Goal: Task Accomplishment & Management: Manage account settings

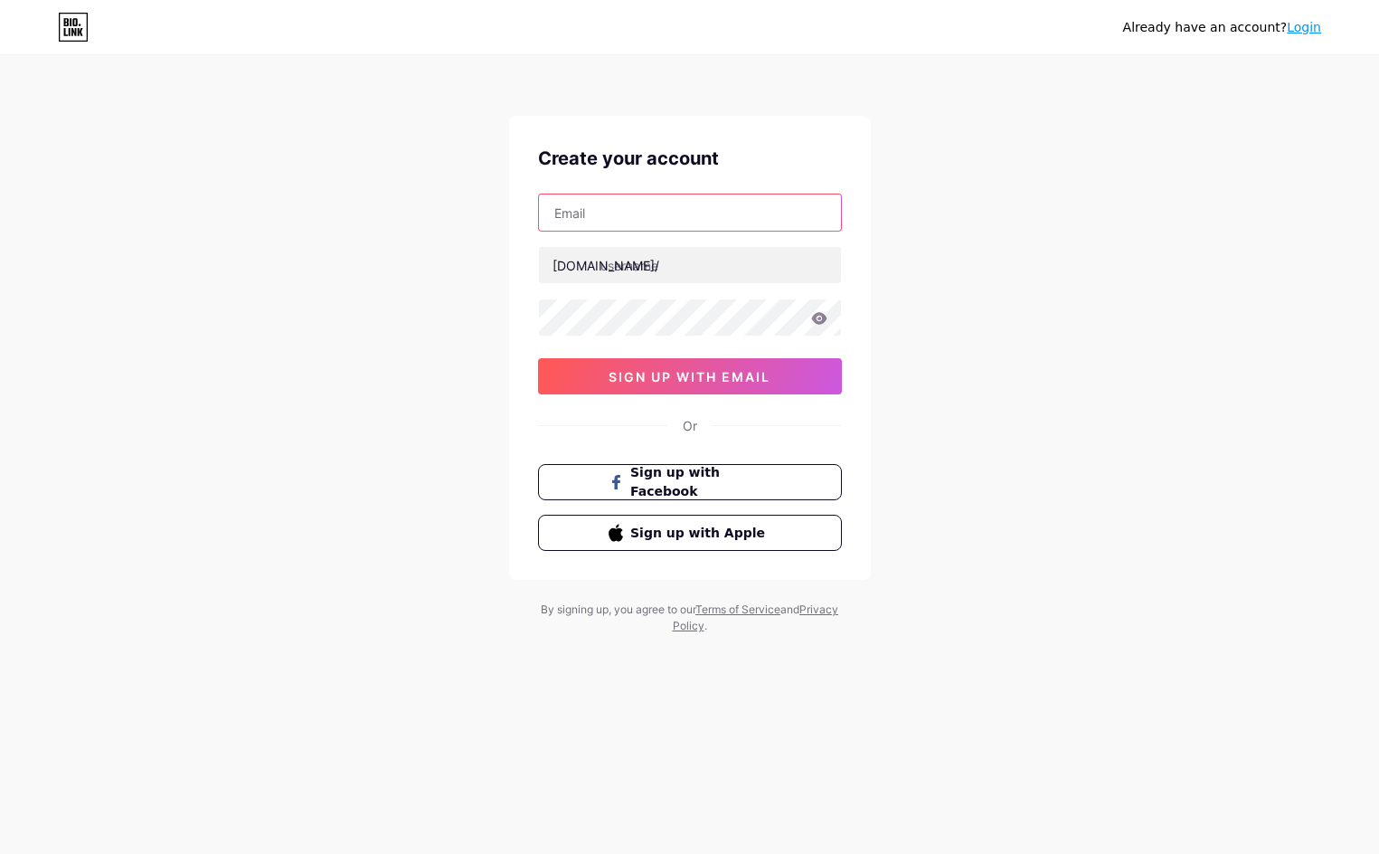
click at [676, 213] on input "text" at bounding box center [690, 212] width 302 height 36
paste input "[EMAIL_ADDRESS][DOMAIN_NAME]"
type input "[EMAIL_ADDRESS][DOMAIN_NAME]"
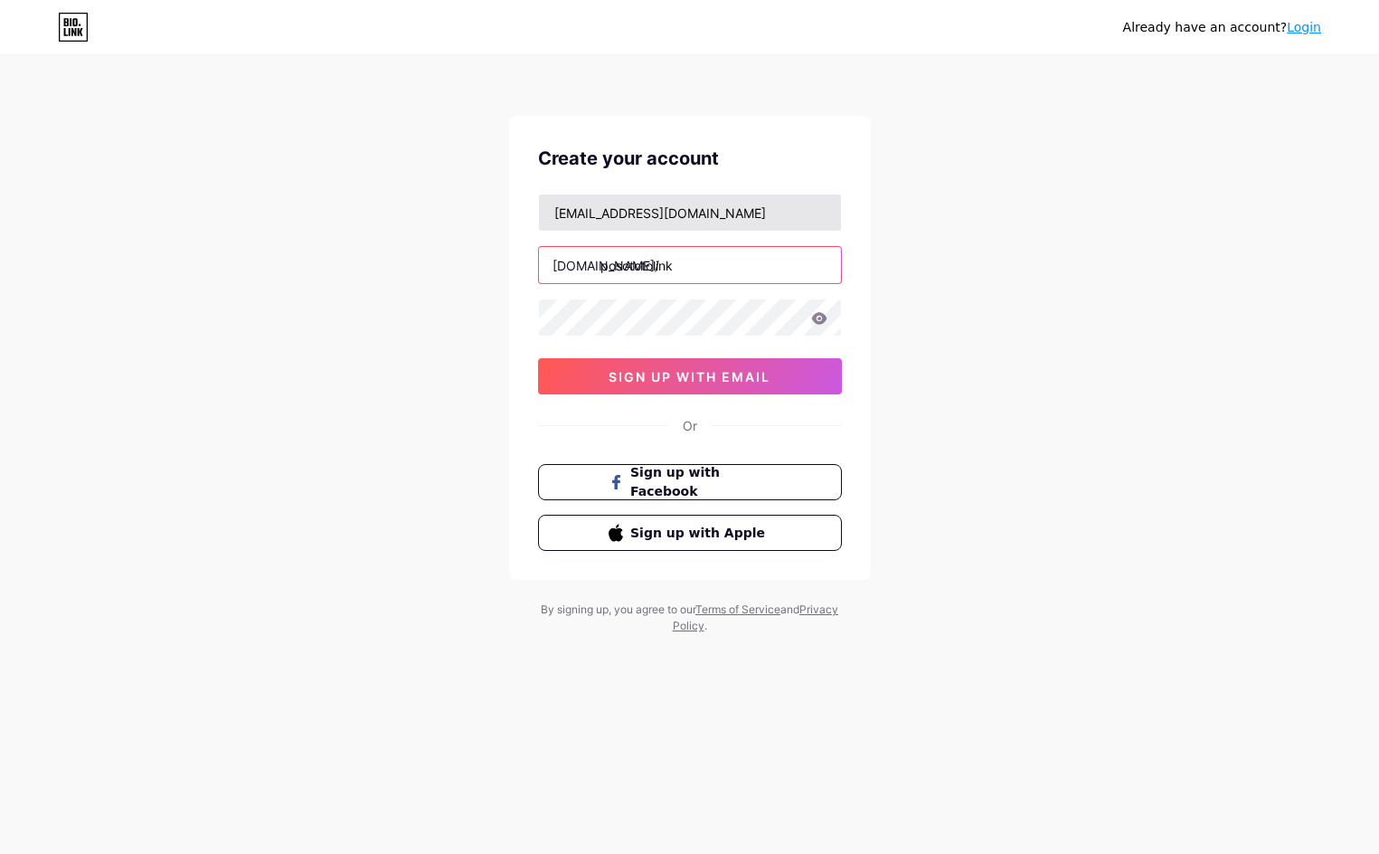
type input "posototolink"
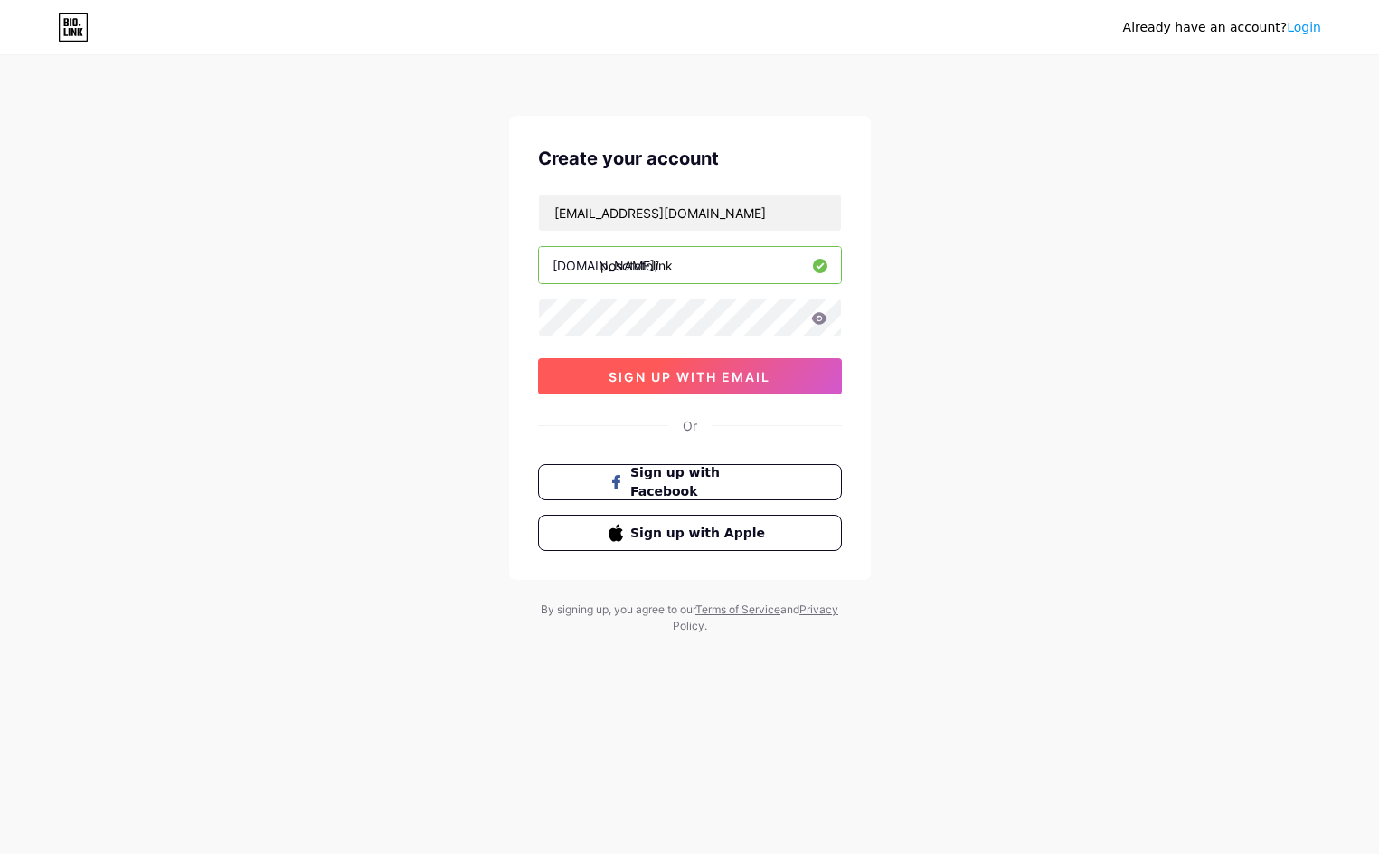
click at [663, 373] on span "sign up with email" at bounding box center [690, 376] width 162 height 15
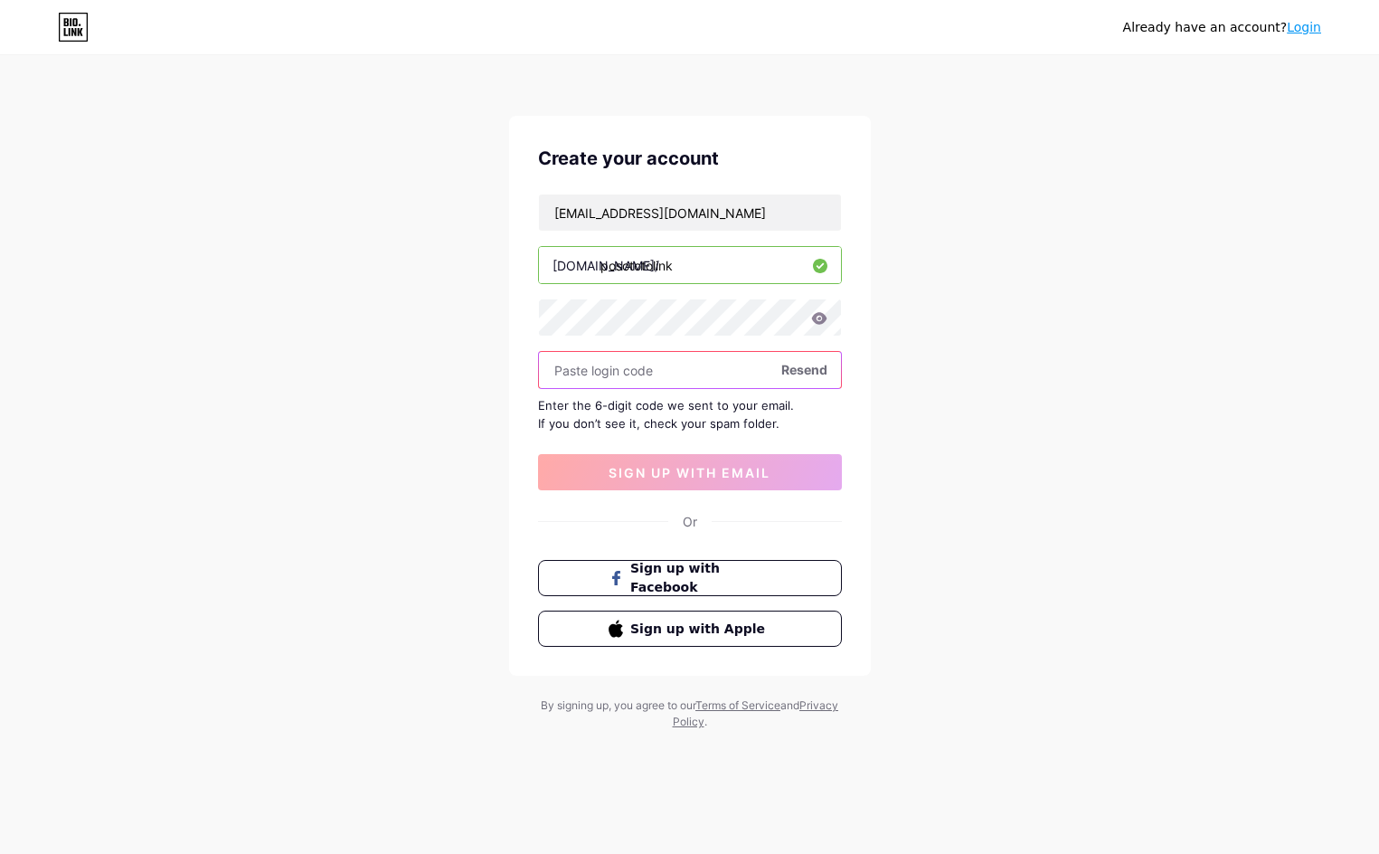
click at [720, 374] on input "text" at bounding box center [690, 370] width 302 height 36
paste input "418332"
type input "418332"
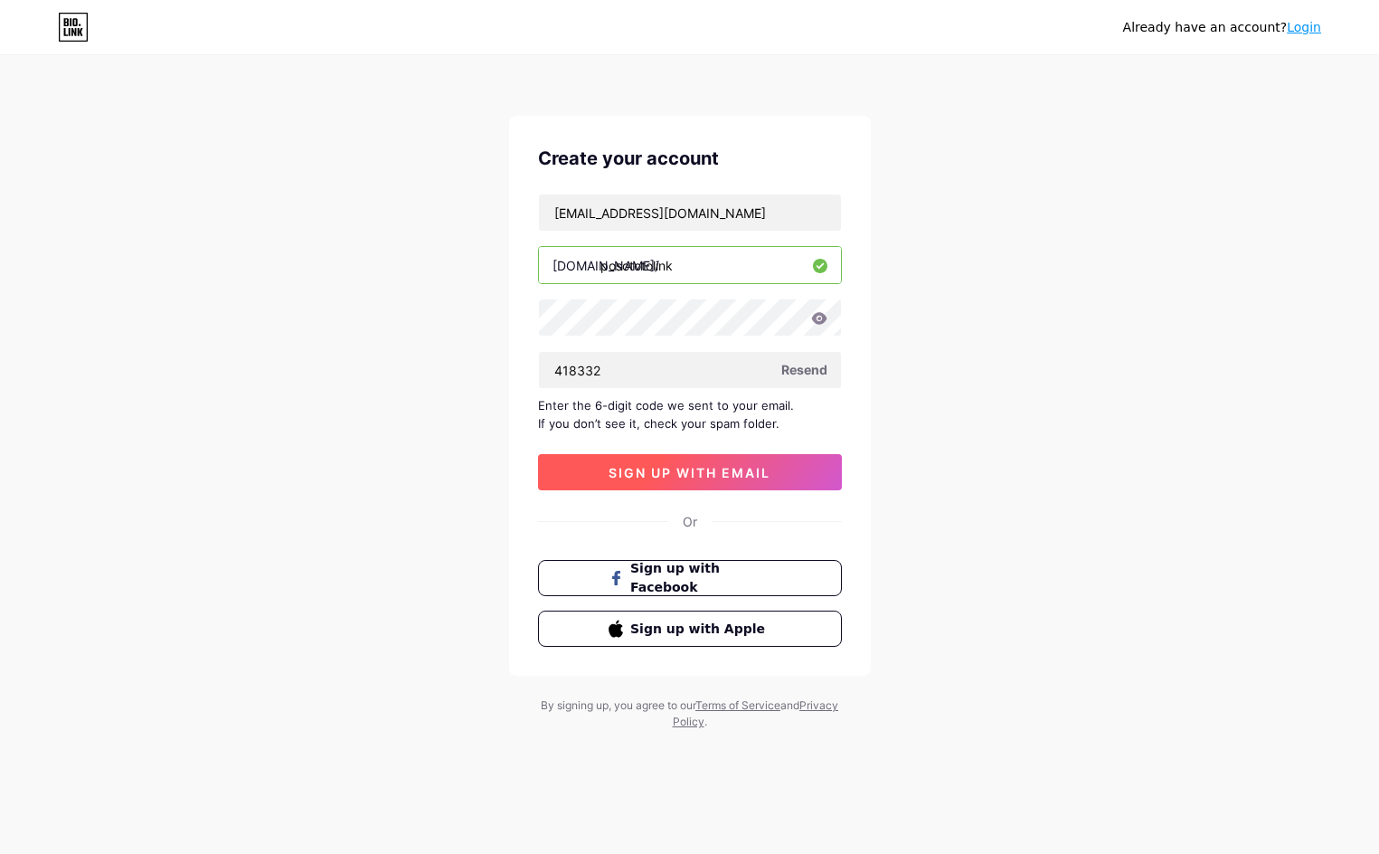
click at [712, 473] on span "sign up with email" at bounding box center [690, 472] width 162 height 15
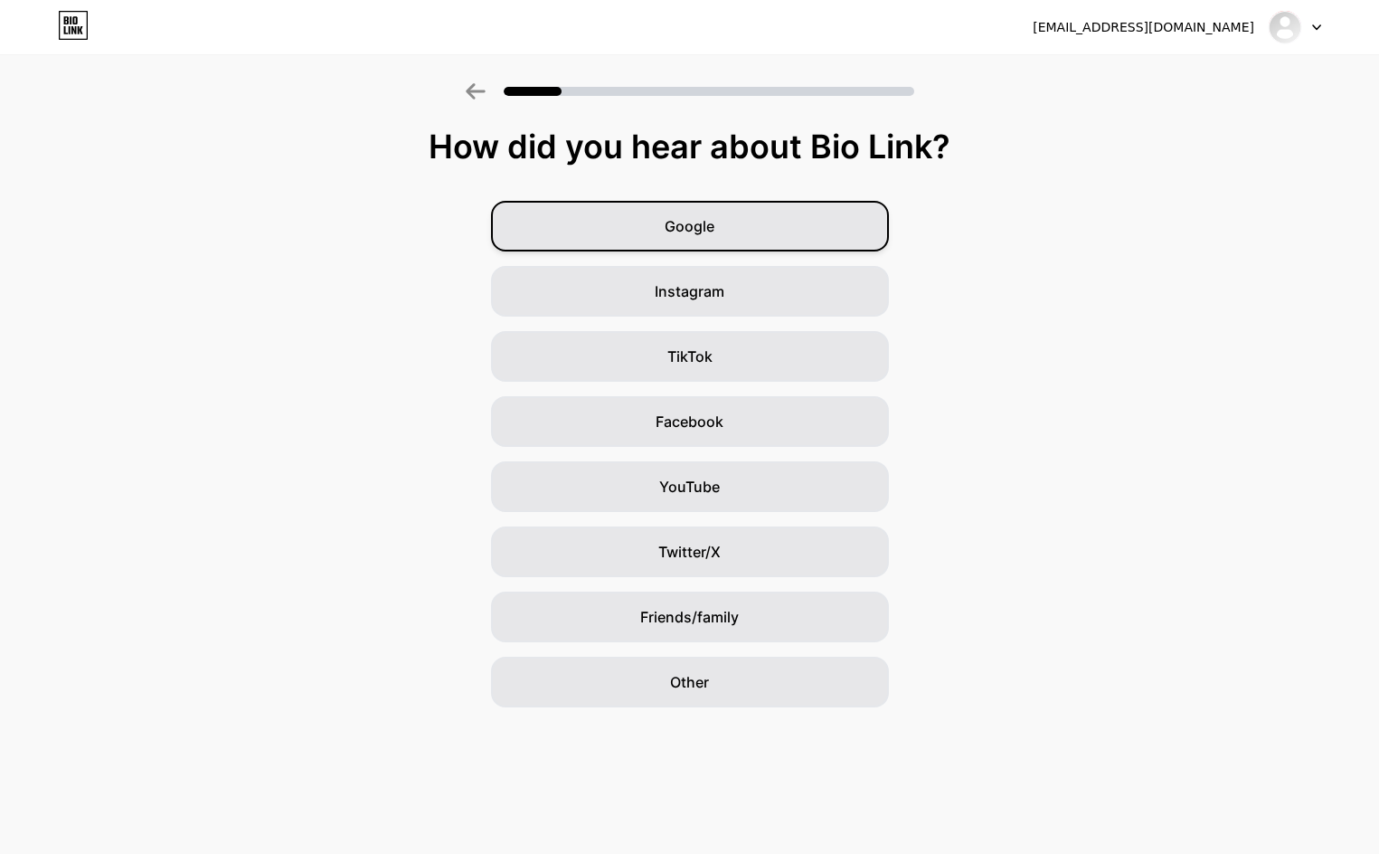
click at [800, 219] on div "Google" at bounding box center [690, 226] width 398 height 51
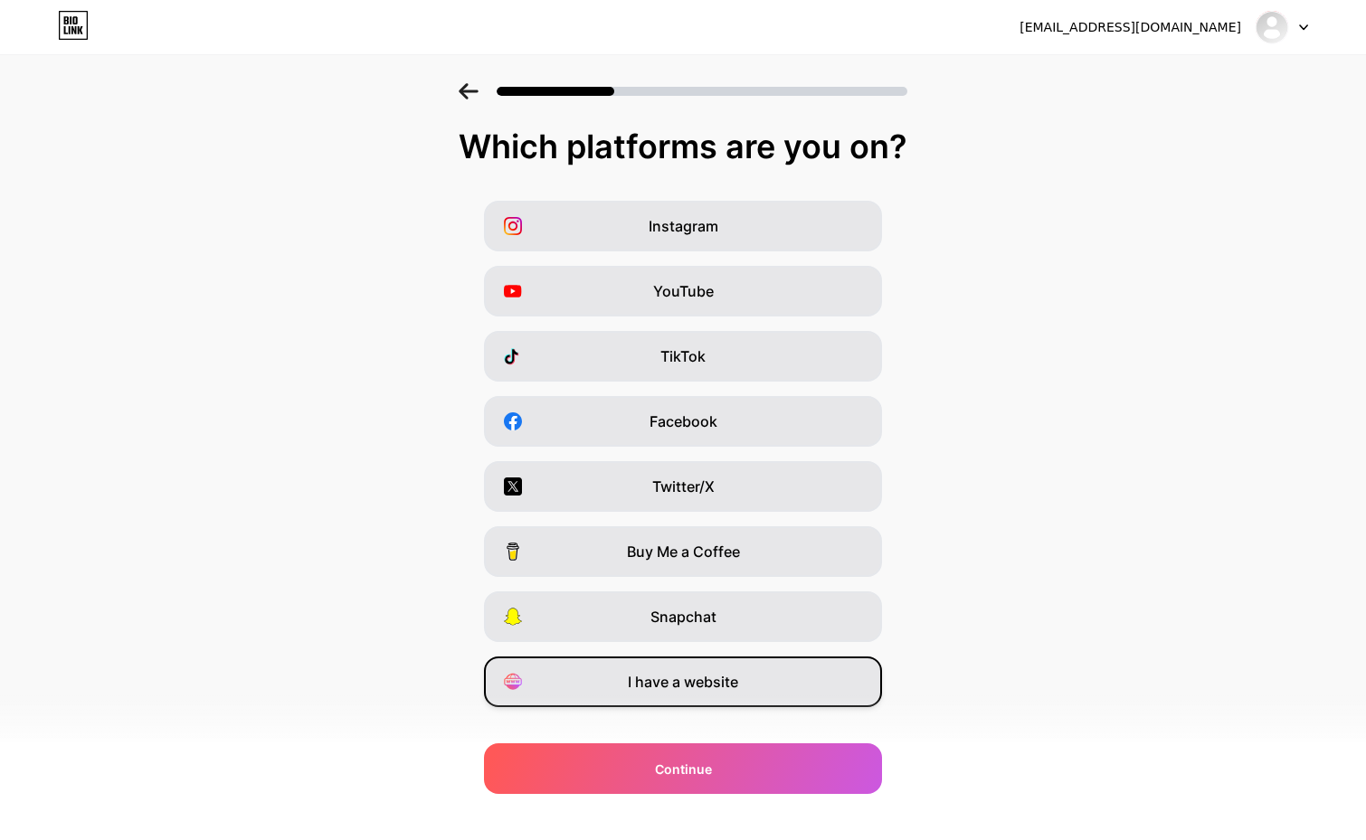
click at [793, 688] on div "I have a website" at bounding box center [683, 682] width 398 height 51
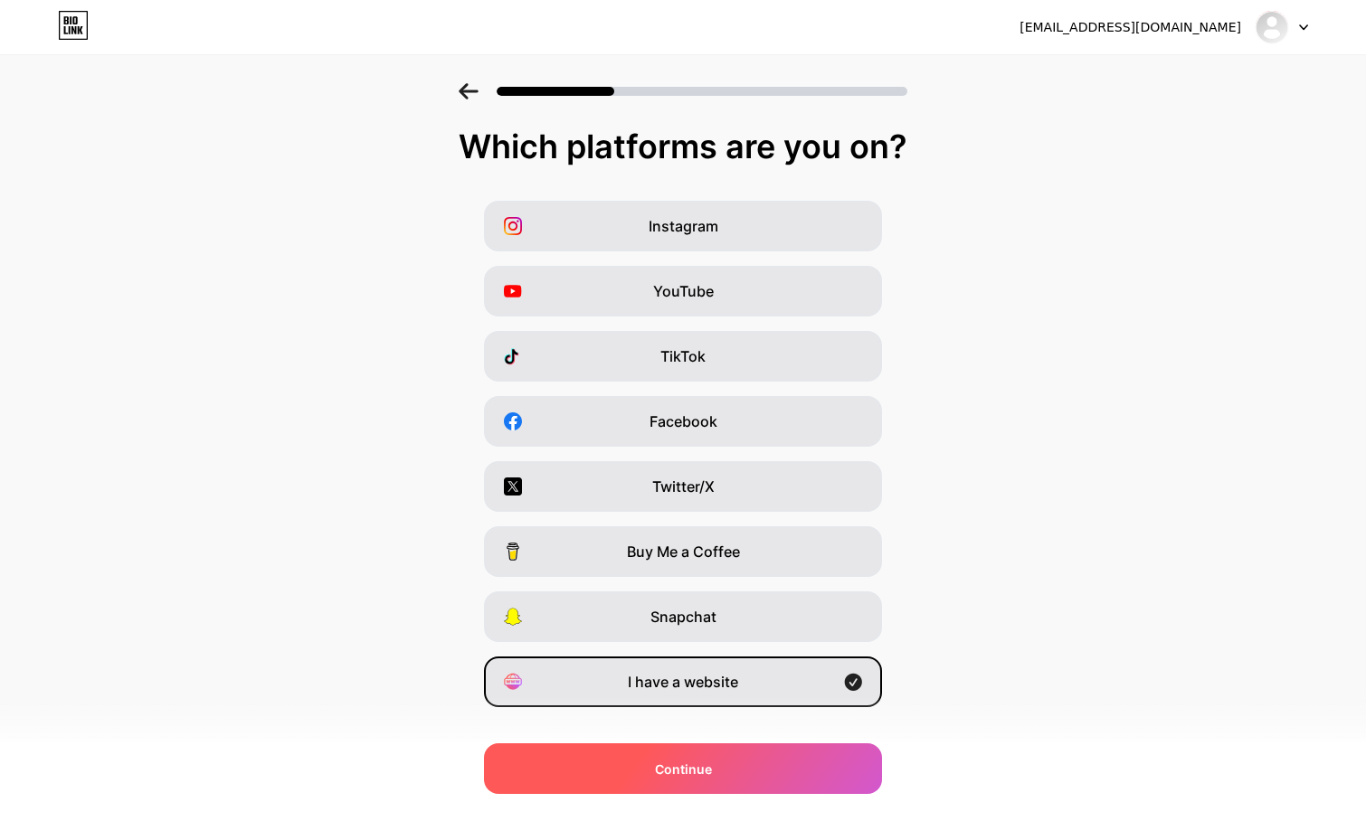
click at [774, 775] on div "Continue" at bounding box center [683, 769] width 398 height 51
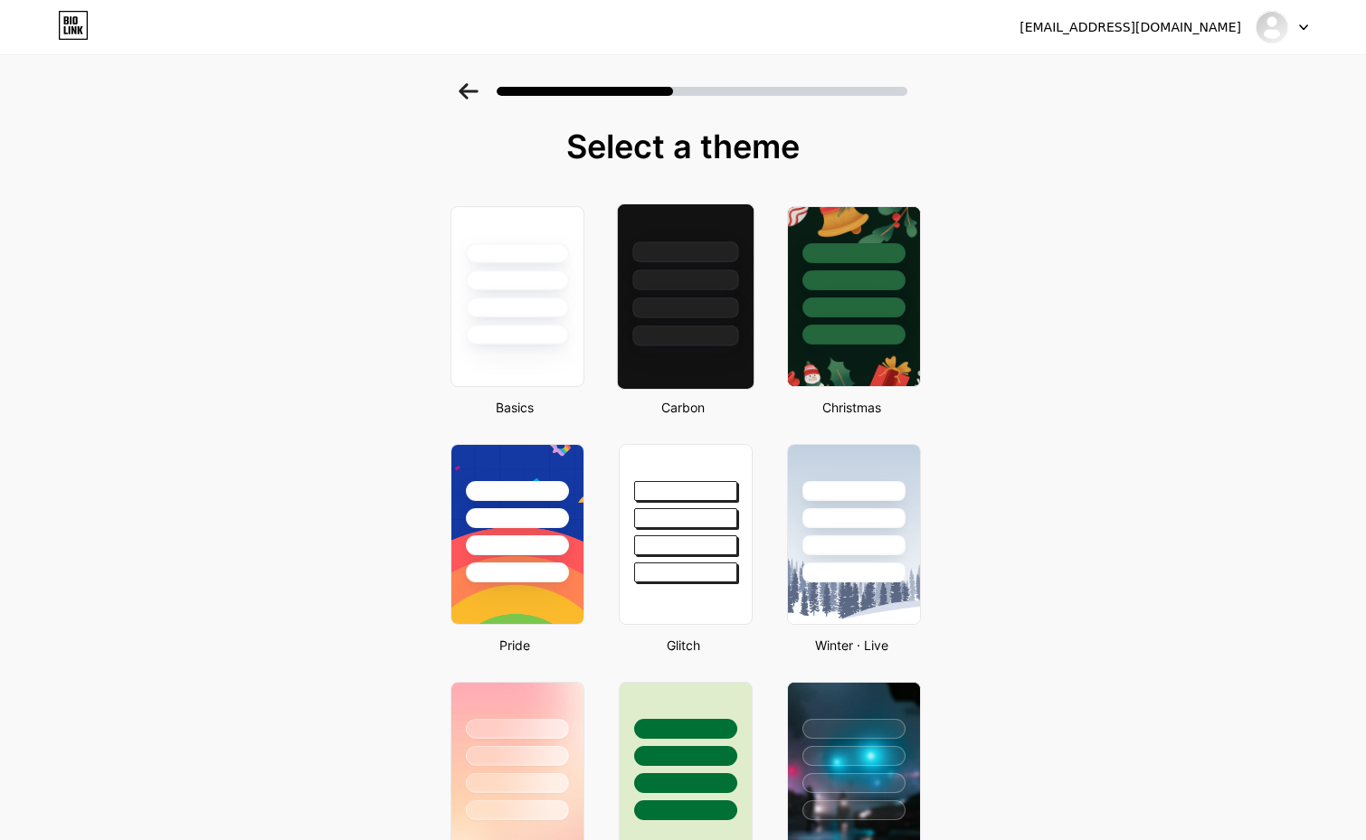
click at [655, 289] on div at bounding box center [685, 280] width 106 height 21
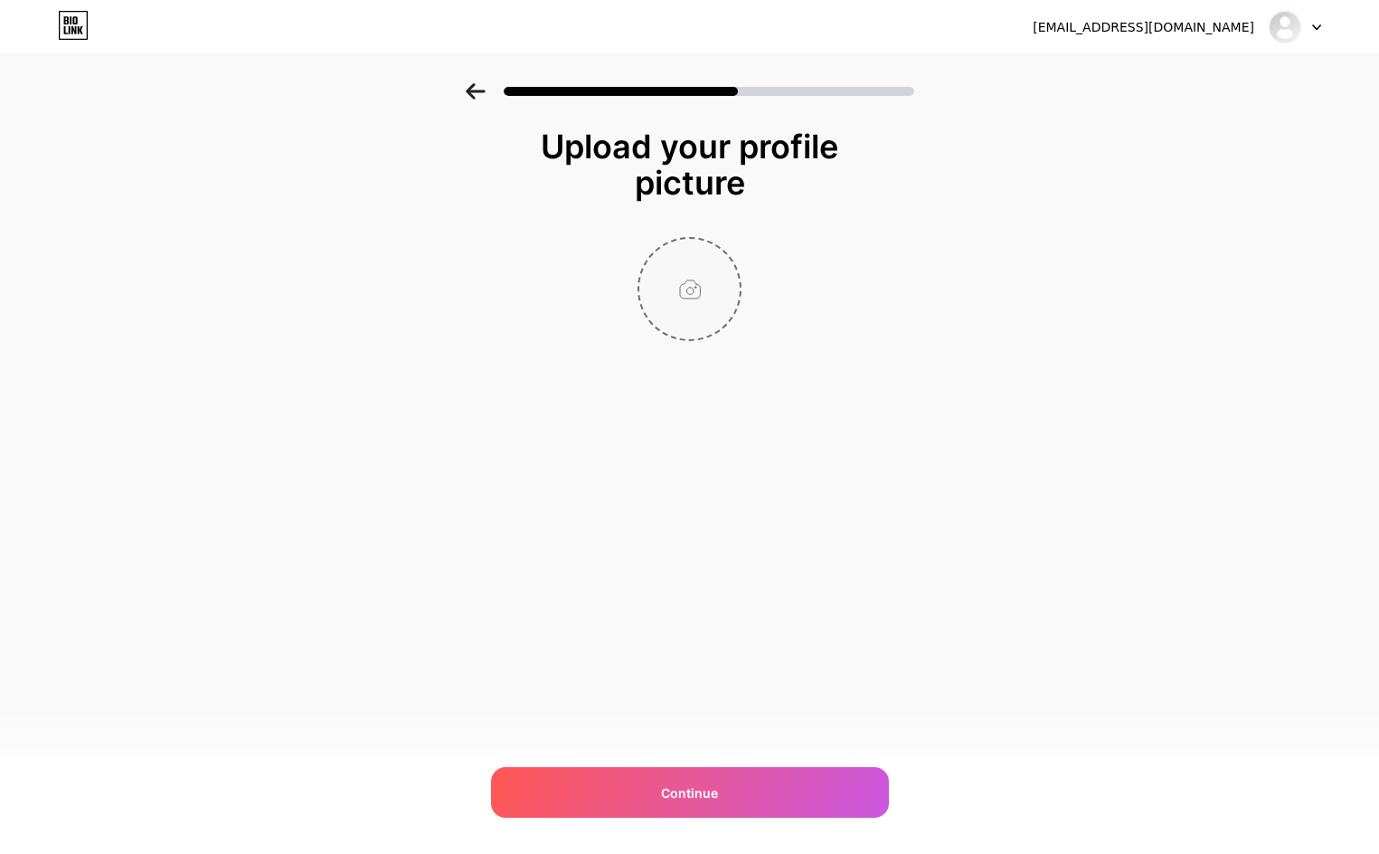
click at [692, 290] on input "file" at bounding box center [690, 289] width 100 height 100
type input "C:\fakepath\Teks paragraf Anda (8).jpg"
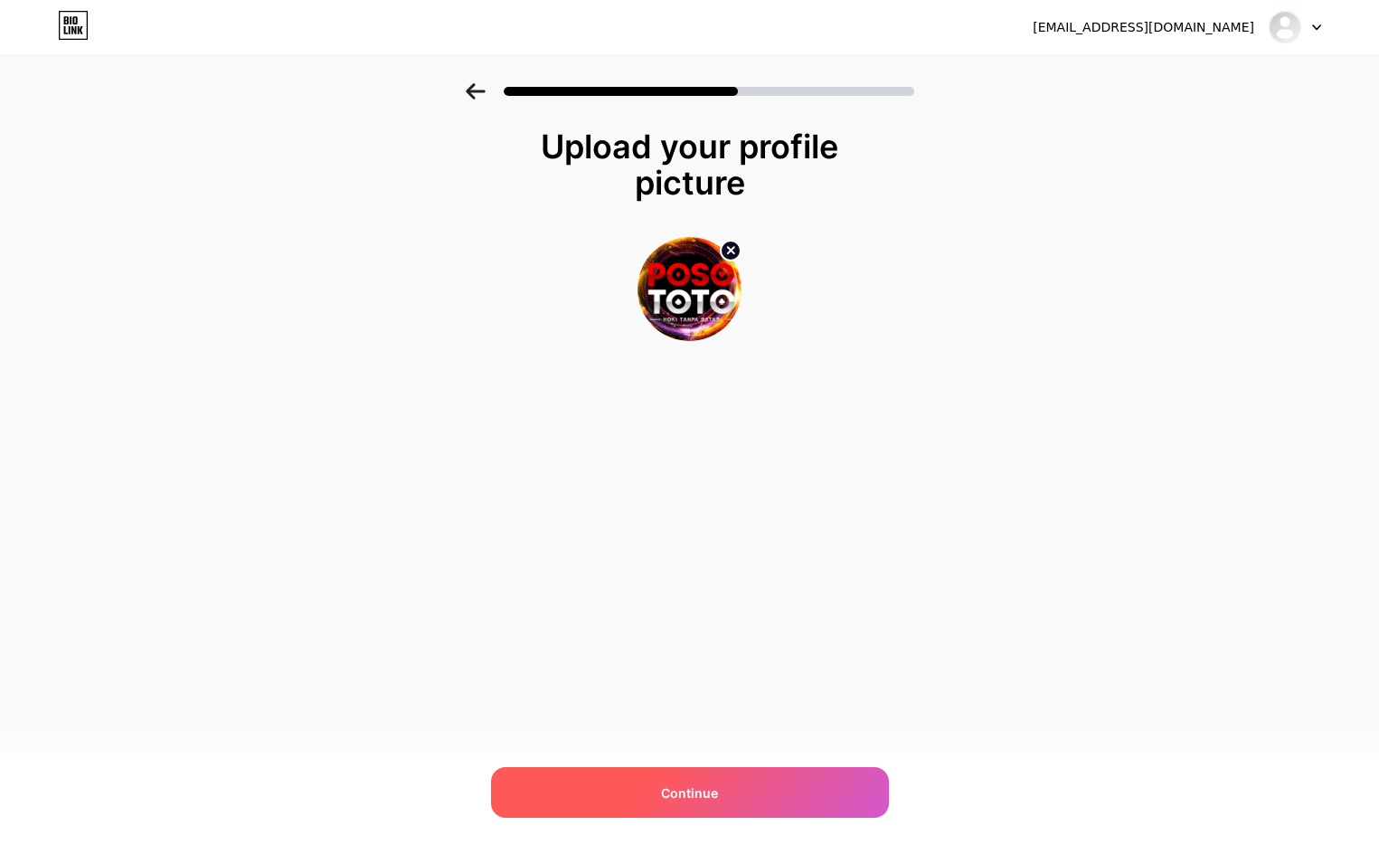
click at [691, 790] on span "Continue" at bounding box center [689, 792] width 57 height 19
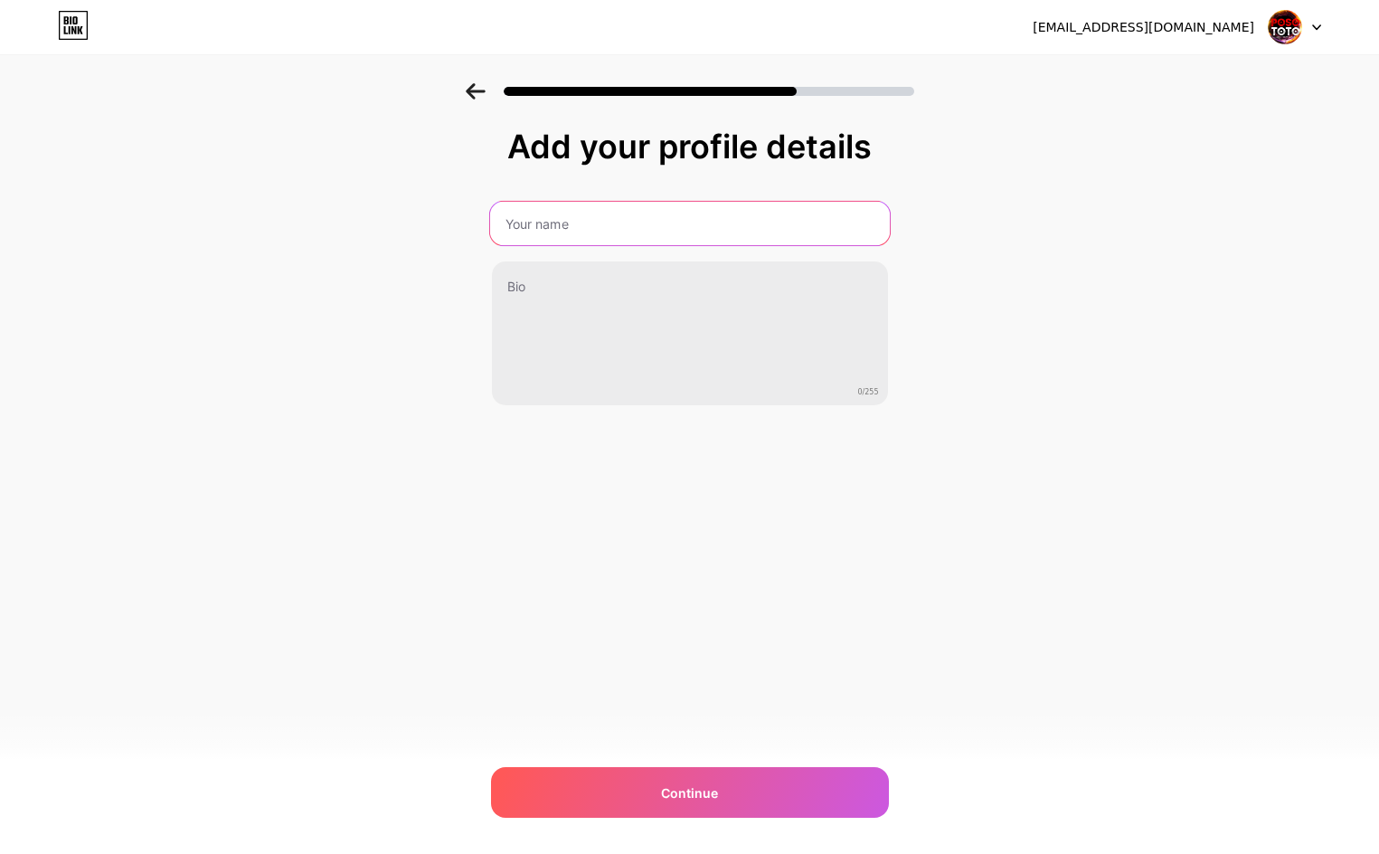
click at [684, 213] on input "text" at bounding box center [689, 223] width 400 height 43
type input "POSOTOTO | POSOTOTO LINK DAFTAR"
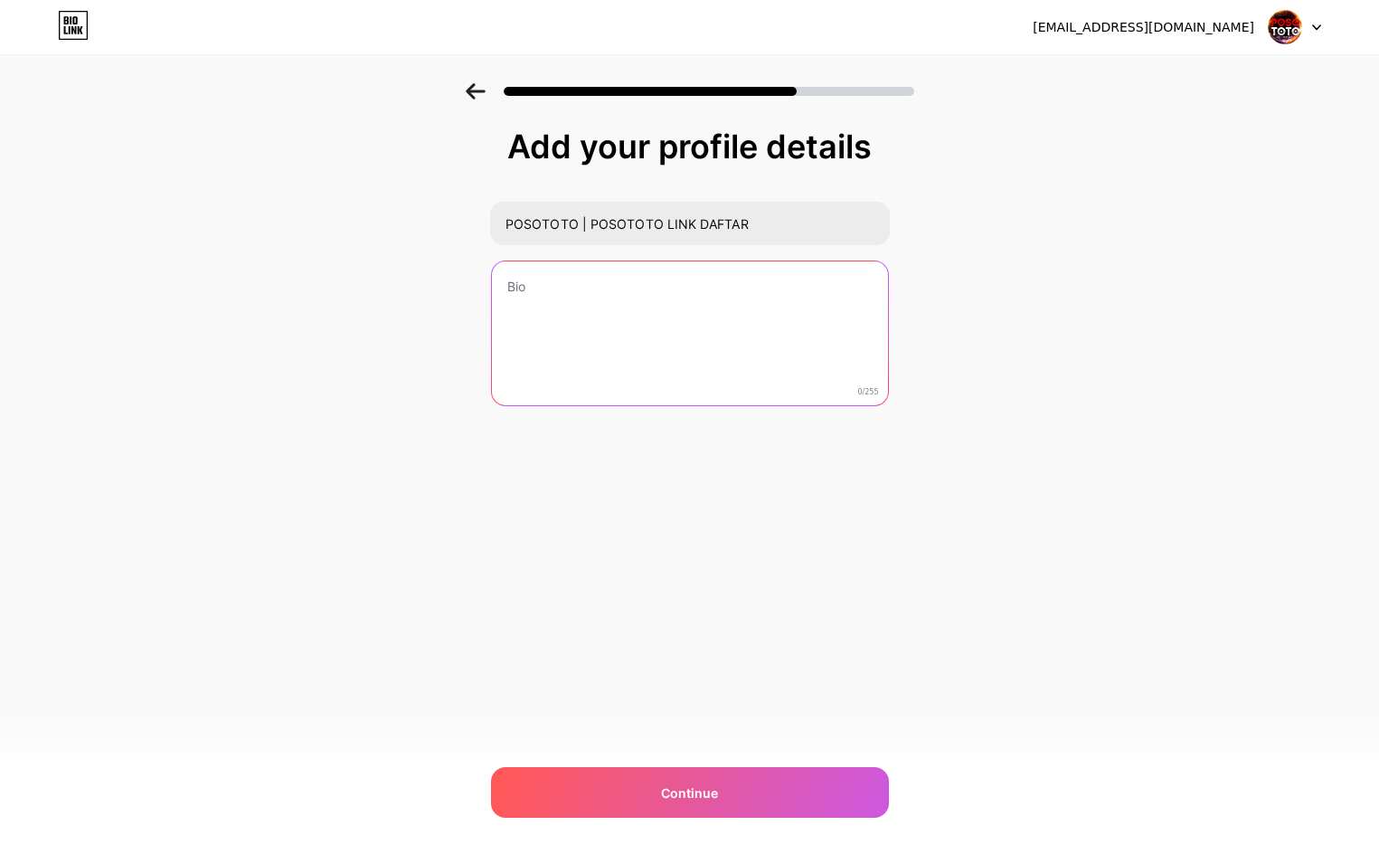
click at [700, 307] on textarea at bounding box center [690, 334] width 396 height 146
click at [589, 304] on textarea at bounding box center [689, 334] width 400 height 147
click at [585, 284] on textarea "POP" at bounding box center [690, 334] width 396 height 146
type textarea "POSOTOTO | POSO TOTO LINK DAFTAR [PERSON_NAME] LOGIN ALTERNARIF BEBAS AKSES TAN…"
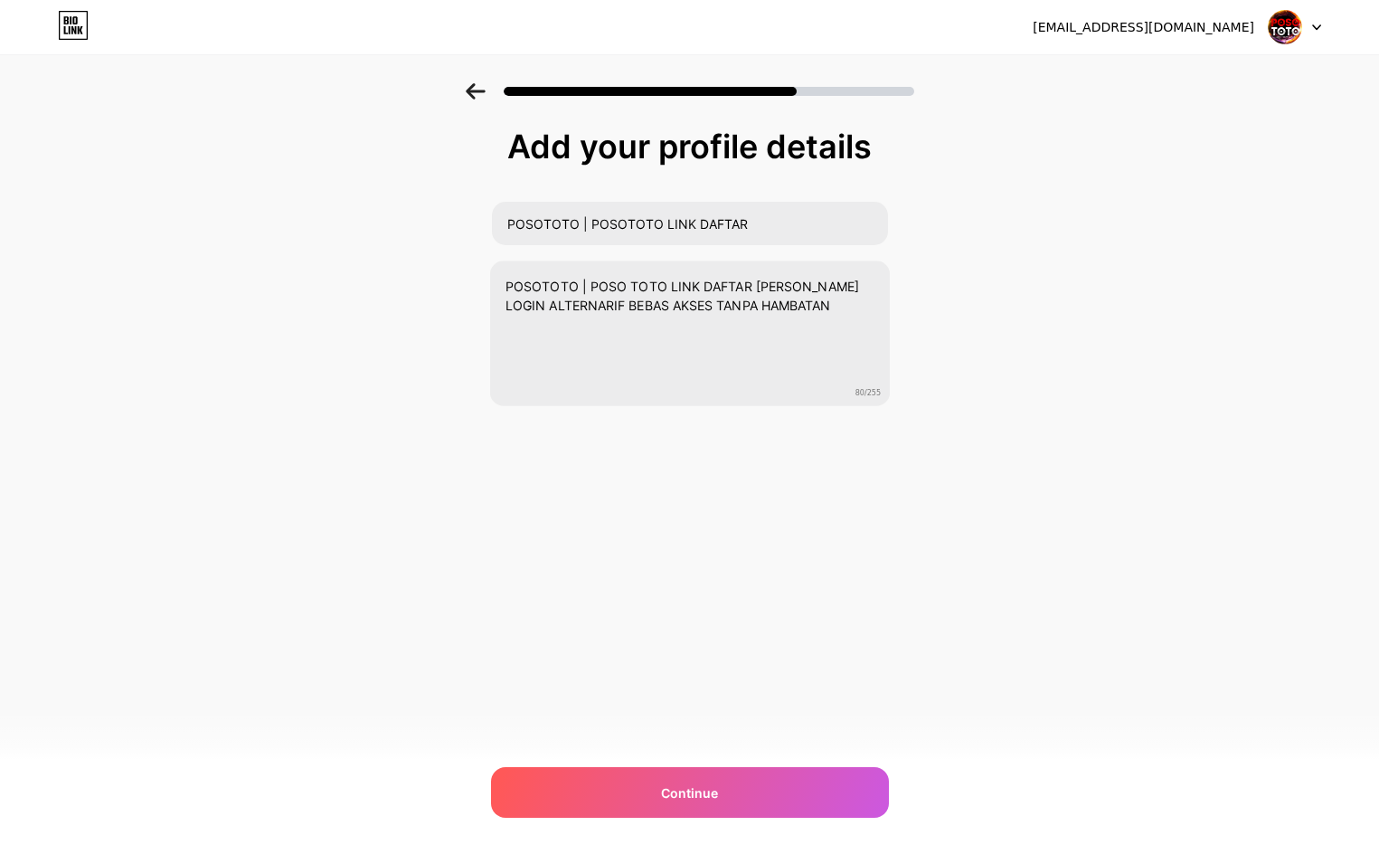
click at [676, 580] on div "[EMAIL_ADDRESS][DOMAIN_NAME] Logout Link Copied Add your profile details POSOTO…" at bounding box center [689, 427] width 1379 height 854
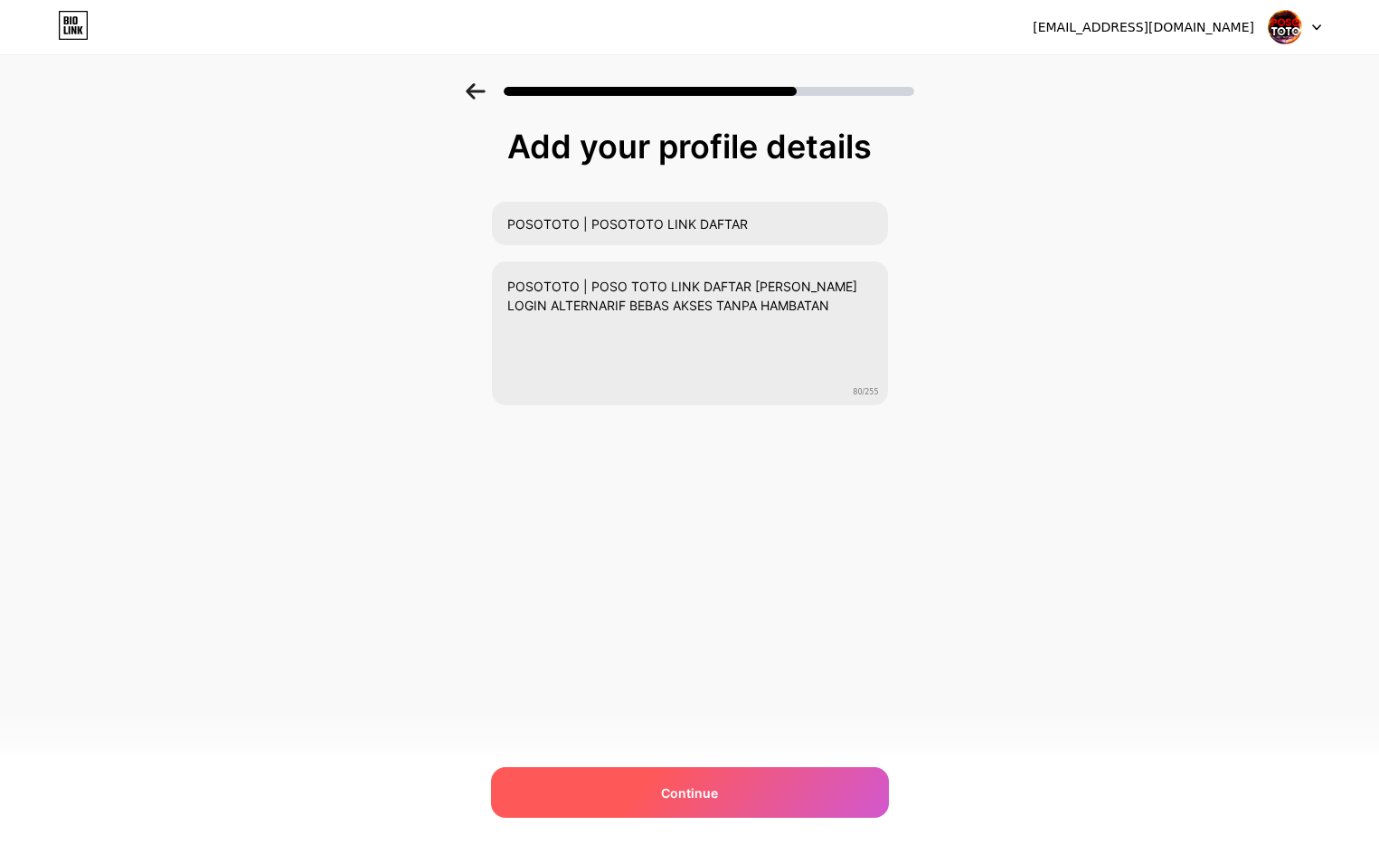
click at [660, 794] on div "Continue" at bounding box center [690, 792] width 398 height 51
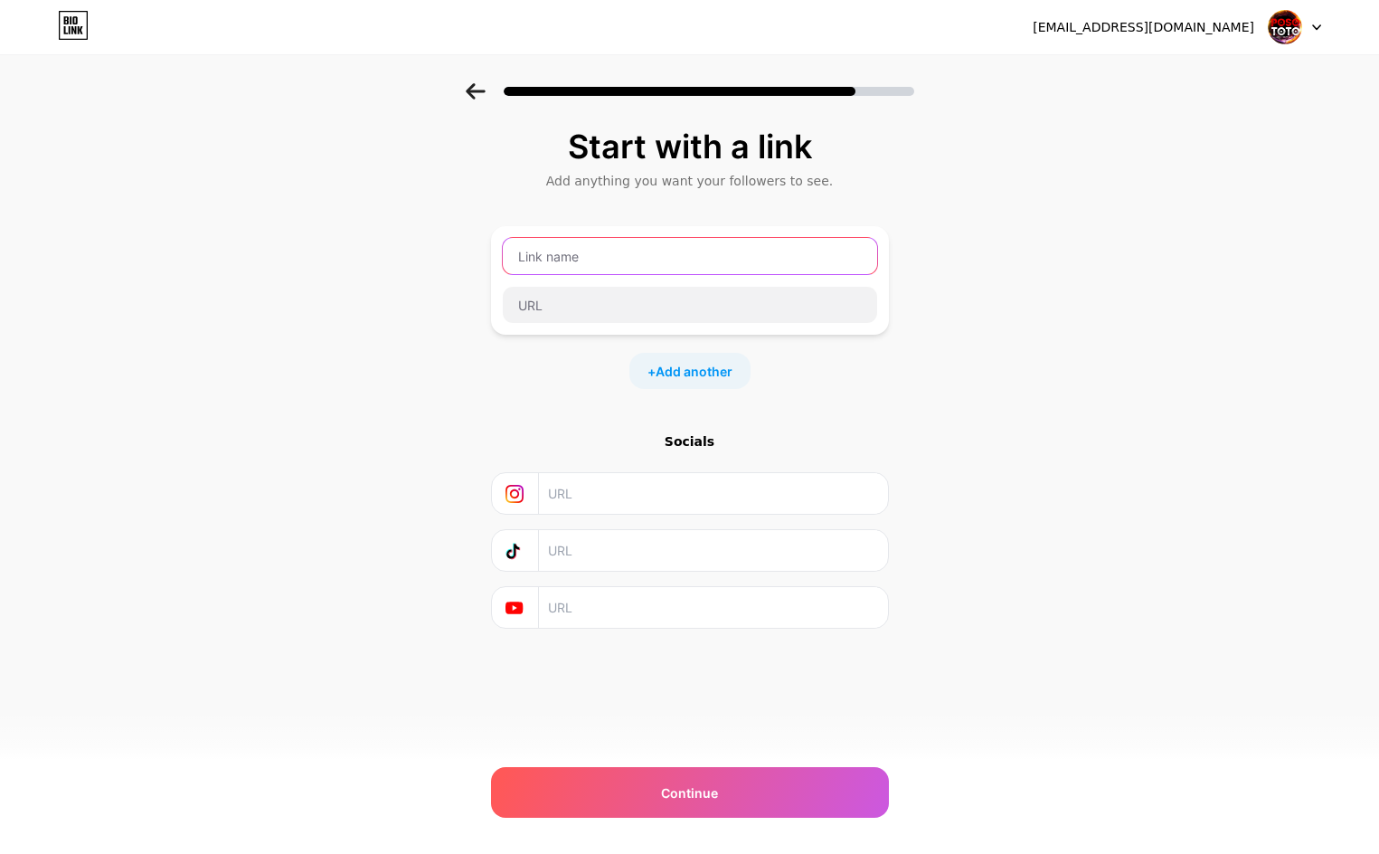
click at [614, 245] on input "text" at bounding box center [690, 256] width 374 height 36
type input "P"
type input "LOGIN POSOTOTO"
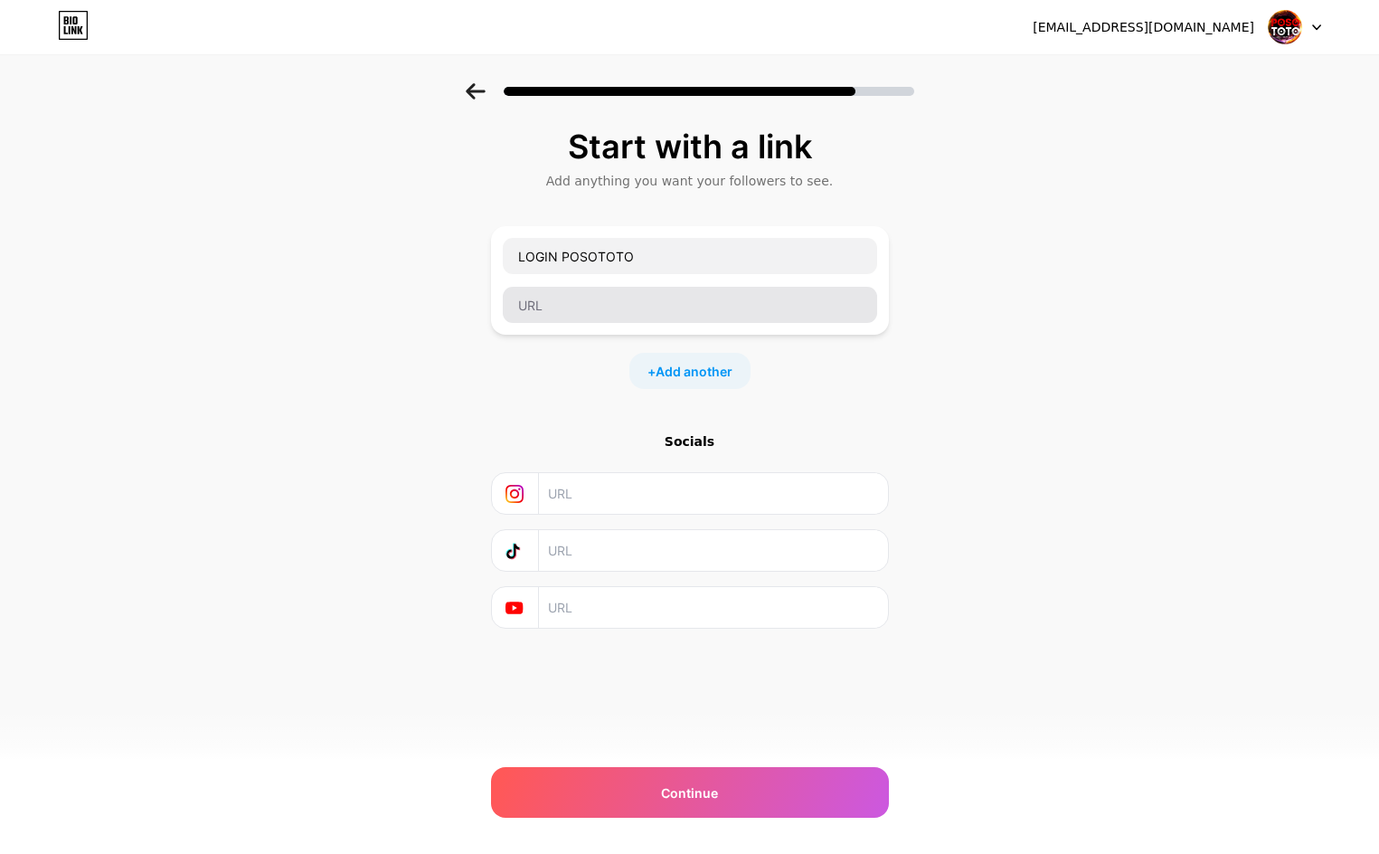
drag, startPoint x: 655, startPoint y: 327, endPoint x: 659, endPoint y: 314, distance: 13.2
click at [655, 326] on div "LOGIN POSOTOTO" at bounding box center [690, 280] width 398 height 109
click at [659, 312] on input "text" at bounding box center [690, 305] width 374 height 36
paste input "[URL][DOMAIN_NAME]"
type input "[URL][DOMAIN_NAME]"
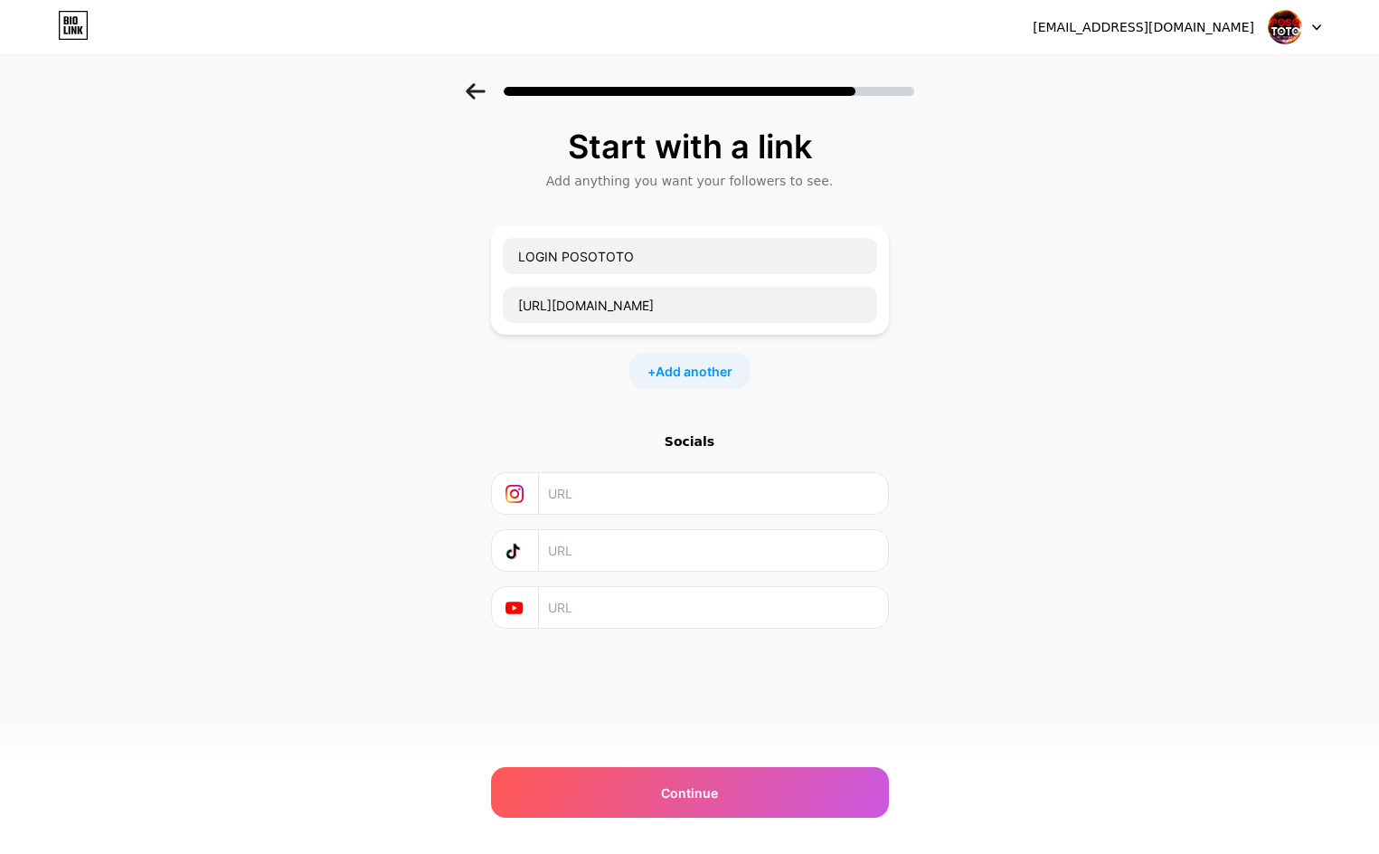
click at [913, 387] on div "Start with a link Add anything you want your followers to see. LOGIN POSOTOTO […" at bounding box center [689, 401] width 1379 height 636
click at [635, 502] on input "text" at bounding box center [712, 493] width 328 height 41
paste input "[URL][DOMAIN_NAME]"
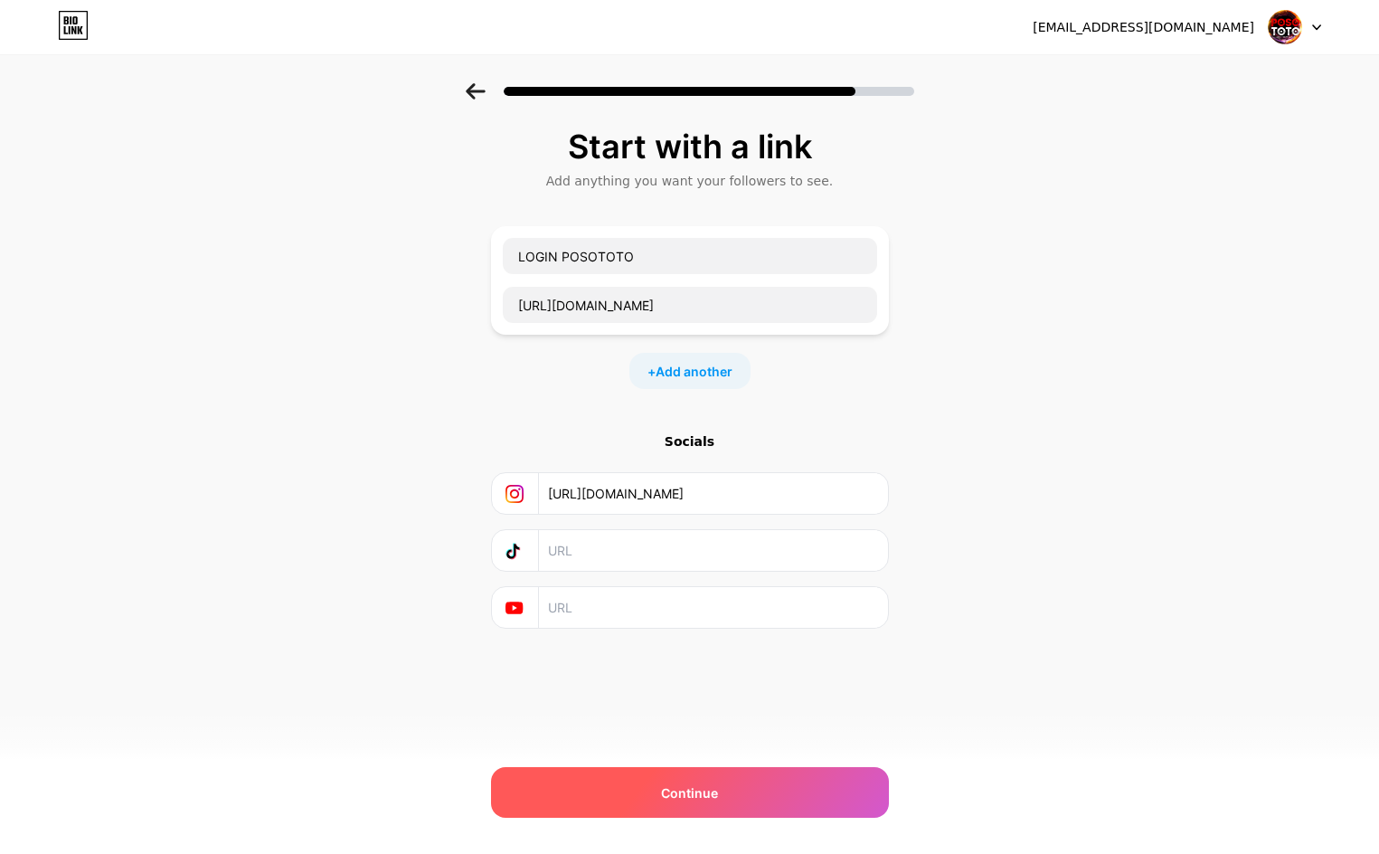
type input "[URL][DOMAIN_NAME]"
click at [725, 801] on div "Continue" at bounding box center [690, 792] width 398 height 51
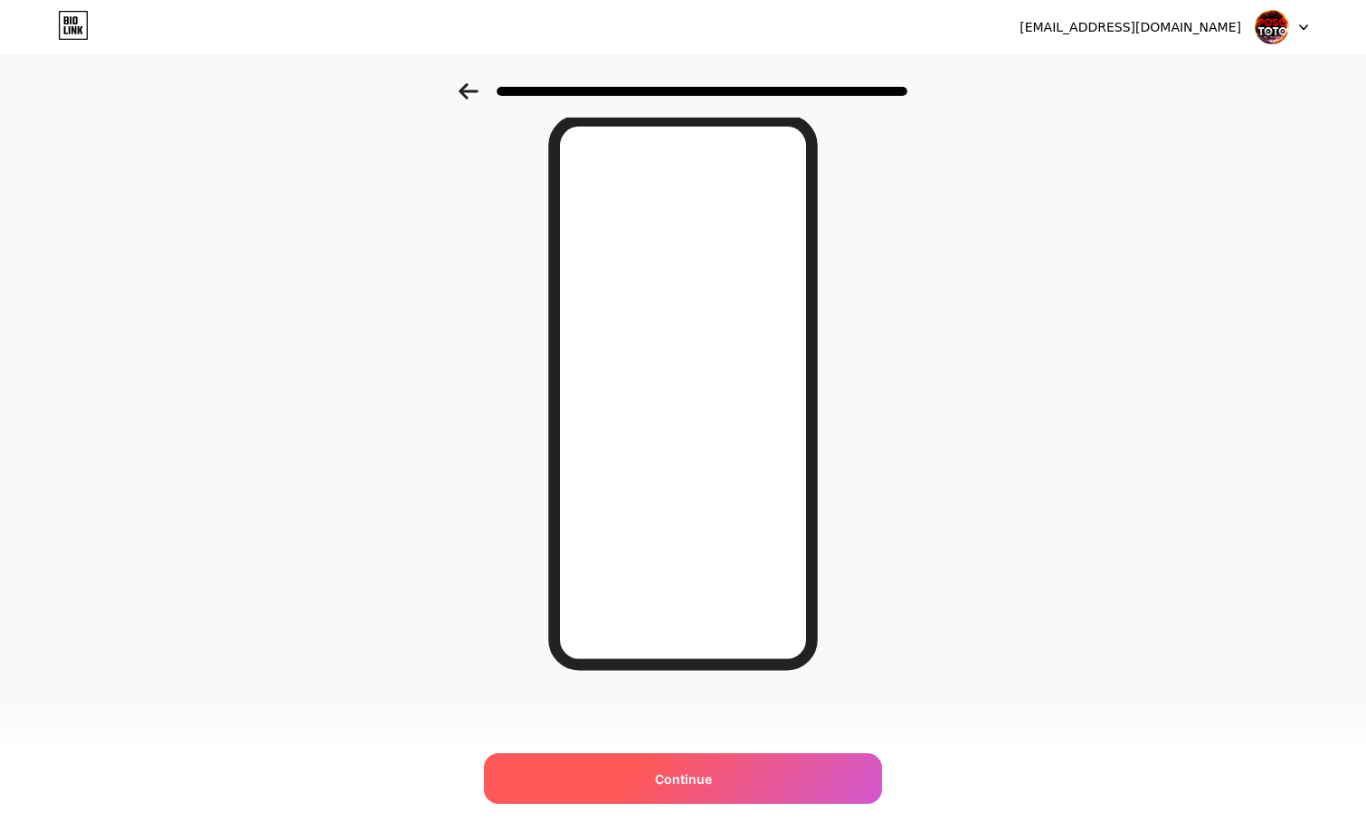
scroll to position [69, 0]
click at [720, 763] on div "Continue" at bounding box center [683, 778] width 398 height 51
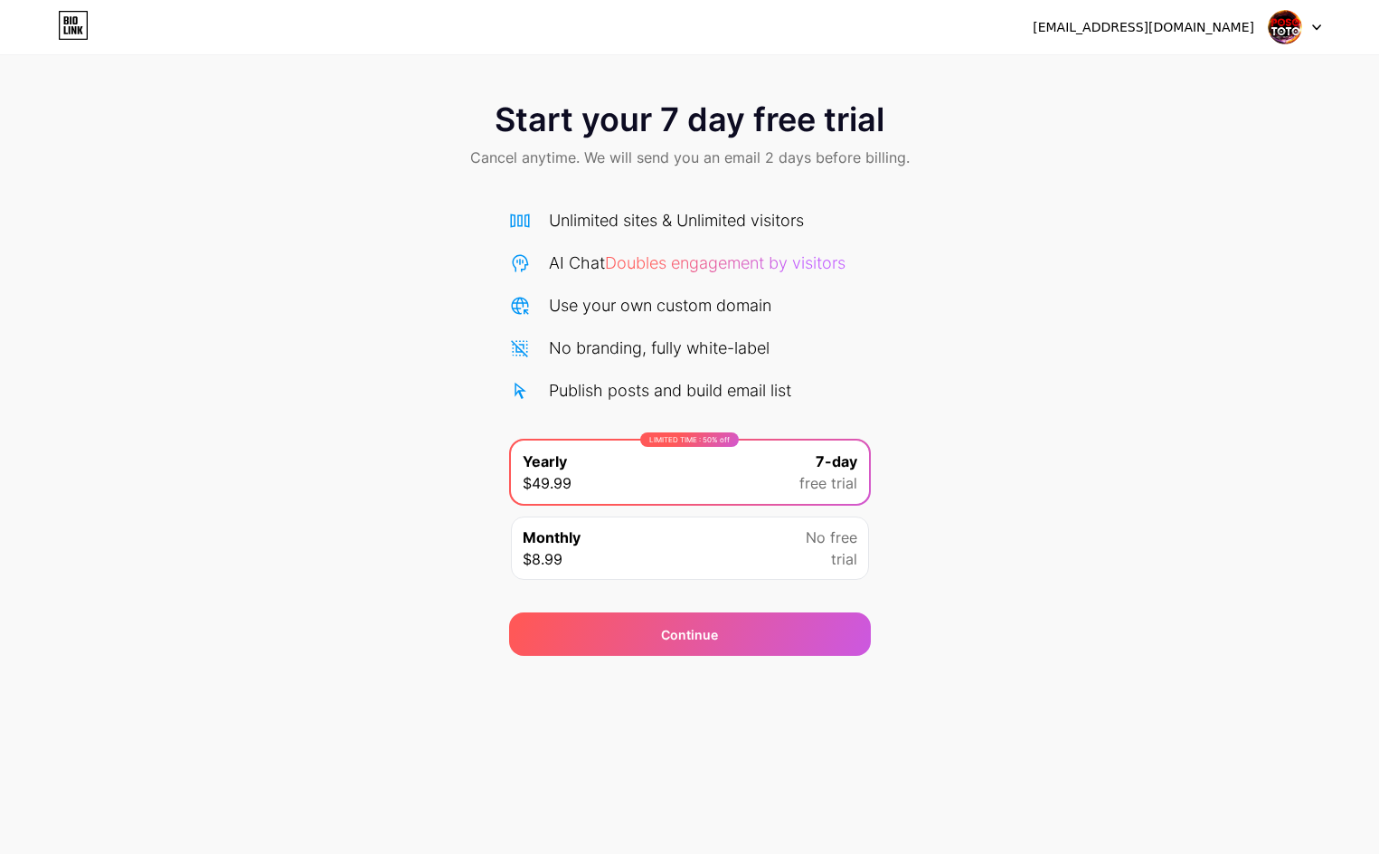
click at [698, 545] on div "Monthly $8.99 No free trial" at bounding box center [690, 548] width 358 height 63
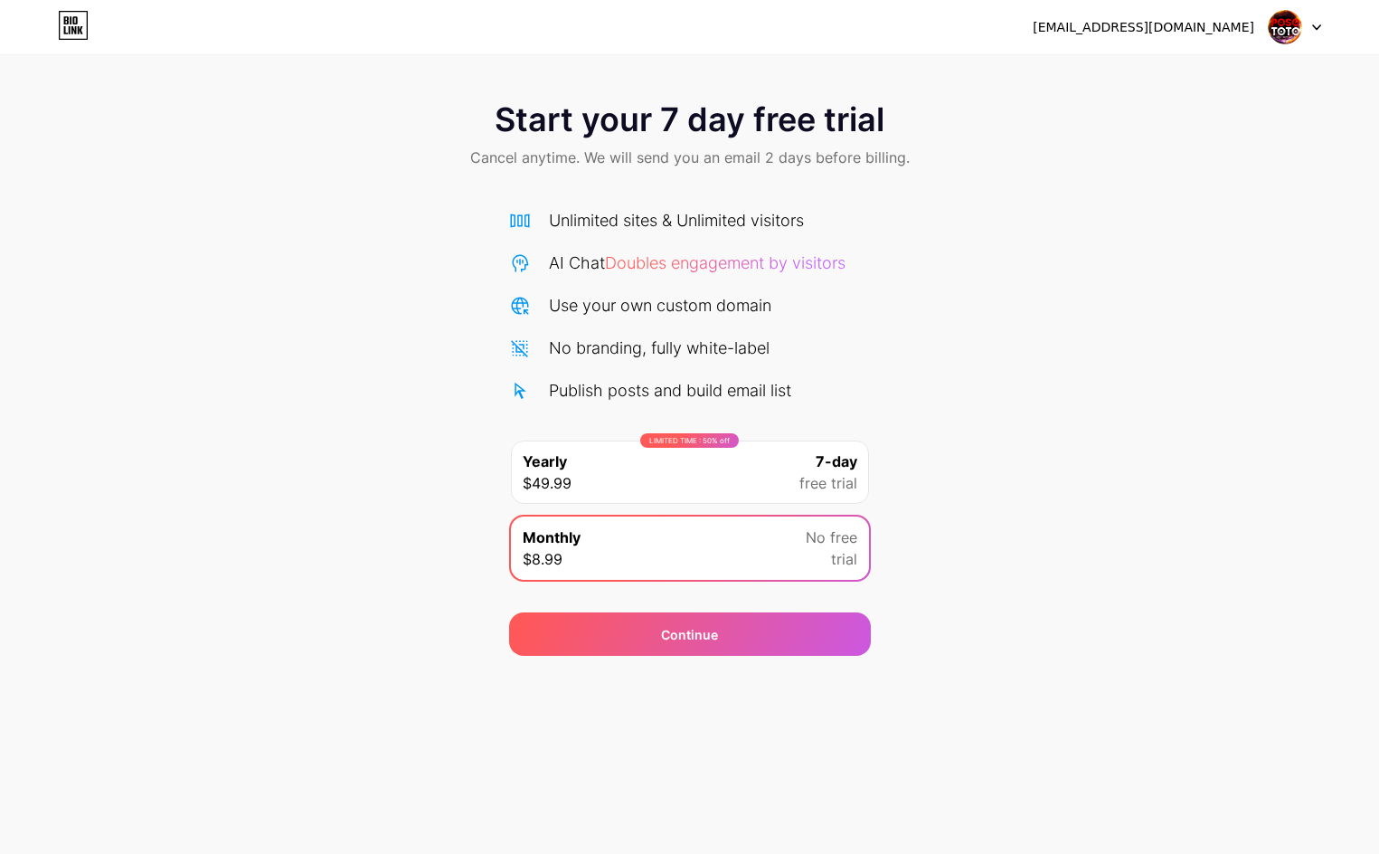
click at [725, 479] on div "LIMITED TIME : 50% off Yearly $49.99 7-day free trial" at bounding box center [690, 472] width 358 height 63
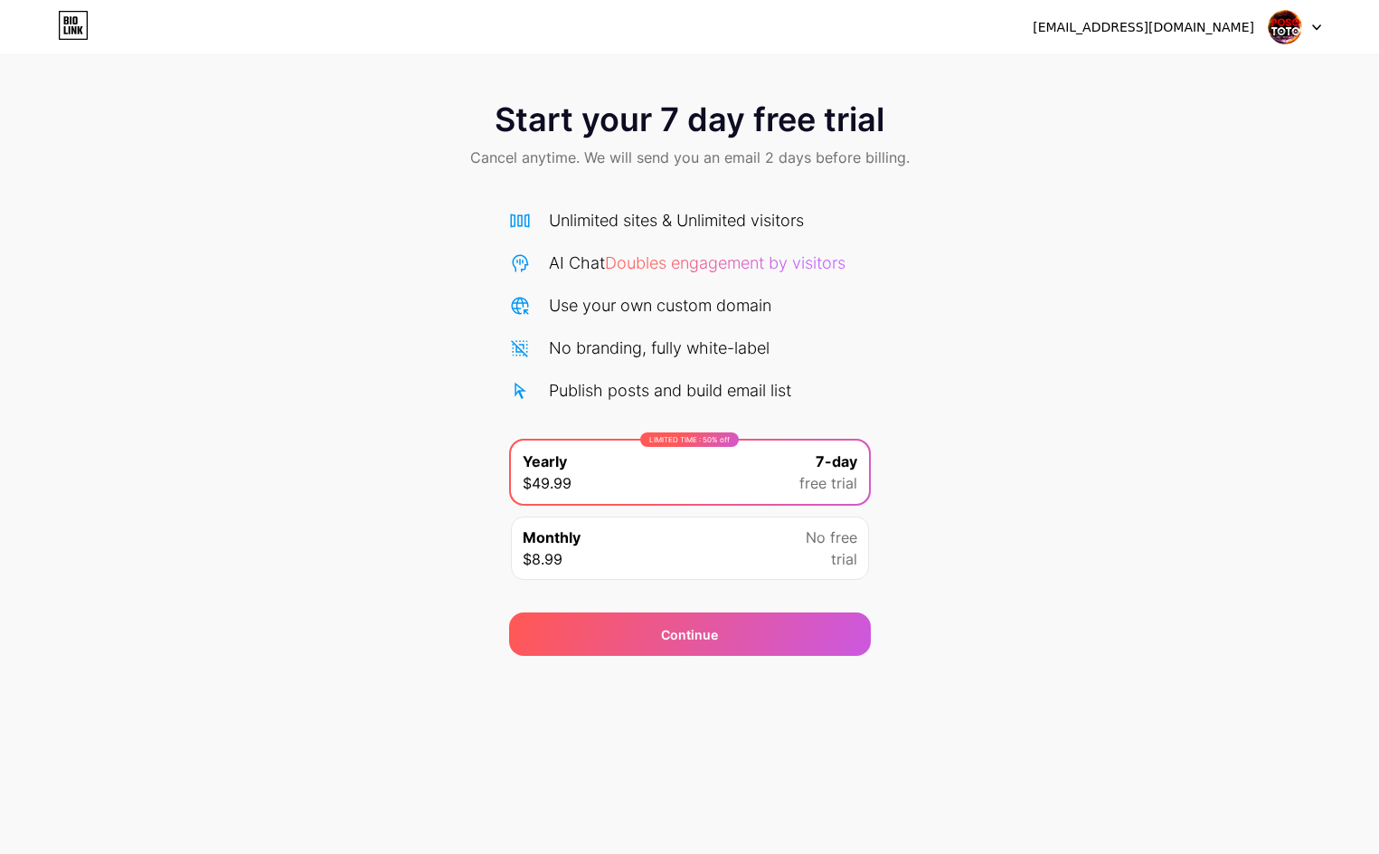
click at [825, 570] on div "Monthly $8.99 No free trial" at bounding box center [690, 548] width 358 height 63
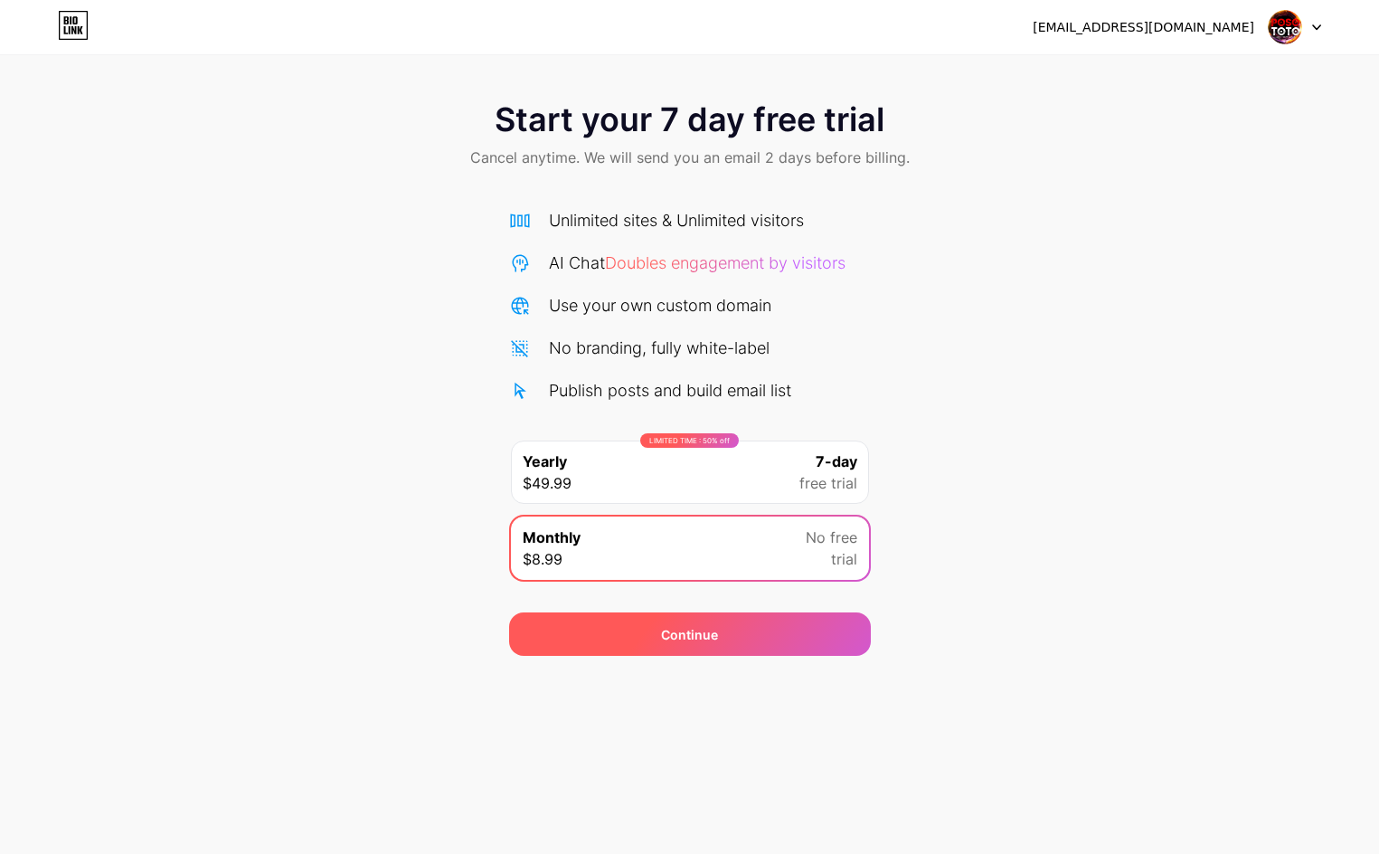
click at [806, 641] on div "Continue" at bounding box center [690, 633] width 362 height 43
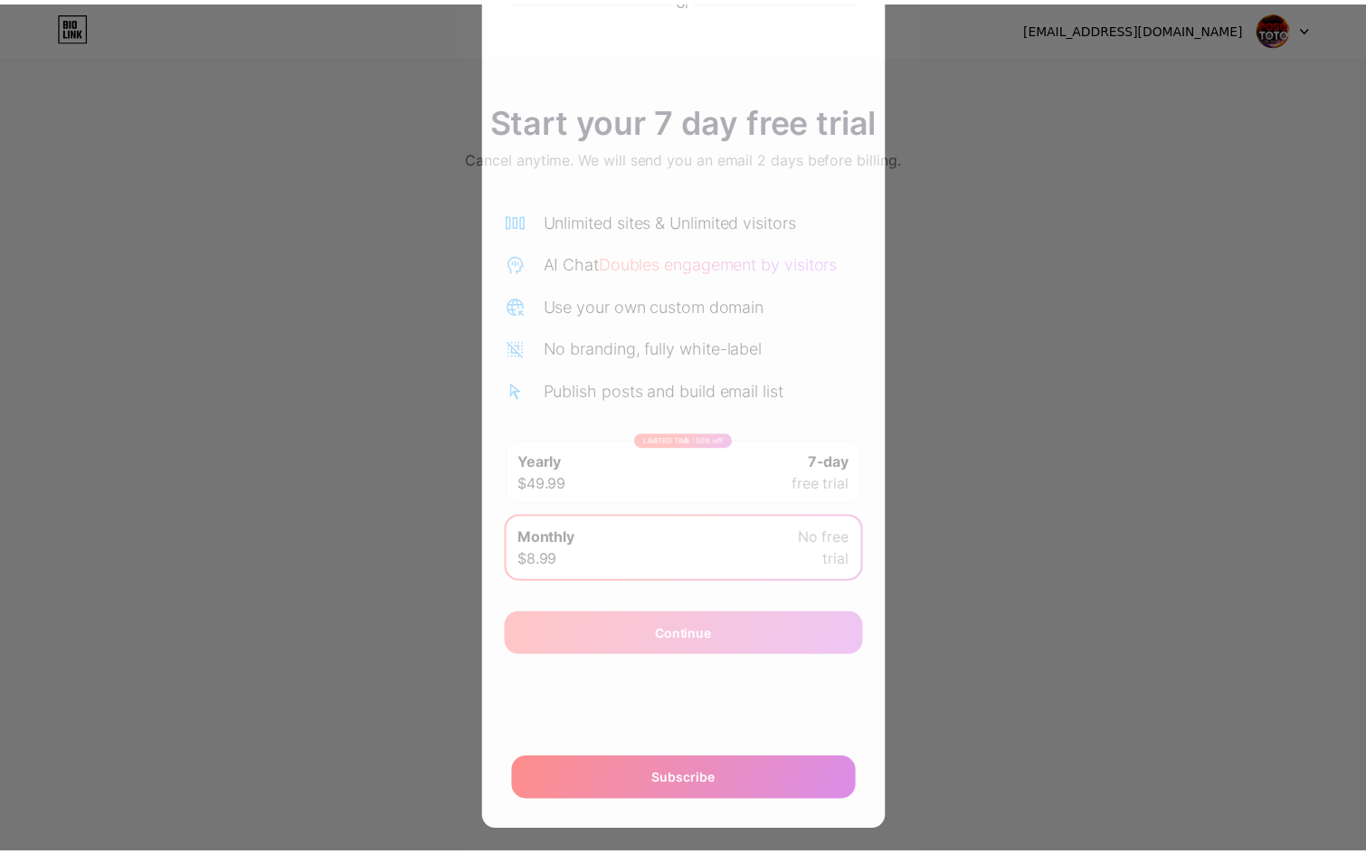
scroll to position [190, 0]
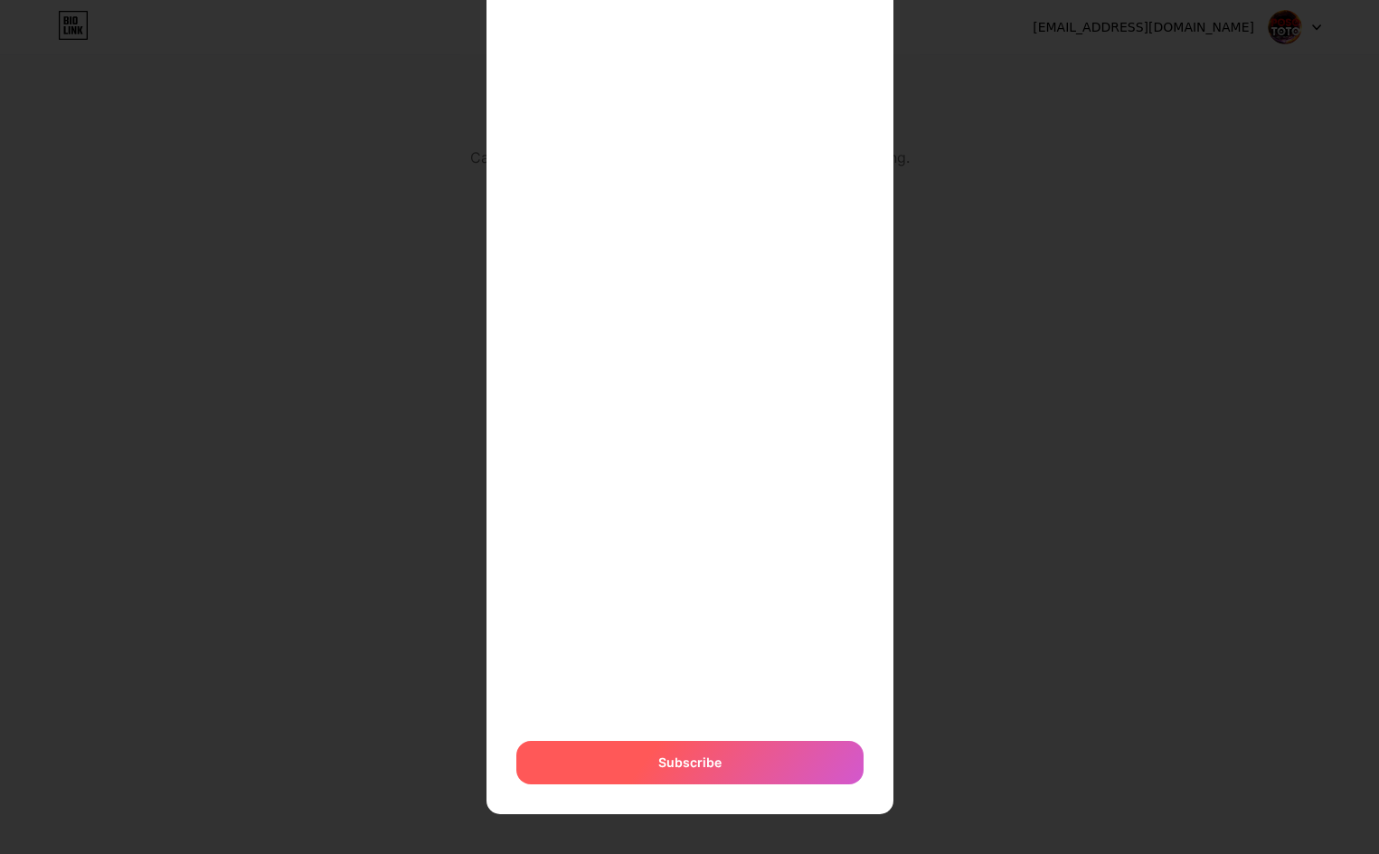
click at [659, 757] on span "Subscribe" at bounding box center [690, 762] width 63 height 19
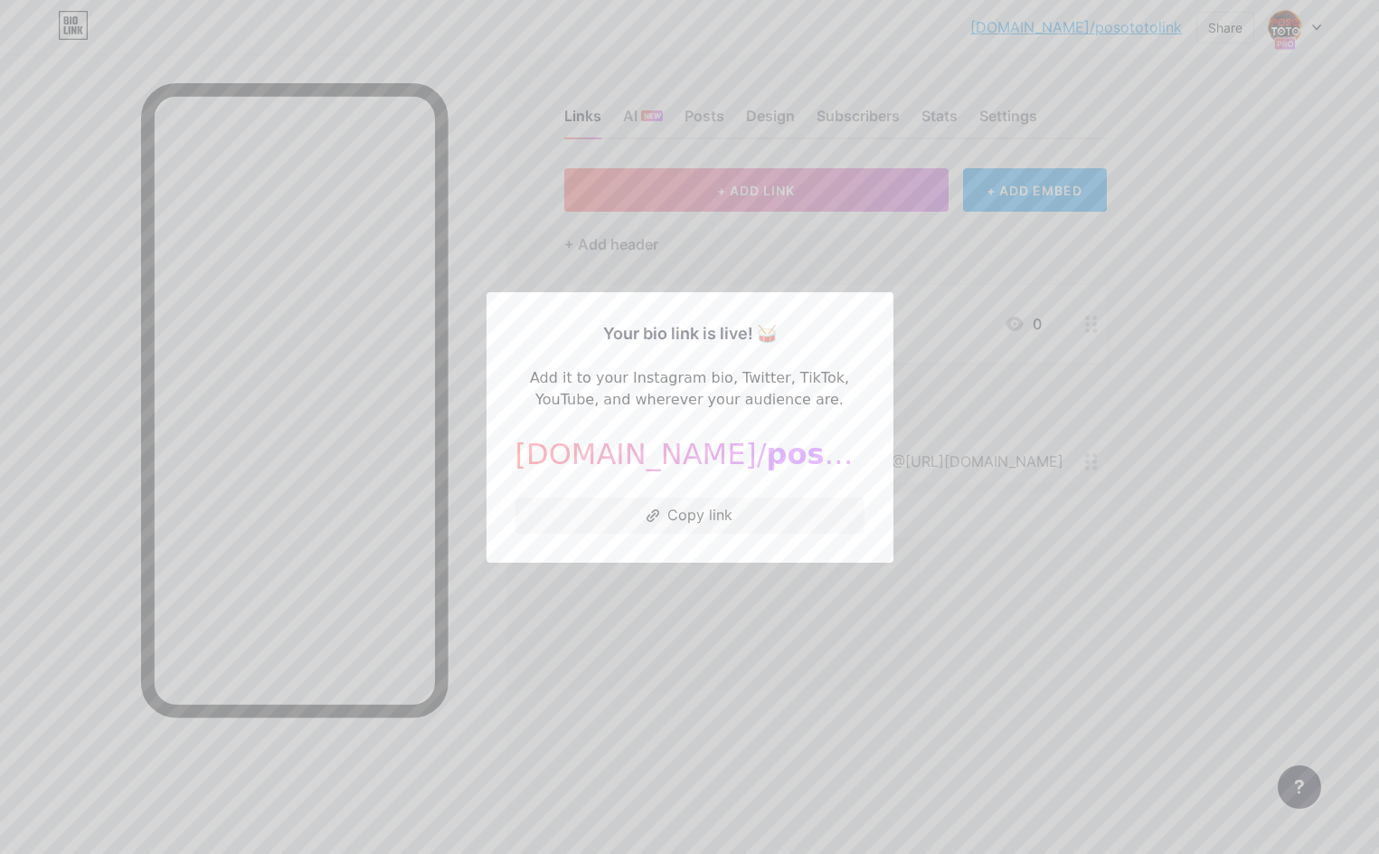
click at [1009, 510] on div at bounding box center [689, 427] width 1379 height 854
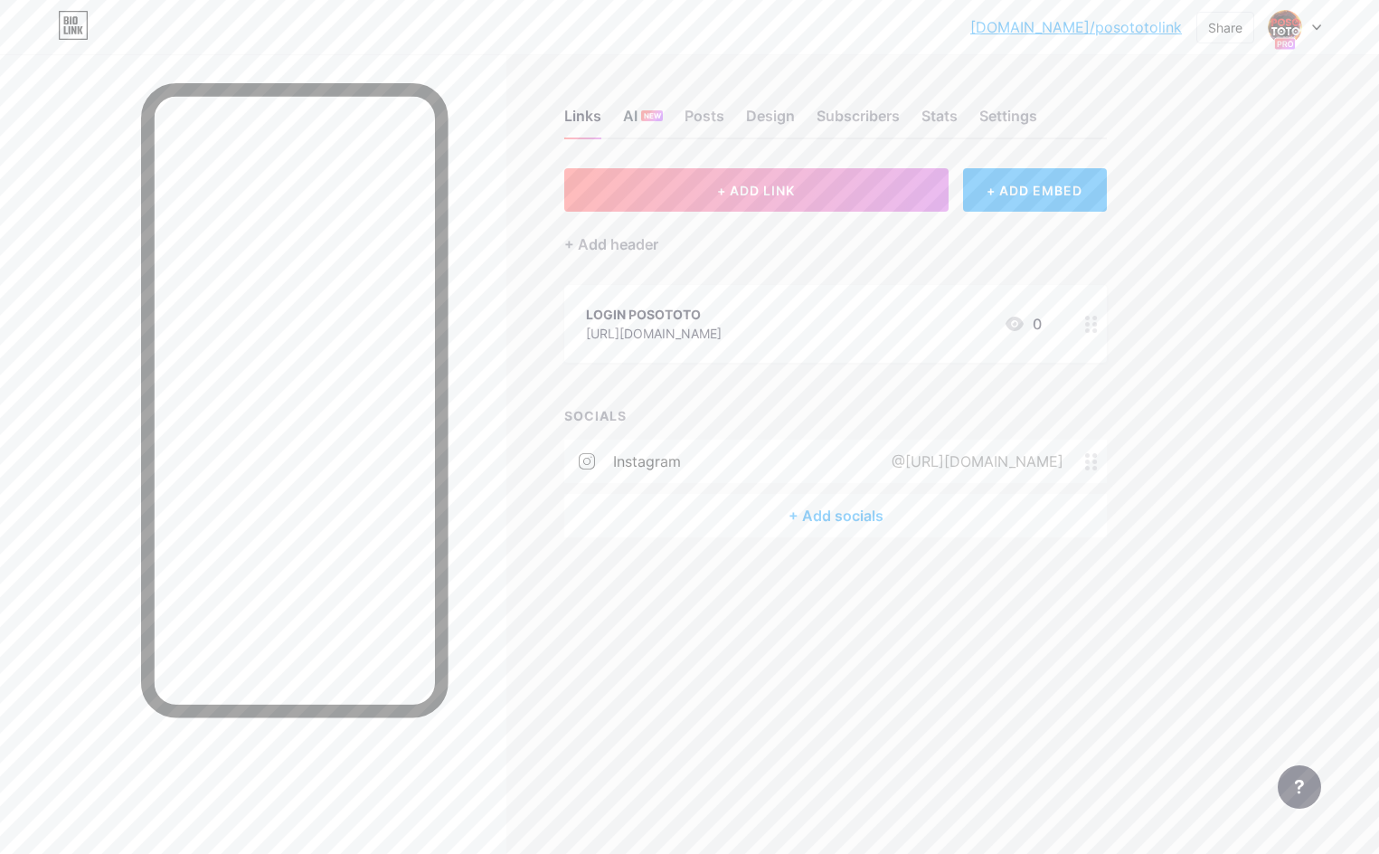
click at [662, 117] on div "NEW" at bounding box center [652, 115] width 22 height 11
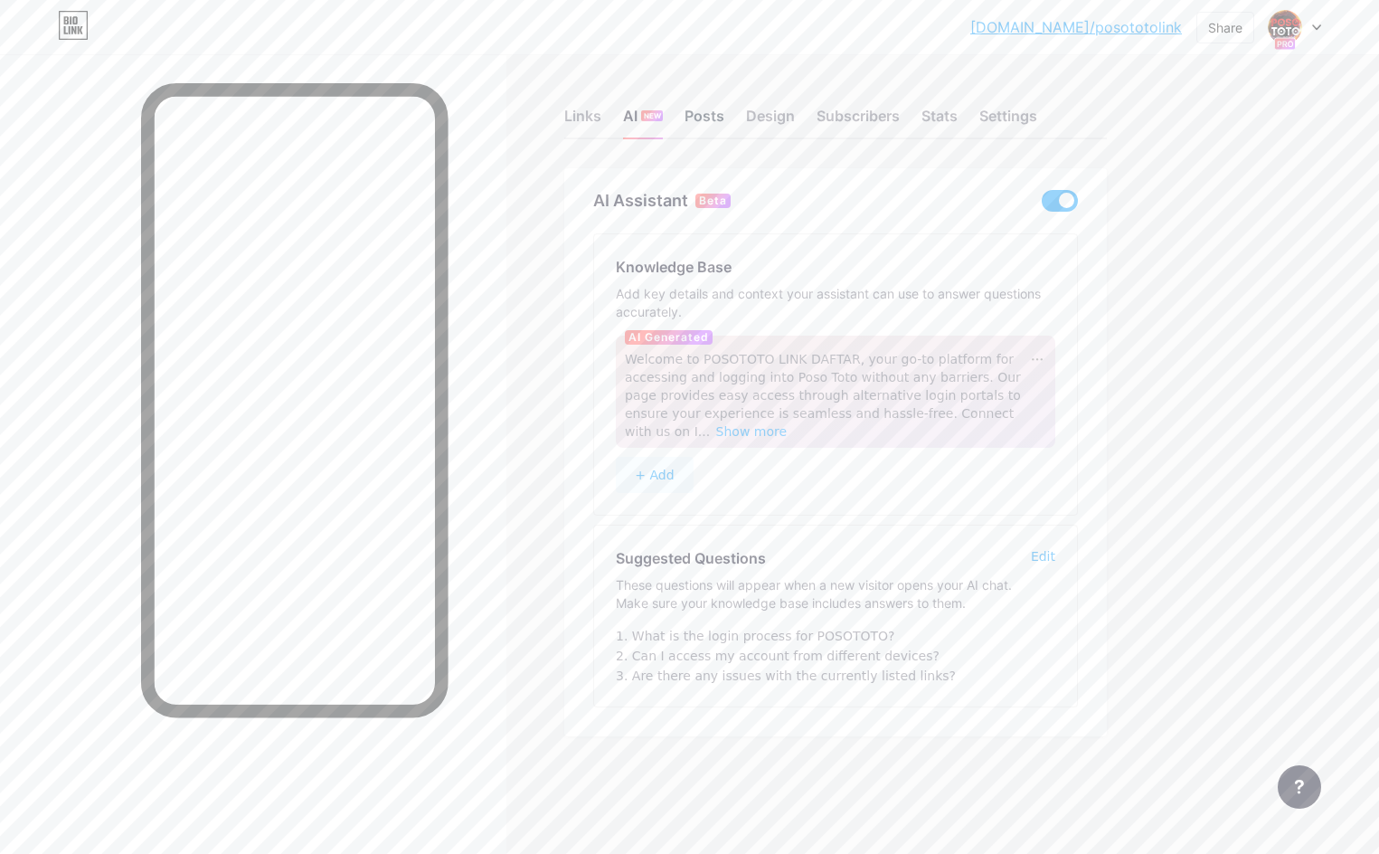
click at [701, 122] on div "Posts" at bounding box center [705, 121] width 40 height 33
click at [761, 118] on div "Design" at bounding box center [770, 121] width 49 height 33
click at [861, 115] on div "Subscribers" at bounding box center [858, 121] width 83 height 33
click at [869, 119] on div "Subscribers" at bounding box center [858, 121] width 83 height 33
click at [874, 119] on div "Subscribers" at bounding box center [858, 121] width 83 height 33
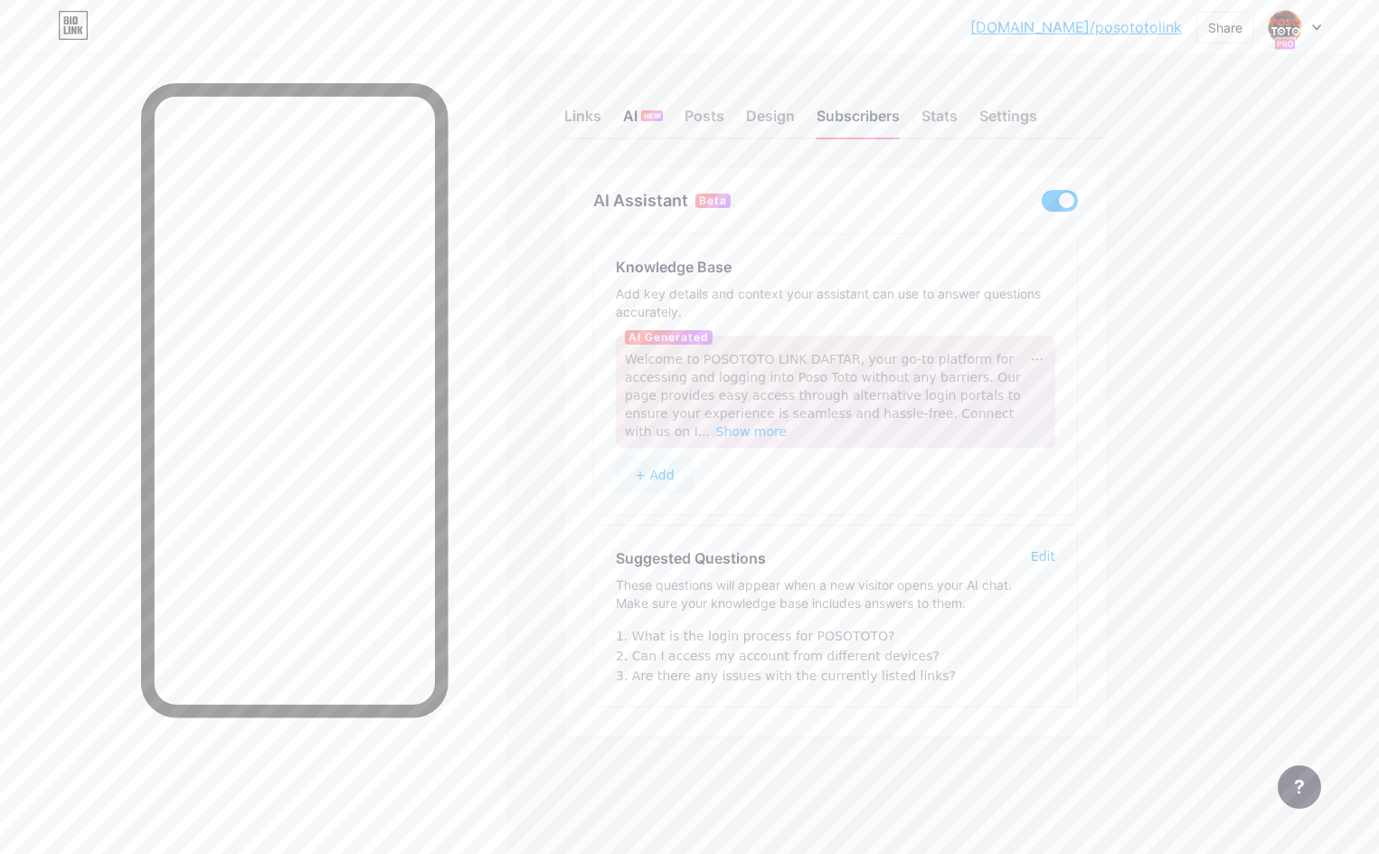
click at [874, 119] on div "Subscribers" at bounding box center [858, 121] width 83 height 33
click at [873, 119] on div "Subscribers" at bounding box center [858, 121] width 83 height 33
click at [880, 118] on div "Subscribers" at bounding box center [858, 121] width 83 height 33
click at [960, 118] on div "Links AI NEW Posts Design Subscribers Stats Settings" at bounding box center [835, 107] width 543 height 63
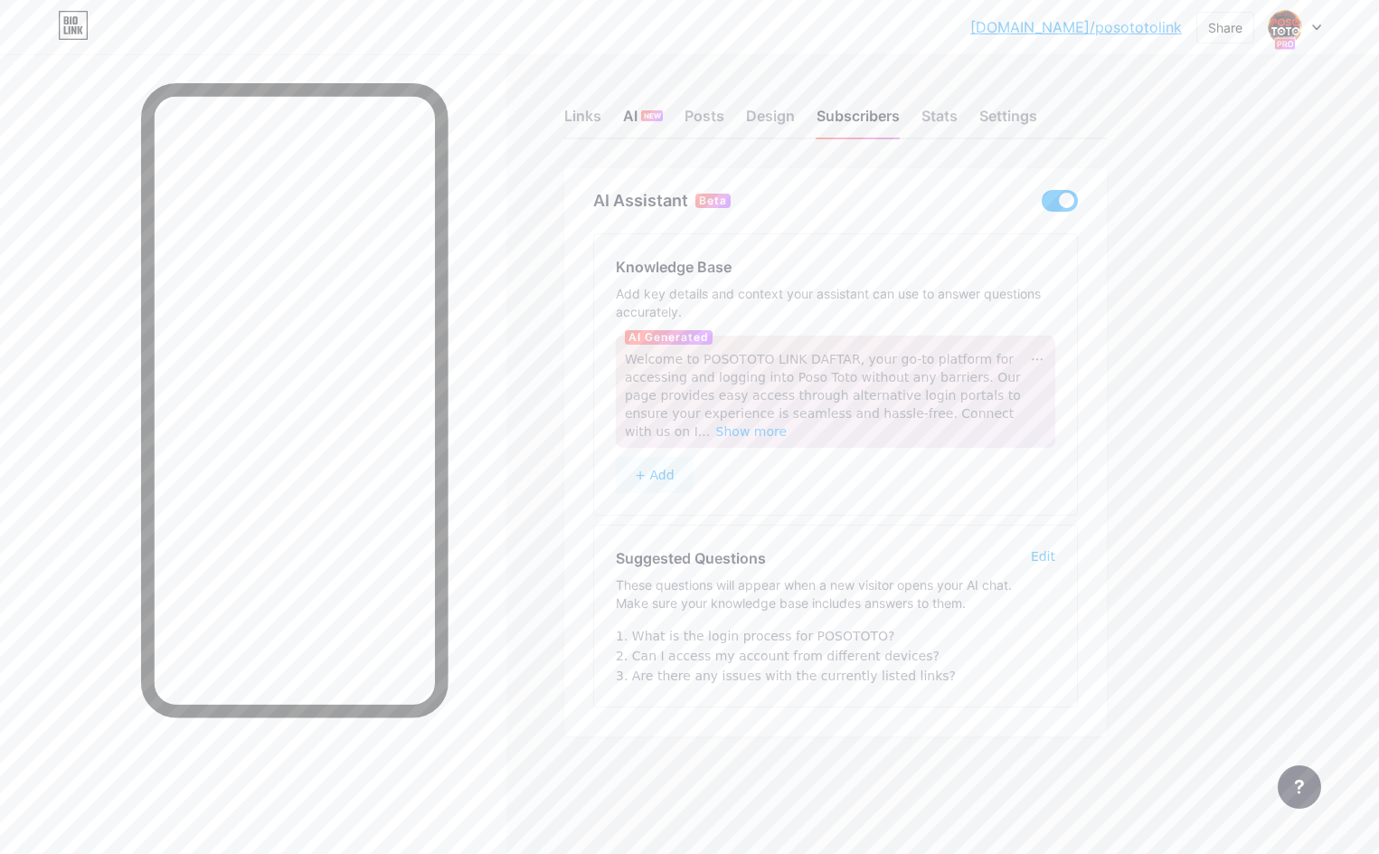
click at [1017, 118] on div "Settings" at bounding box center [1009, 121] width 58 height 33
click at [1038, 115] on div "Settings" at bounding box center [1009, 121] width 58 height 33
click at [1311, 19] on div "[DOMAIN_NAME]/posoto... [DOMAIN_NAME]/posototolink Share Switch accounts POSOTO…" at bounding box center [689, 27] width 1379 height 33
click at [1320, 31] on div "[DOMAIN_NAME]/posoto... [DOMAIN_NAME]/posototolink Share Switch accounts POSOTO…" at bounding box center [689, 27] width 1379 height 33
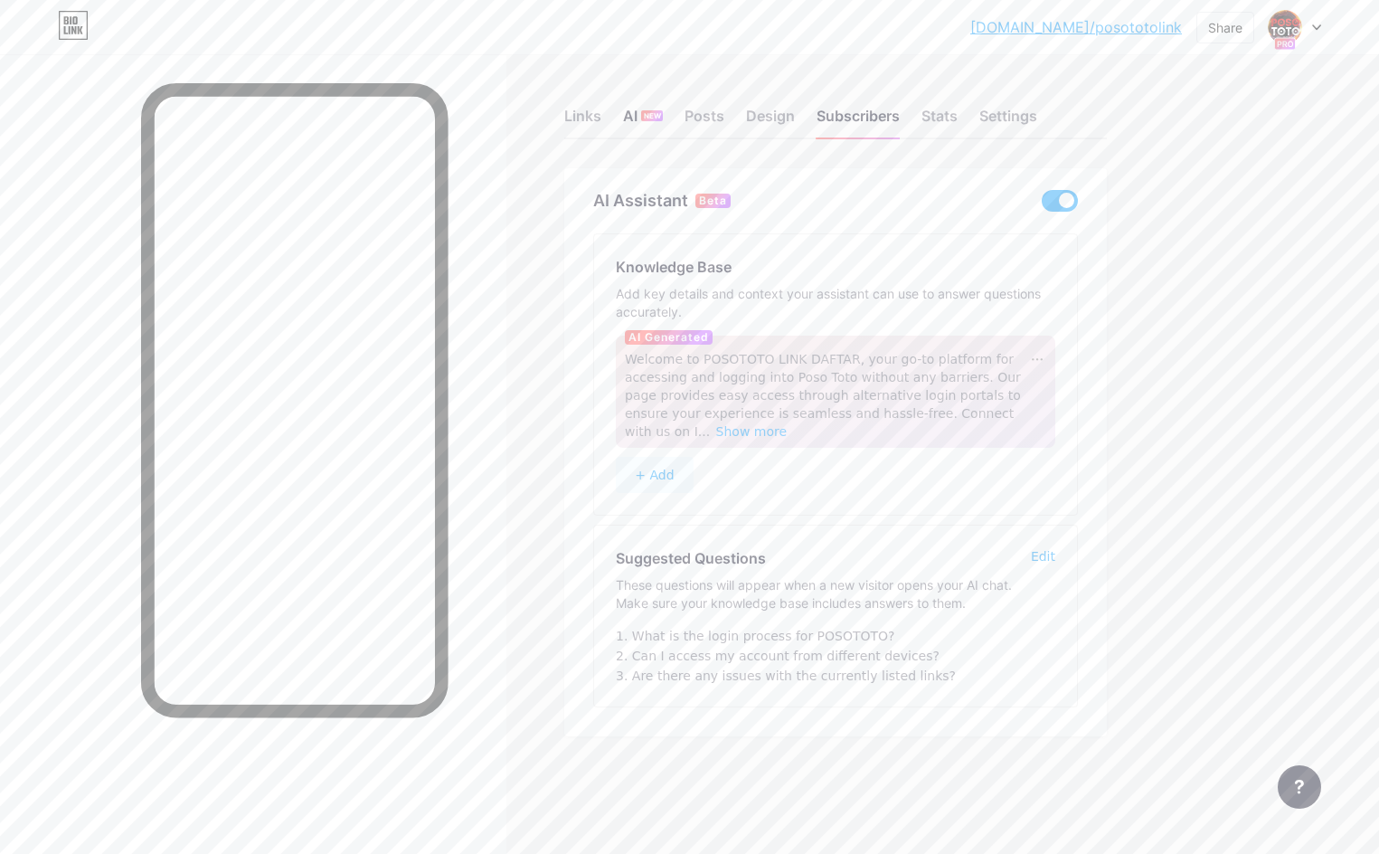
click at [1313, 28] on icon at bounding box center [1317, 27] width 9 height 6
click at [1309, 29] on div "[DOMAIN_NAME]/posoto... [DOMAIN_NAME]/posototolink Share Switch accounts POSOTO…" at bounding box center [689, 27] width 1379 height 33
click at [1315, 30] on div "[DOMAIN_NAME]/posoto... [DOMAIN_NAME]/posototolink Share Switch accounts POSOTO…" at bounding box center [689, 27] width 1379 height 33
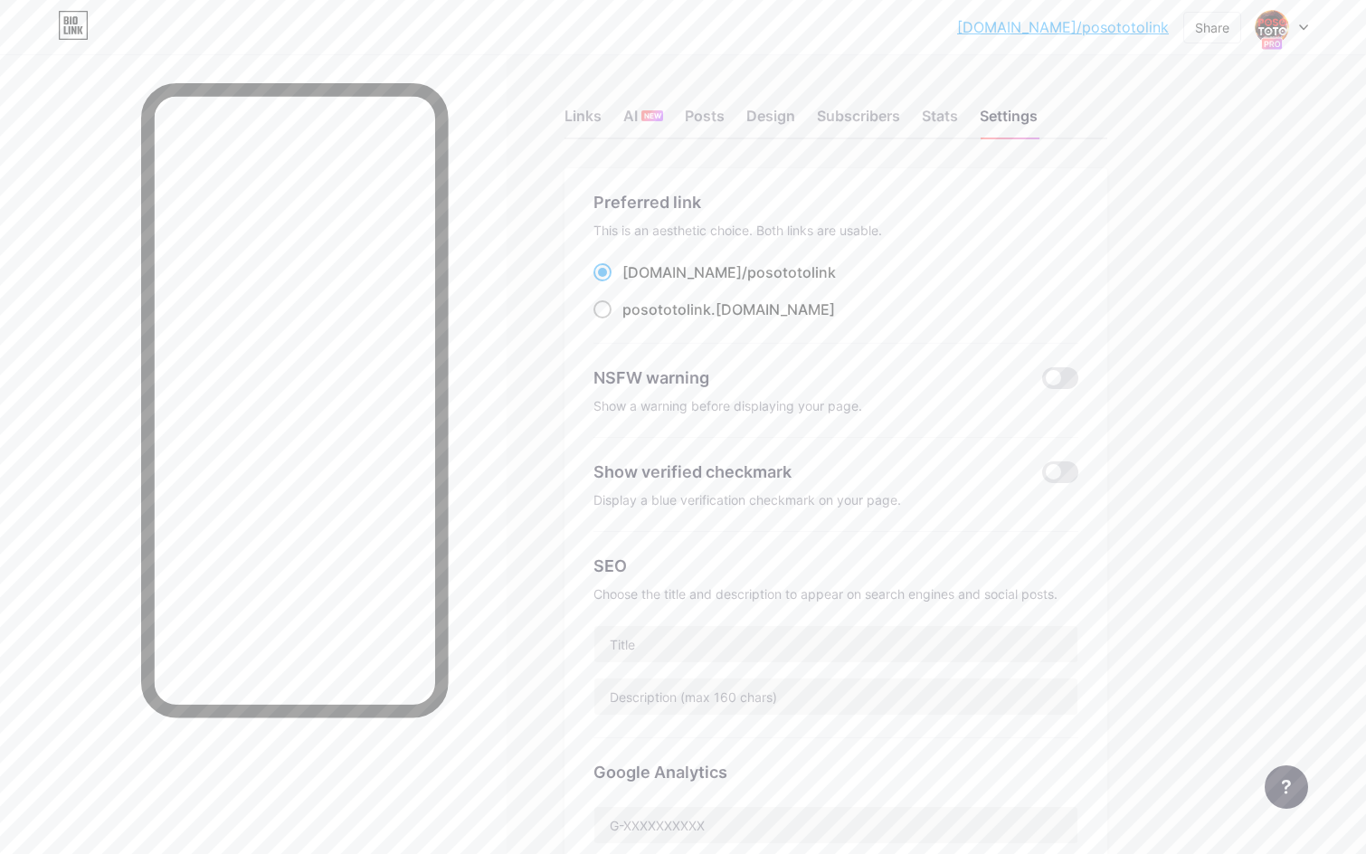
click at [717, 301] on div "posototolink .[DOMAIN_NAME]" at bounding box center [728, 310] width 213 height 22
click at [634, 320] on input "posototolink .[DOMAIN_NAME]" at bounding box center [628, 326] width 12 height 12
radio input "true"
click at [582, 110] on div "Links" at bounding box center [582, 121] width 37 height 33
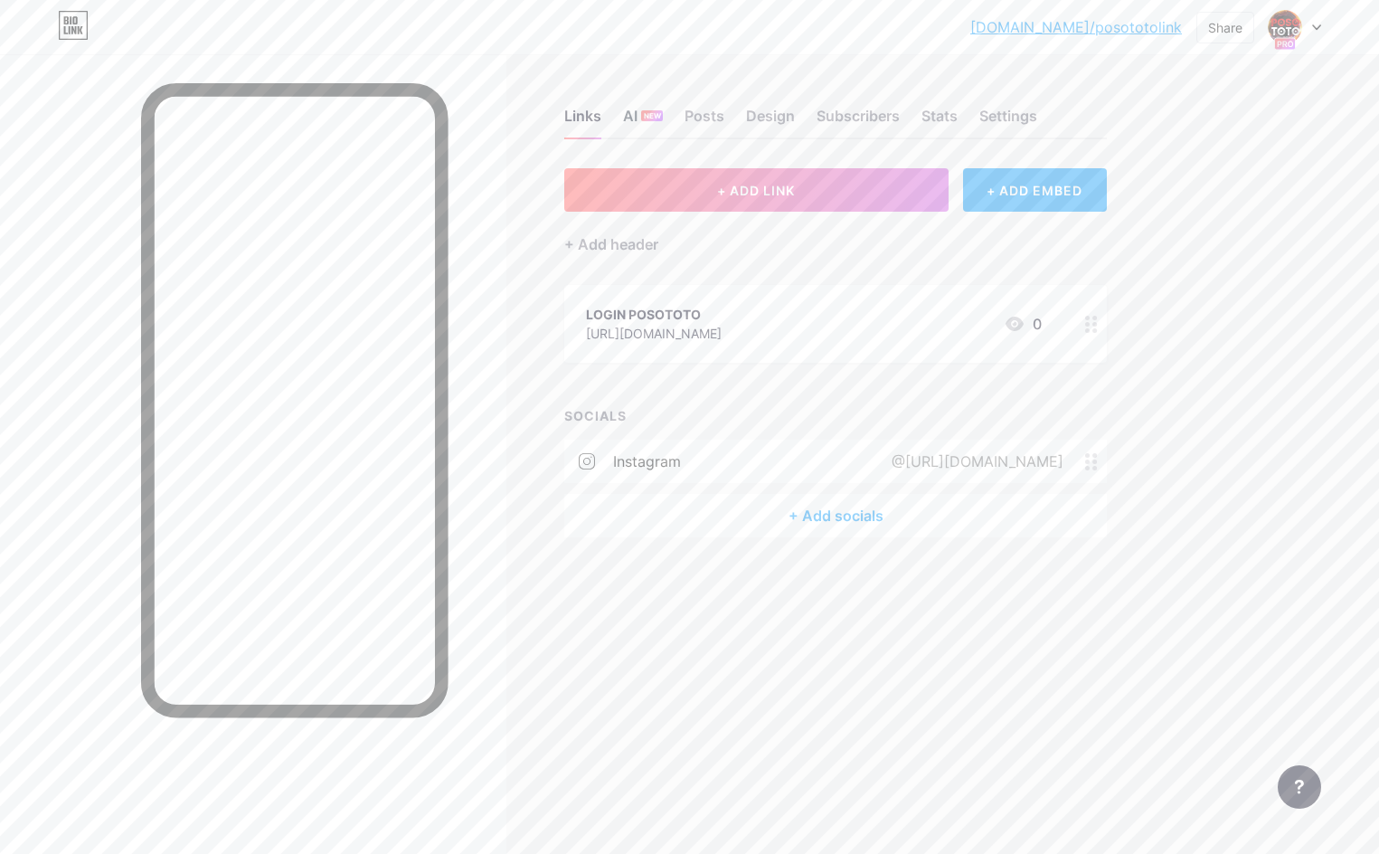
click at [628, 123] on div "AI NEW" at bounding box center [643, 121] width 40 height 33
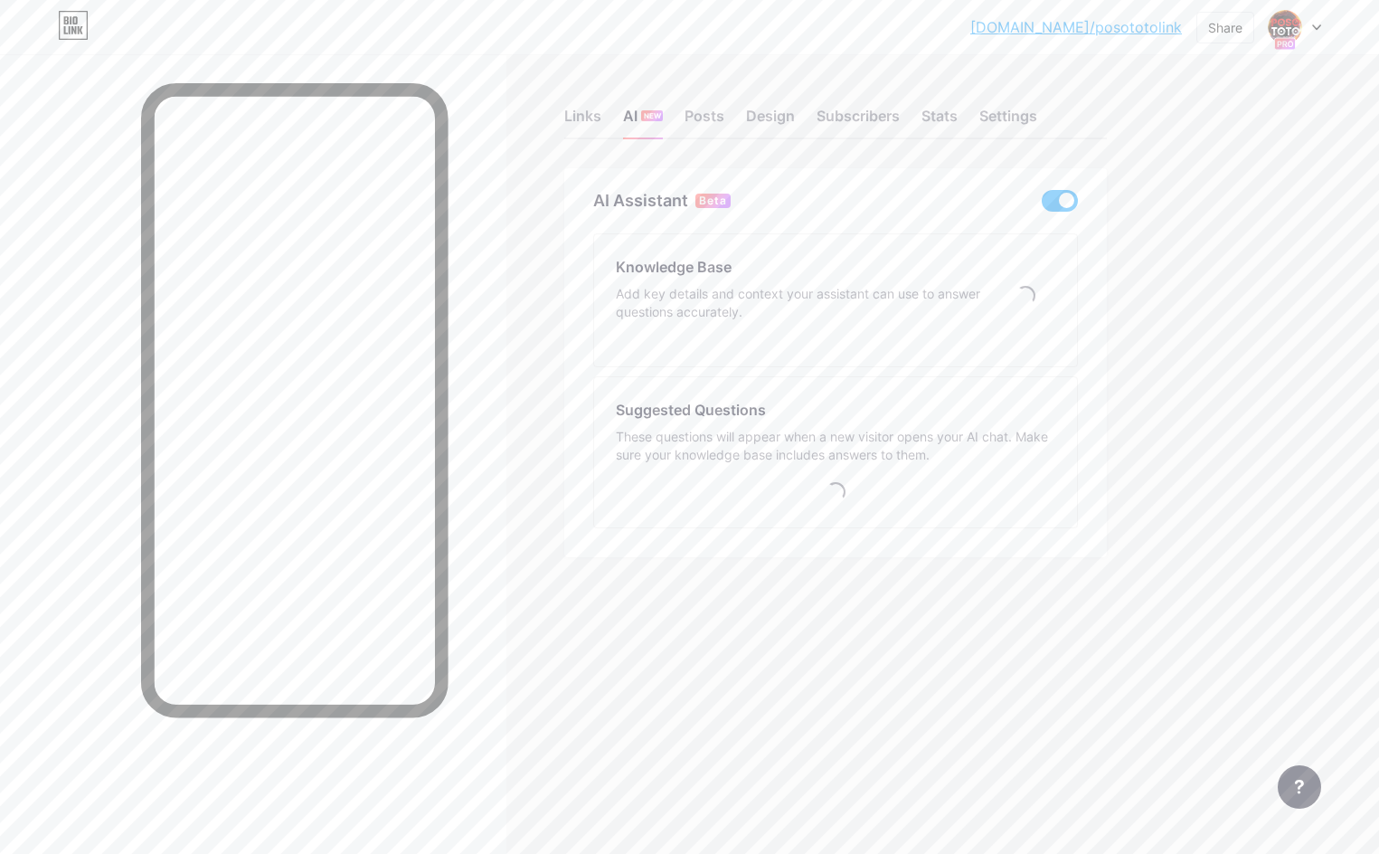
click at [725, 109] on div "Links AI NEW Posts Design Subscribers Stats Settings" at bounding box center [835, 107] width 543 height 63
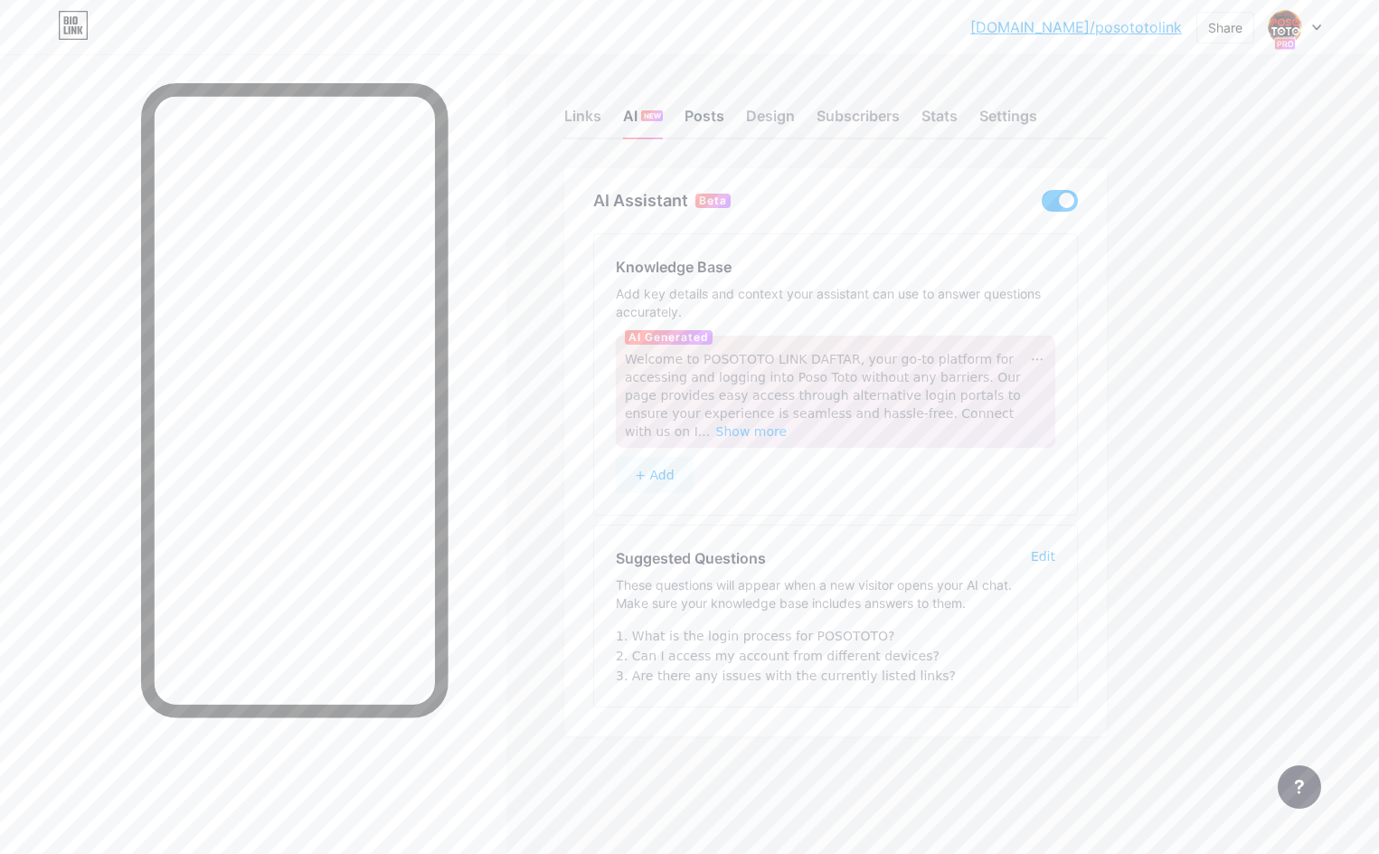
click at [713, 122] on div "Posts" at bounding box center [705, 121] width 40 height 33
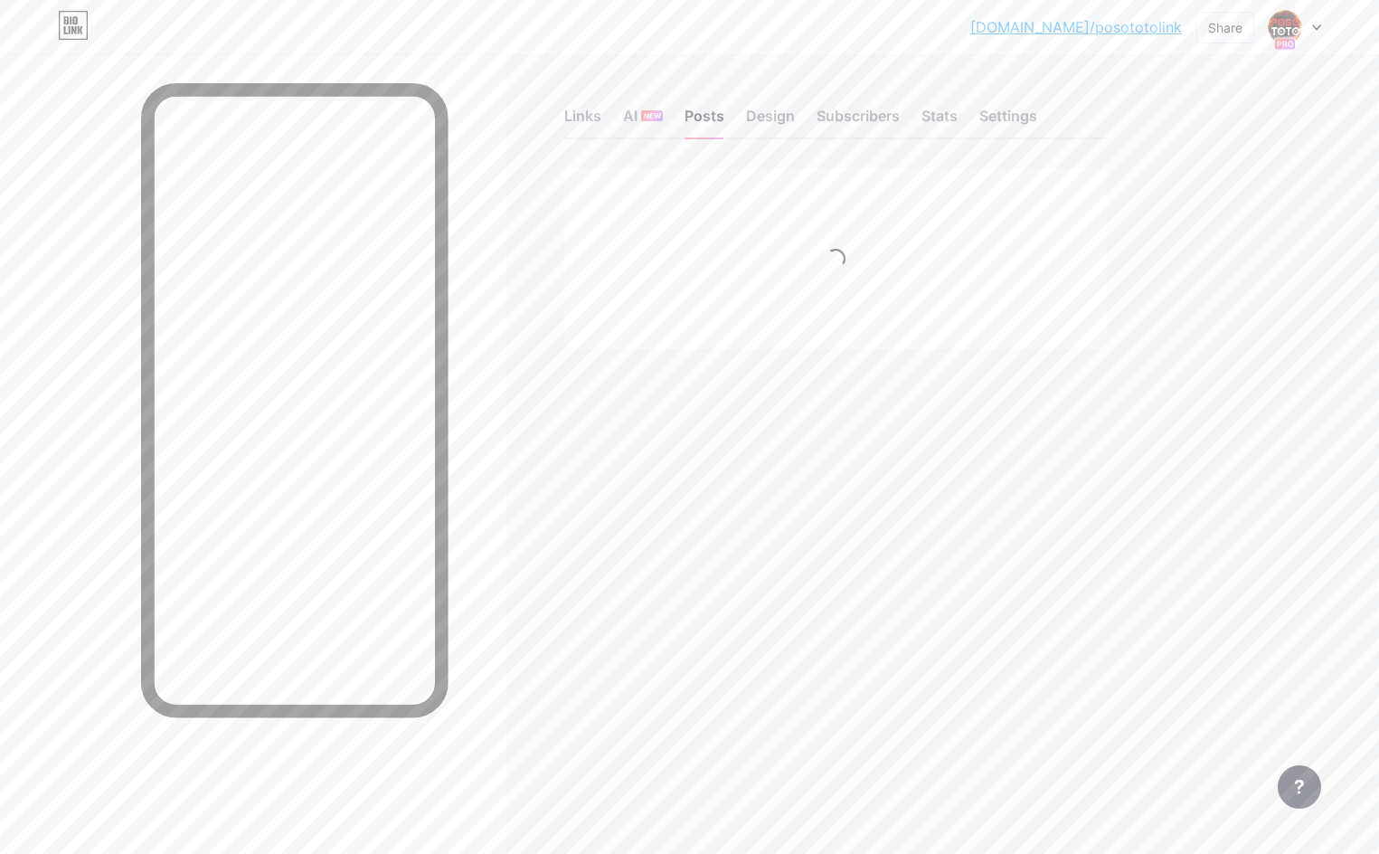
click at [744, 124] on div "Links AI NEW Posts Design Subscribers Stats Settings" at bounding box center [835, 107] width 543 height 63
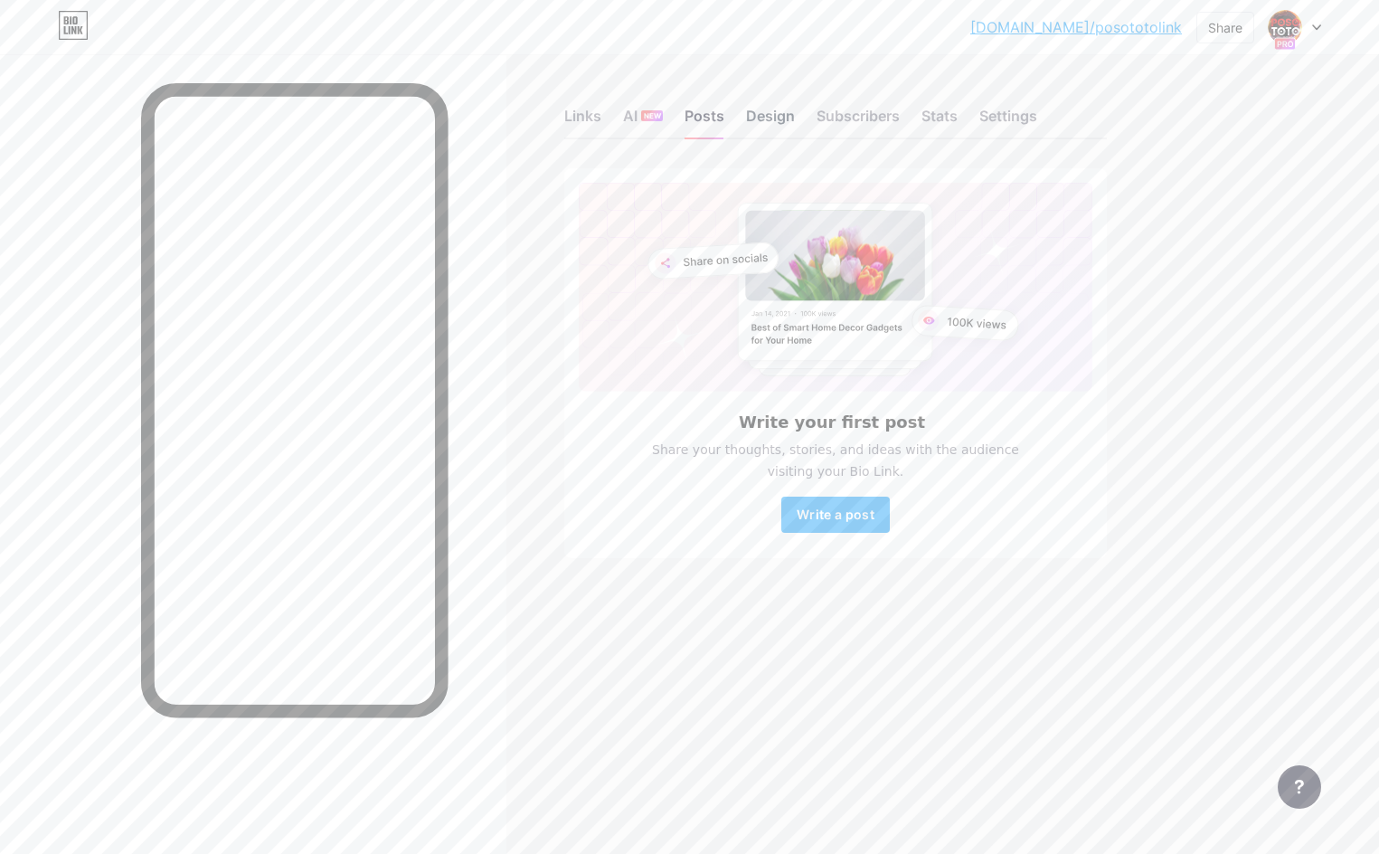
click at [763, 120] on div "Design" at bounding box center [770, 121] width 49 height 33
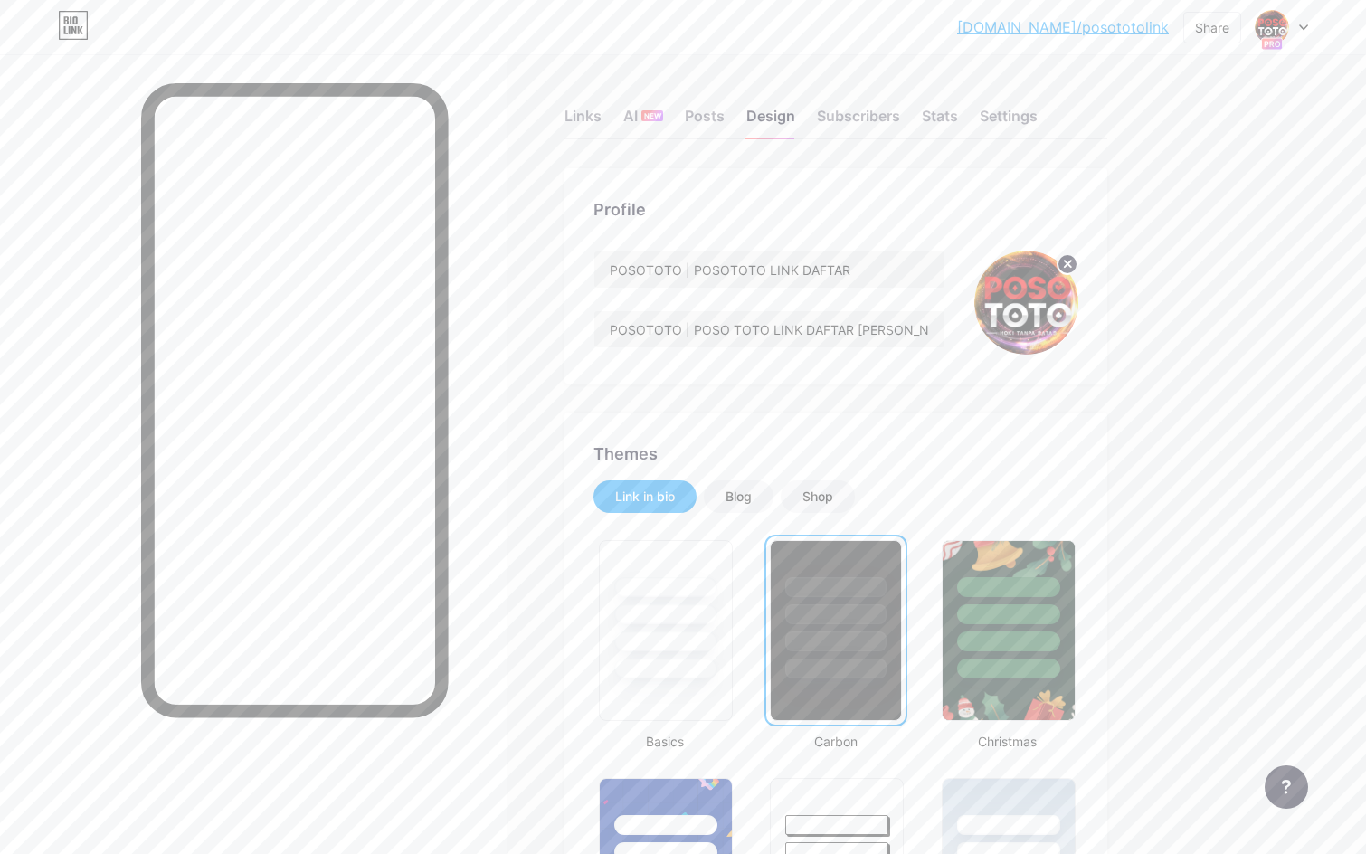
click at [1066, 264] on icon at bounding box center [1068, 264] width 6 height 6
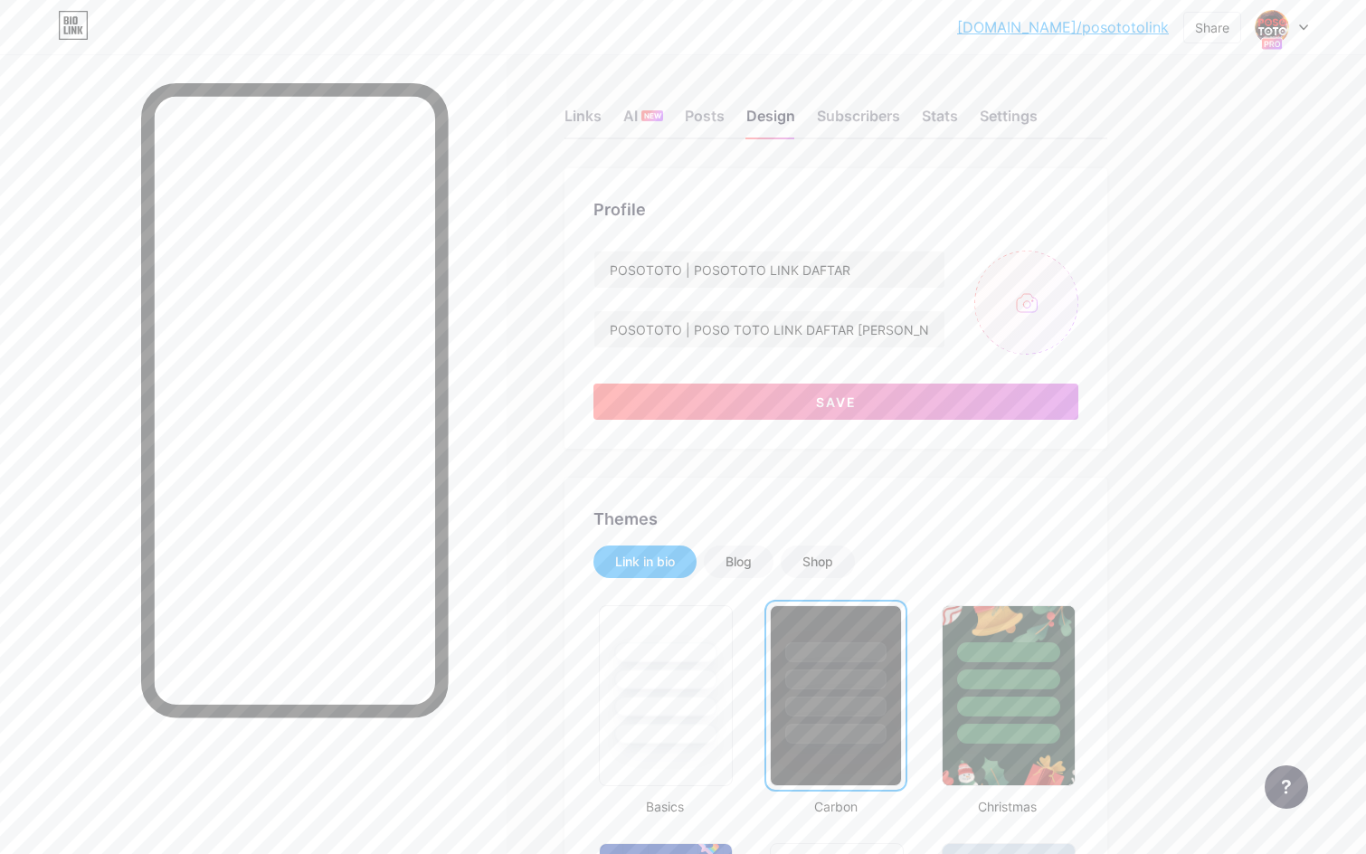
click at [1035, 310] on input "file" at bounding box center [1026, 303] width 104 height 104
type input "C:\fakepath\ICON POSOTOTO.png"
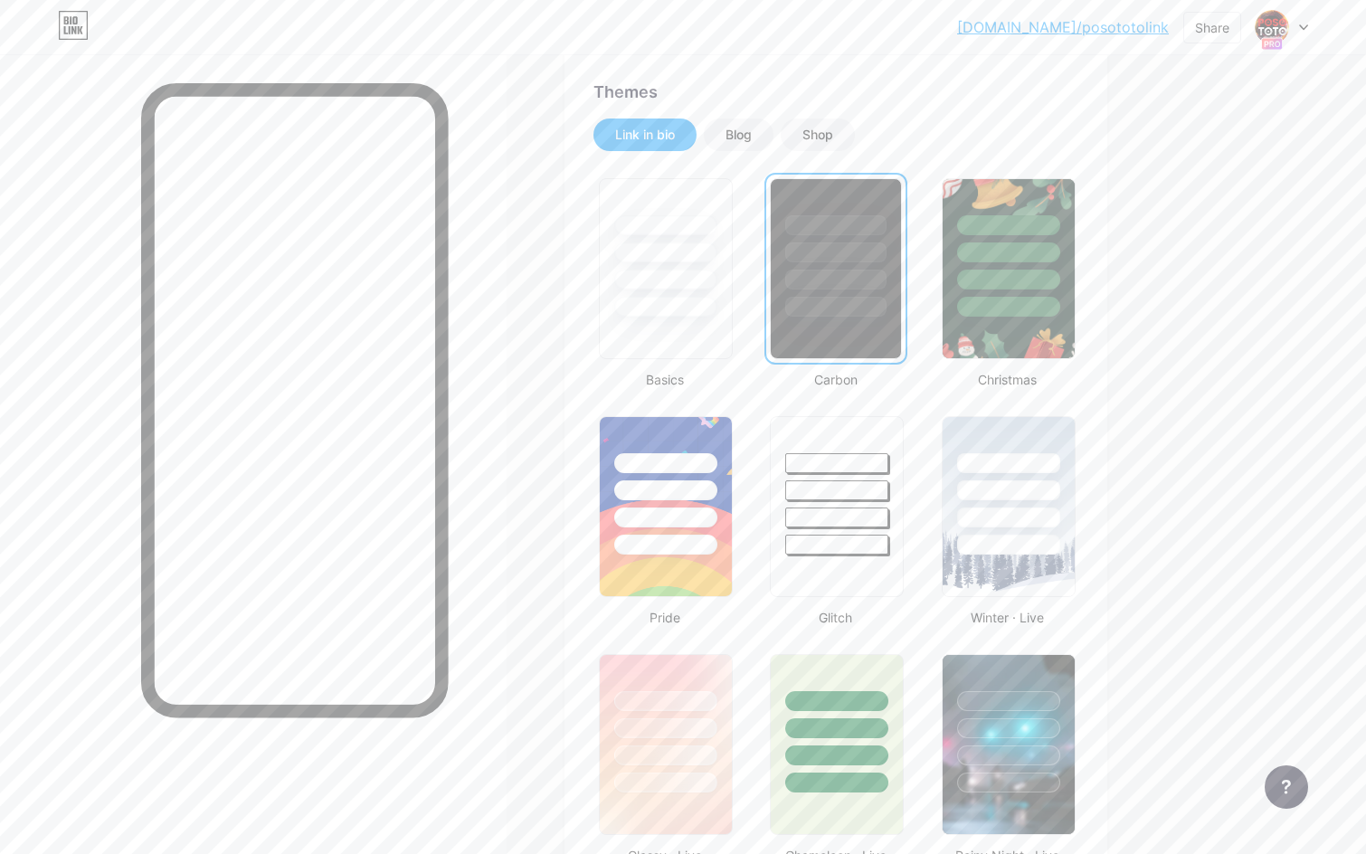
scroll to position [151, 0]
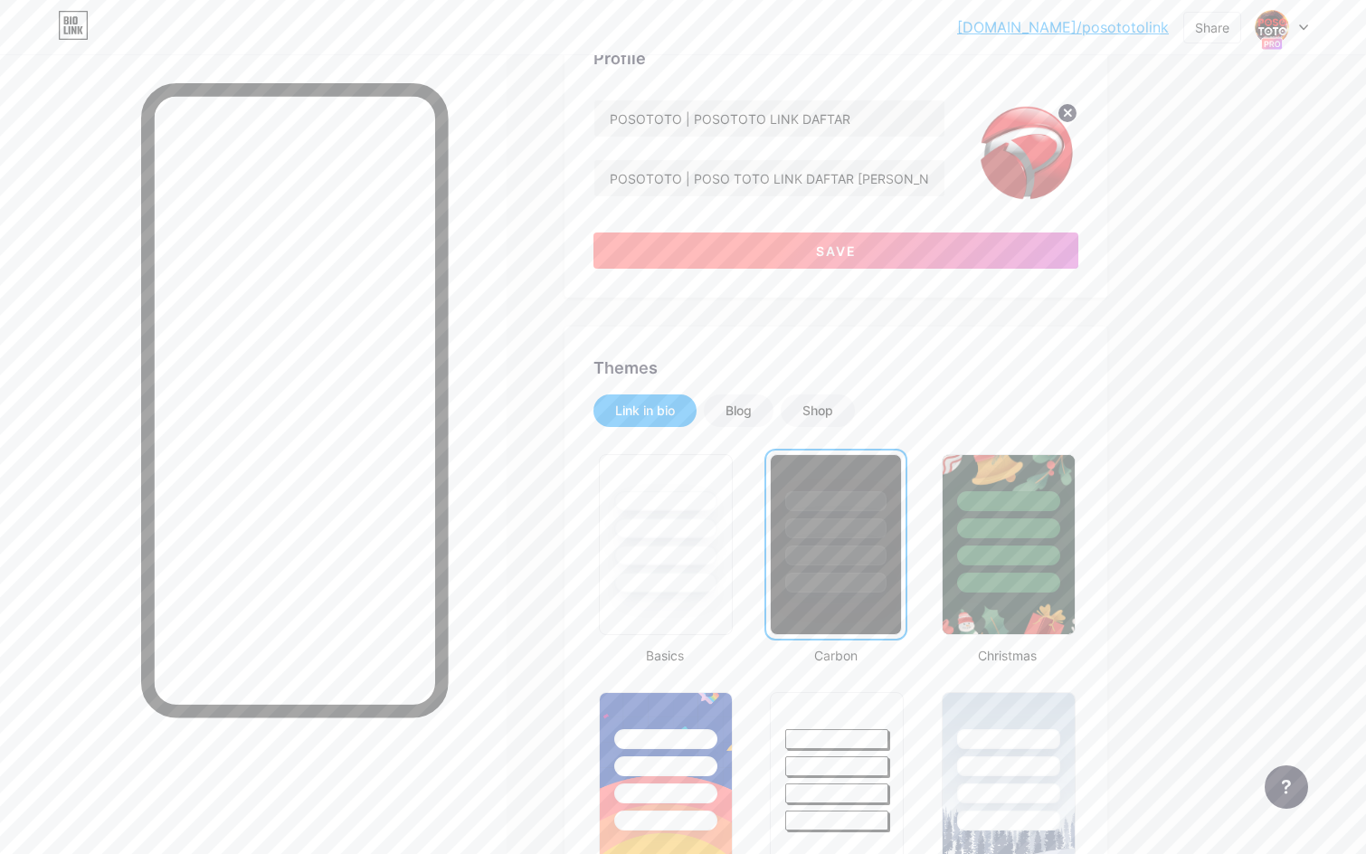
click at [870, 247] on button "Save" at bounding box center [835, 250] width 485 height 36
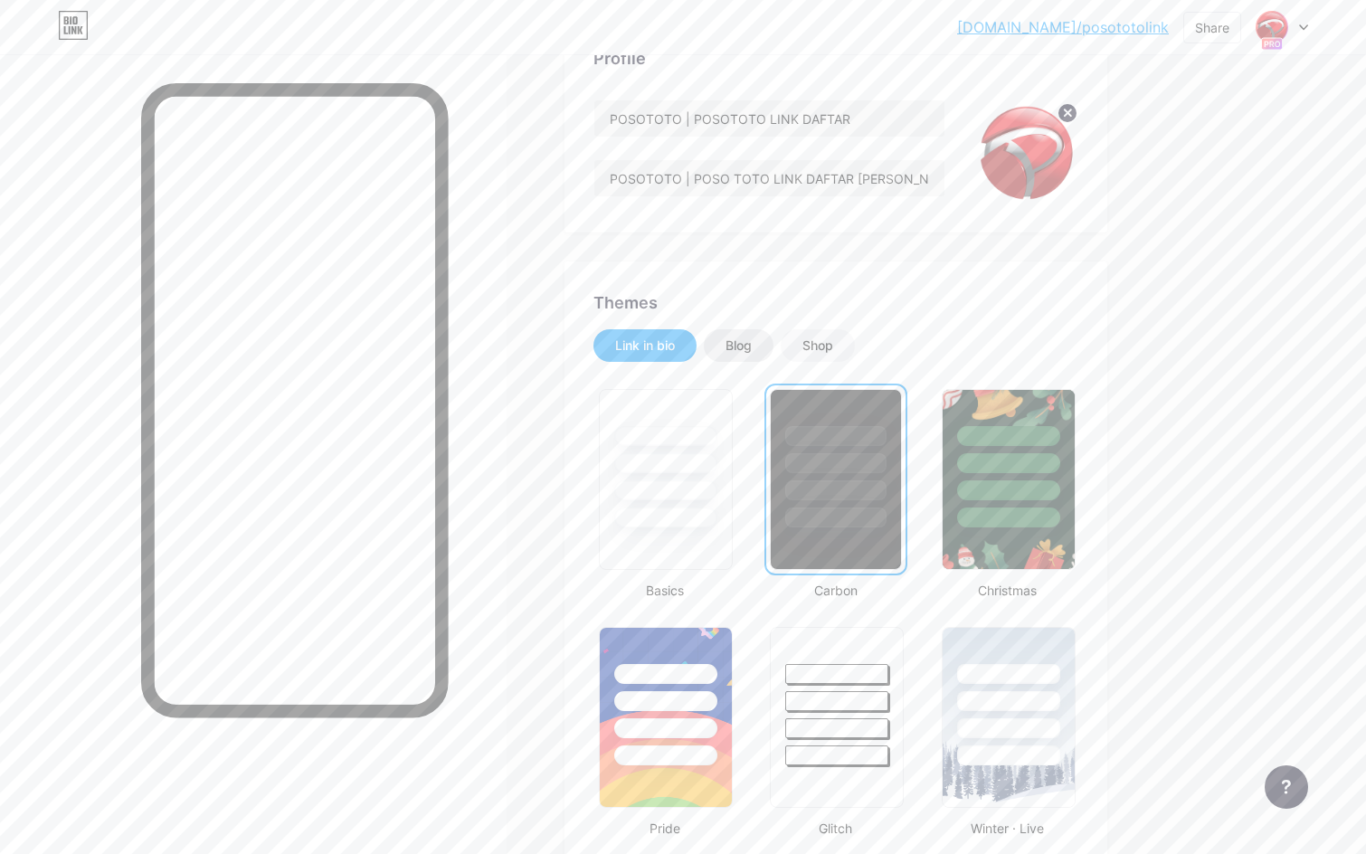
click at [706, 353] on div "Blog" at bounding box center [739, 345] width 70 height 33
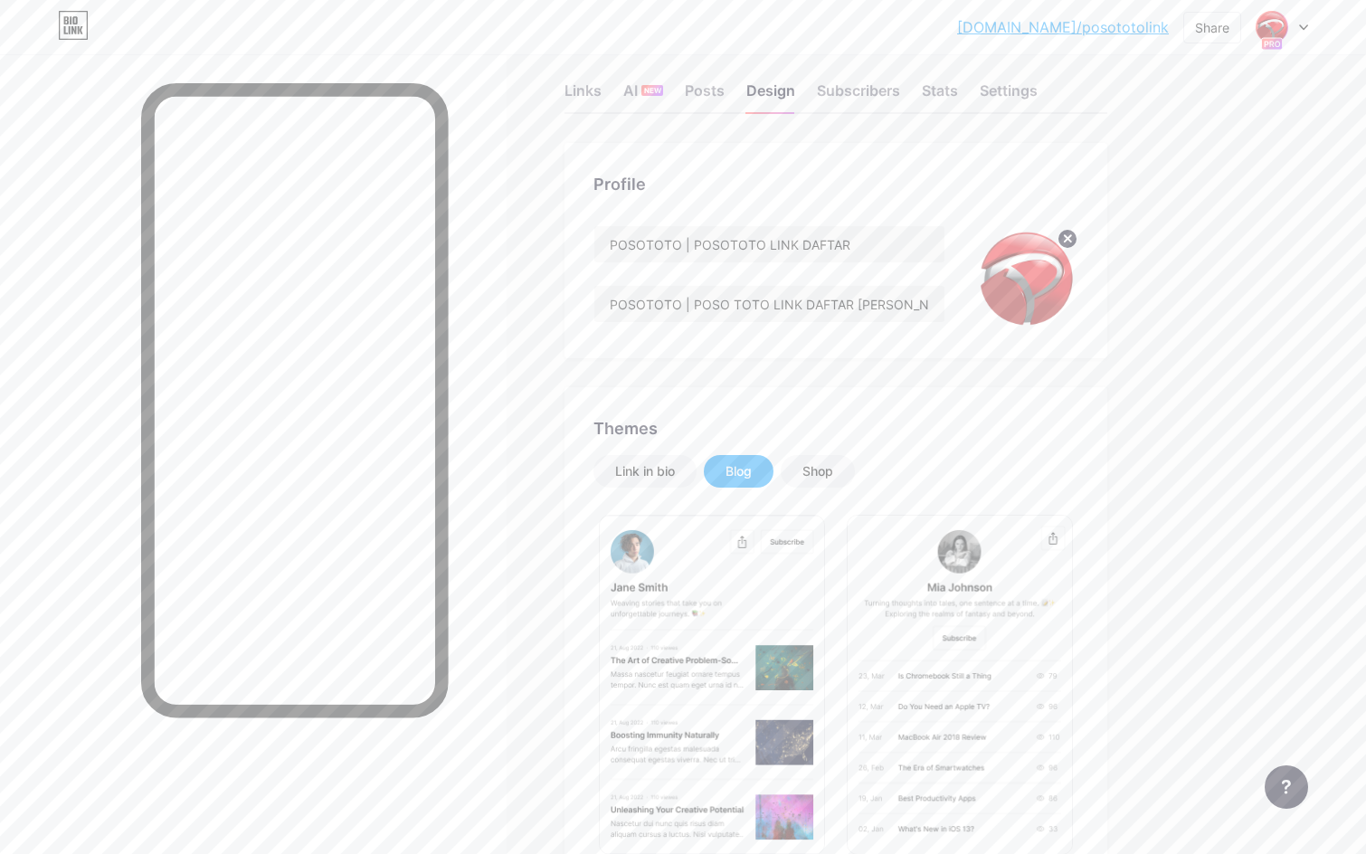
scroll to position [0, 0]
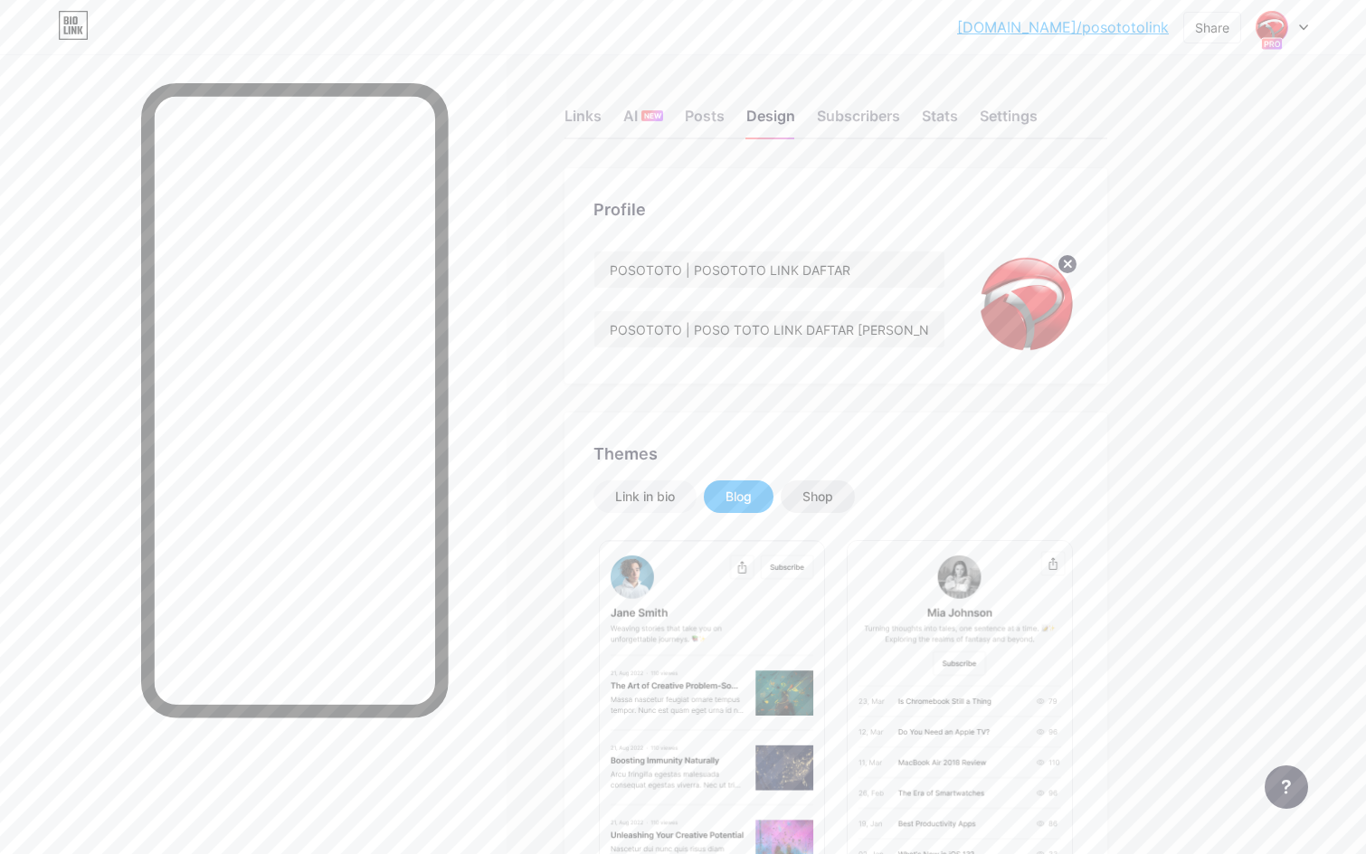
click at [796, 496] on div "Shop" at bounding box center [818, 496] width 74 height 33
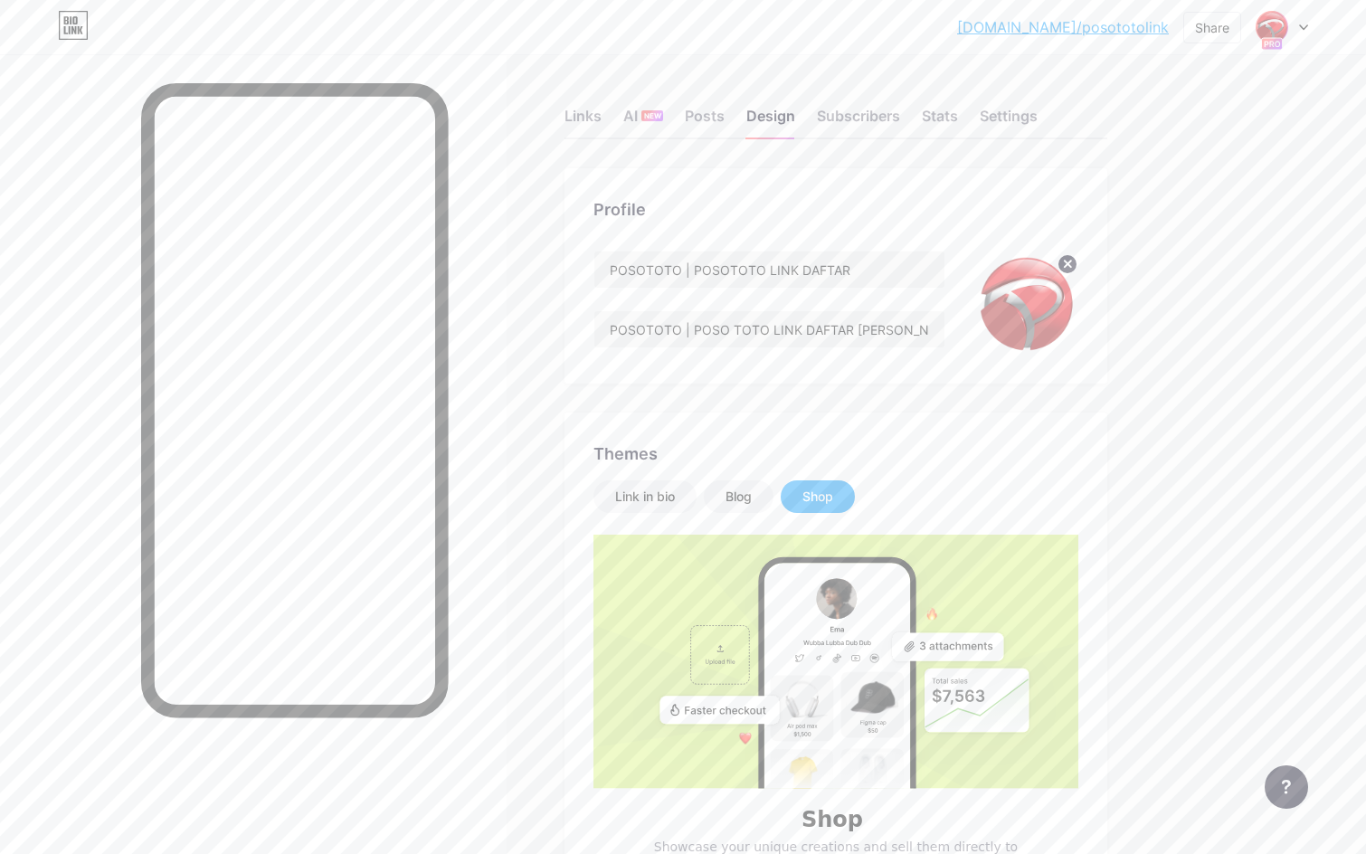
click at [810, 499] on div "Shop" at bounding box center [817, 497] width 31 height 18
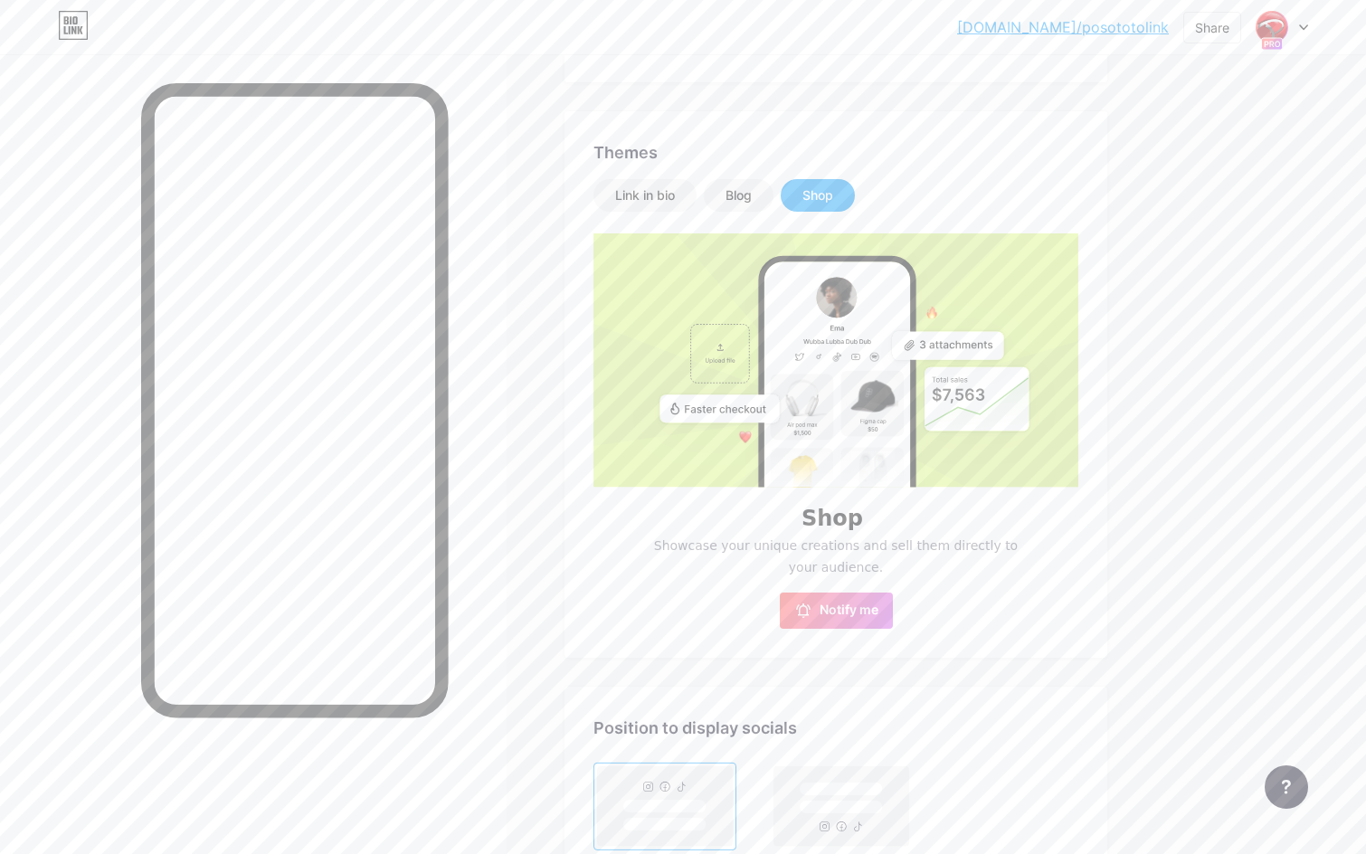
scroll to position [738, 0]
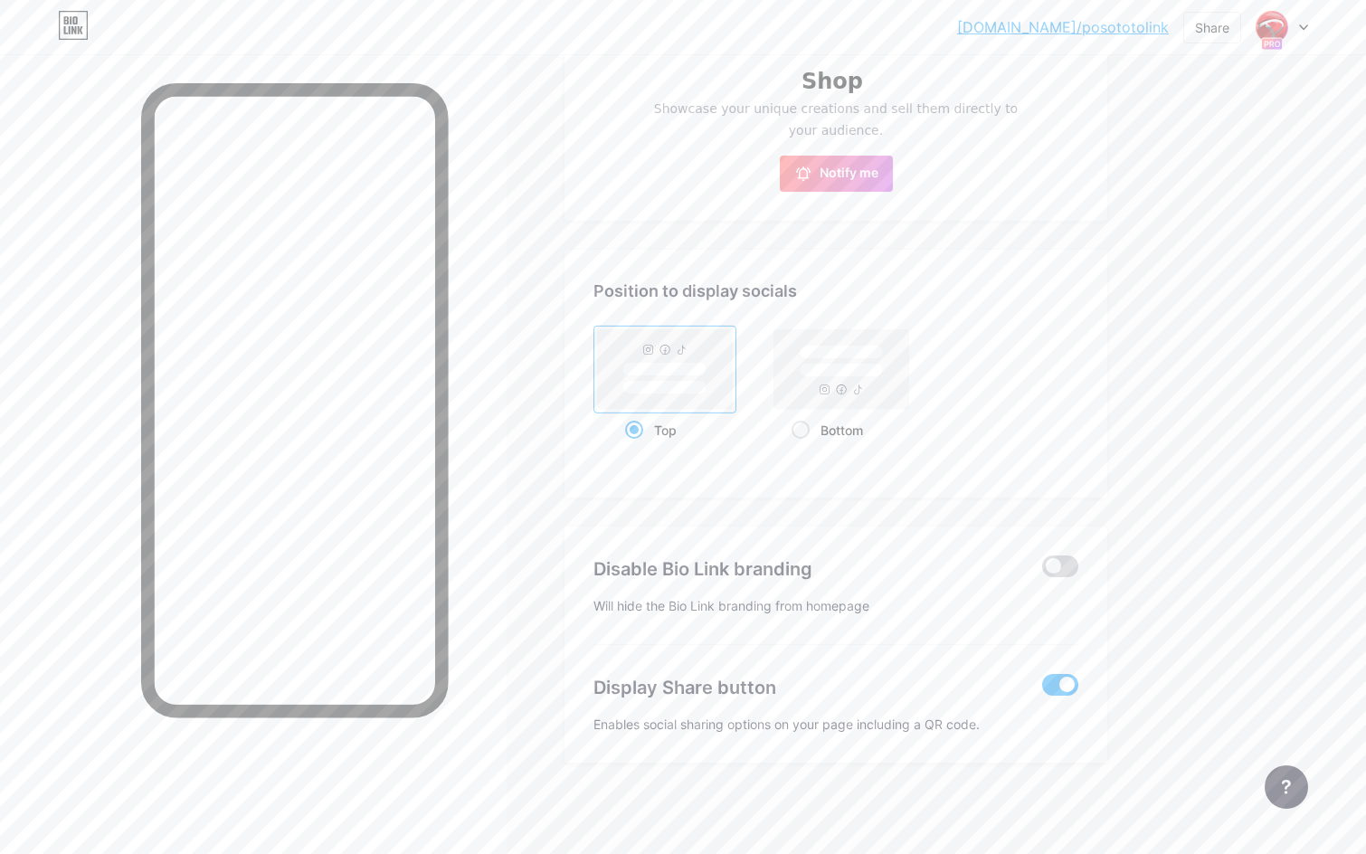
click at [1060, 564] on span at bounding box center [1060, 566] width 36 height 22
click at [1042, 571] on input "checkbox" at bounding box center [1042, 571] width 0 height 0
click at [1062, 687] on span at bounding box center [1060, 685] width 36 height 22
click at [1042, 689] on input "checkbox" at bounding box center [1042, 689] width 0 height 0
click at [1062, 686] on span at bounding box center [1060, 685] width 36 height 22
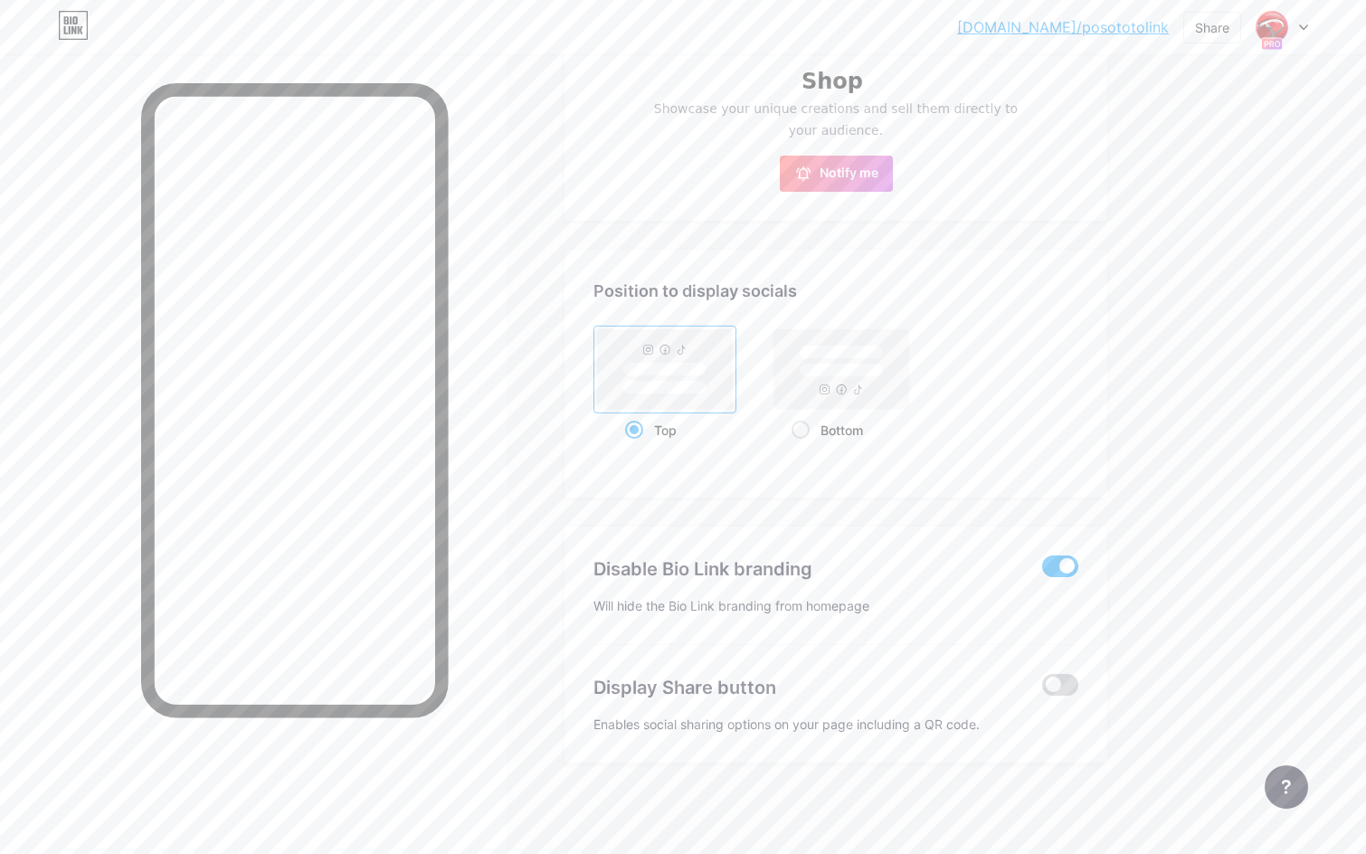
click at [1042, 689] on input "checkbox" at bounding box center [1042, 689] width 0 height 0
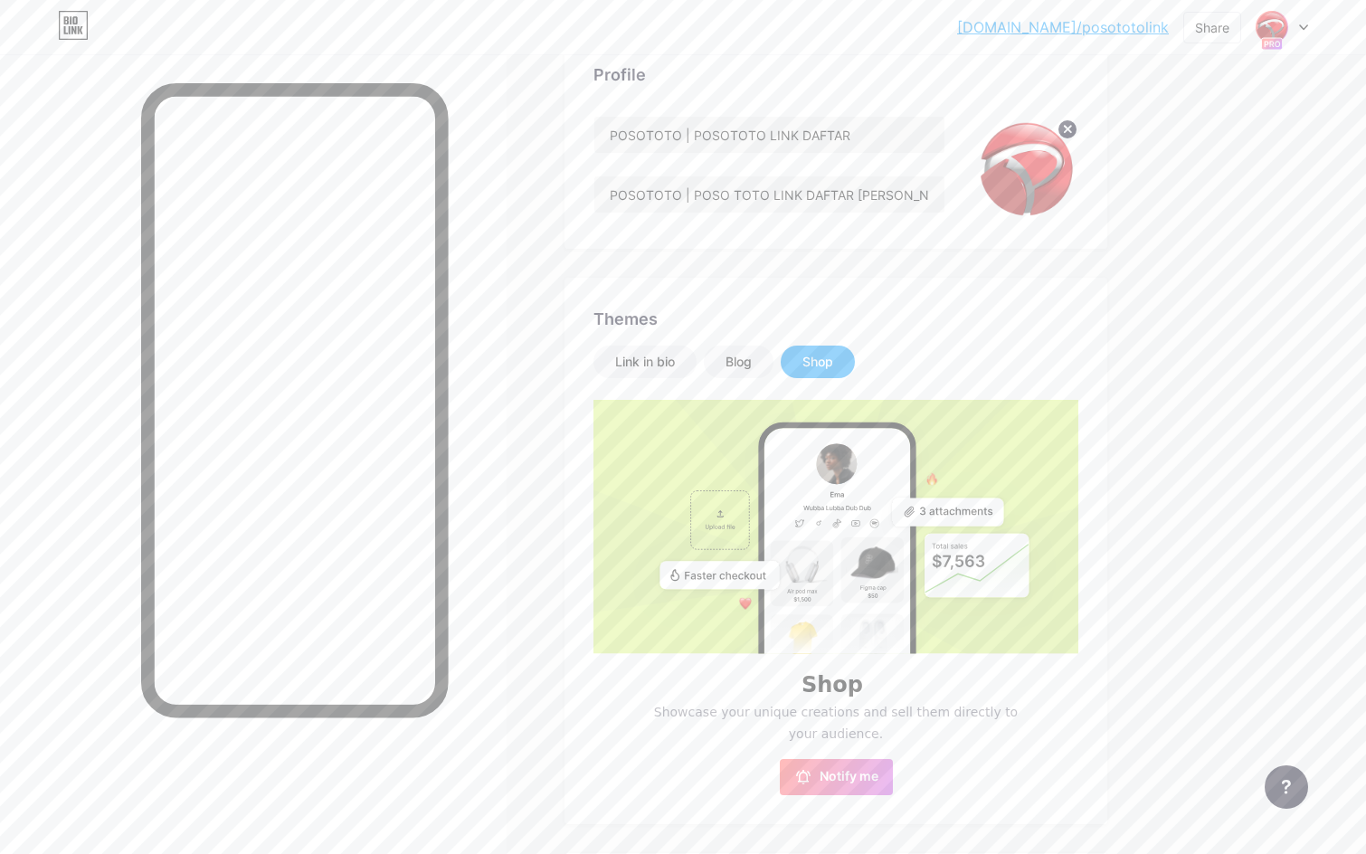
scroll to position [0, 0]
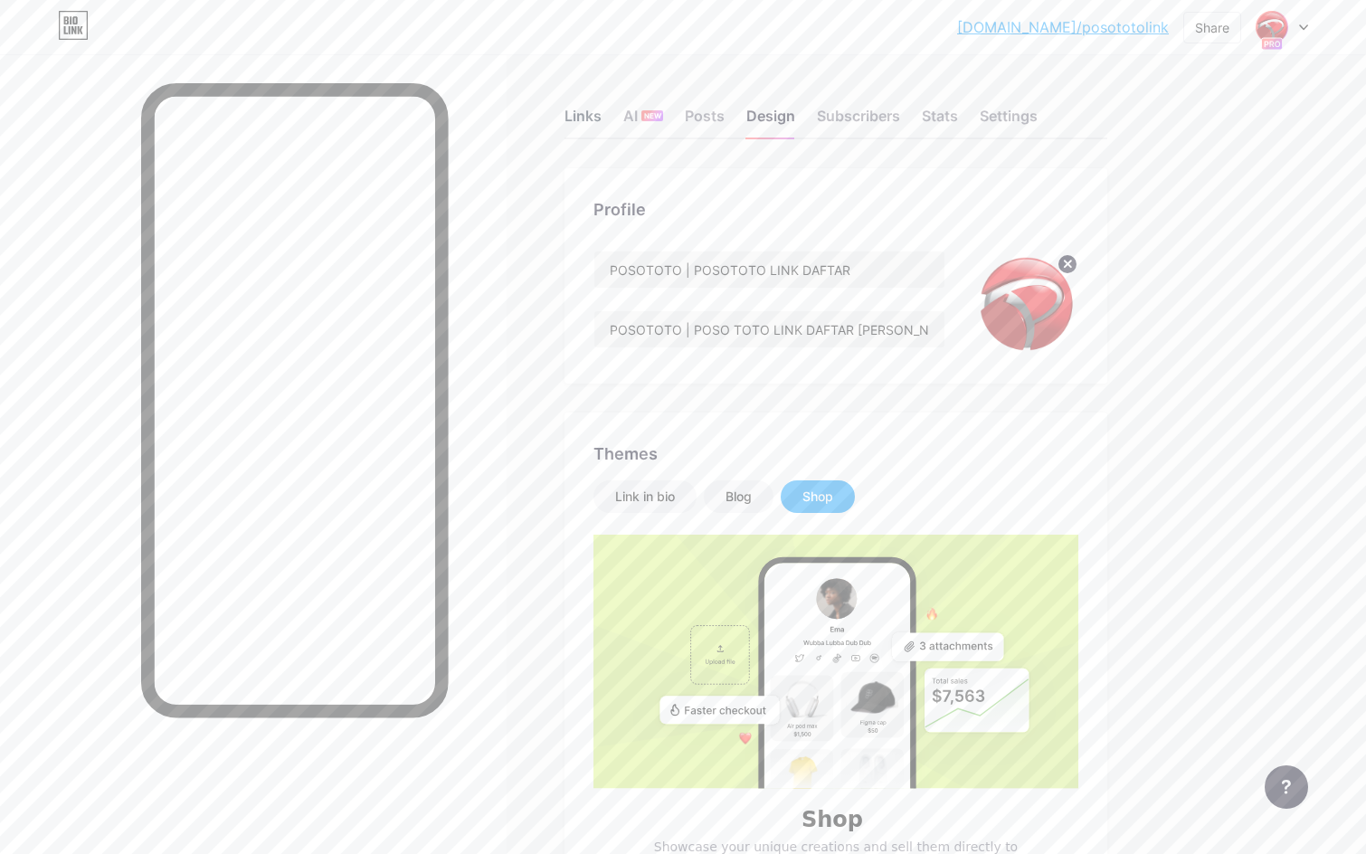
click at [574, 114] on div "Links" at bounding box center [582, 121] width 37 height 33
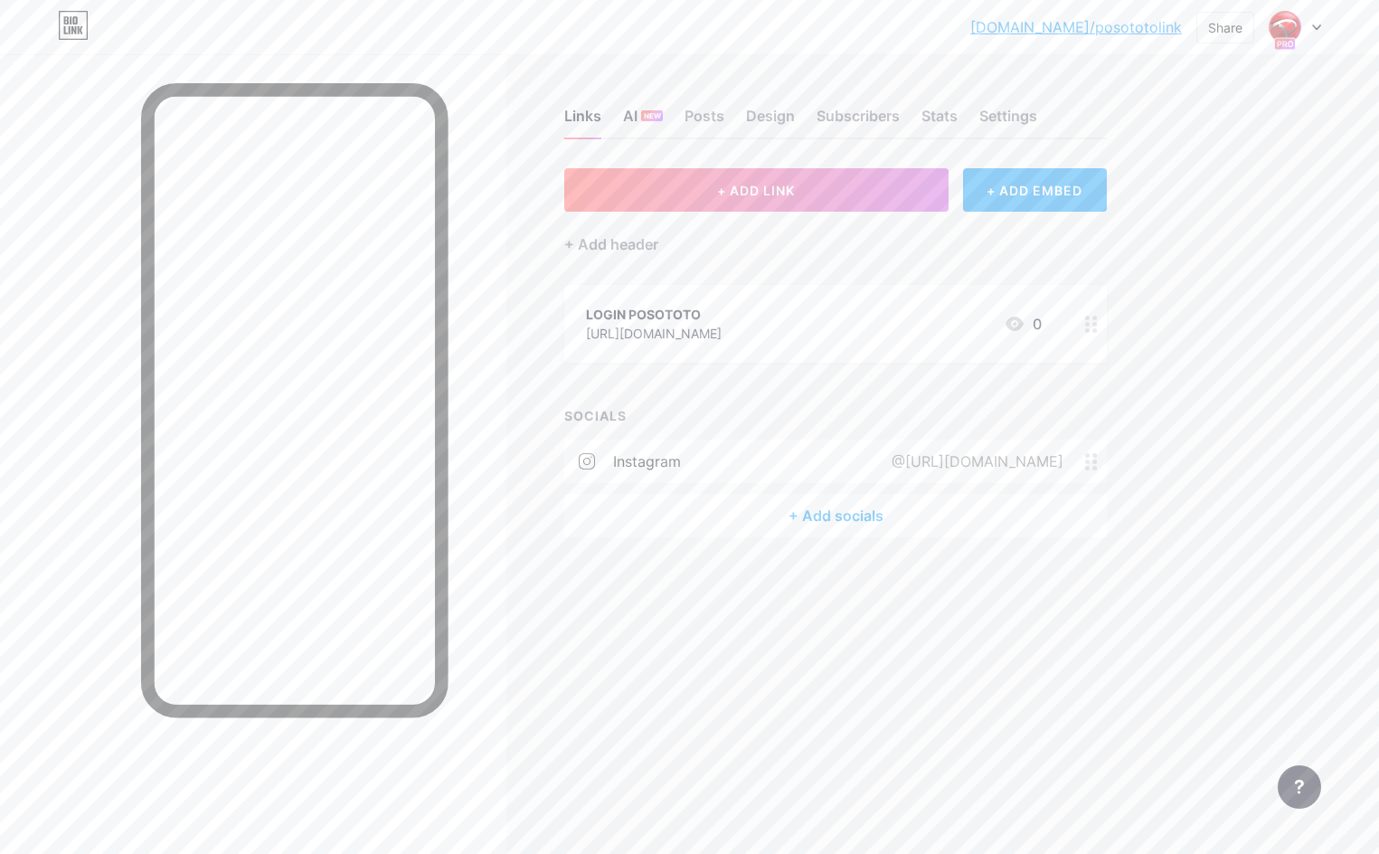
click at [643, 107] on div "AI NEW" at bounding box center [643, 121] width 40 height 33
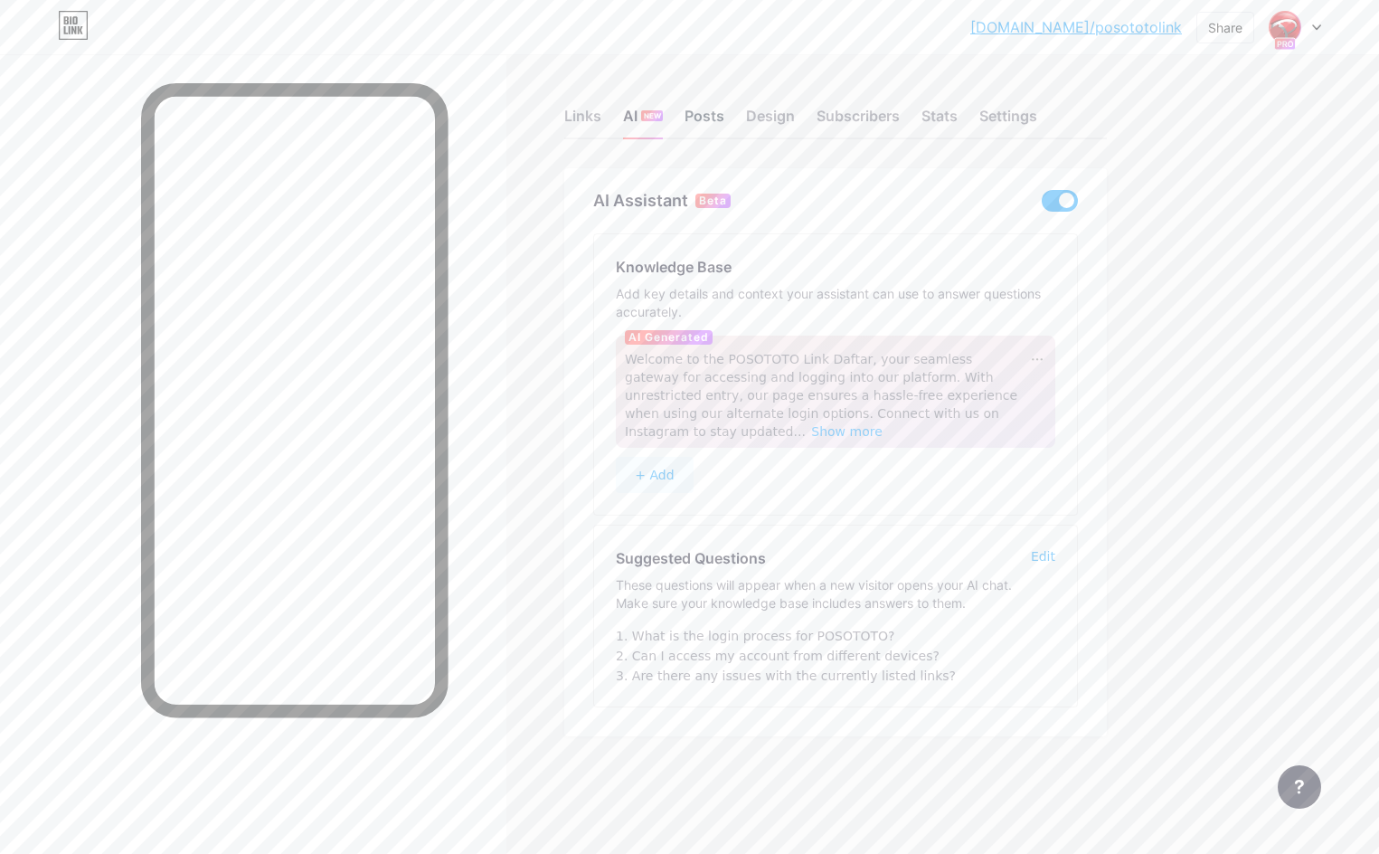
click at [694, 111] on div "Posts" at bounding box center [705, 121] width 40 height 33
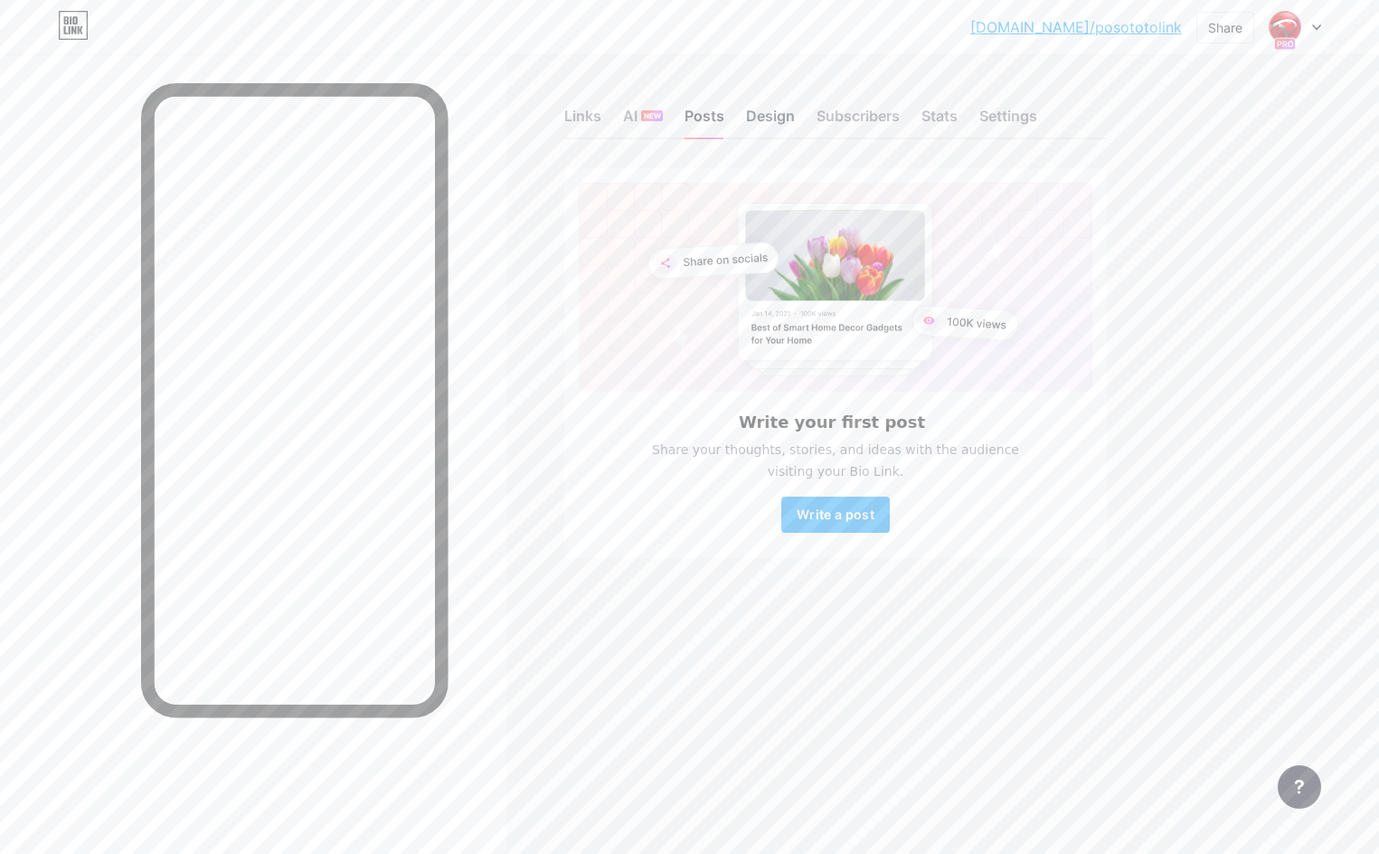
click at [759, 125] on div "Design" at bounding box center [770, 121] width 49 height 33
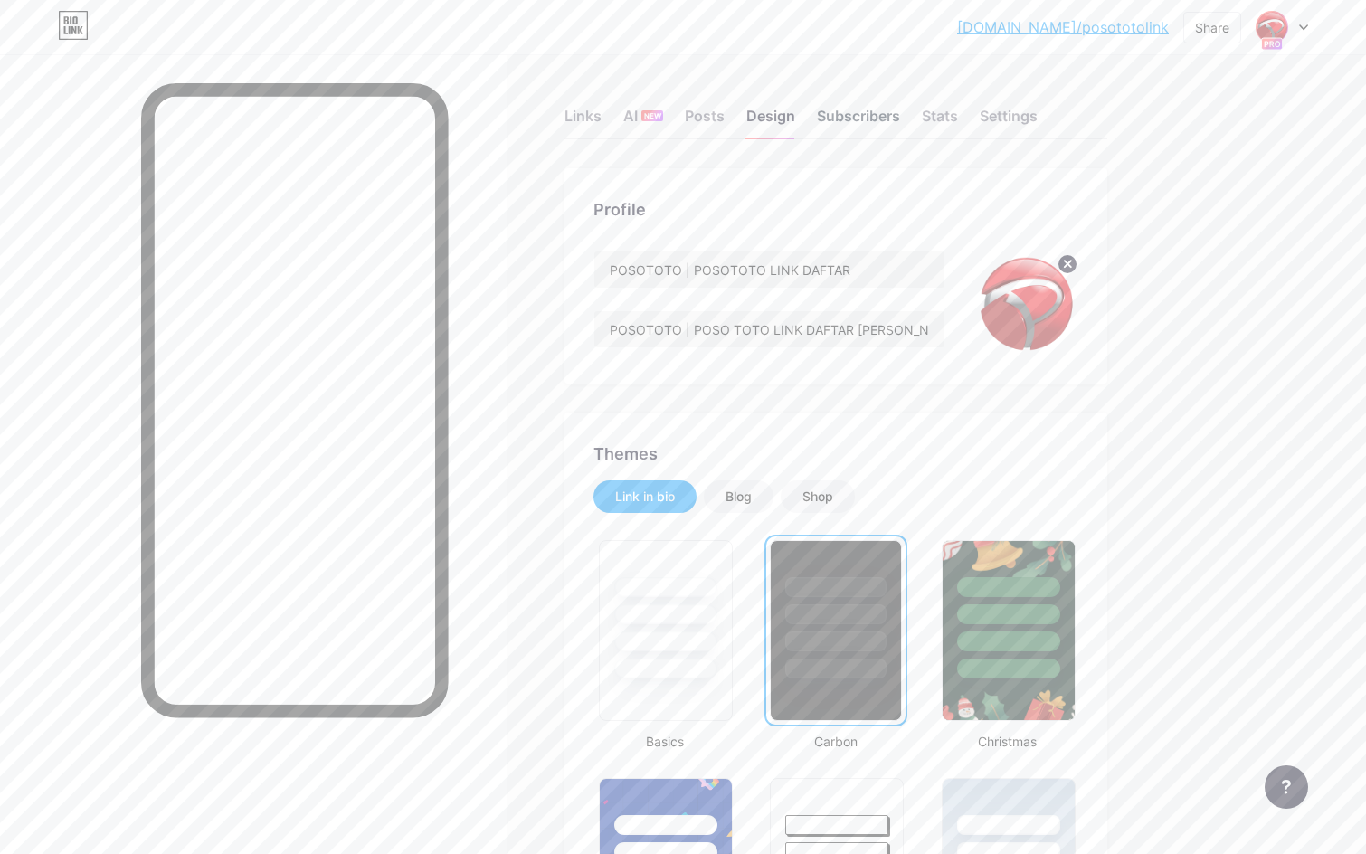
click at [848, 121] on div "Subscribers" at bounding box center [858, 121] width 83 height 33
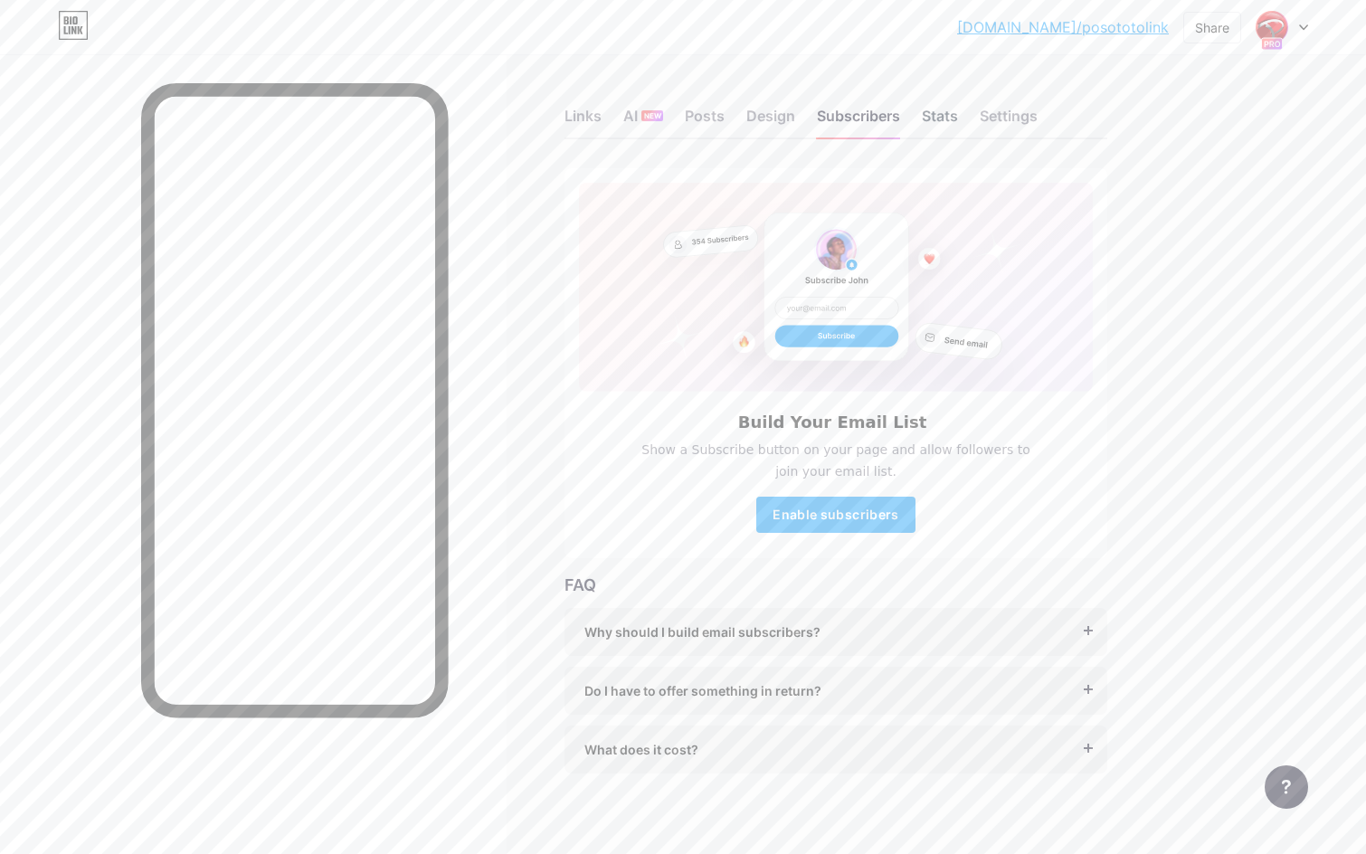
click at [958, 119] on div "Stats" at bounding box center [940, 121] width 36 height 33
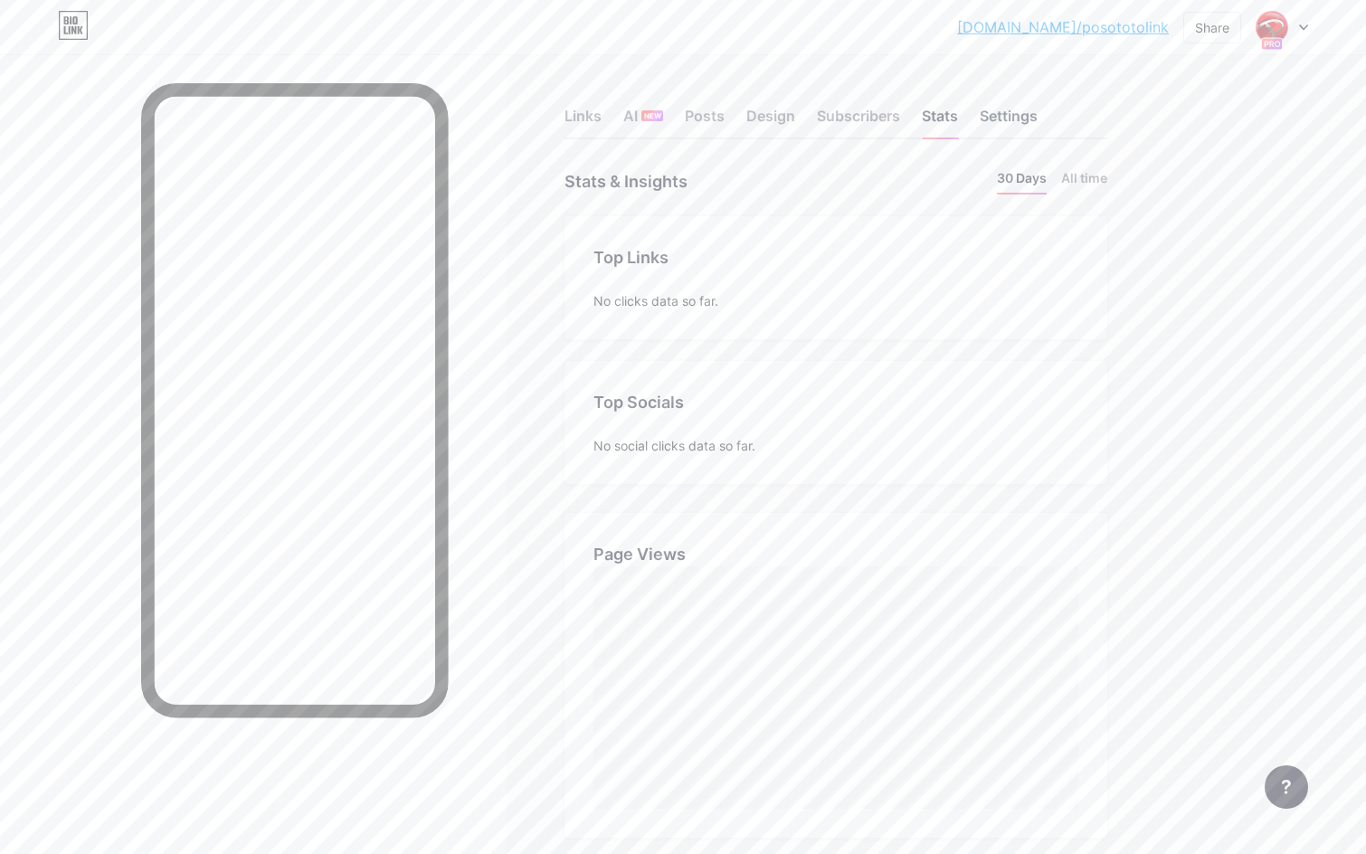
click at [1009, 110] on div "Settings" at bounding box center [1009, 121] width 58 height 33
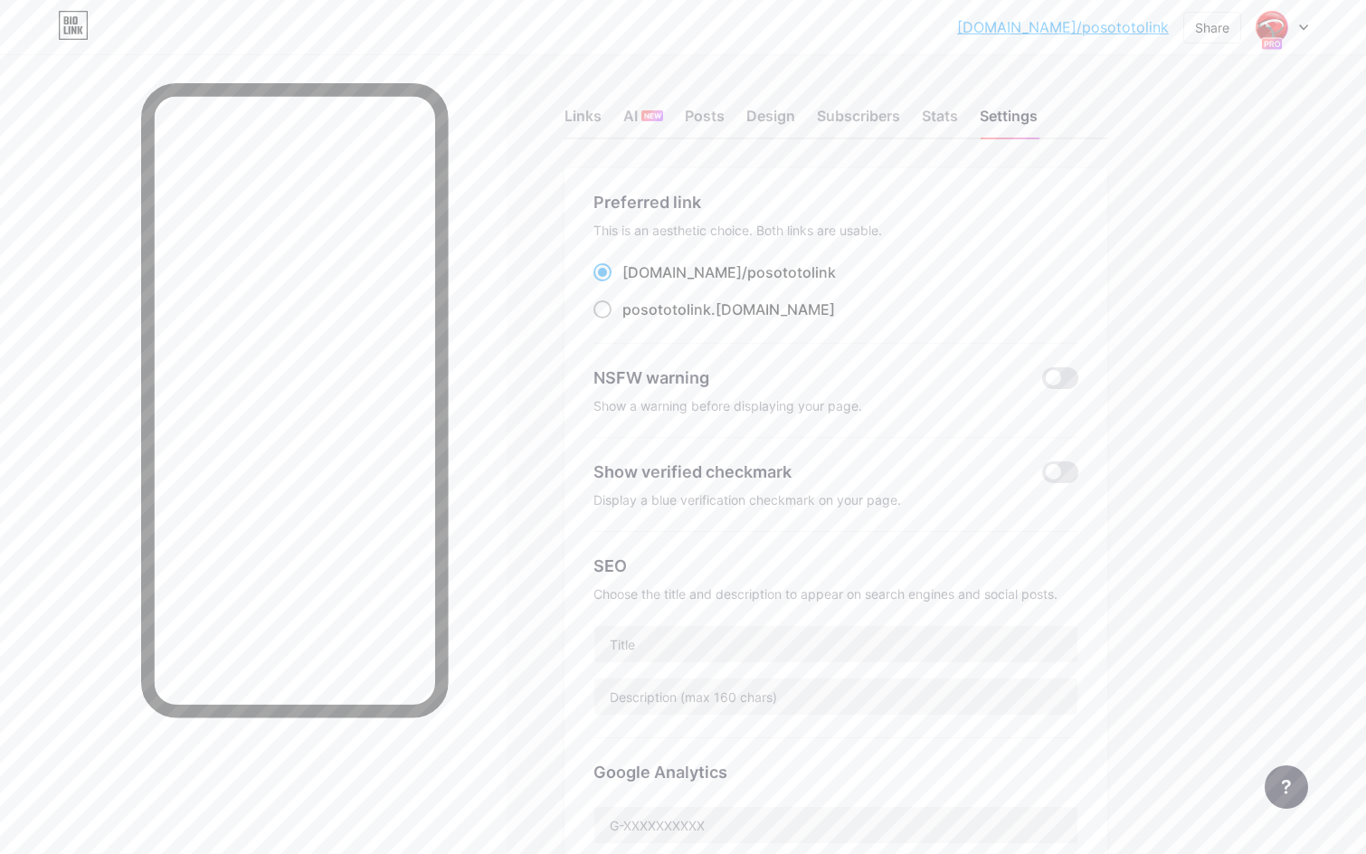
click at [689, 306] on span "posototolink" at bounding box center [666, 309] width 89 height 18
click at [634, 320] on input "posototolink .[DOMAIN_NAME]" at bounding box center [628, 326] width 12 height 12
radio input "true"
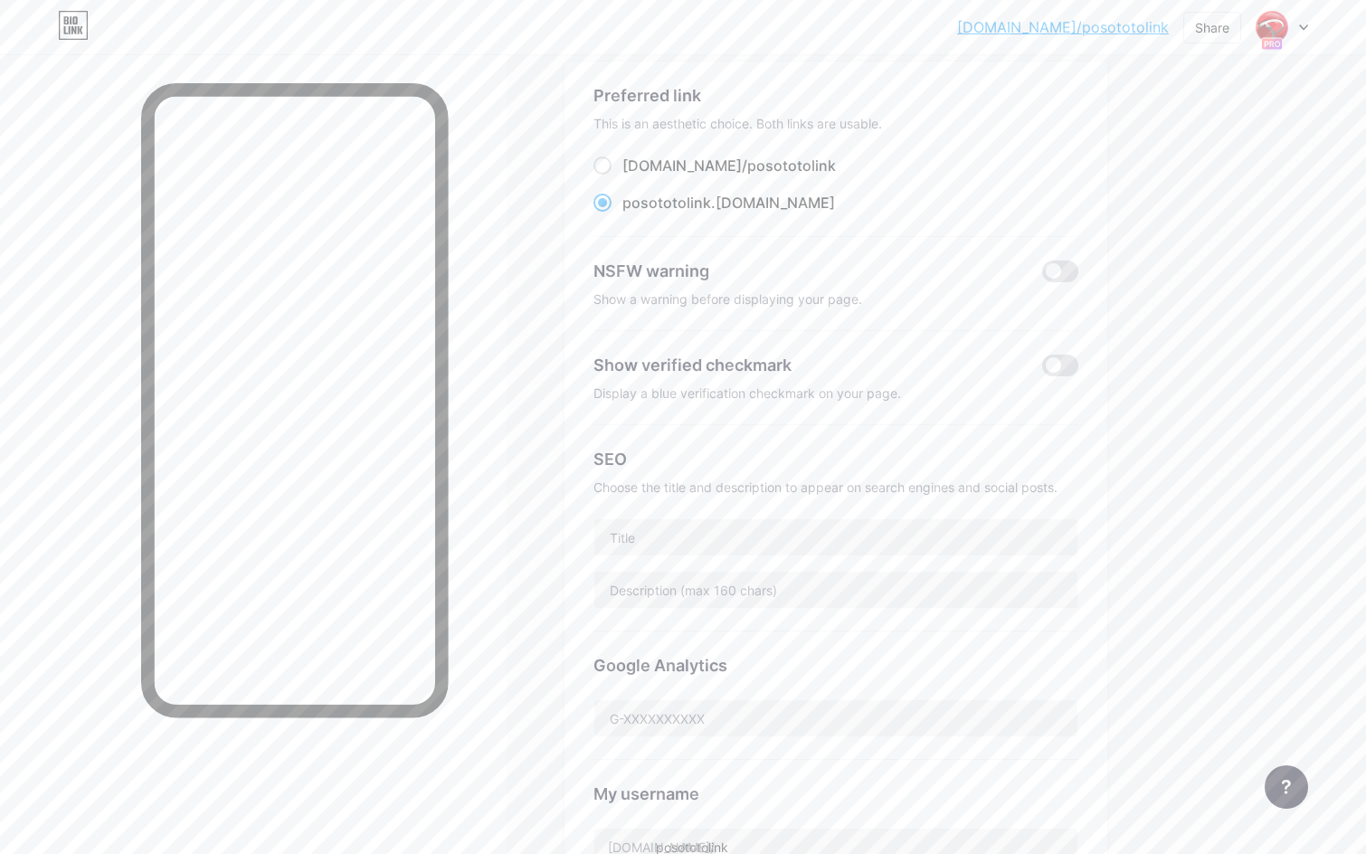
scroll to position [151, 0]
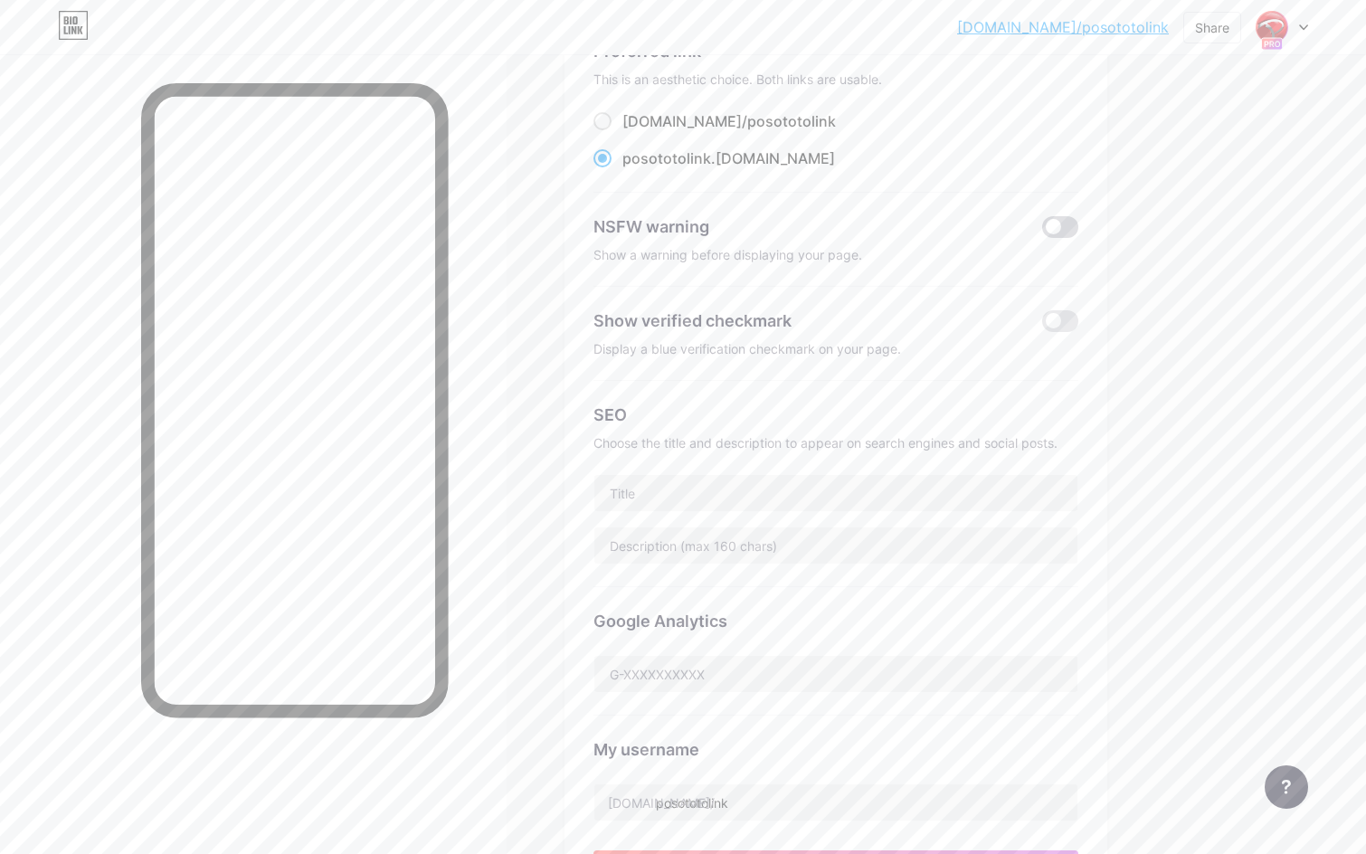
click at [1058, 232] on span at bounding box center [1060, 227] width 36 height 22
click at [1042, 232] on input "checkbox" at bounding box center [1042, 232] width 0 height 0
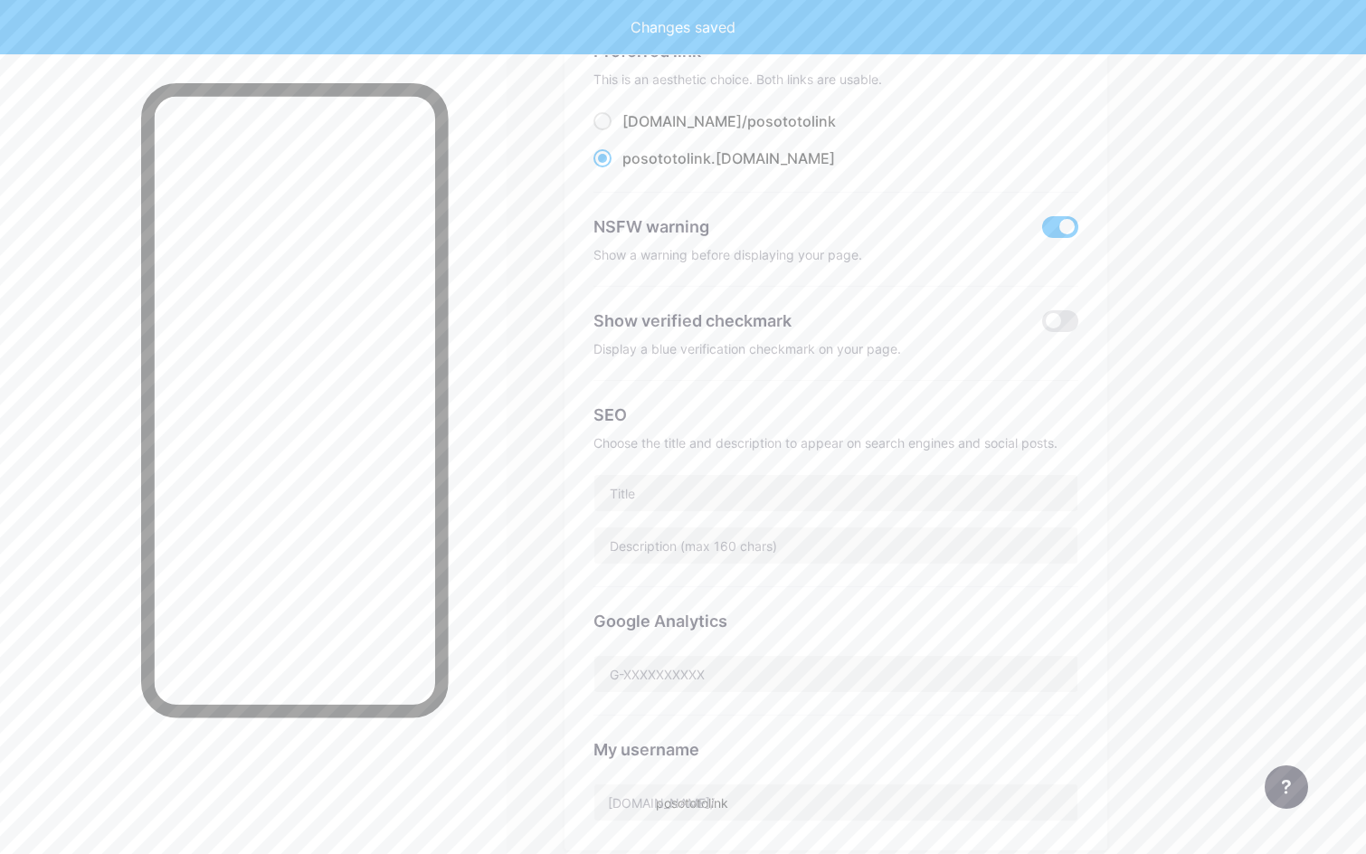
click at [1058, 232] on span at bounding box center [1060, 227] width 36 height 22
click at [1042, 232] on input "checkbox" at bounding box center [1042, 232] width 0 height 0
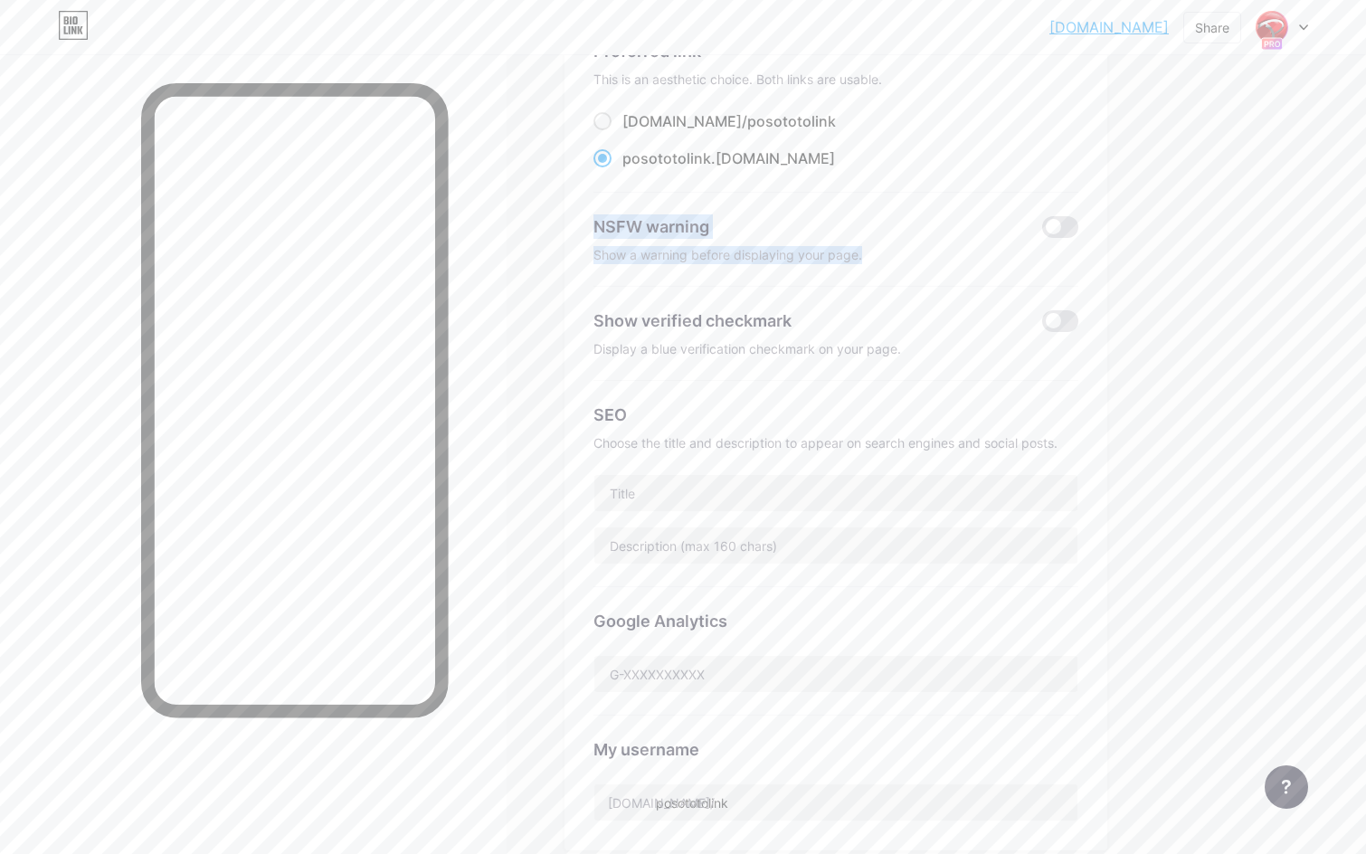
drag, startPoint x: 593, startPoint y: 232, endPoint x: 871, endPoint y: 254, distance: 278.6
click at [871, 254] on div "NSFW warning Show a warning before displaying your page." at bounding box center [835, 240] width 485 height 94
copy div "NSFW warning Show a warning before displaying your page."
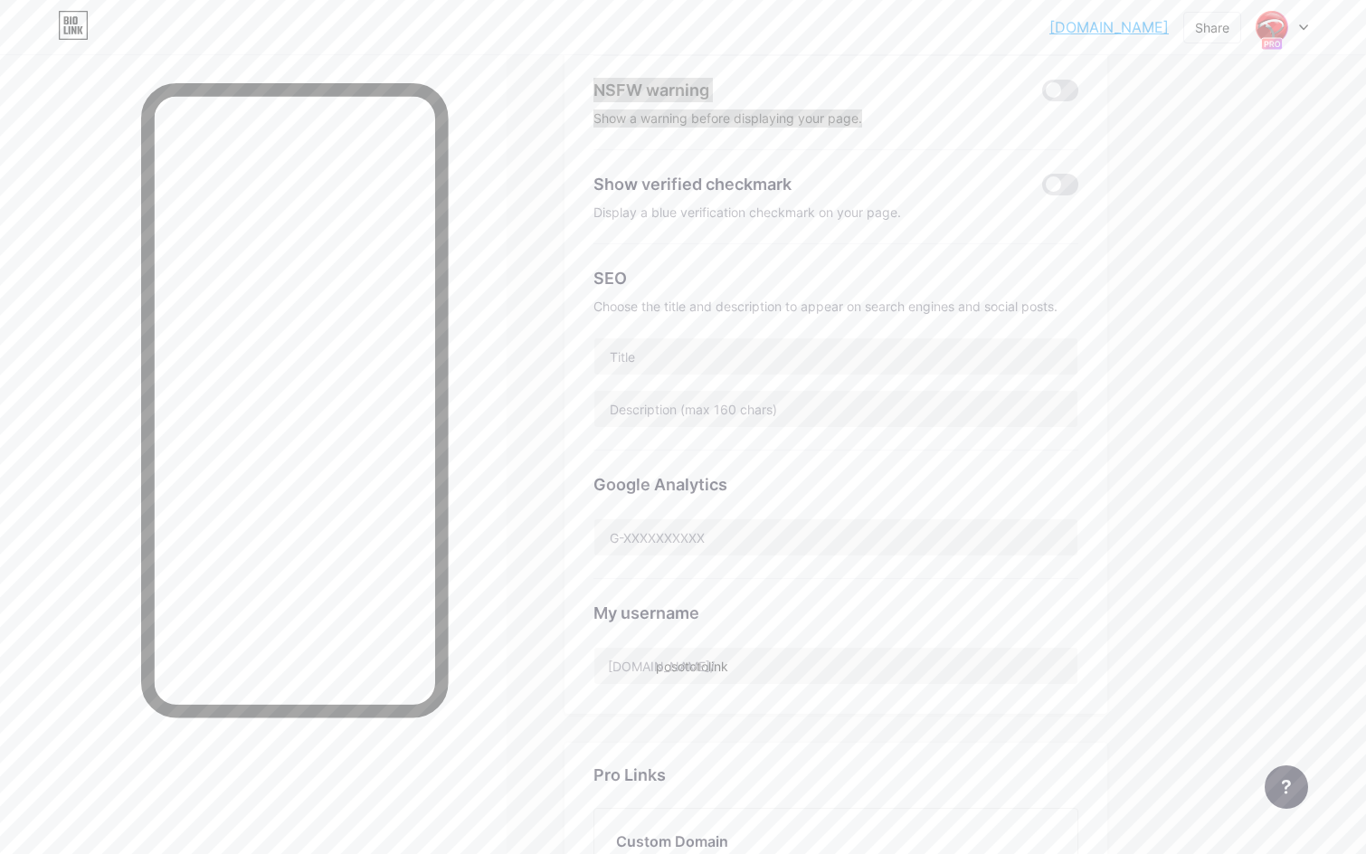
scroll to position [216, 0]
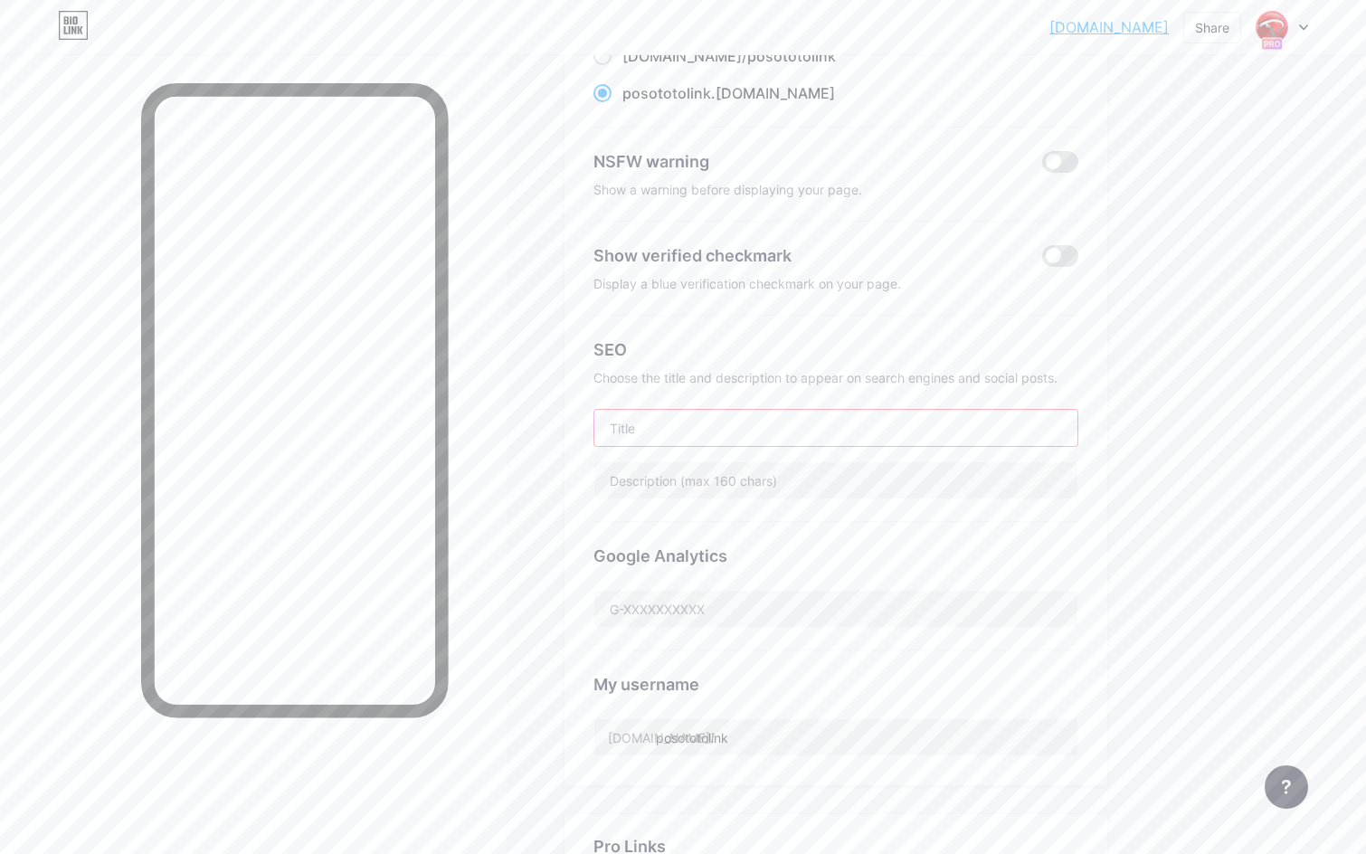
click at [666, 429] on input "text" at bounding box center [835, 428] width 483 height 36
paste input "POSOTOTO | POSOTOTO LINK DAFTAR"
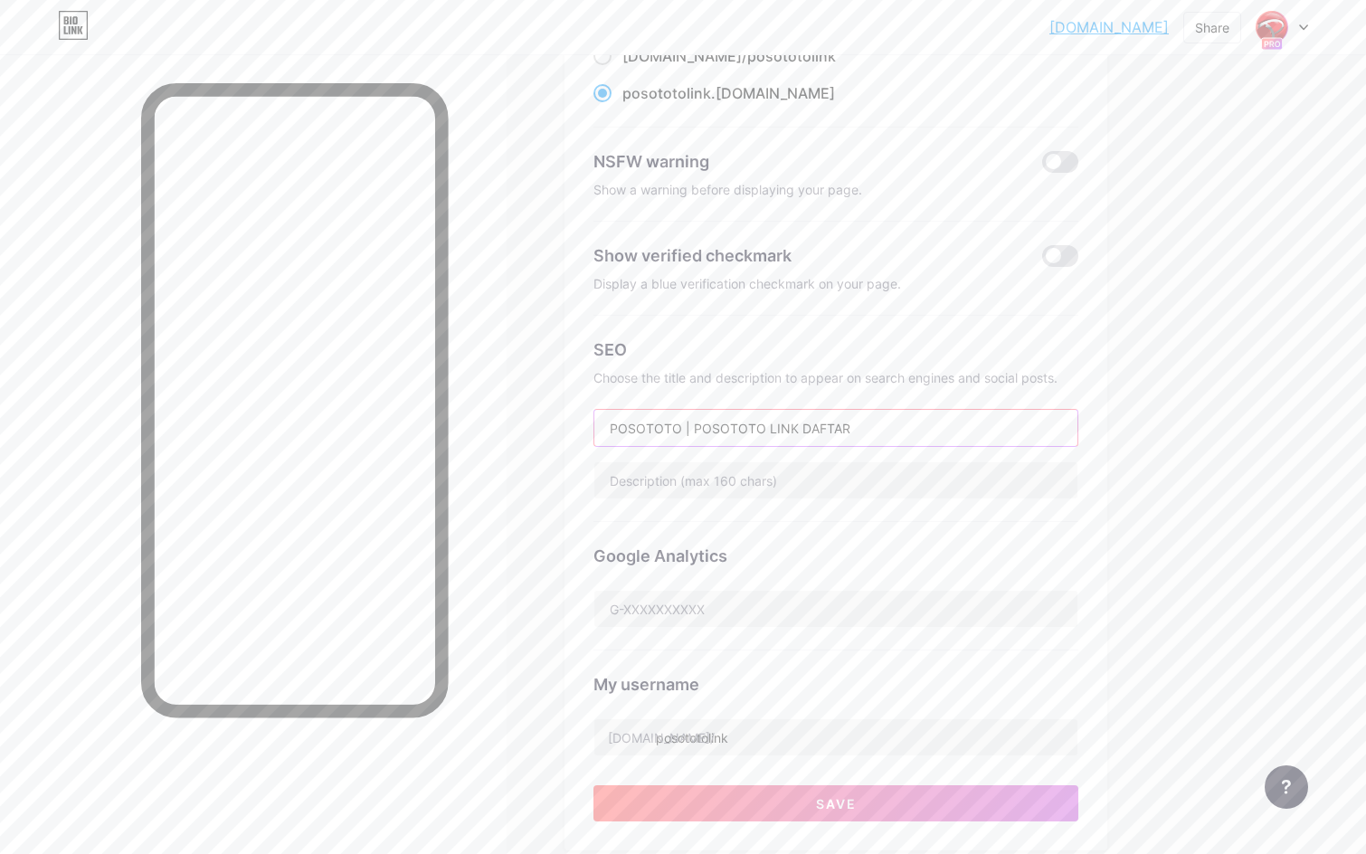
type input "POSOTOTO | POSOTOTO LINK DAFTAR"
click at [683, 481] on input "text" at bounding box center [835, 480] width 483 height 36
paste input "POSOTOTO | POSO TOTO LINK DAFTAR [PERSON_NAME] LOGIN ALTERNARIF BEBAS AKSES TAN…"
type input "POSOTOTO | POSO TOTO LINK DAFTAR [PERSON_NAME] LOGIN ALTERNARIF BEBAS AKSES TAN…"
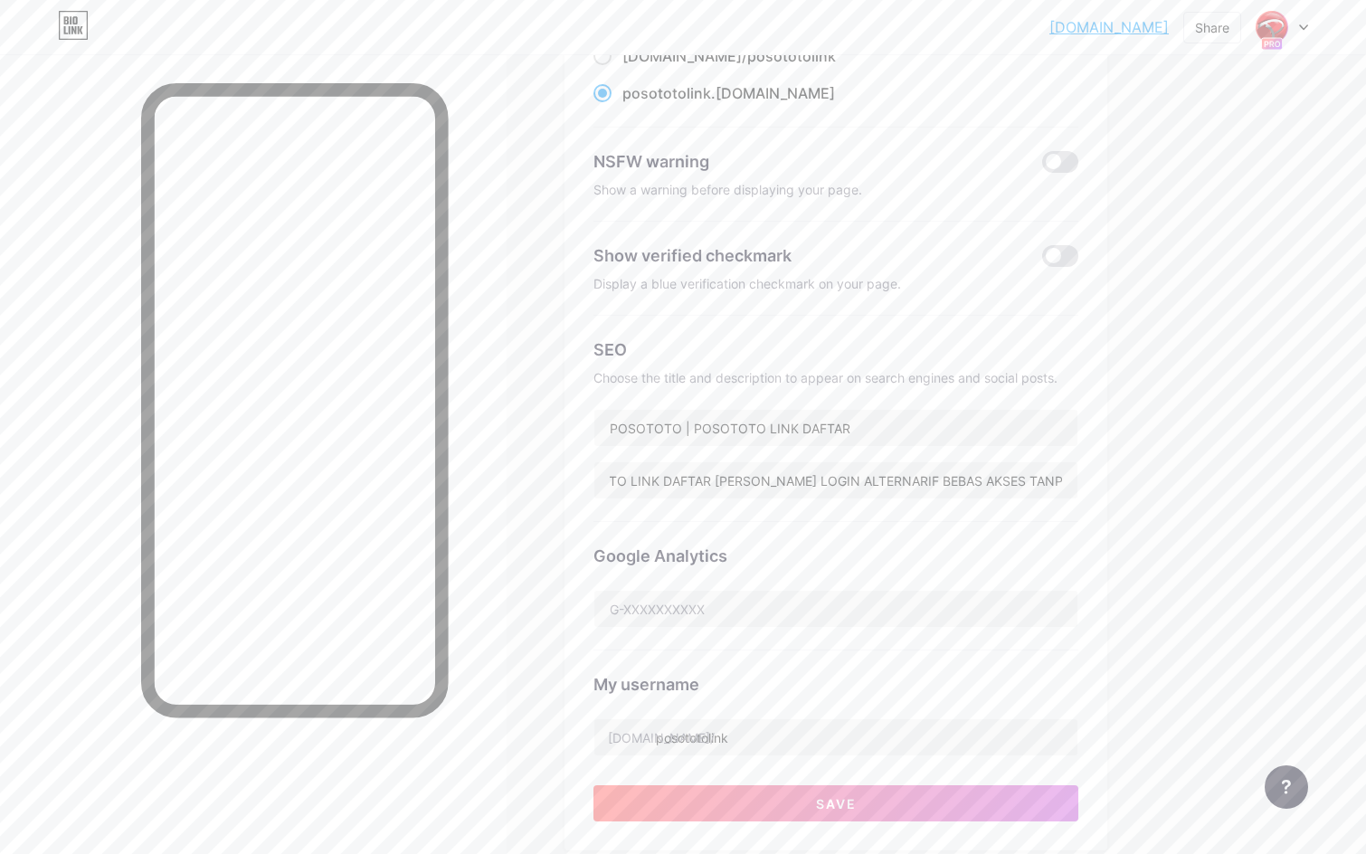
drag, startPoint x: 1171, startPoint y: 544, endPoint x: 1145, endPoint y: 543, distance: 26.2
click at [1172, 543] on div "Links AI NEW Posts Design Subscribers Stats Settings Preferred link This is an …" at bounding box center [591, 605] width 1183 height 1535
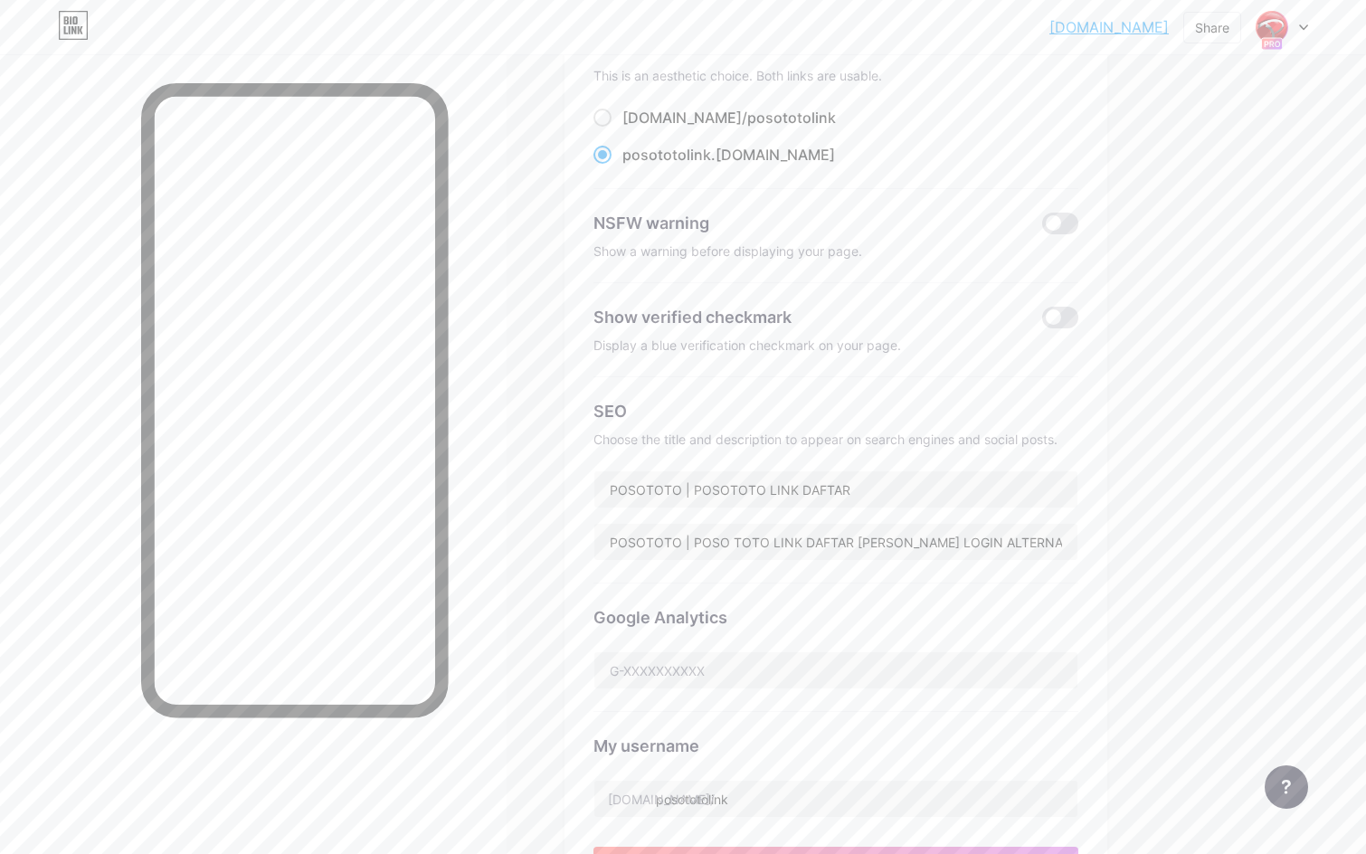
scroll to position [65, 0]
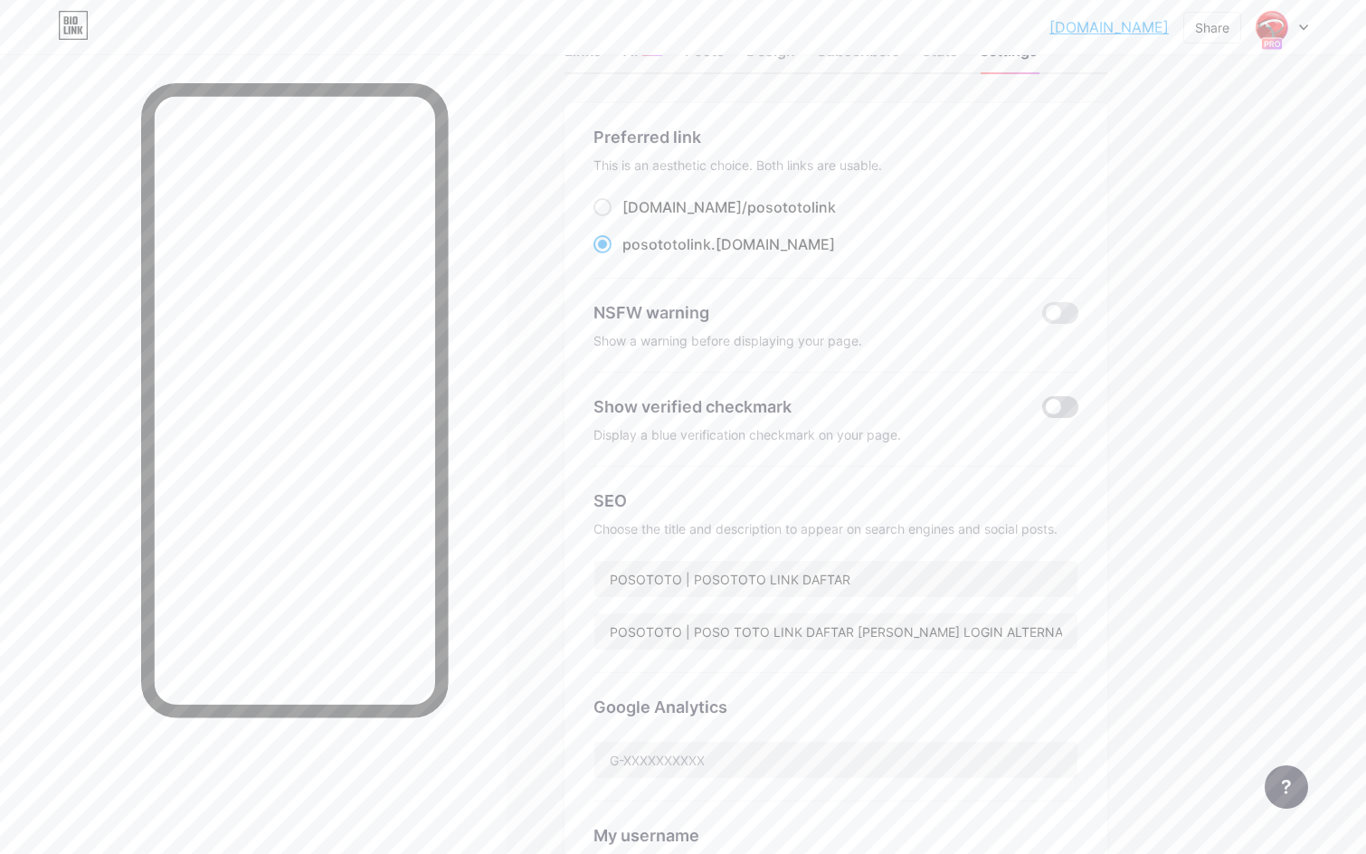
click at [1075, 403] on span at bounding box center [1060, 407] width 36 height 22
click at [1042, 412] on input "checkbox" at bounding box center [1042, 412] width 0 height 0
click at [1065, 403] on span at bounding box center [1060, 407] width 36 height 22
click at [1042, 412] on input "checkbox" at bounding box center [1042, 412] width 0 height 0
click at [1057, 405] on span at bounding box center [1060, 407] width 36 height 22
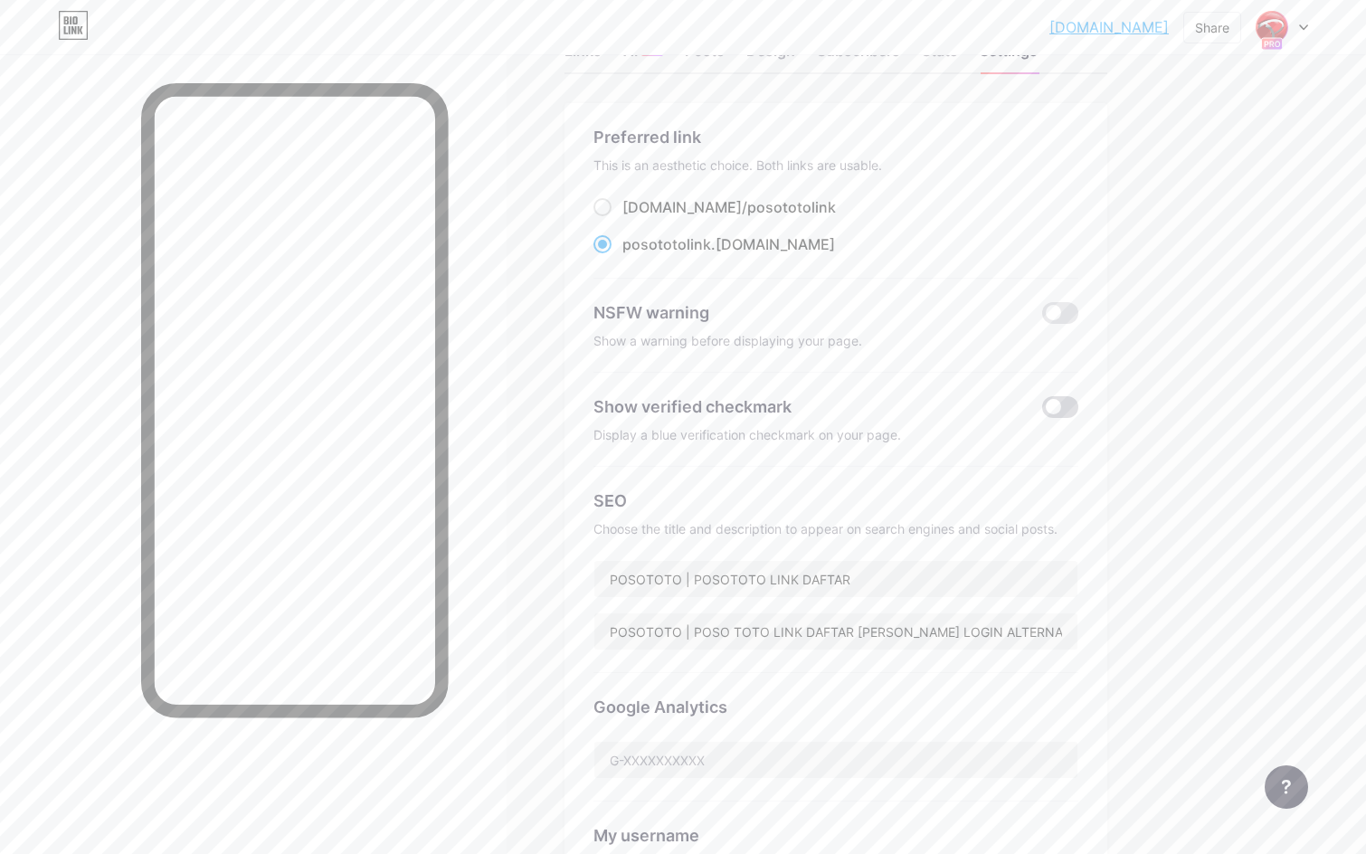
click at [1042, 412] on input "checkbox" at bounding box center [1042, 412] width 0 height 0
click at [1175, 475] on div "Links AI NEW Posts Design Subscribers Stats Settings Preferred link This is an …" at bounding box center [591, 756] width 1183 height 1535
drag, startPoint x: 908, startPoint y: 346, endPoint x: 592, endPoint y: 350, distance: 315.7
click at [592, 350] on div "Preferred link This is an aesthetic choice. Both links are usable. [DOMAIN_NAME…" at bounding box center [835, 519] width 543 height 833
copy div "Show a warning before displaying your page."
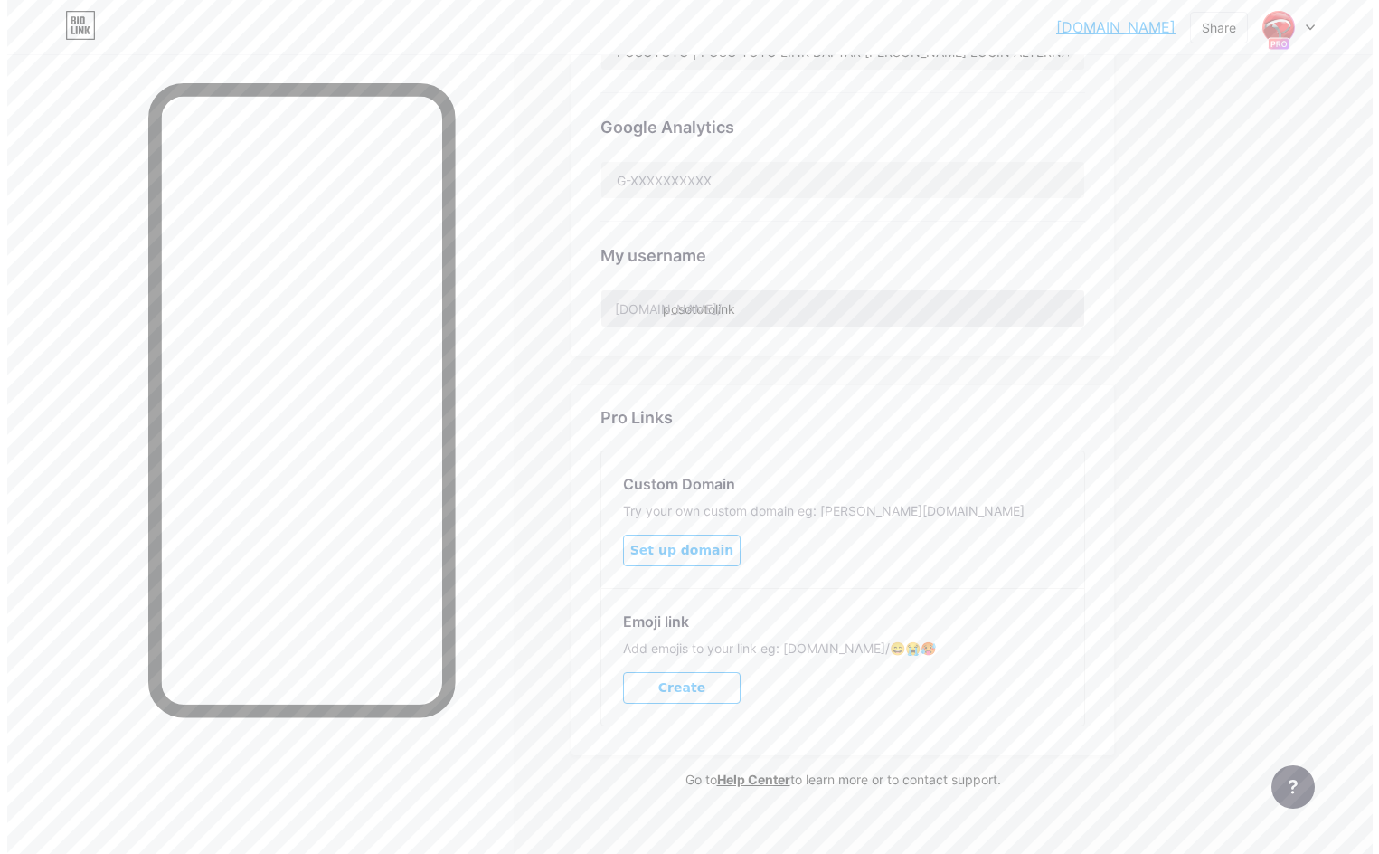
scroll to position [668, 0]
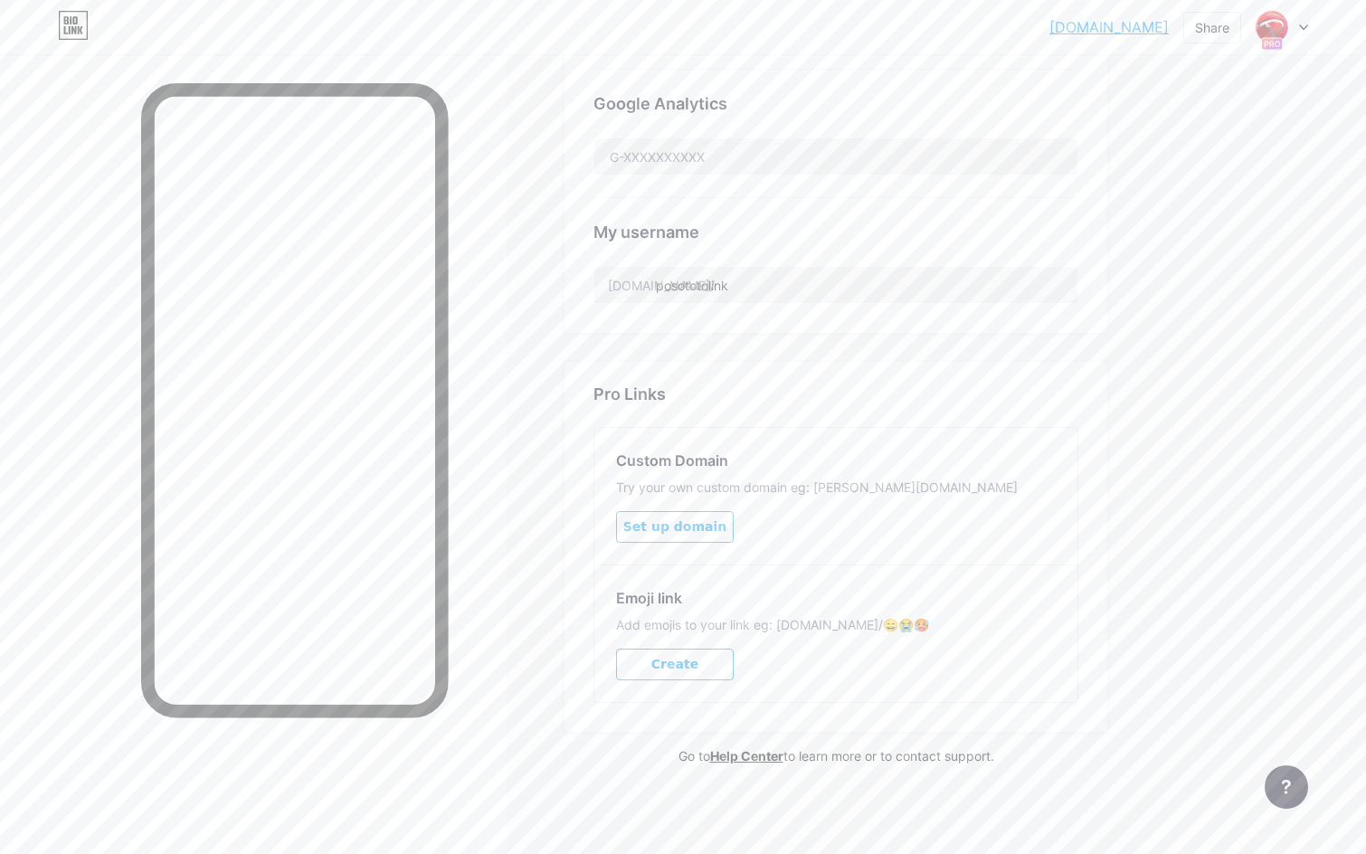
click at [697, 668] on button "Create" at bounding box center [675, 665] width 118 height 32
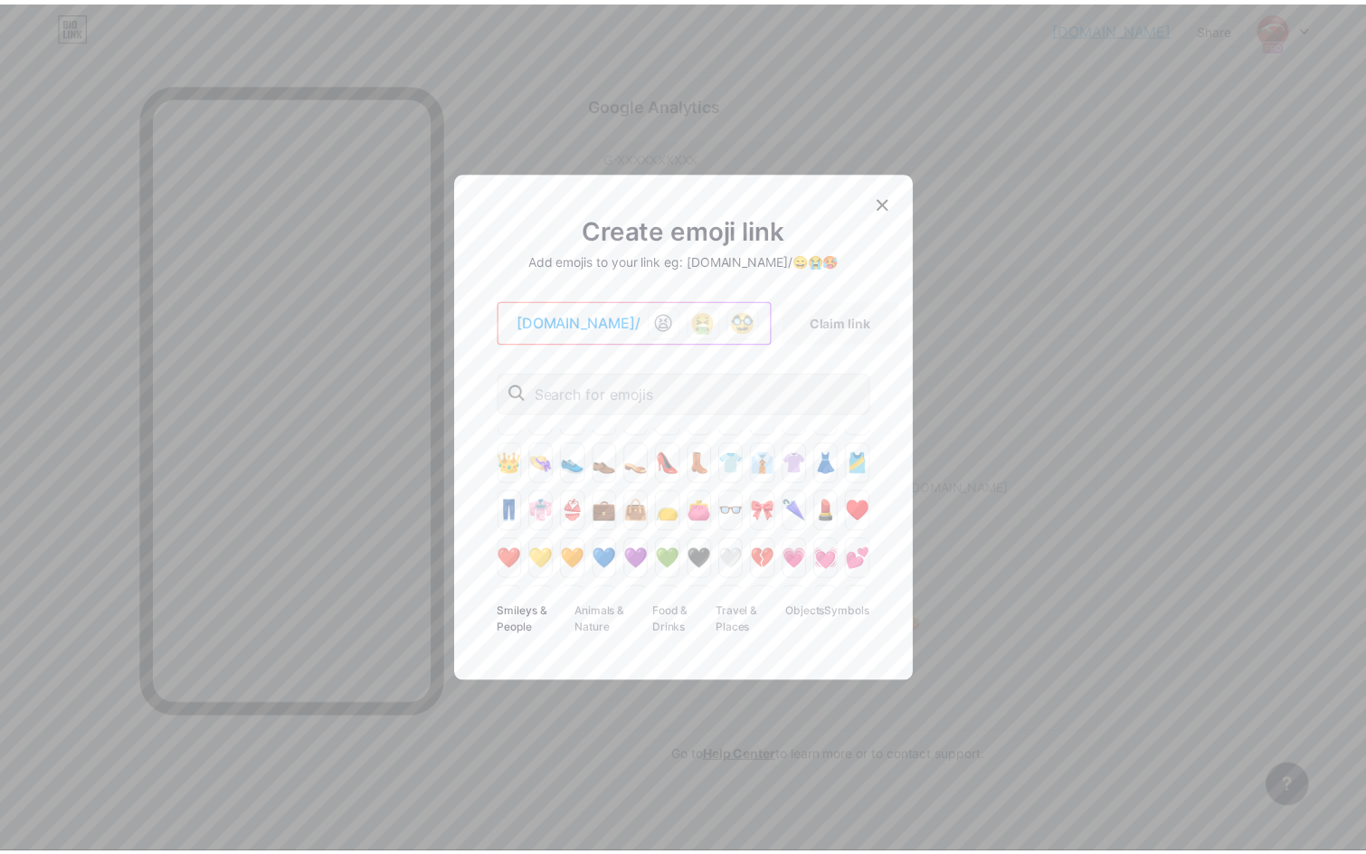
scroll to position [839, 0]
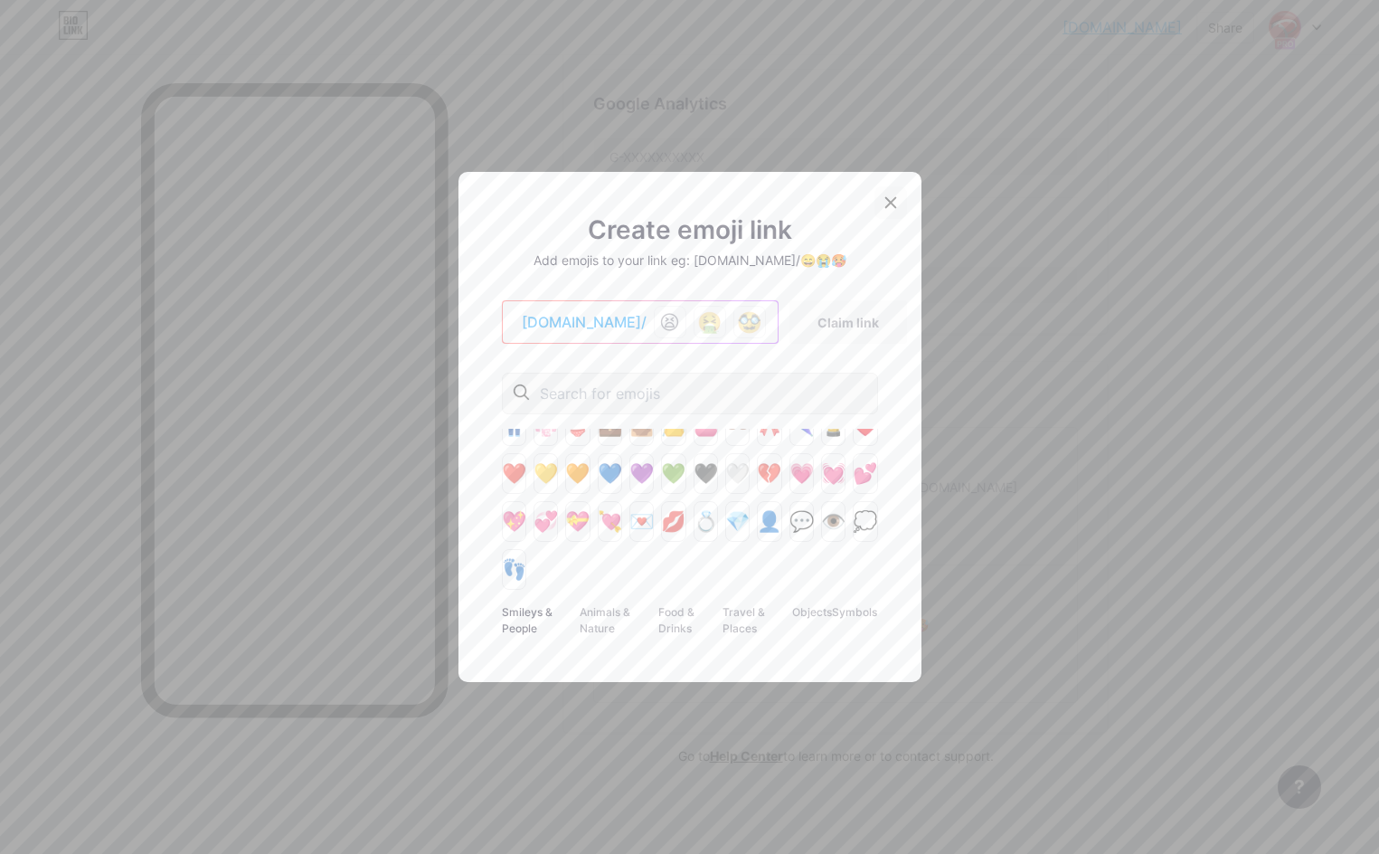
click at [898, 204] on div at bounding box center [891, 202] width 33 height 33
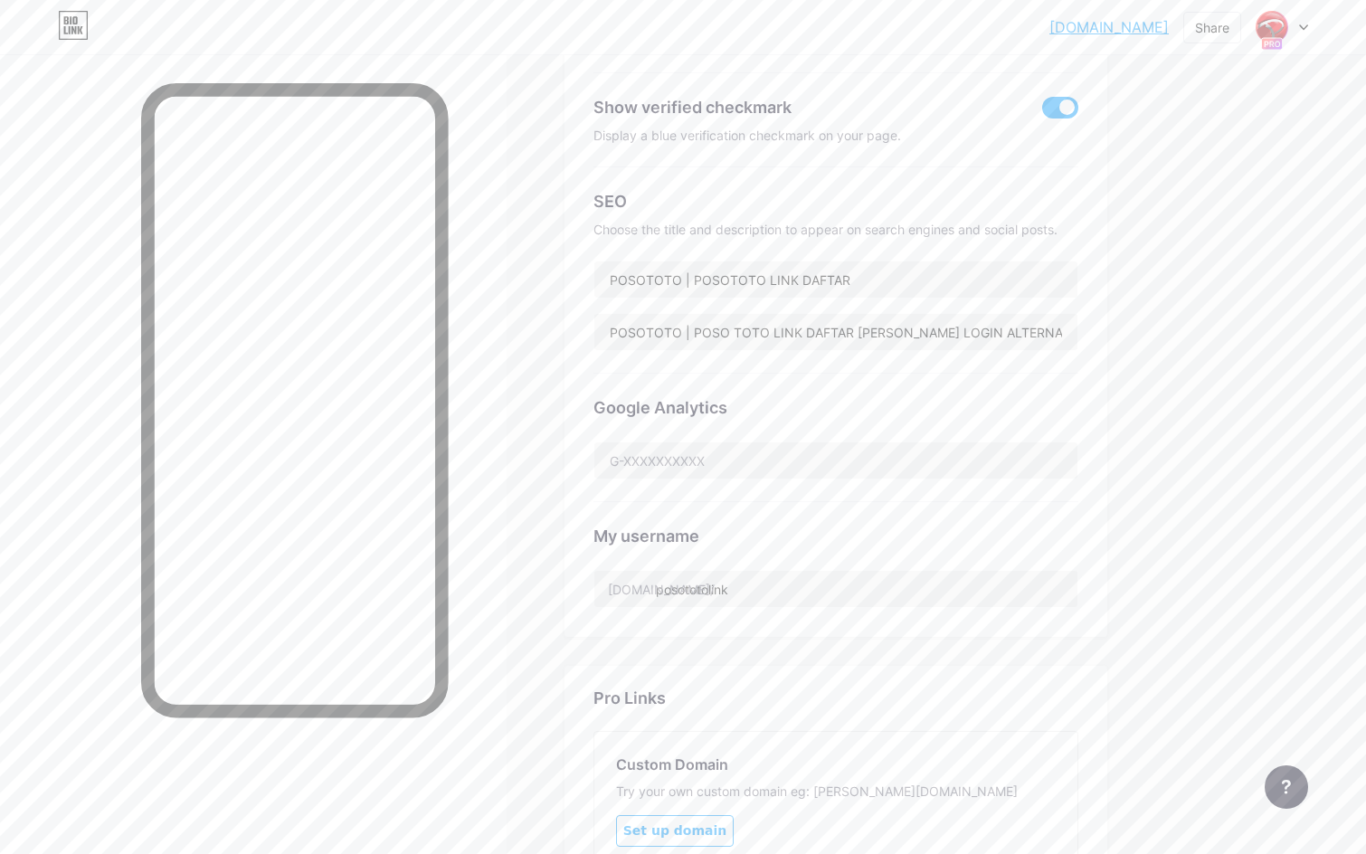
scroll to position [0, 0]
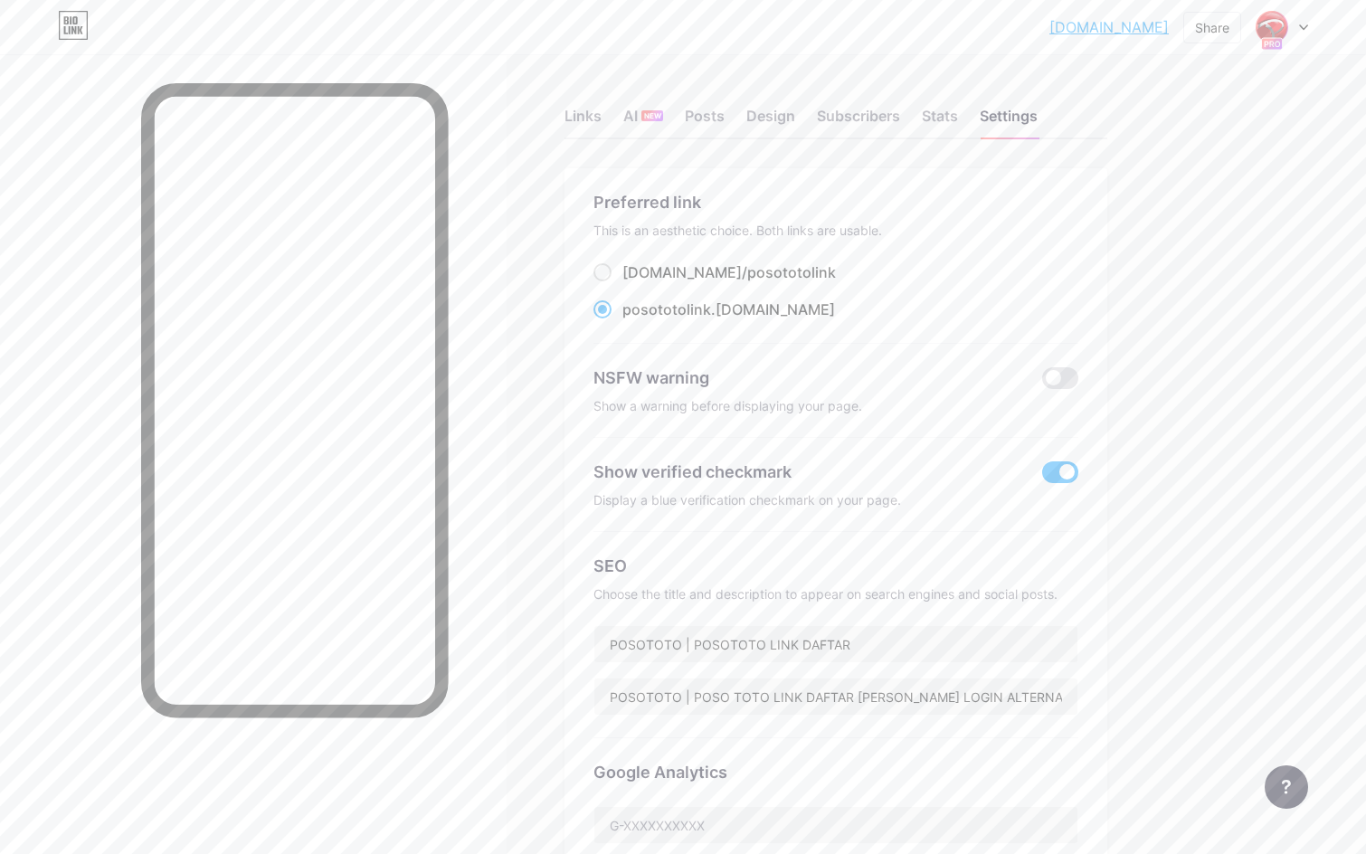
click at [1194, 379] on div "[DOMAIN_NAME]... [DOMAIN_NAME] Share Switch accounts POSOTOTO | POSOTOTO LINK D…" at bounding box center [683, 762] width 1366 height 1524
click at [941, 104] on div "Links AI NEW Posts Design Subscribers Stats Settings" at bounding box center [835, 107] width 543 height 63
click at [935, 116] on div "Stats" at bounding box center [940, 121] width 36 height 33
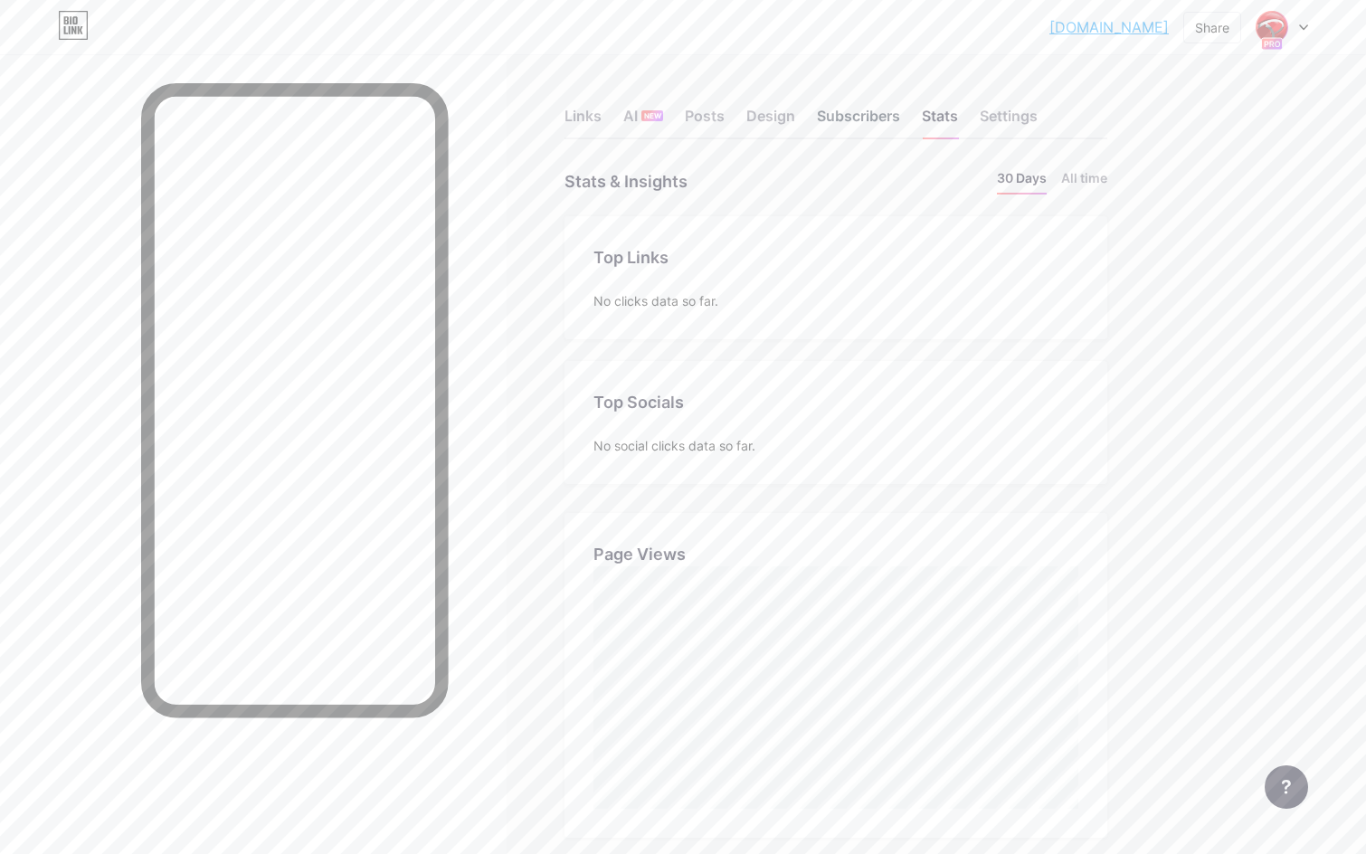
scroll to position [854, 1366]
click at [862, 121] on div "Subscribers" at bounding box center [858, 121] width 83 height 33
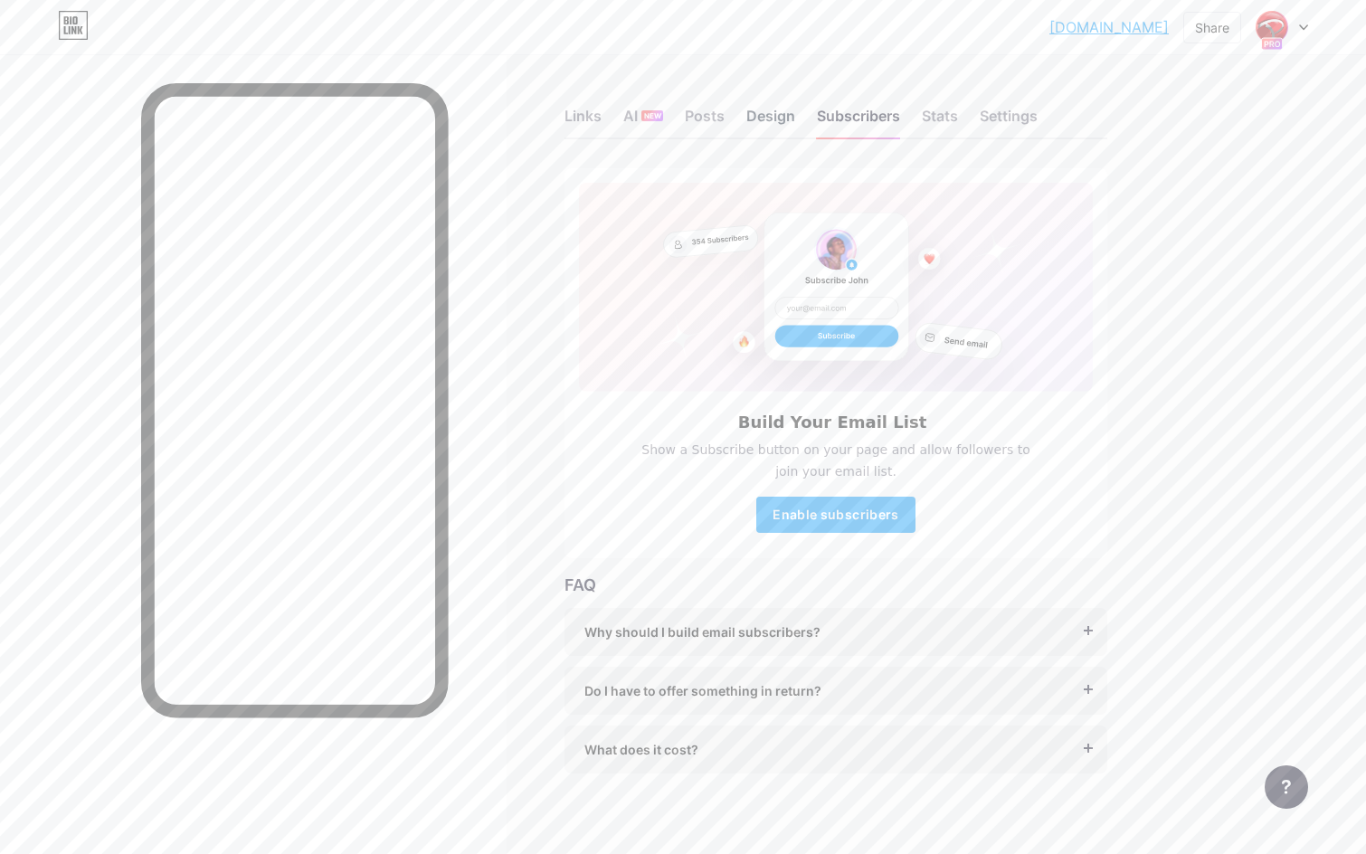
click at [762, 120] on div "Design" at bounding box center [770, 121] width 49 height 33
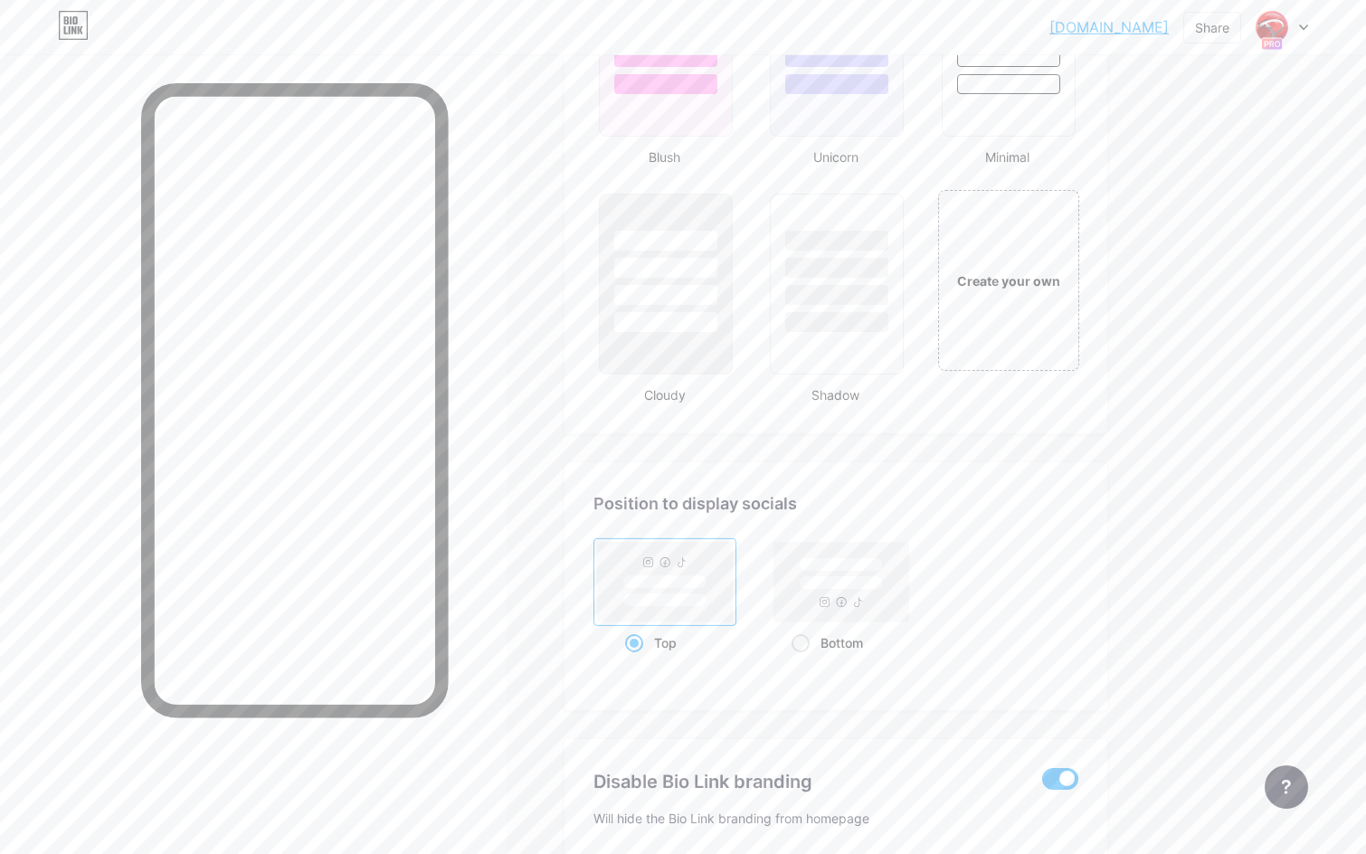
scroll to position [2224, 0]
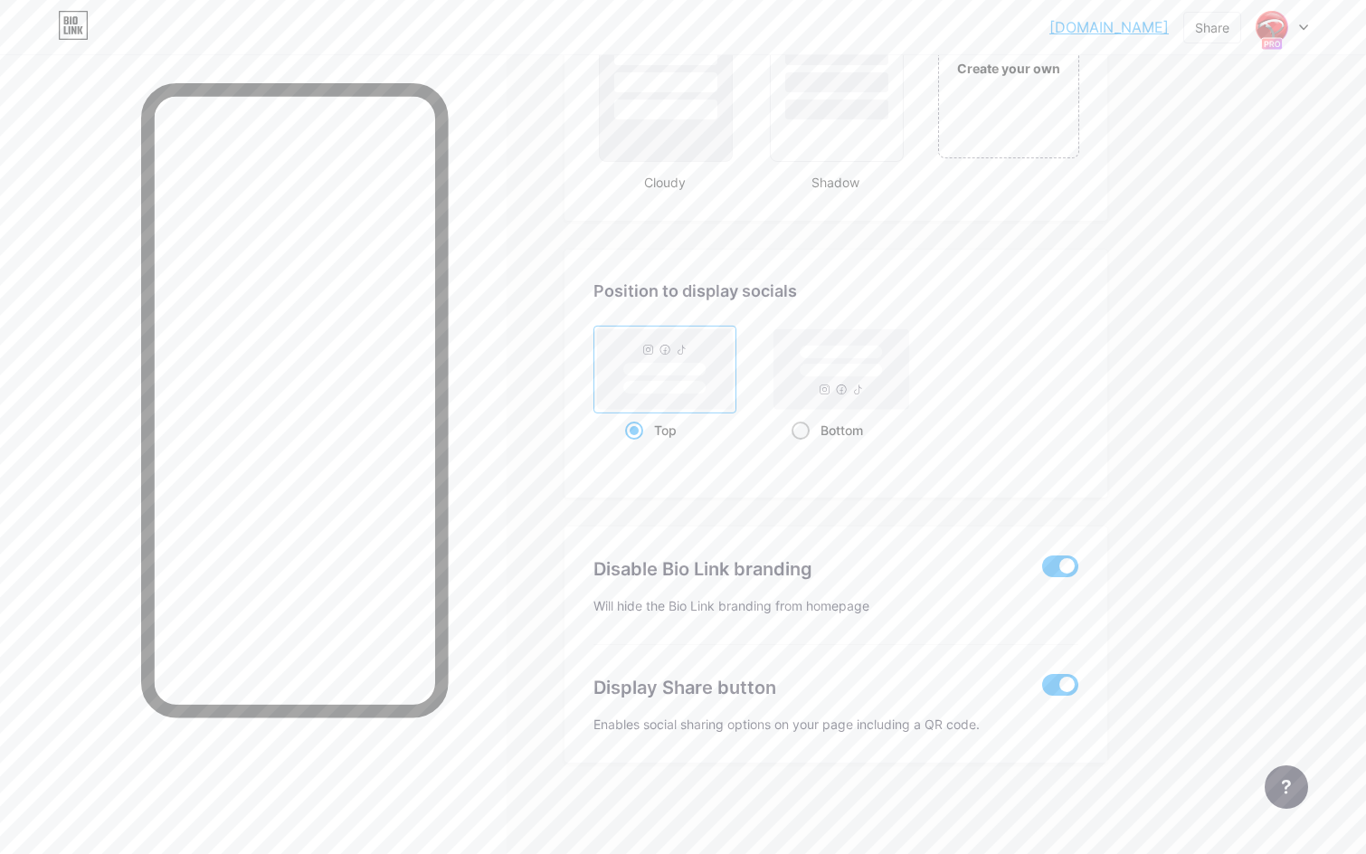
click at [833, 439] on div "Bottom" at bounding box center [841, 429] width 100 height 33
click at [803, 447] on input "Bottom" at bounding box center [797, 453] width 12 height 12
radio input "true"
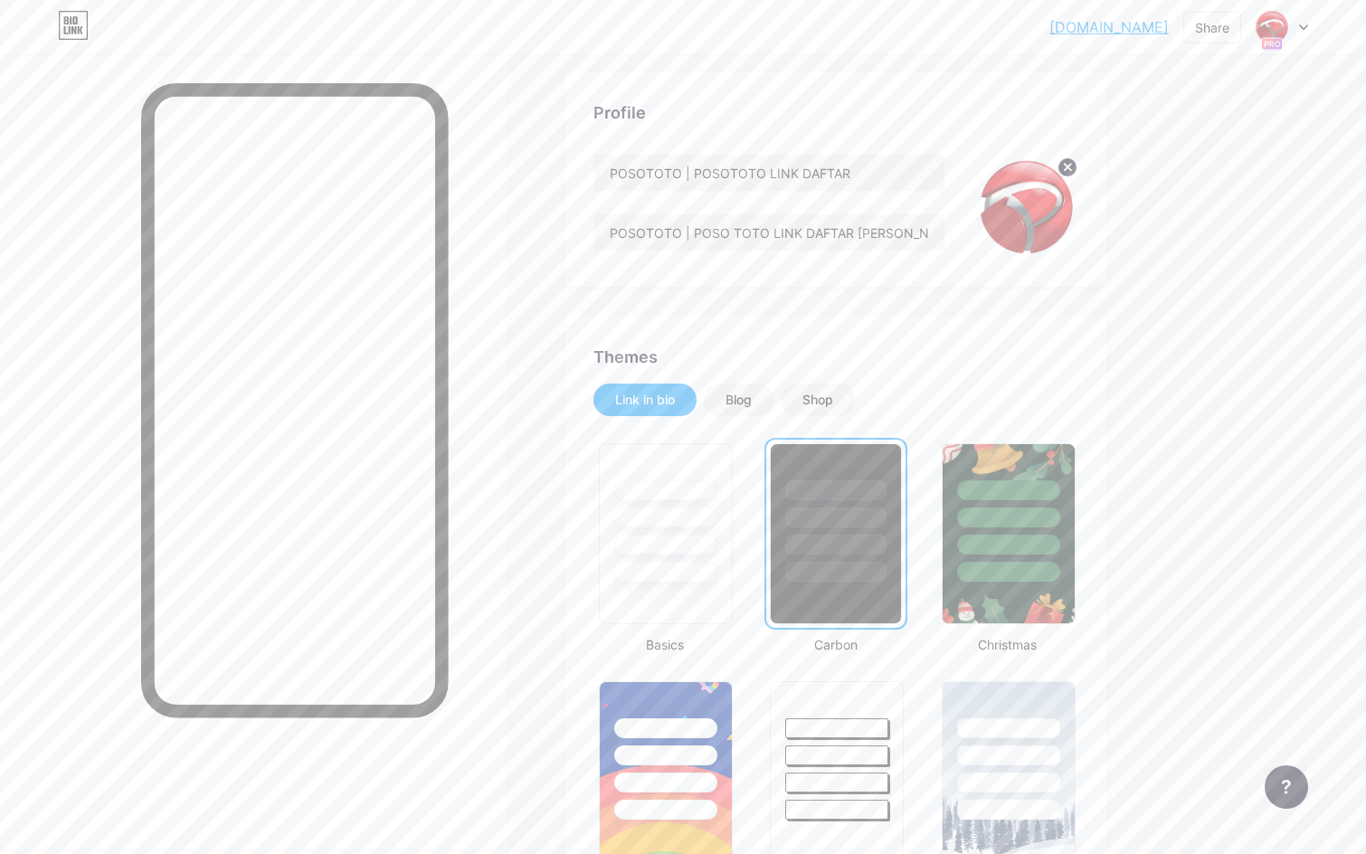
scroll to position [0, 0]
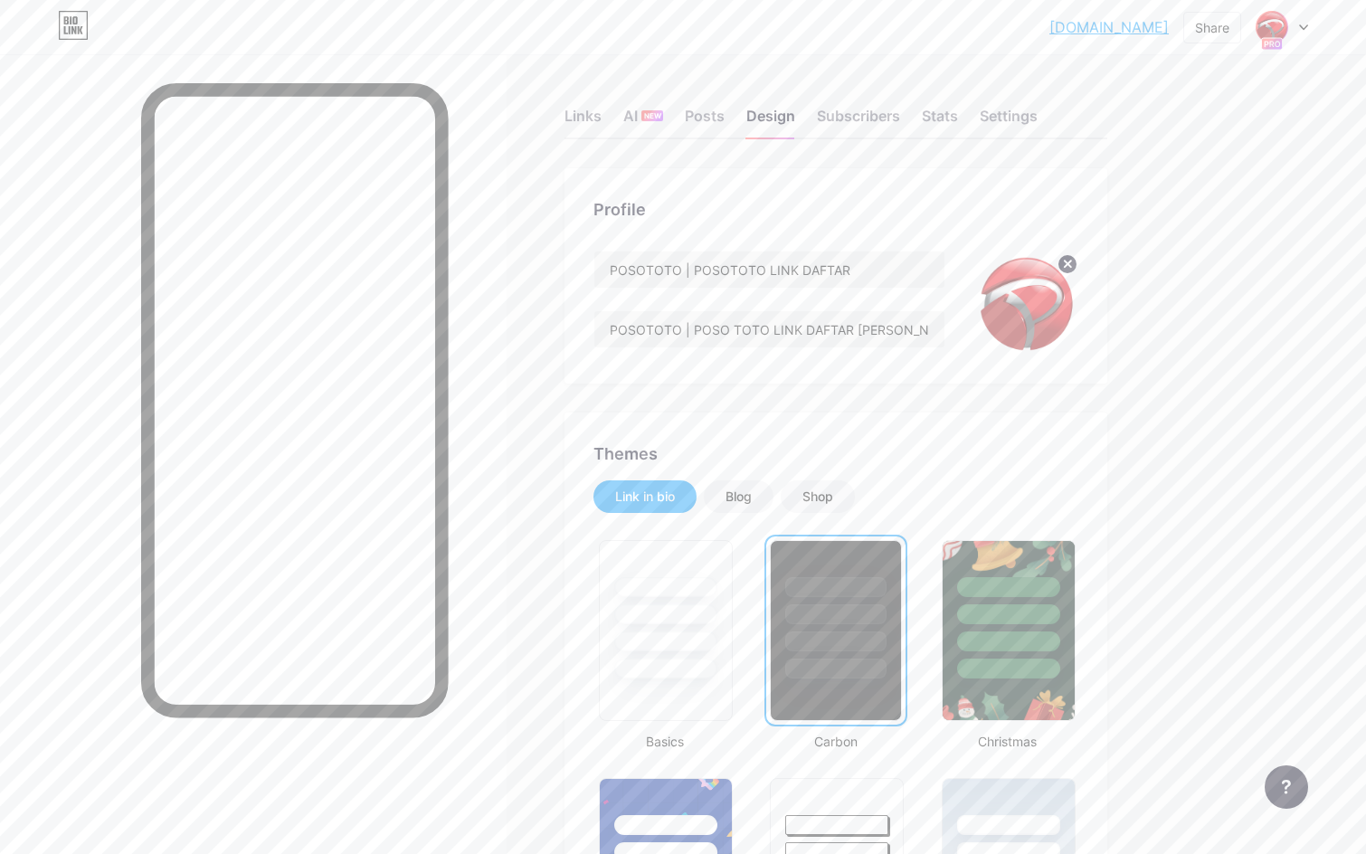
click at [751, 493] on div "Blog" at bounding box center [738, 497] width 26 height 18
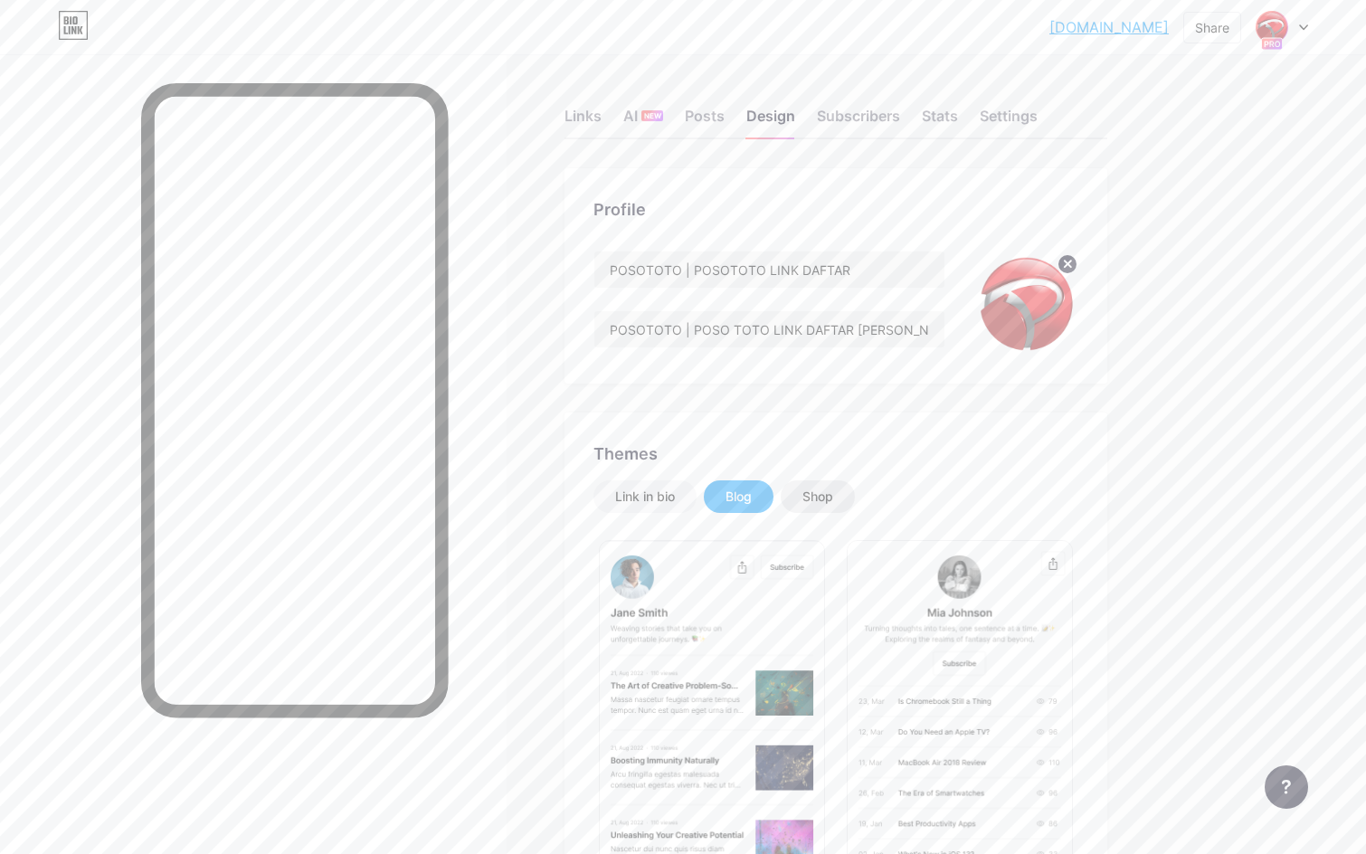
click at [832, 488] on div "Shop" at bounding box center [817, 497] width 31 height 18
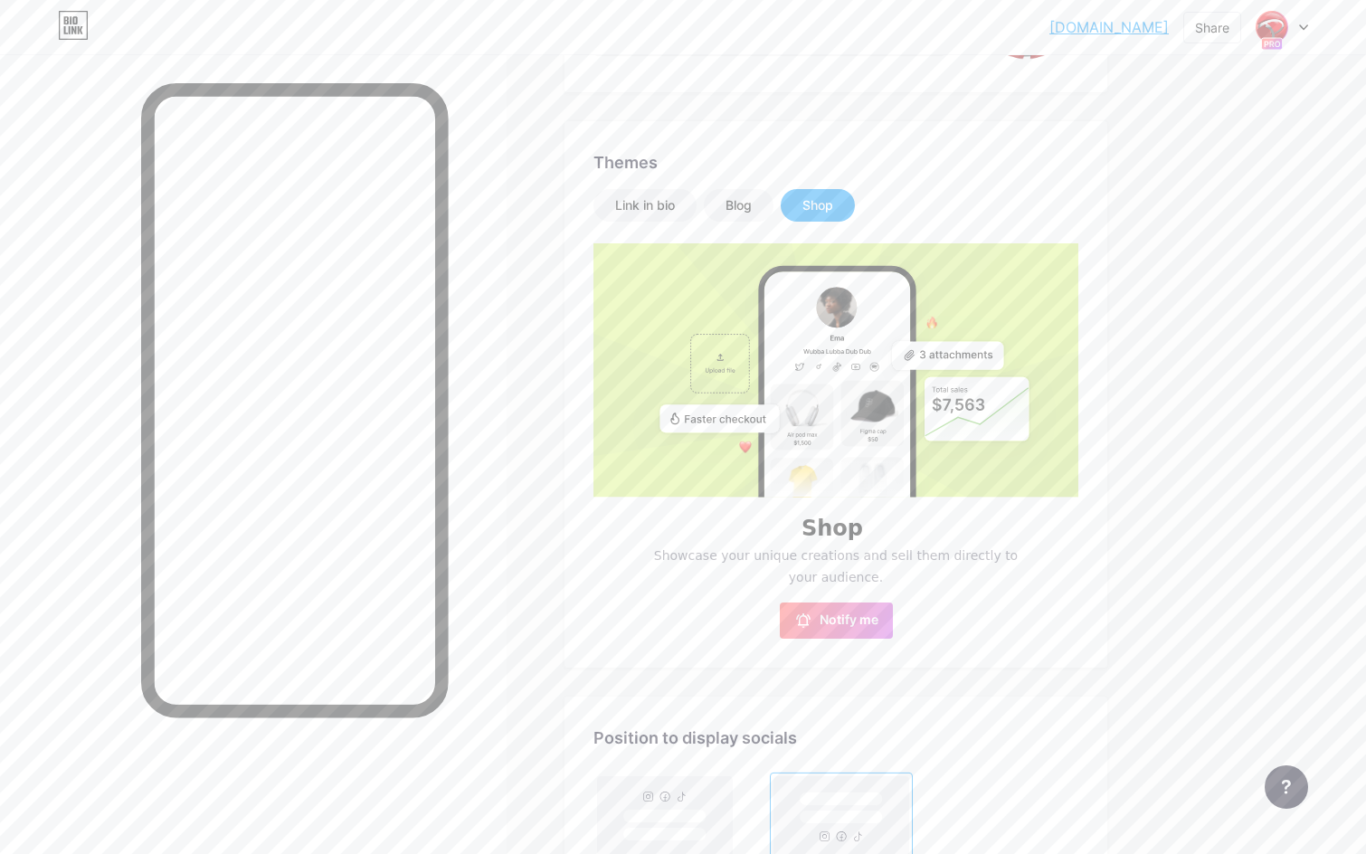
scroll to position [301, 0]
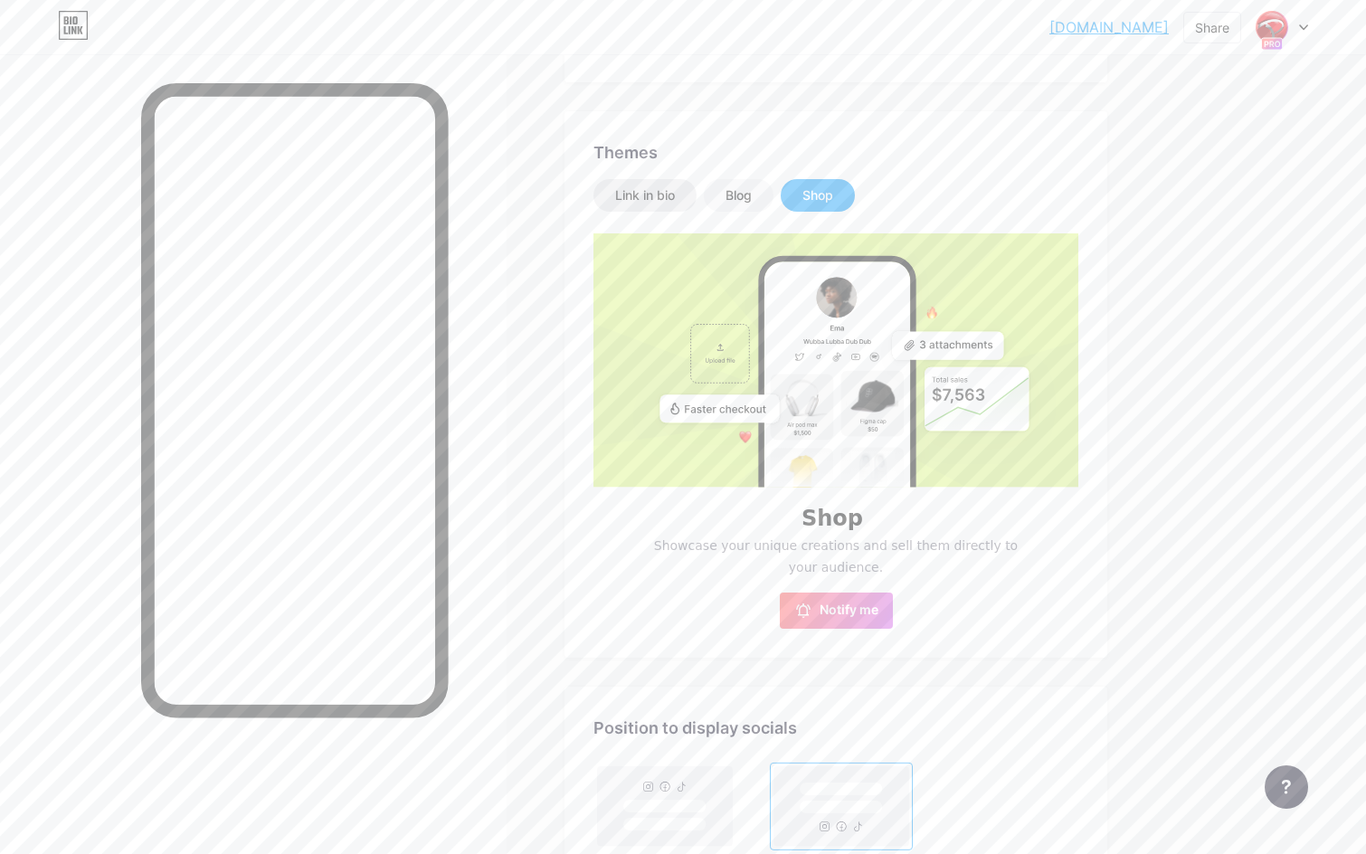
click at [663, 201] on div "Link in bio" at bounding box center [645, 195] width 60 height 18
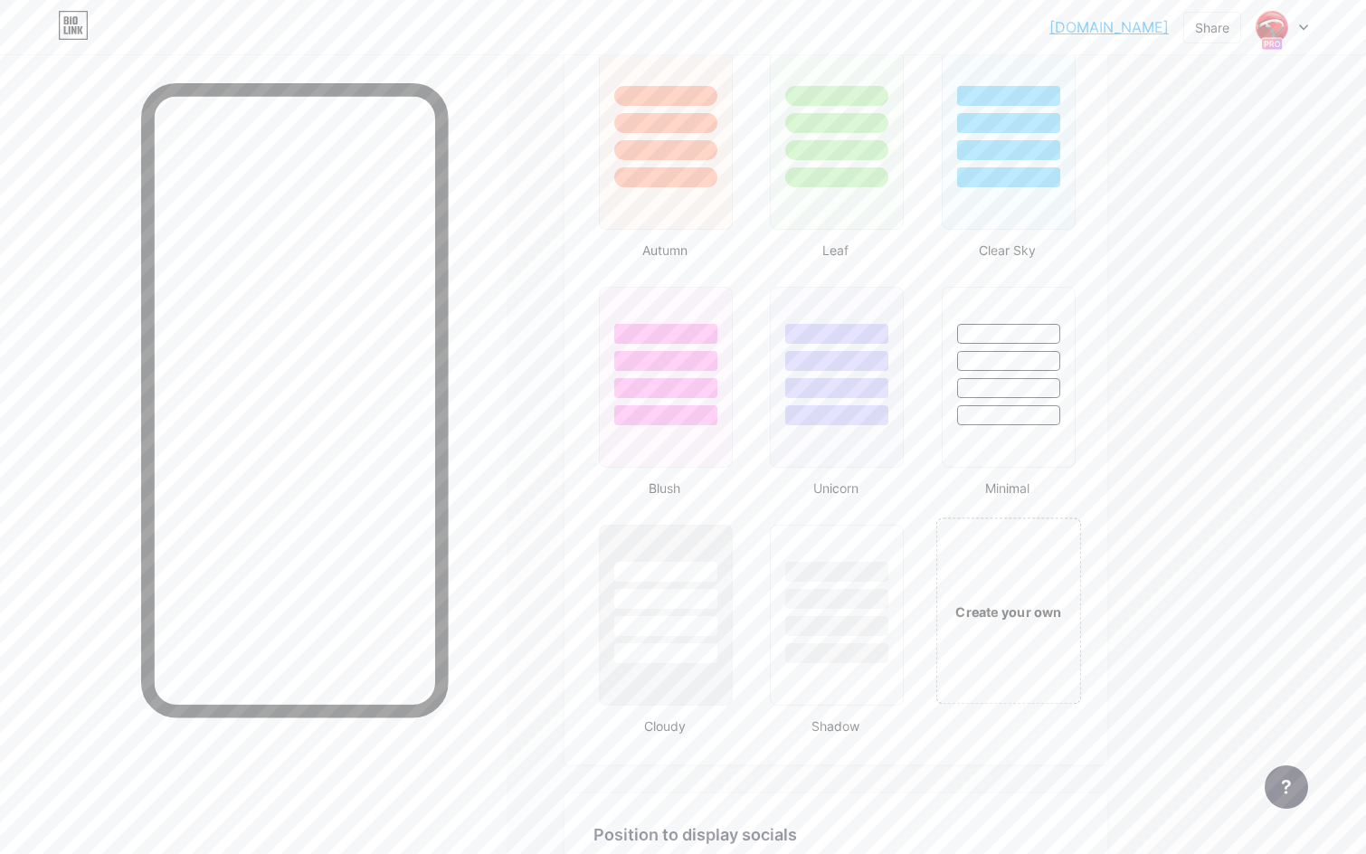
scroll to position [1960, 0]
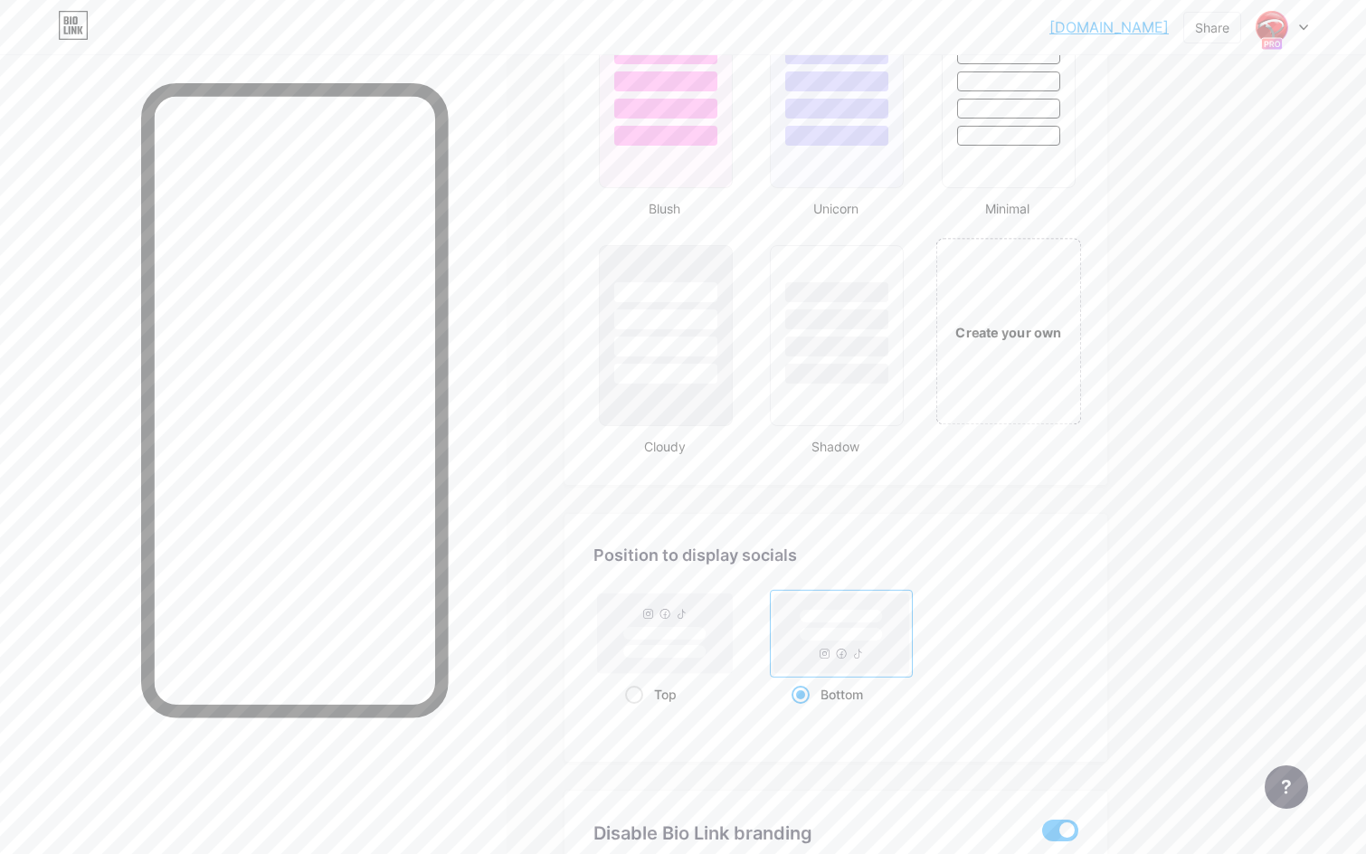
click at [983, 352] on div "Create your own" at bounding box center [1008, 331] width 146 height 186
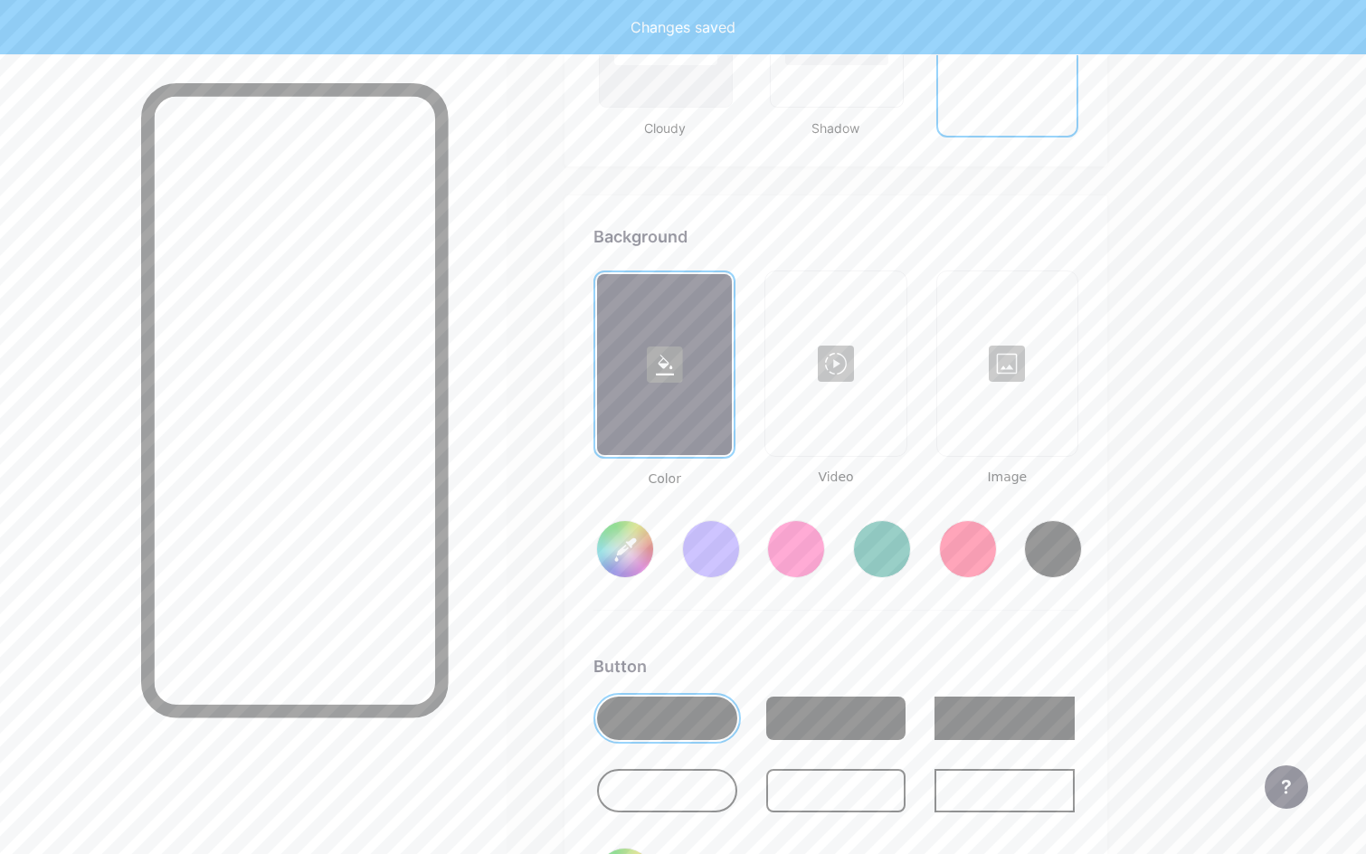
scroll to position [2402, 0]
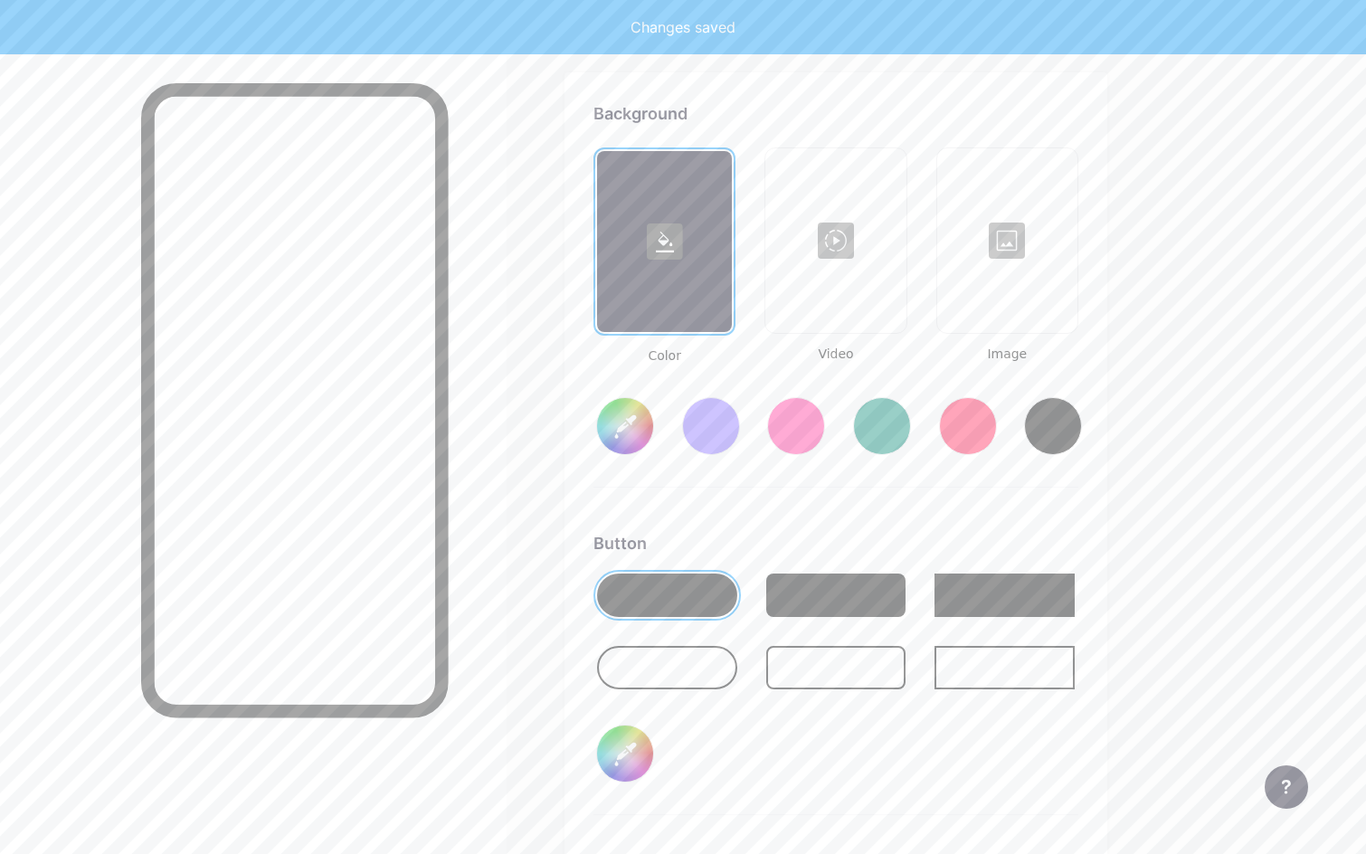
type input "#ffffff"
type input "#000000"
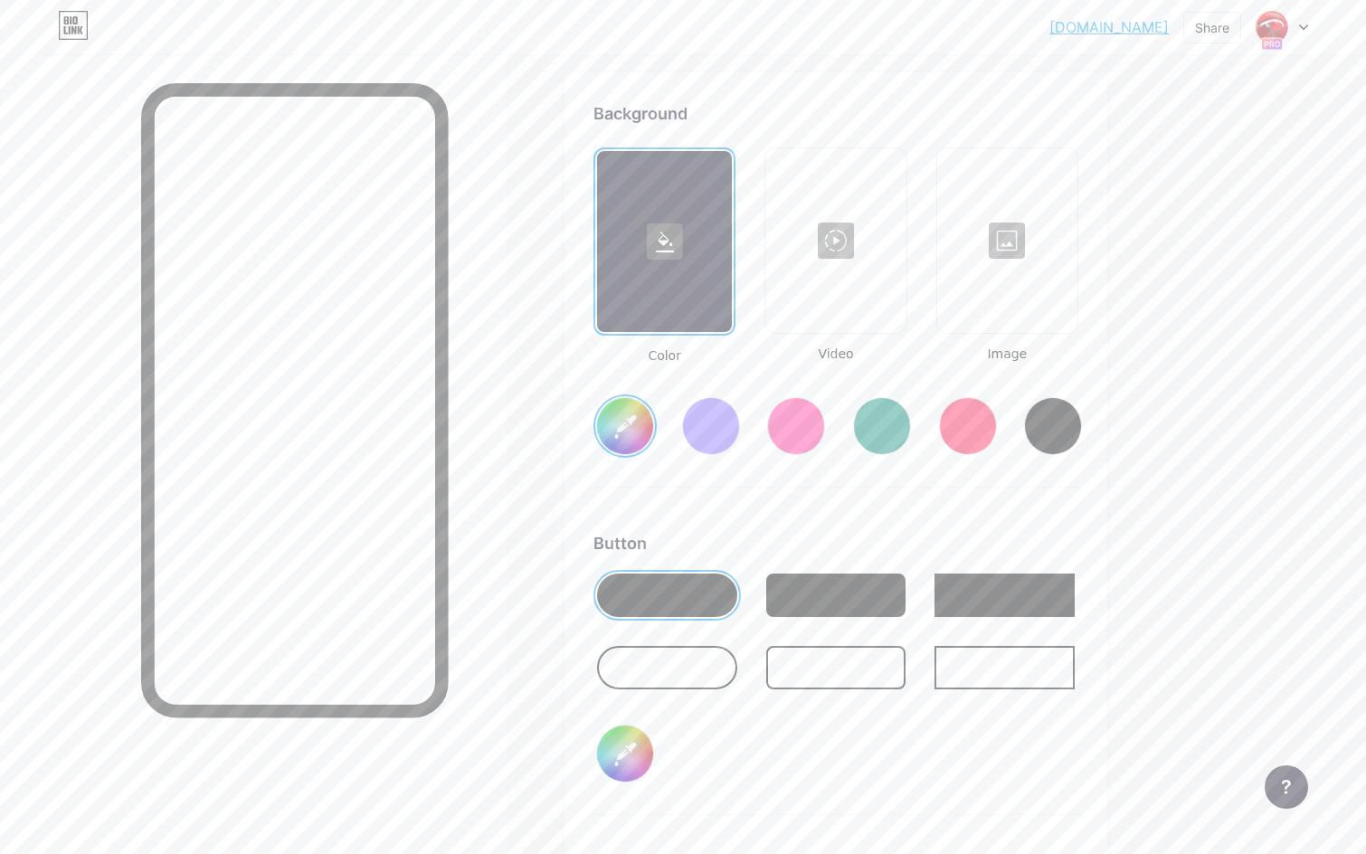
click at [856, 241] on div at bounding box center [835, 240] width 137 height 181
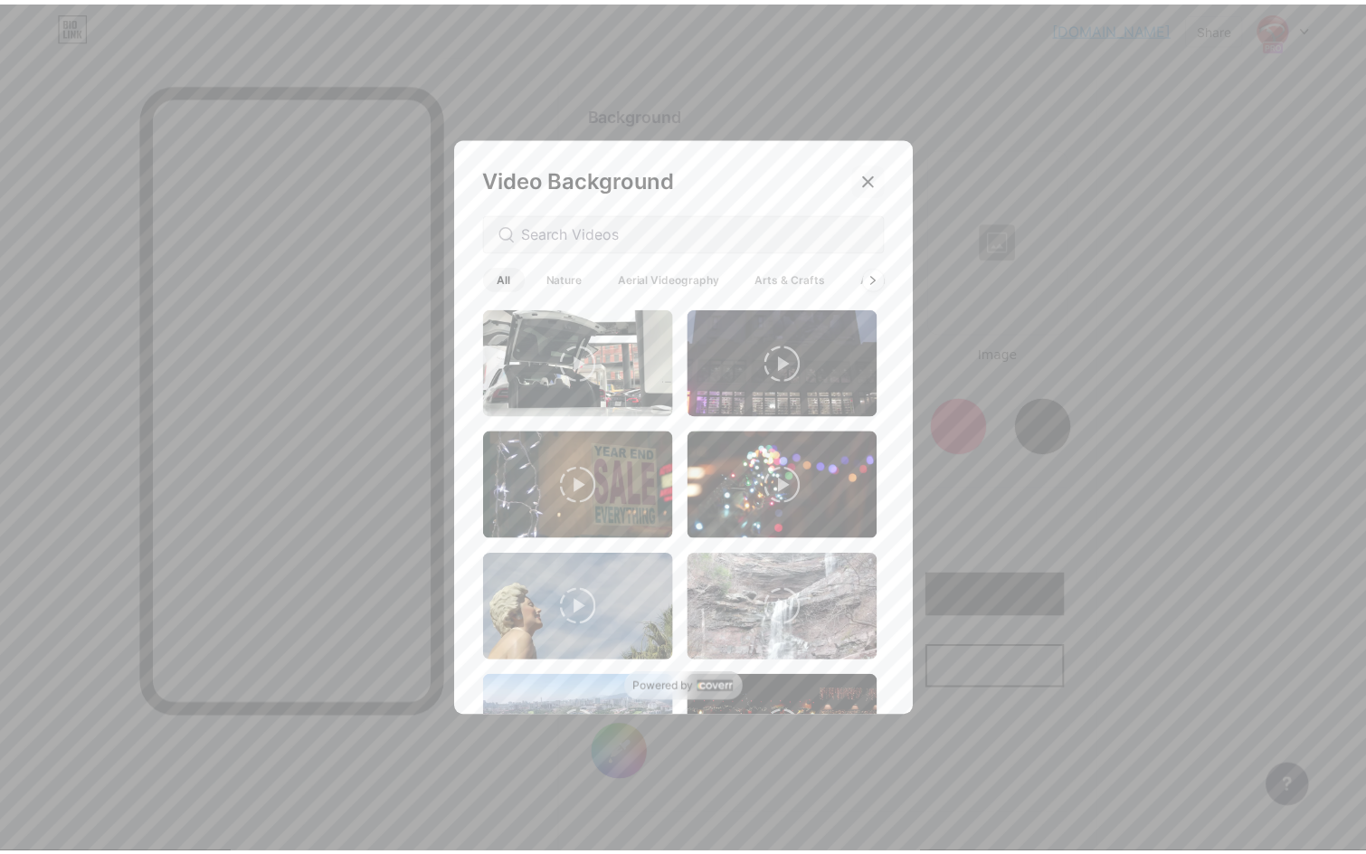
scroll to position [416, 0]
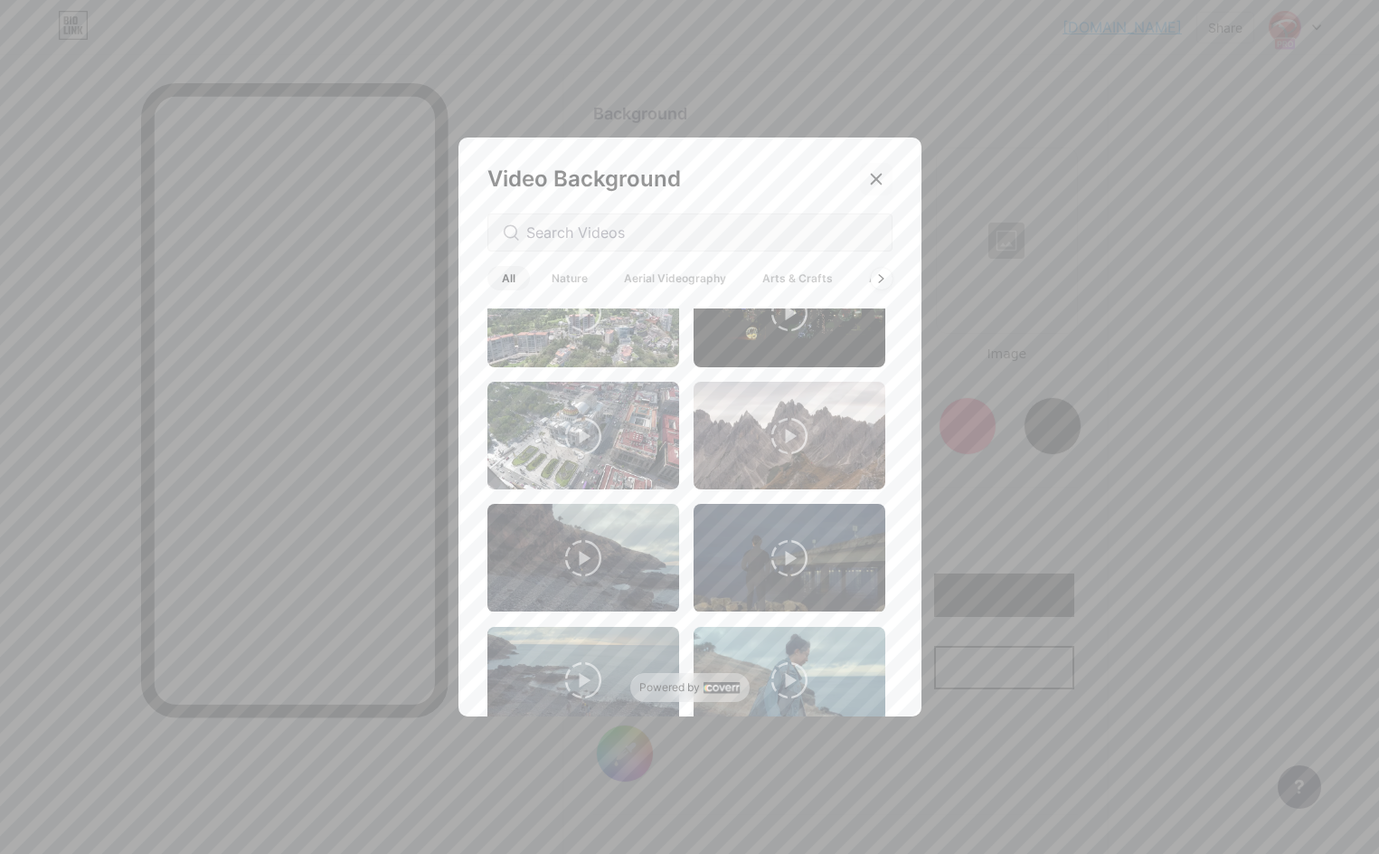
click at [876, 181] on icon at bounding box center [876, 179] width 14 height 14
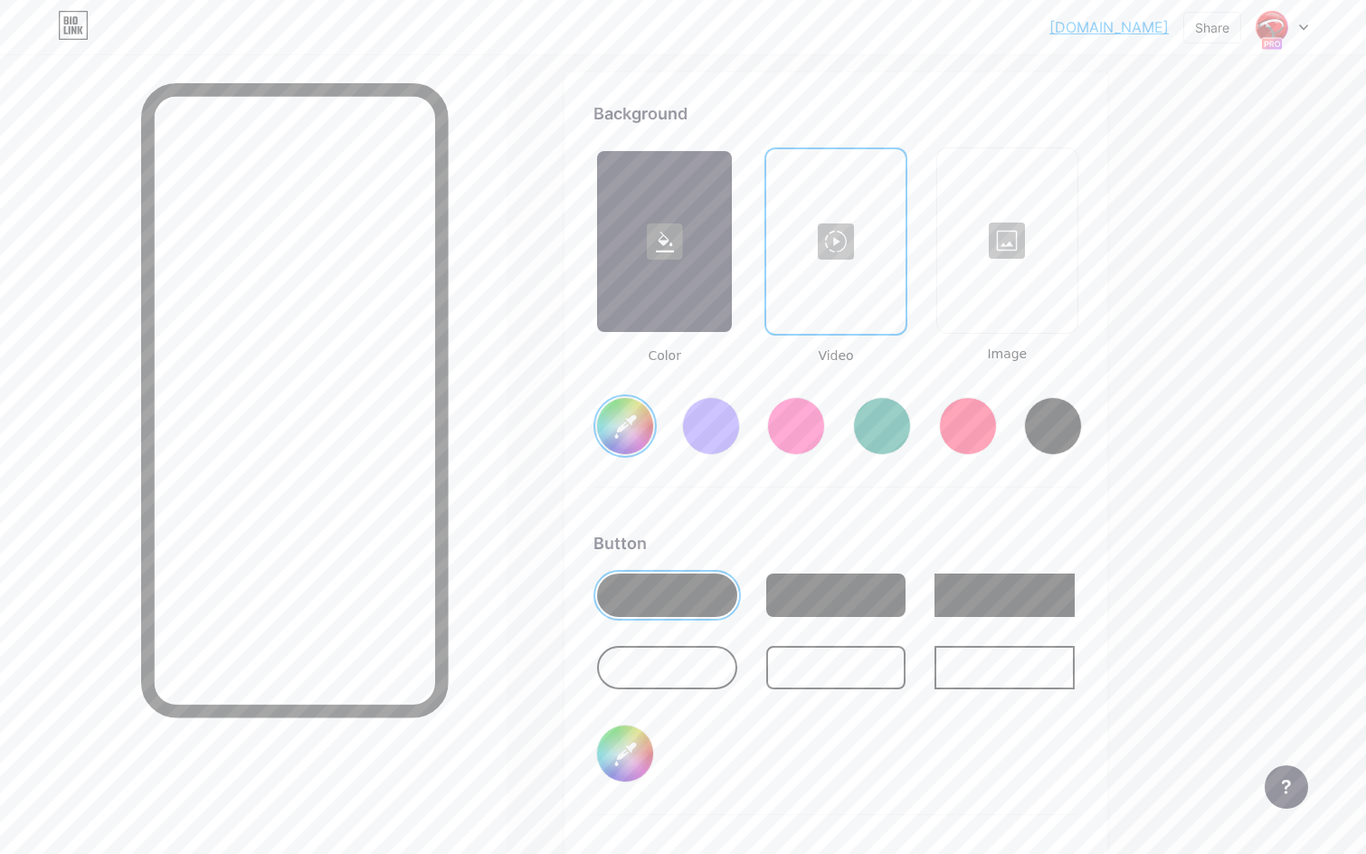
click at [877, 176] on div at bounding box center [835, 241] width 135 height 181
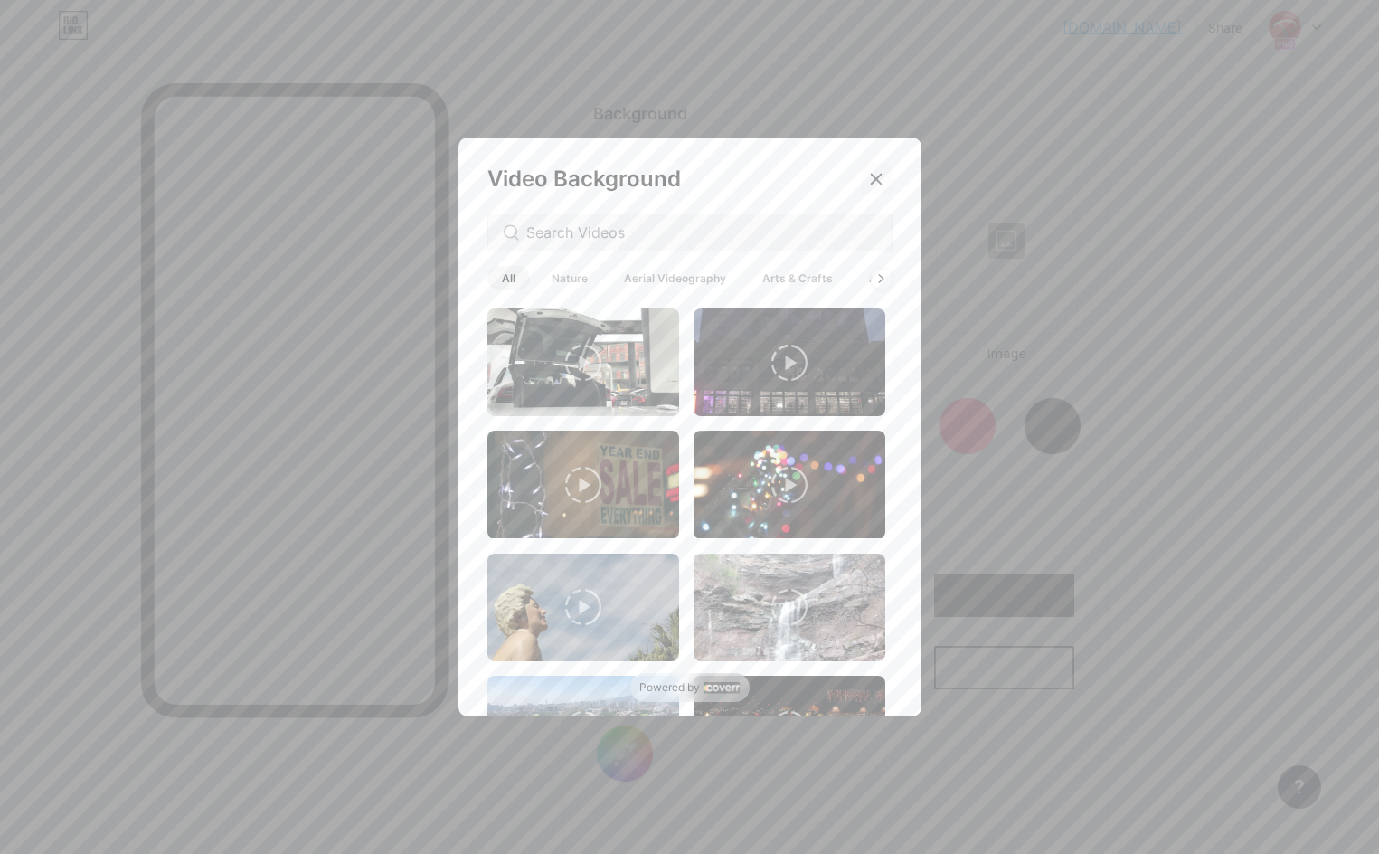
click at [873, 177] on icon at bounding box center [876, 179] width 14 height 14
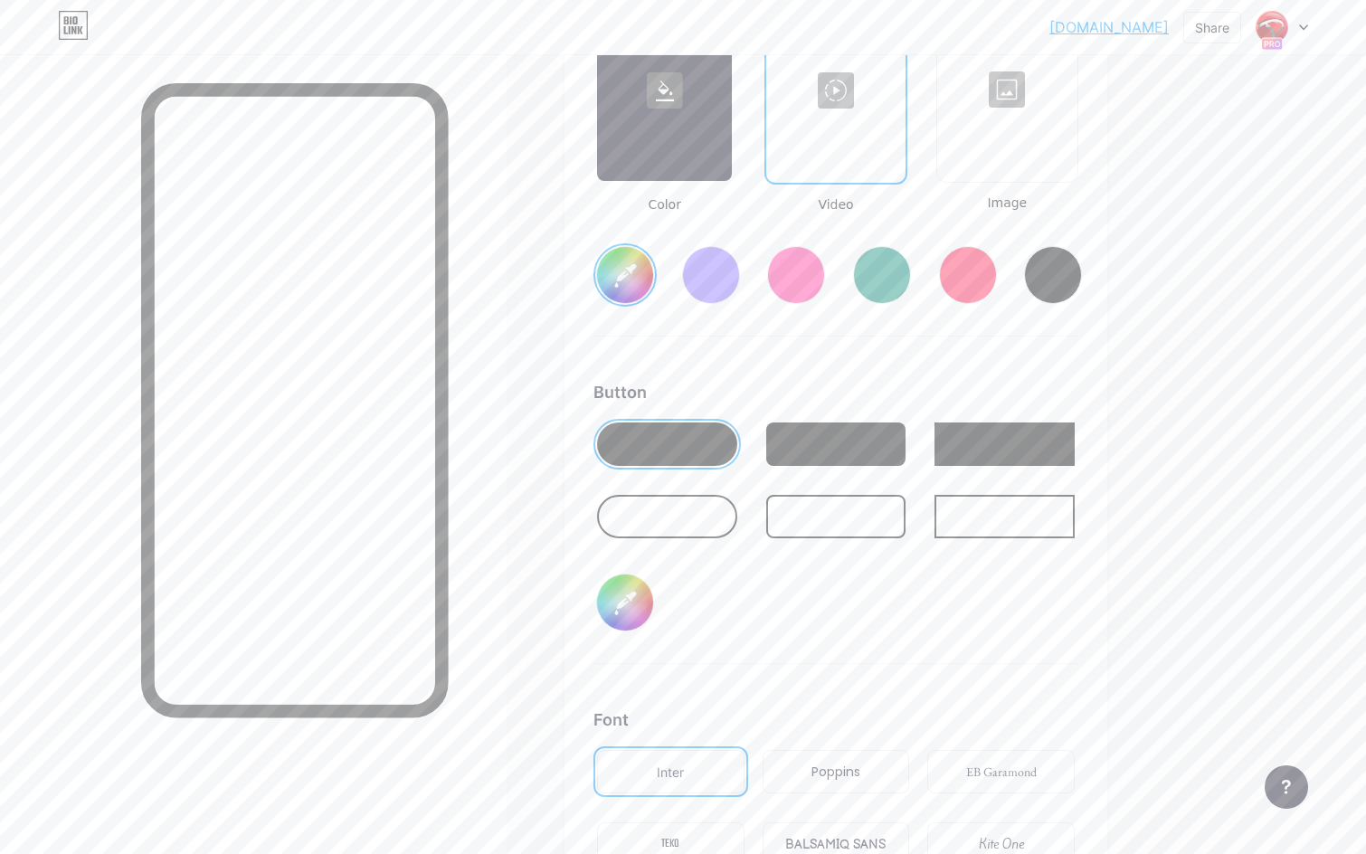
scroll to position [2402, 0]
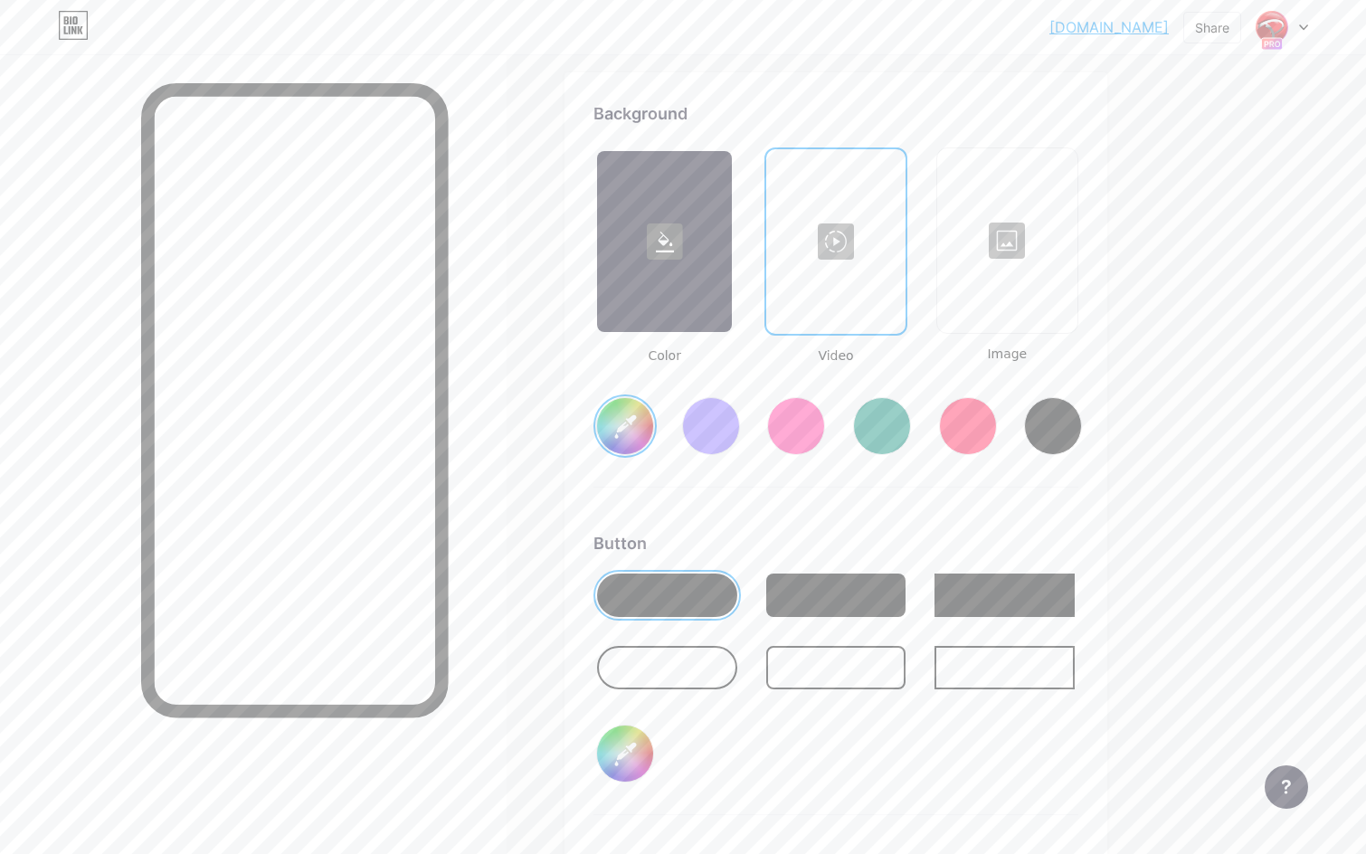
click at [1018, 251] on div at bounding box center [1007, 240] width 137 height 181
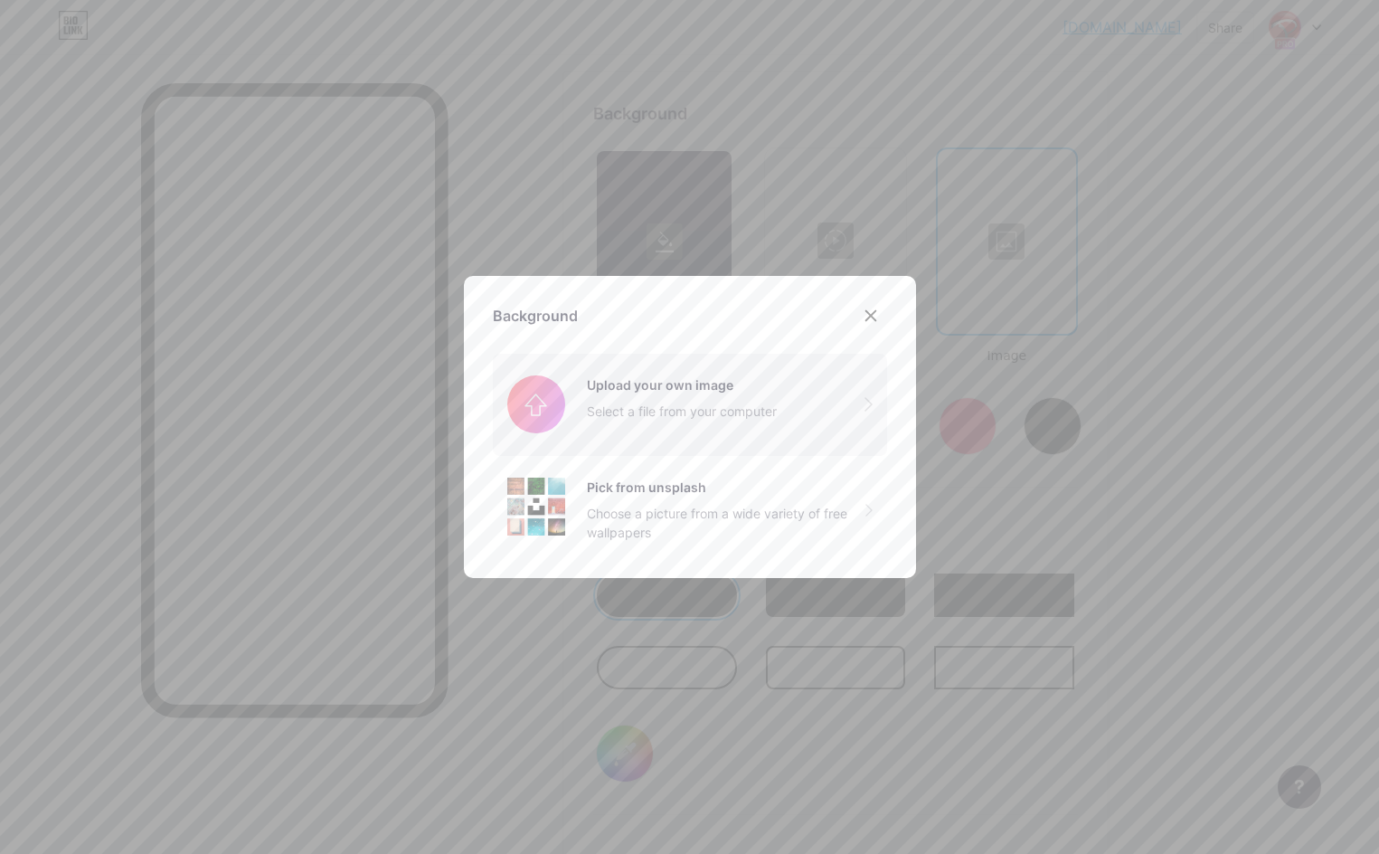
click at [674, 397] on input "file" at bounding box center [690, 404] width 394 height 101
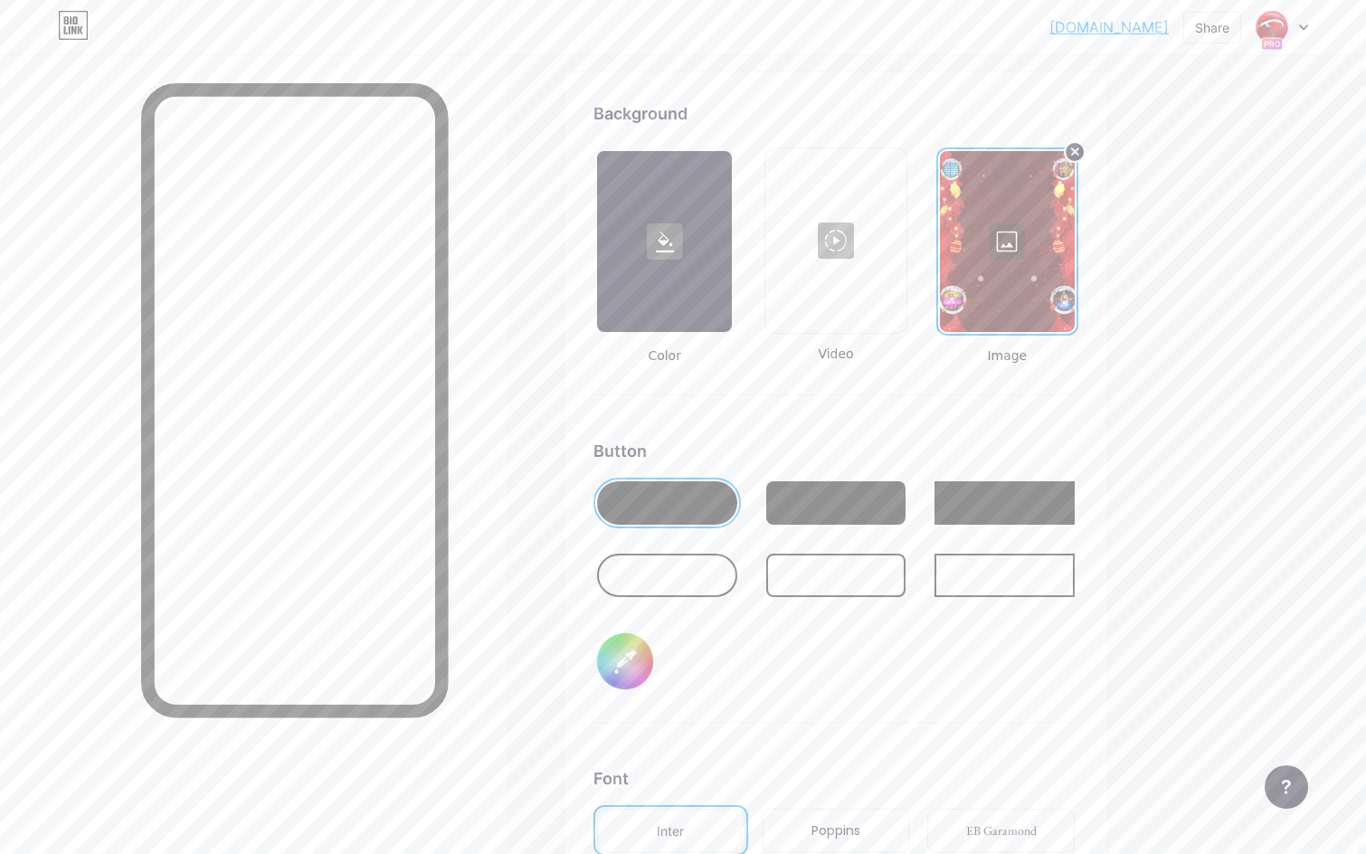
click at [998, 246] on div at bounding box center [1007, 241] width 135 height 181
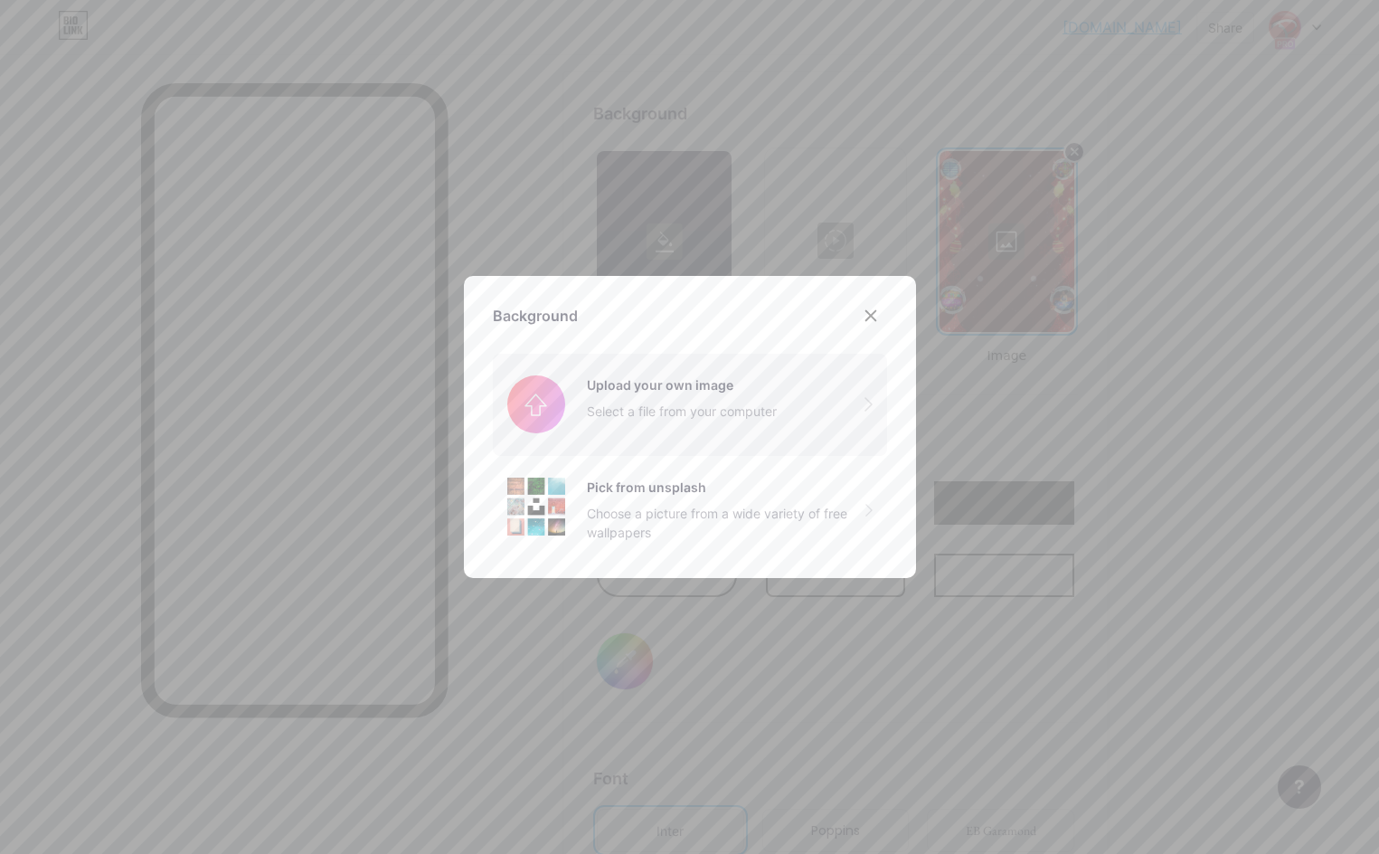
click at [663, 401] on input "file" at bounding box center [690, 404] width 394 height 101
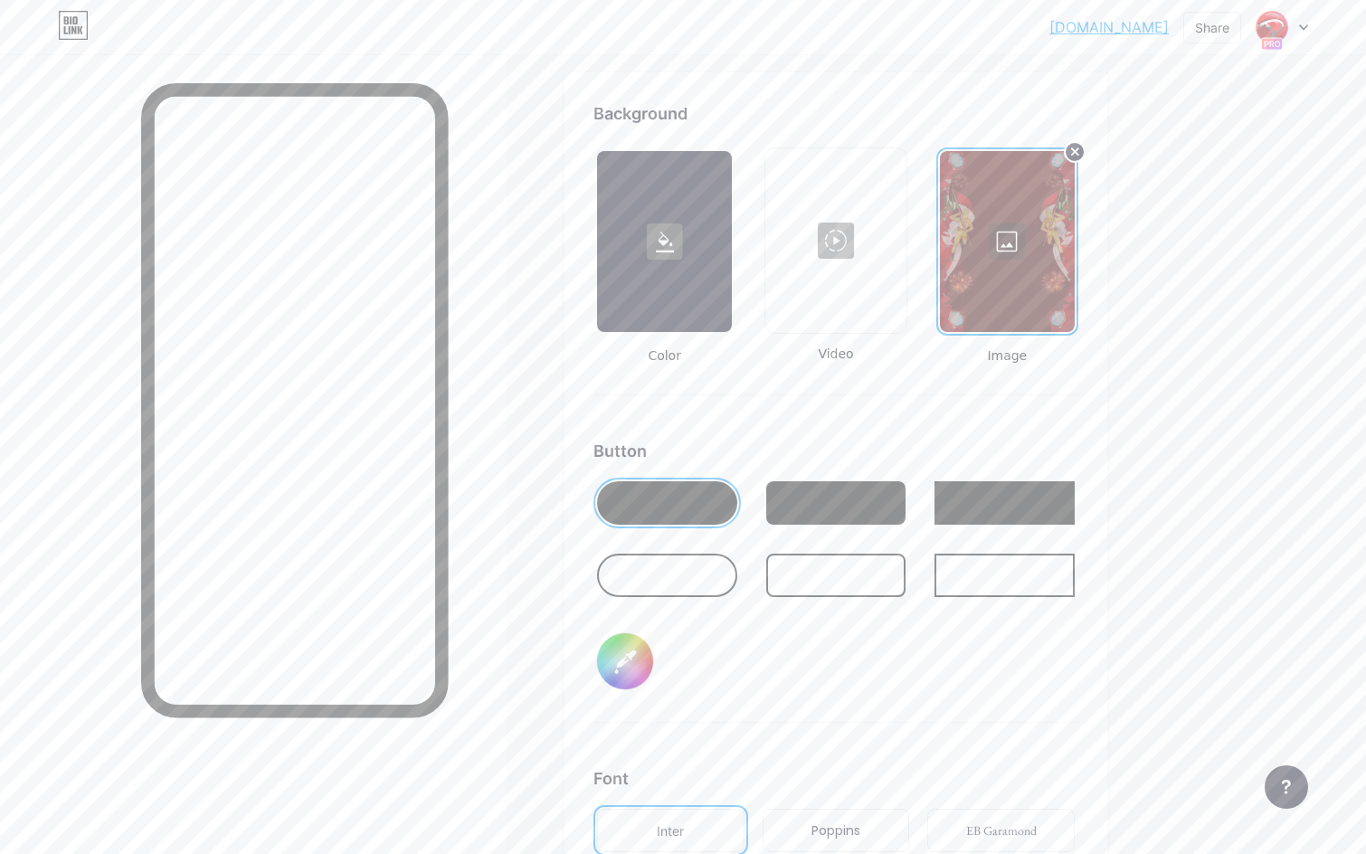
click at [856, 519] on div at bounding box center [836, 502] width 140 height 43
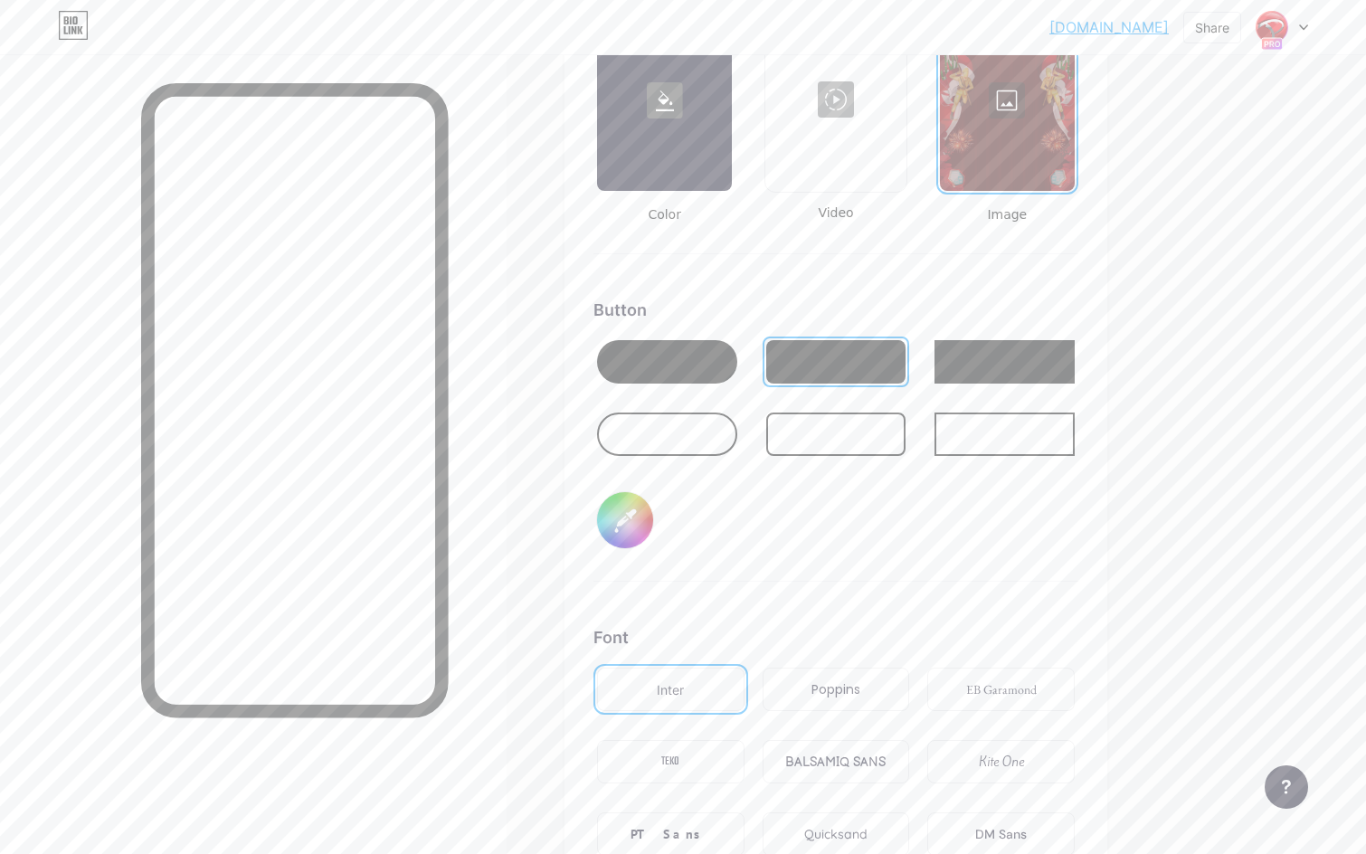
scroll to position [2703, 0]
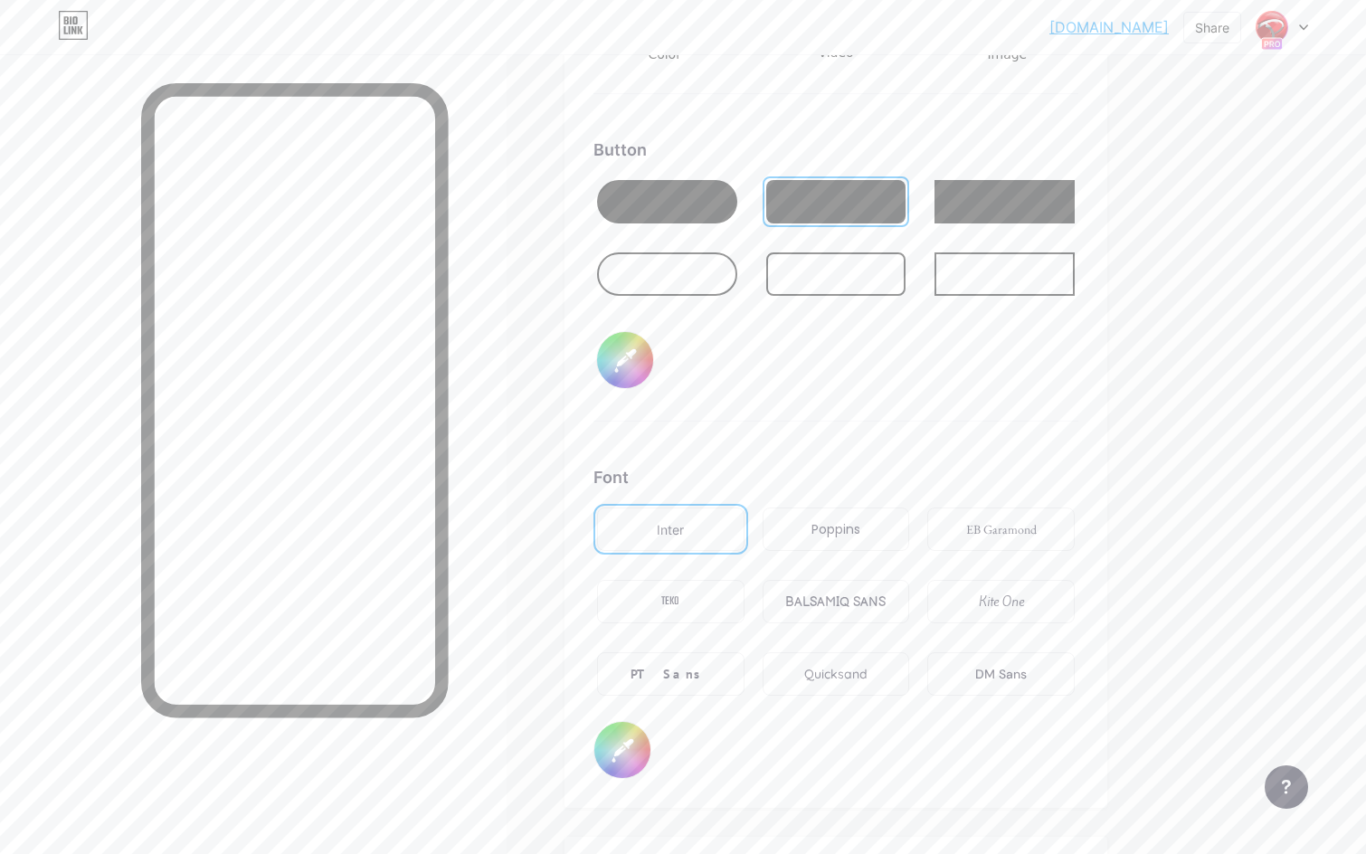
drag, startPoint x: 839, startPoint y: 308, endPoint x: 862, endPoint y: 293, distance: 26.8
click at [840, 308] on div at bounding box center [835, 248] width 485 height 145
click at [870, 283] on div at bounding box center [836, 273] width 140 height 43
click at [971, 221] on div at bounding box center [1004, 201] width 140 height 43
click at [997, 192] on div at bounding box center [1004, 201] width 140 height 43
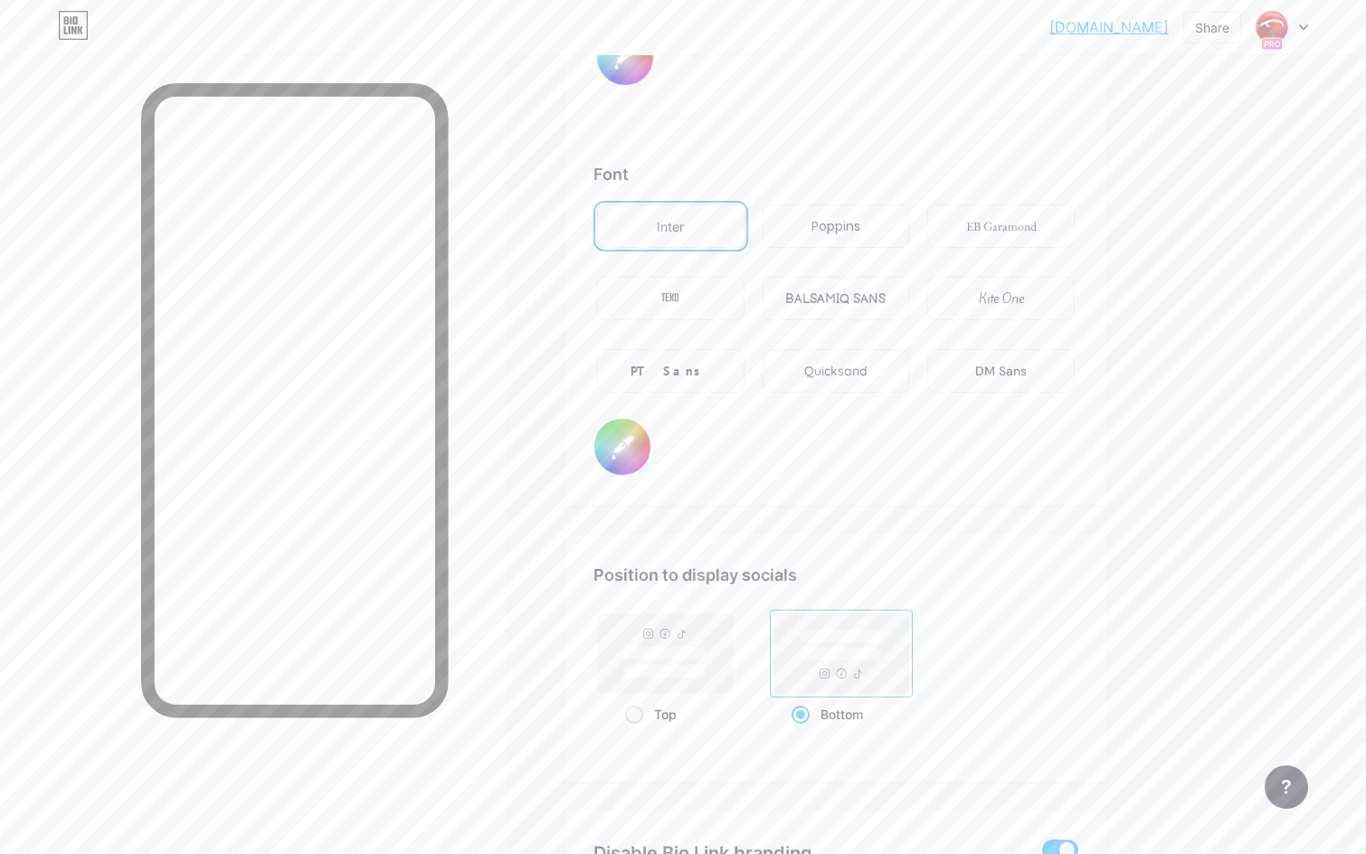
scroll to position [2989, 0]
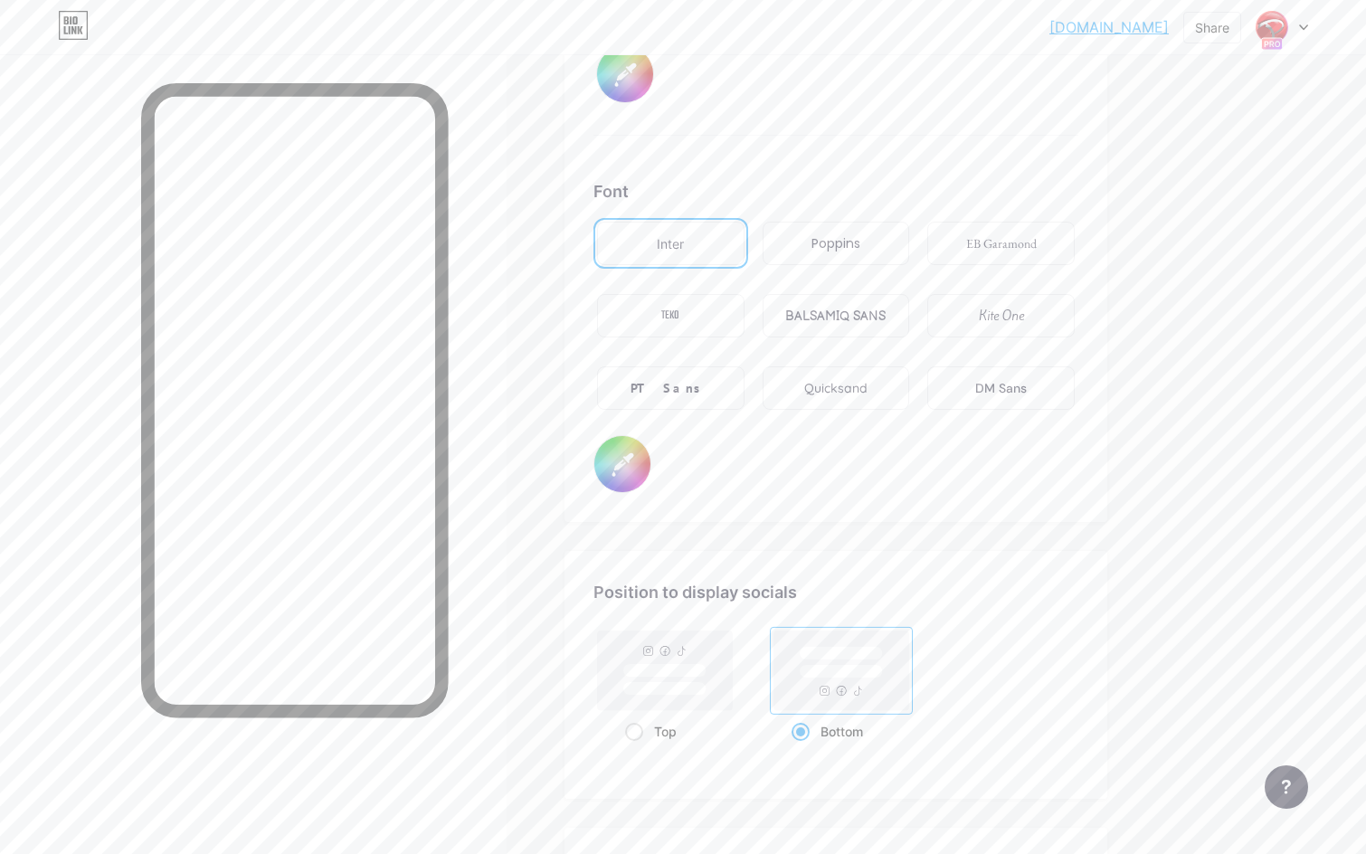
click at [668, 384] on div "PT Sans" at bounding box center [670, 388] width 80 height 19
click at [685, 391] on div "PT Sans" at bounding box center [670, 388] width 80 height 19
click at [661, 387] on div "PT Sans" at bounding box center [670, 388] width 80 height 19
click at [817, 450] on div "Font Inter Poppins EB Garamond TEKO BALSAMIQ SANS Kite One PT Sans Quicksand DM…" at bounding box center [835, 336] width 485 height 314
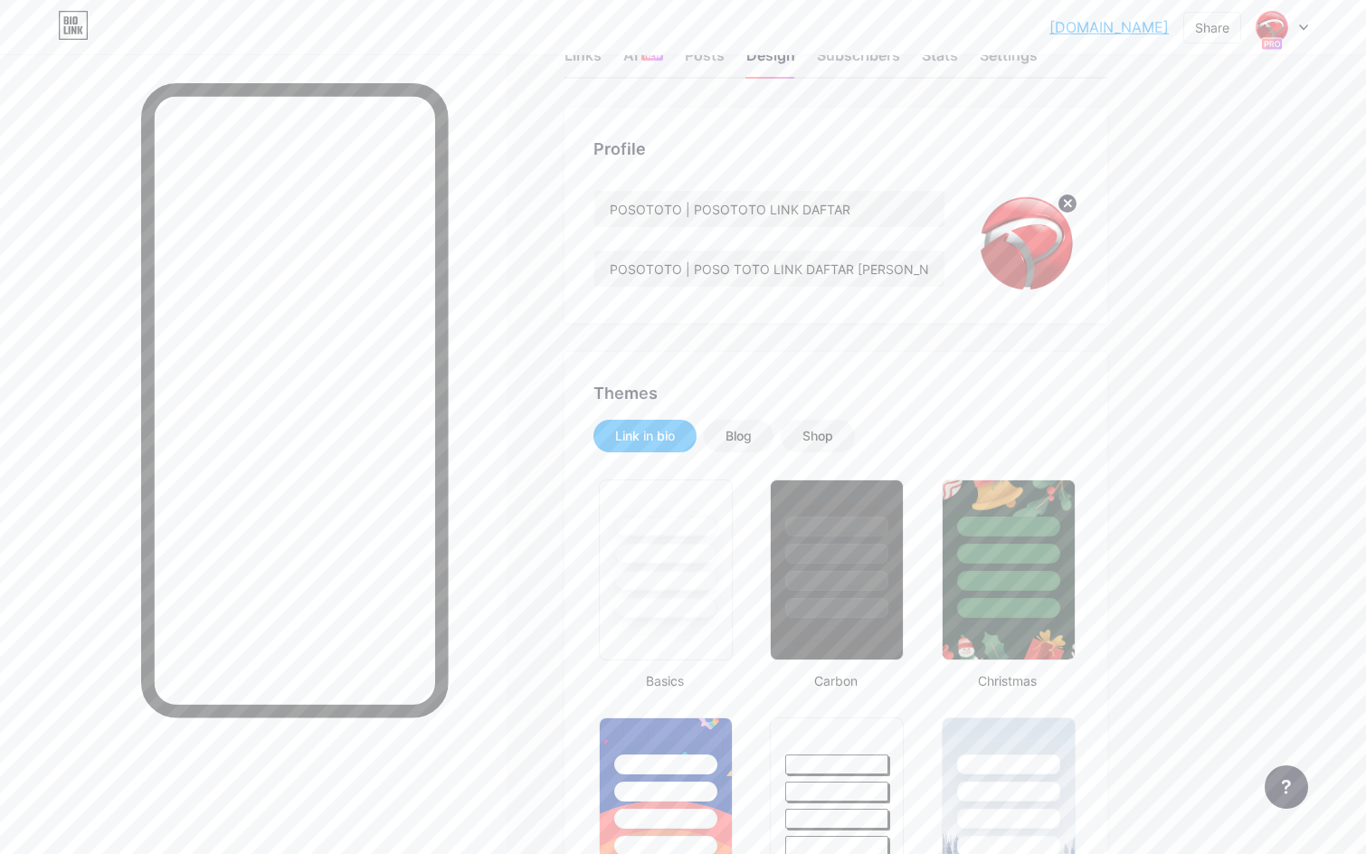
scroll to position [0, 0]
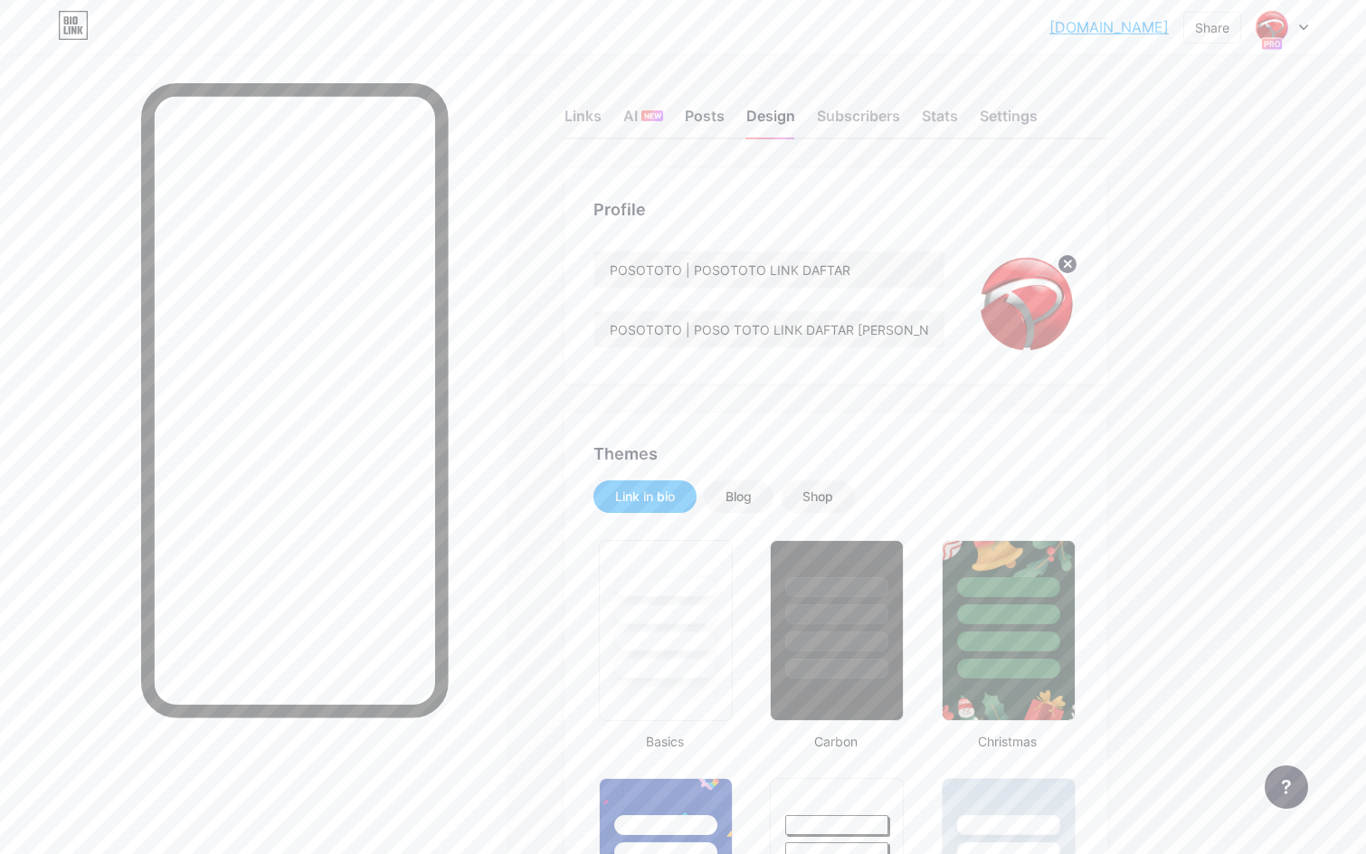
click at [707, 119] on div "Posts" at bounding box center [705, 121] width 40 height 33
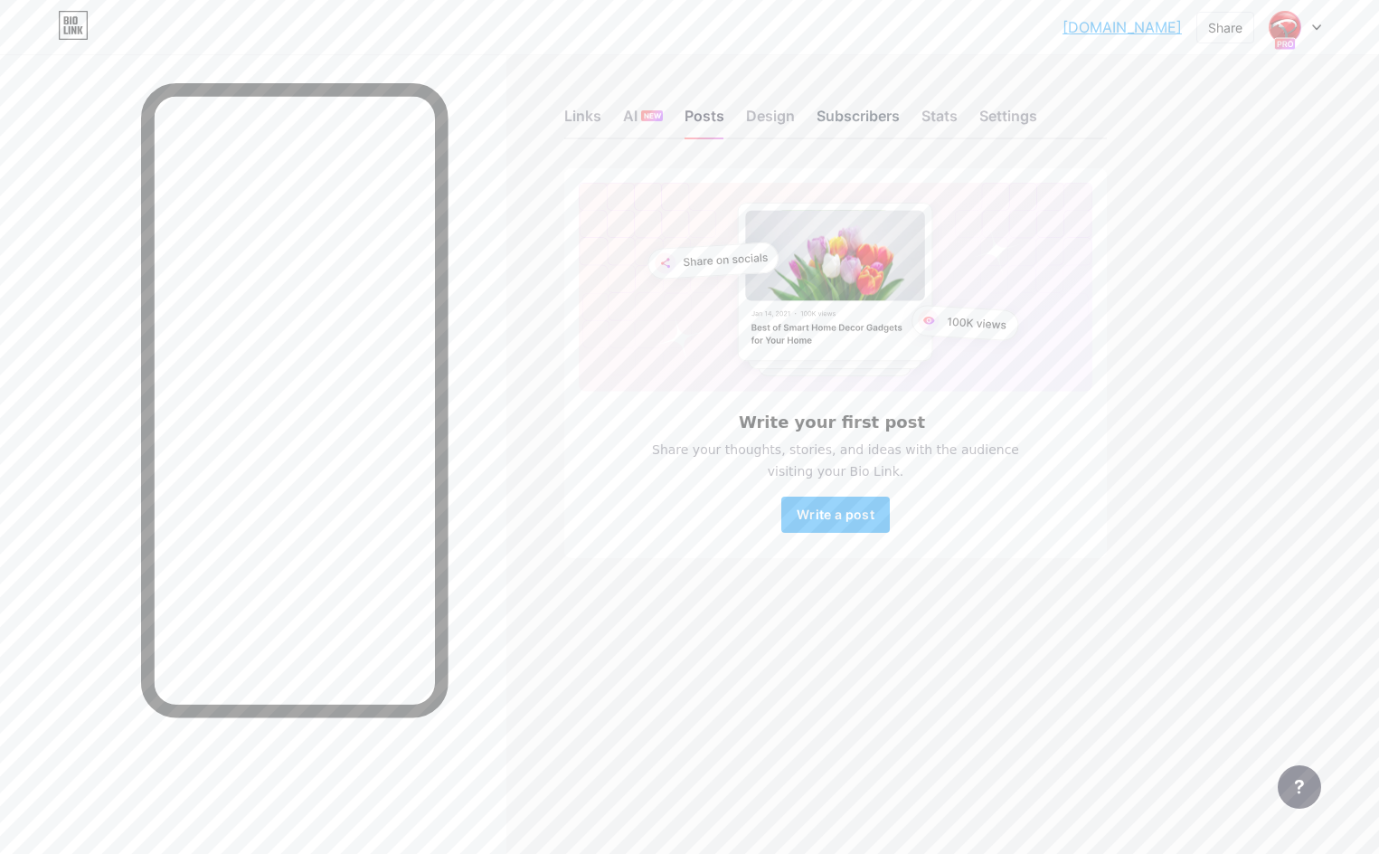
click at [836, 123] on div "Subscribers" at bounding box center [858, 121] width 83 height 33
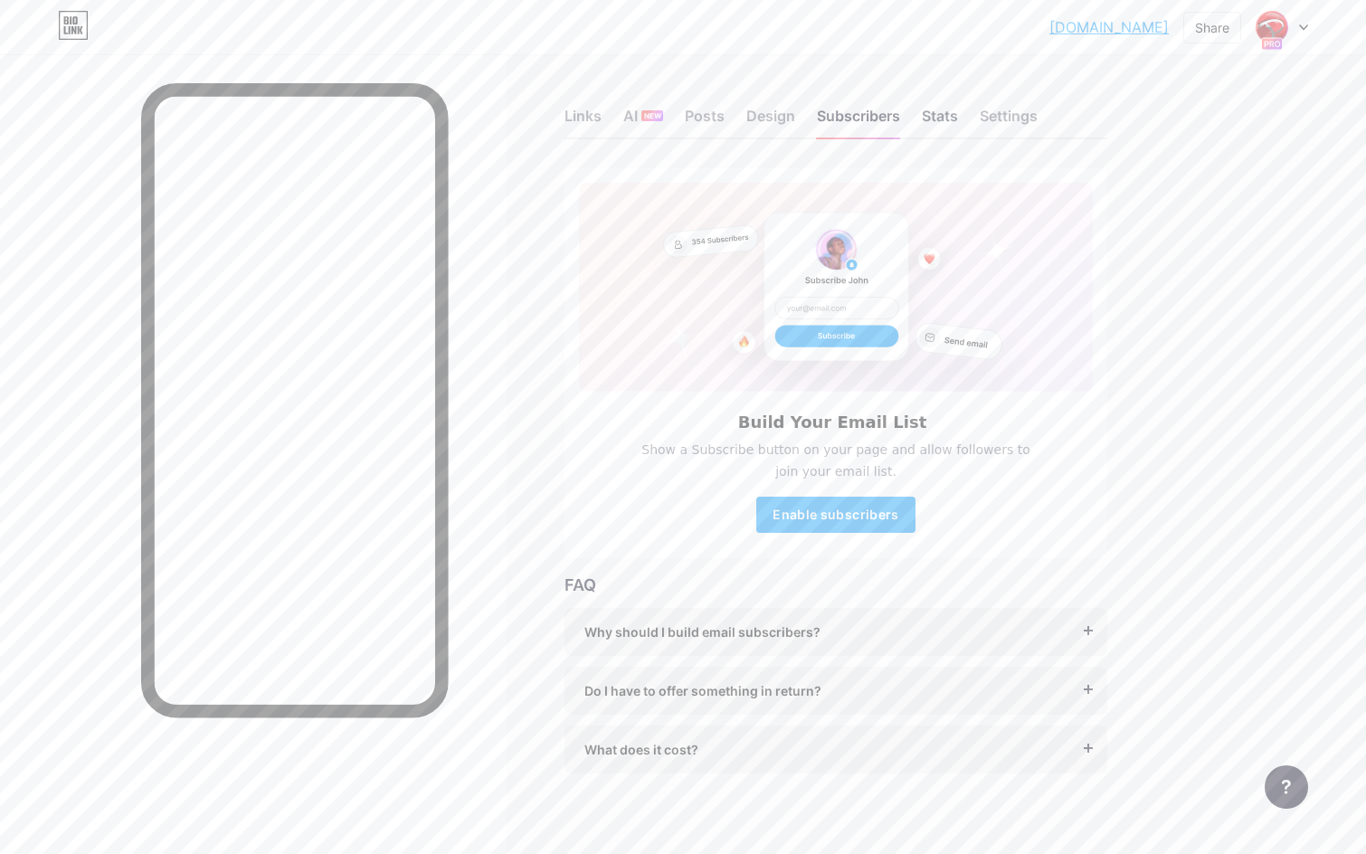
click at [958, 118] on div "Stats" at bounding box center [940, 121] width 36 height 33
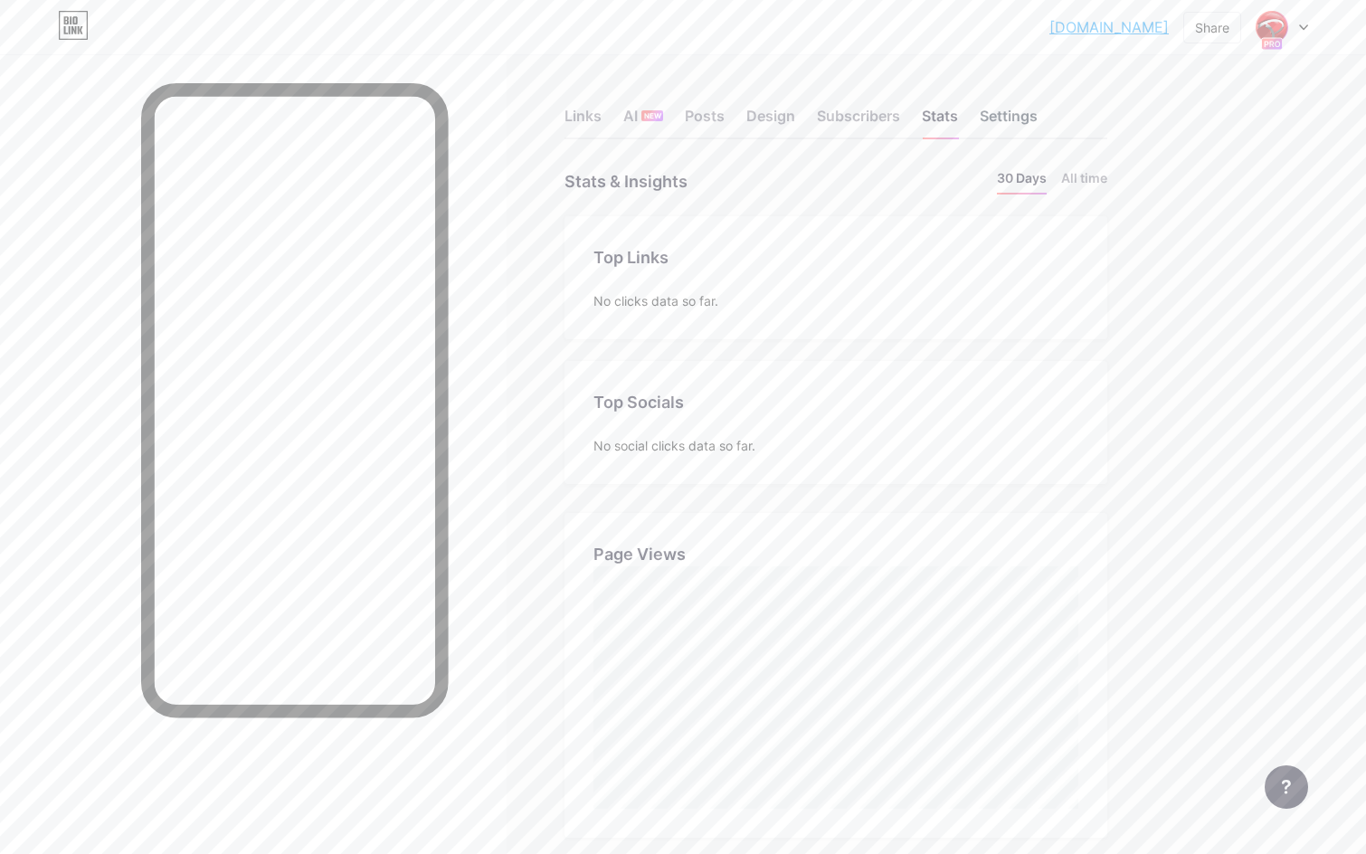
scroll to position [854, 1366]
click at [1026, 120] on div "Settings" at bounding box center [1009, 121] width 58 height 33
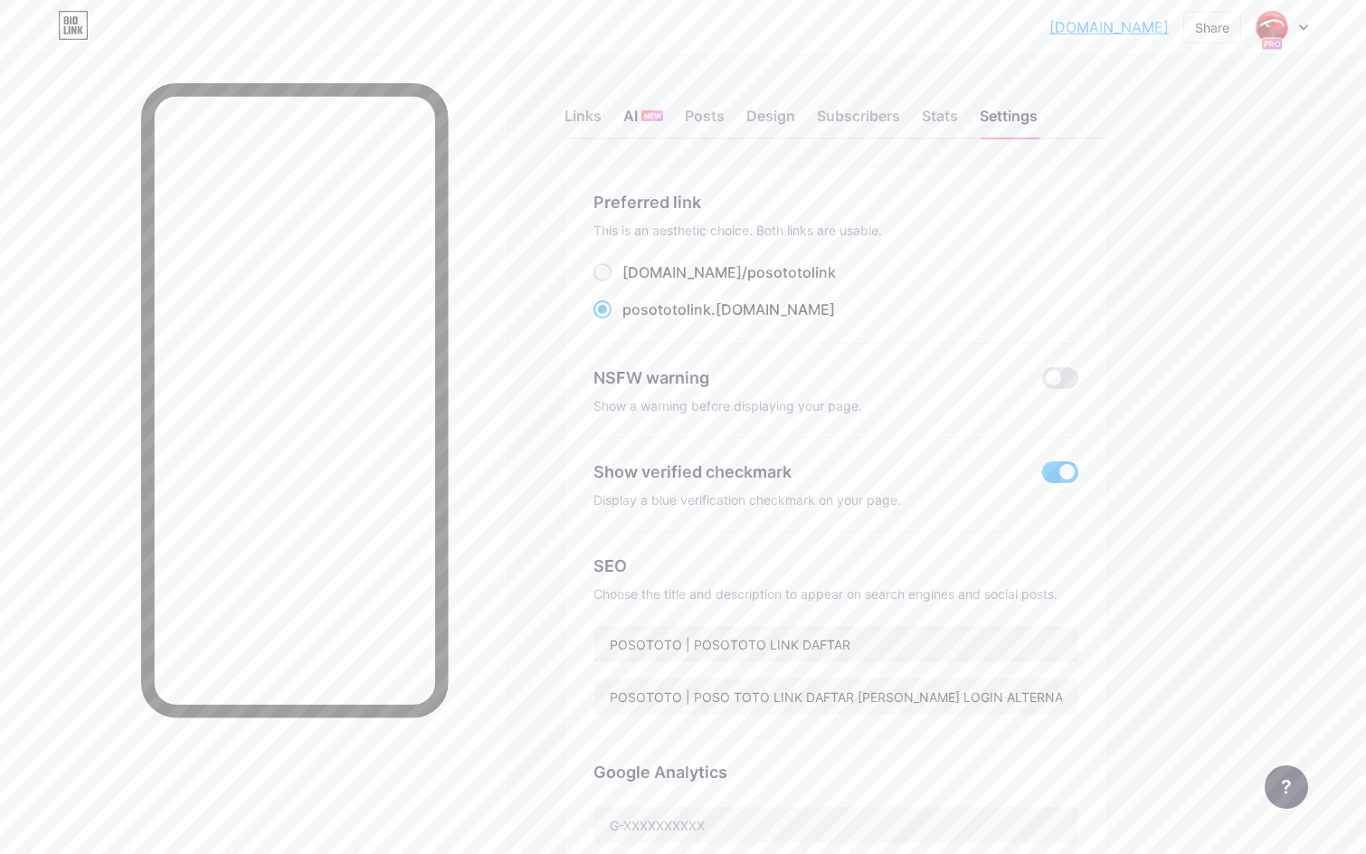
click at [641, 126] on div "AI NEW" at bounding box center [643, 121] width 40 height 33
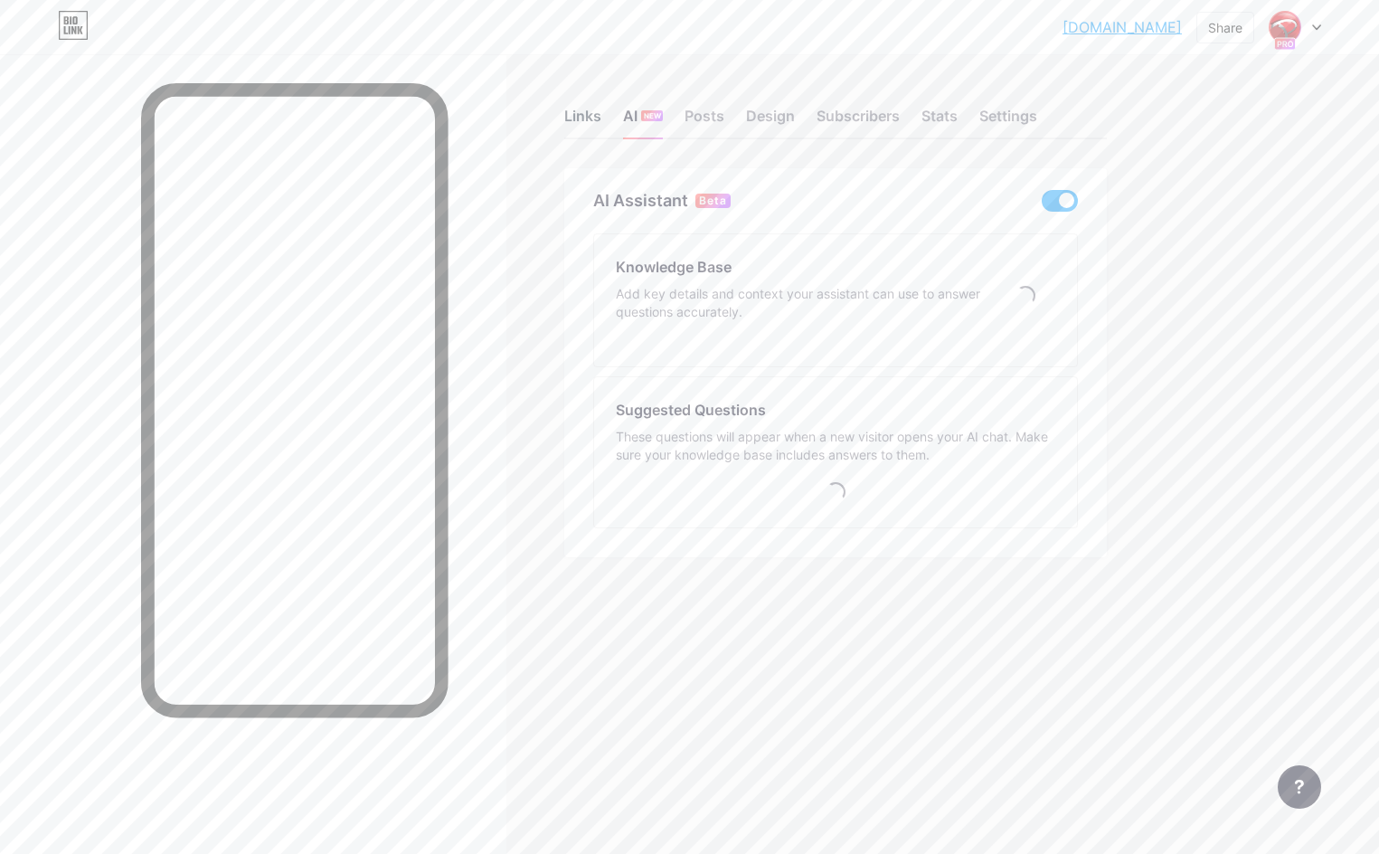
click at [584, 110] on div "Links" at bounding box center [582, 121] width 37 height 33
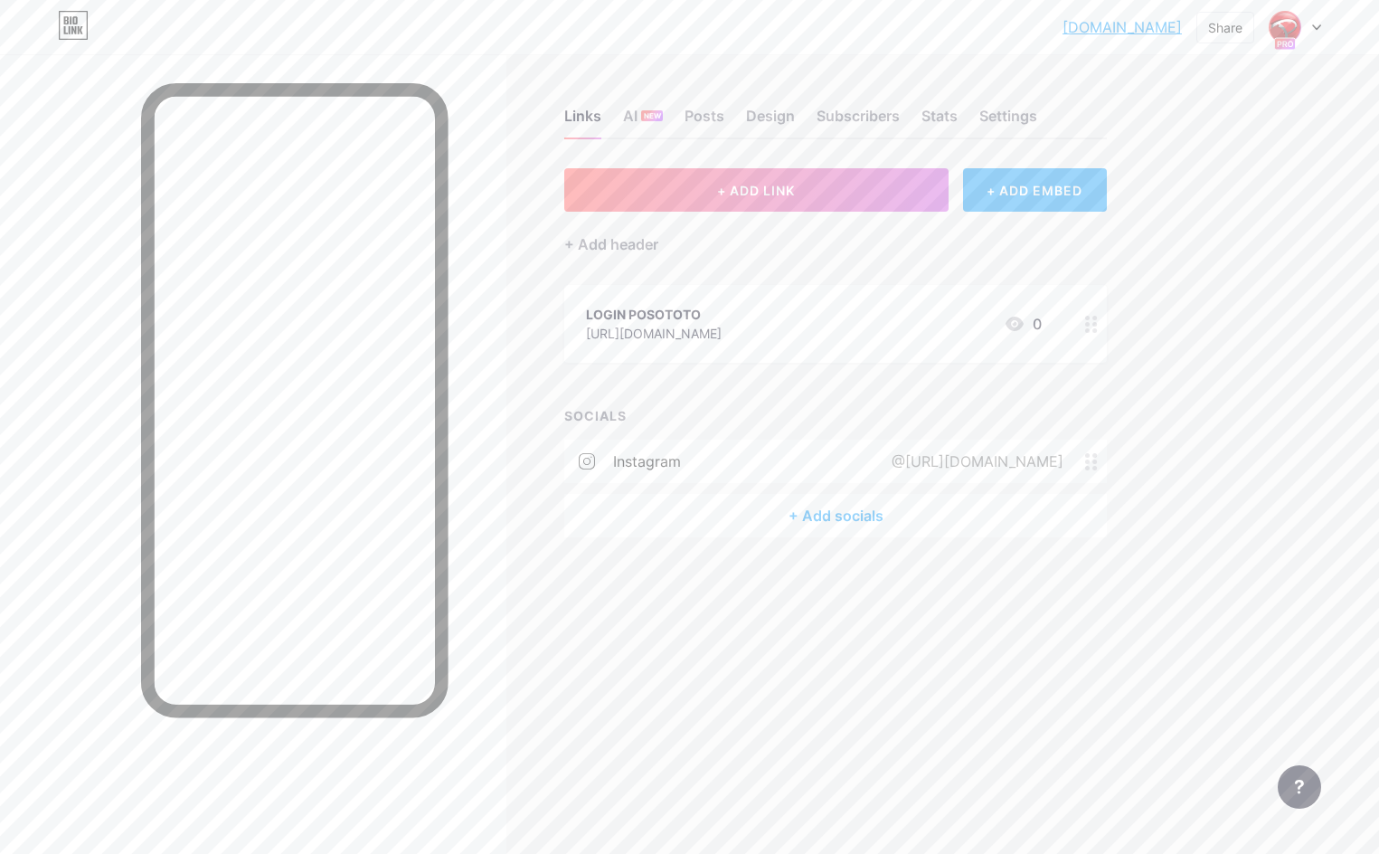
click at [1034, 191] on div "+ ADD EMBED" at bounding box center [1035, 189] width 144 height 43
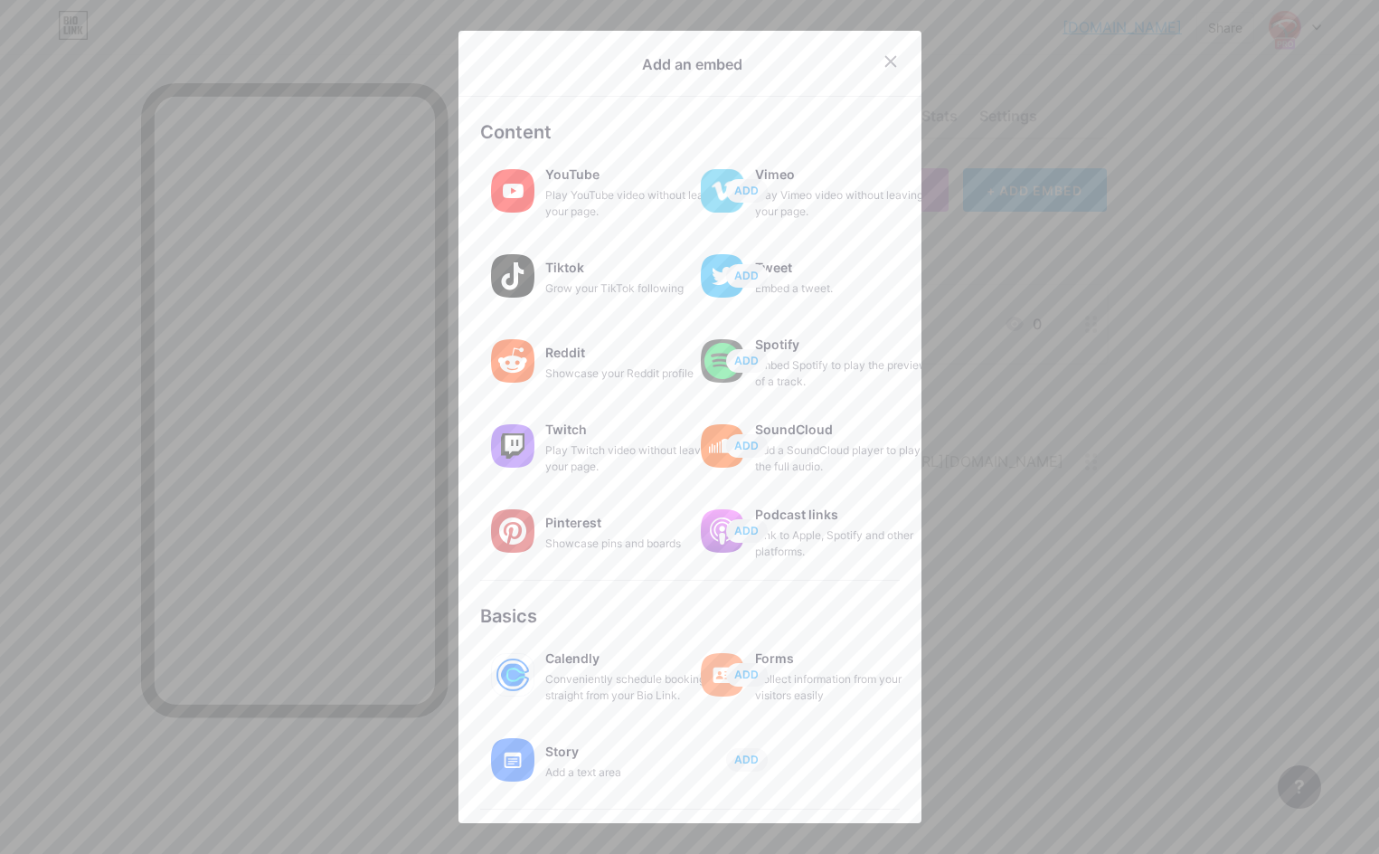
click at [1233, 318] on div at bounding box center [689, 427] width 1379 height 854
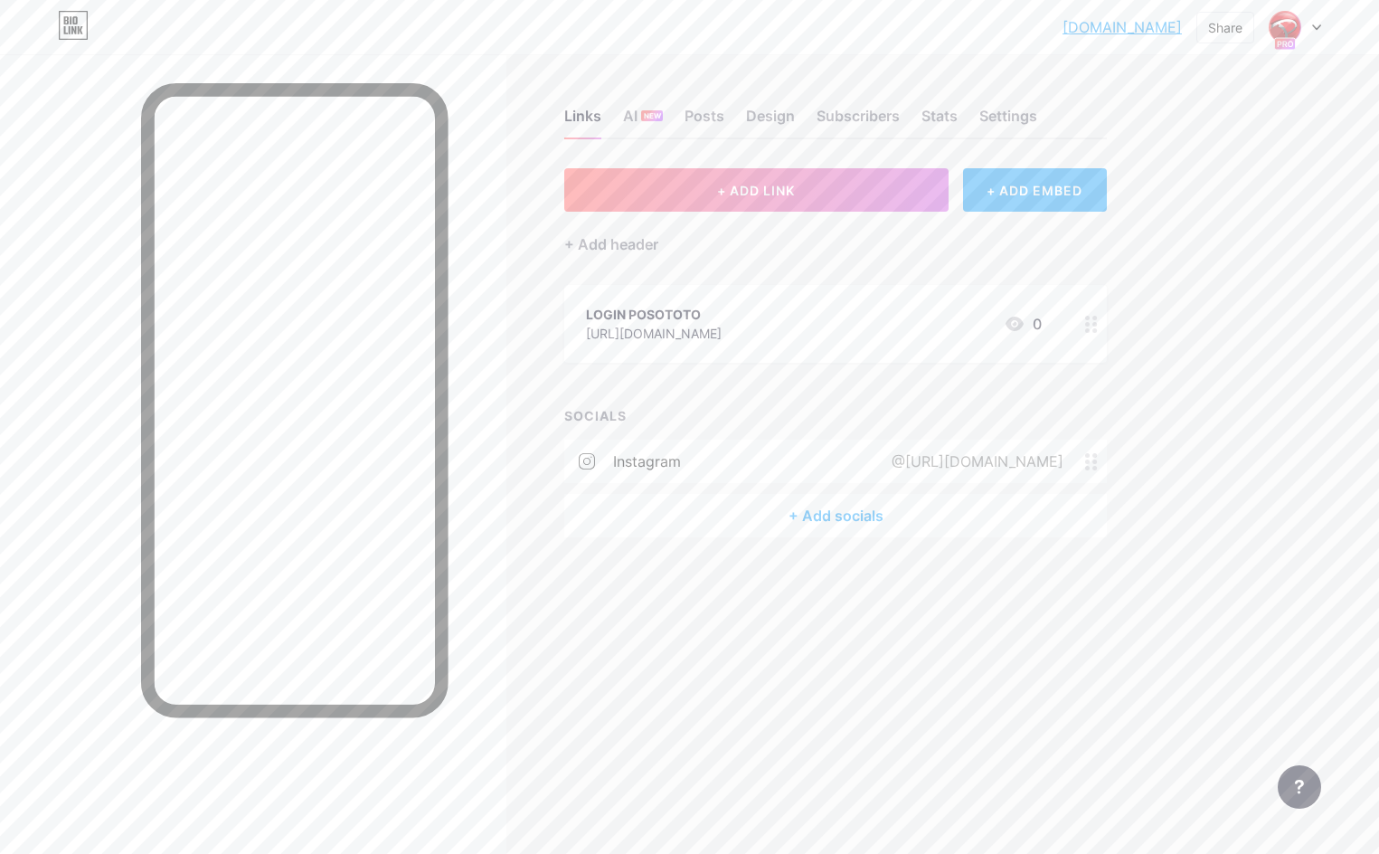
click at [1041, 189] on div "+ ADD EMBED" at bounding box center [1035, 189] width 144 height 43
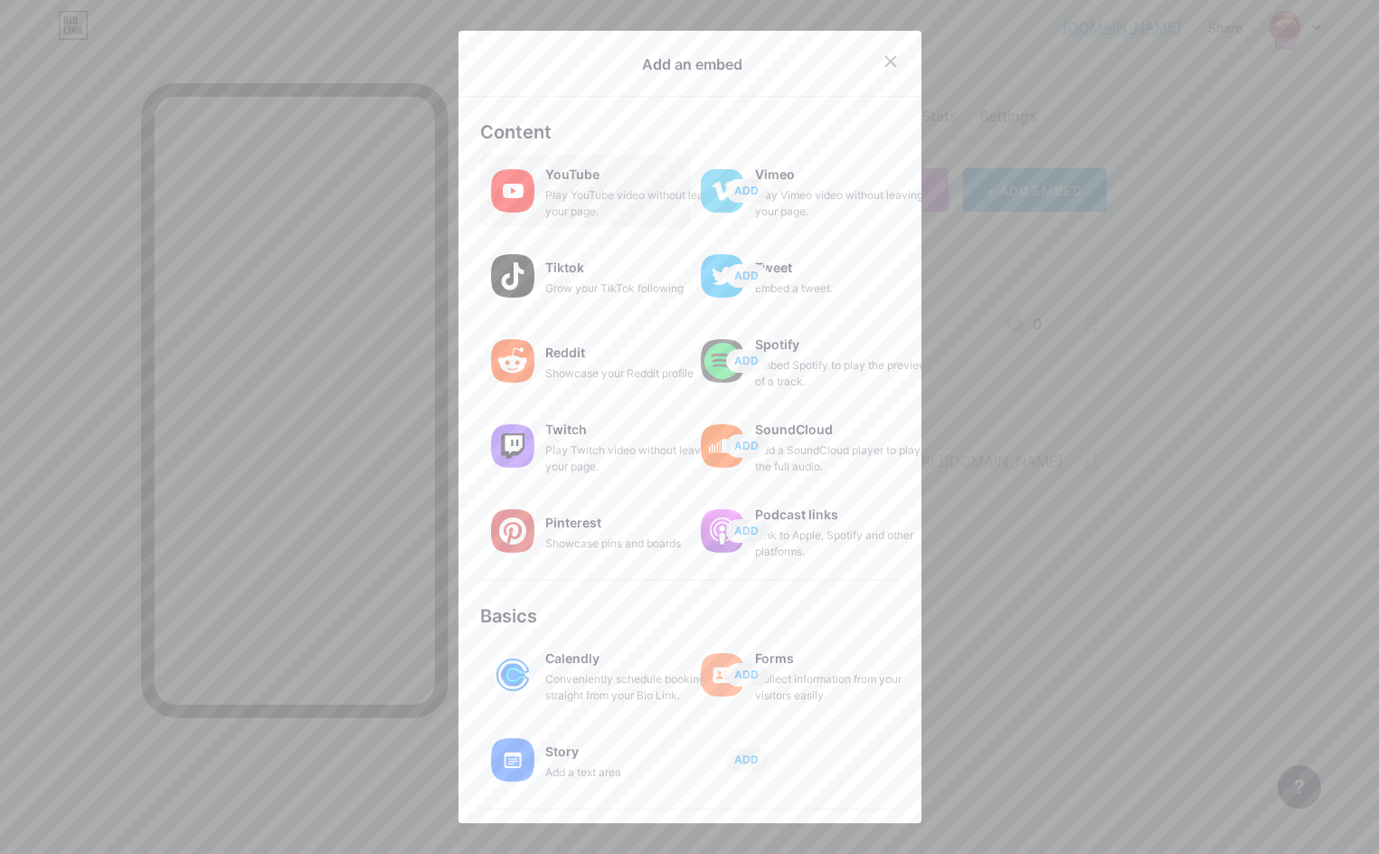
click at [631, 195] on div "Play YouTube video without leaving your page." at bounding box center [635, 203] width 181 height 33
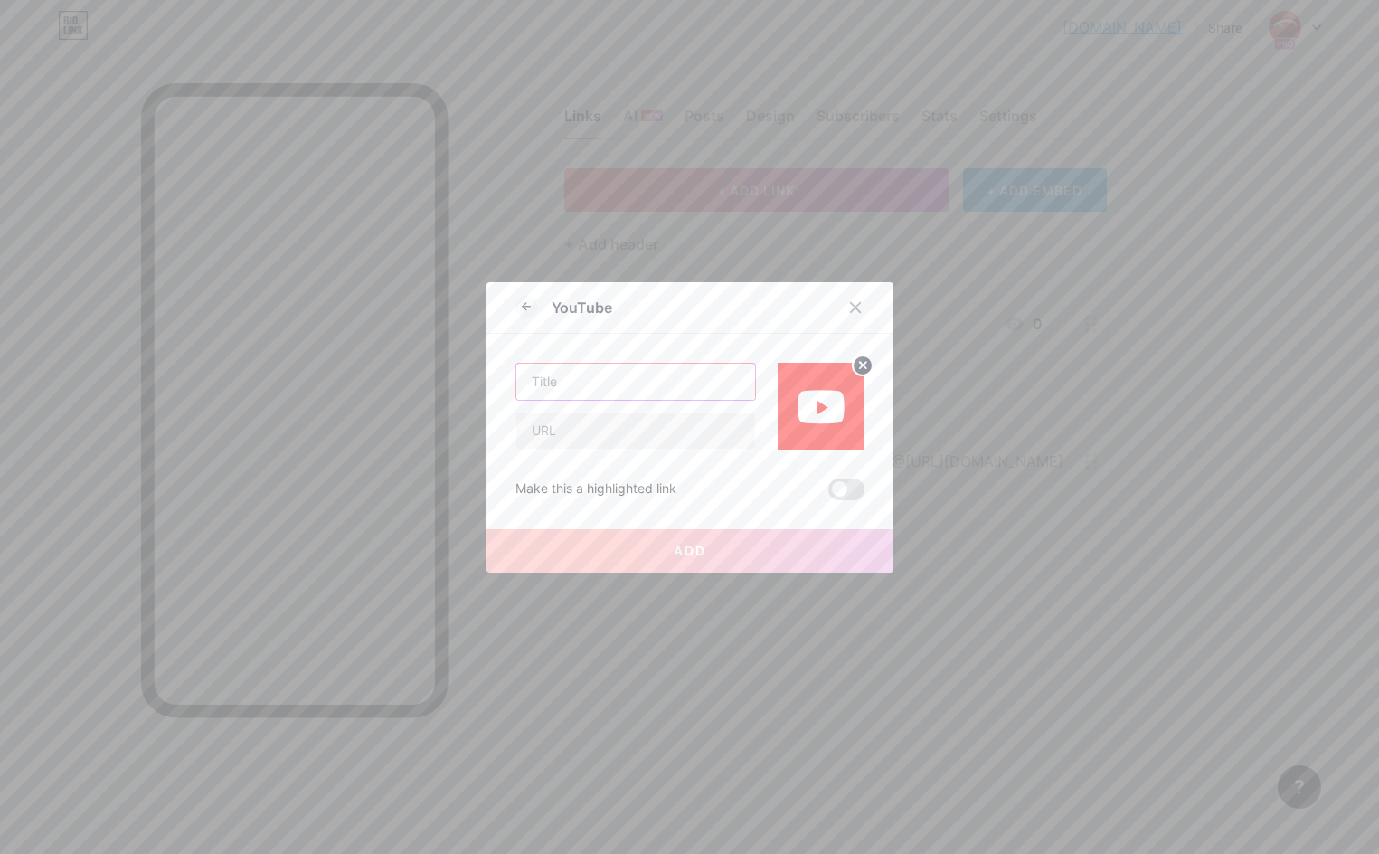
click at [648, 389] on input "text" at bounding box center [636, 382] width 239 height 36
click at [604, 433] on input "text" at bounding box center [636, 430] width 239 height 36
paste input "[URL][DOMAIN_NAME]"
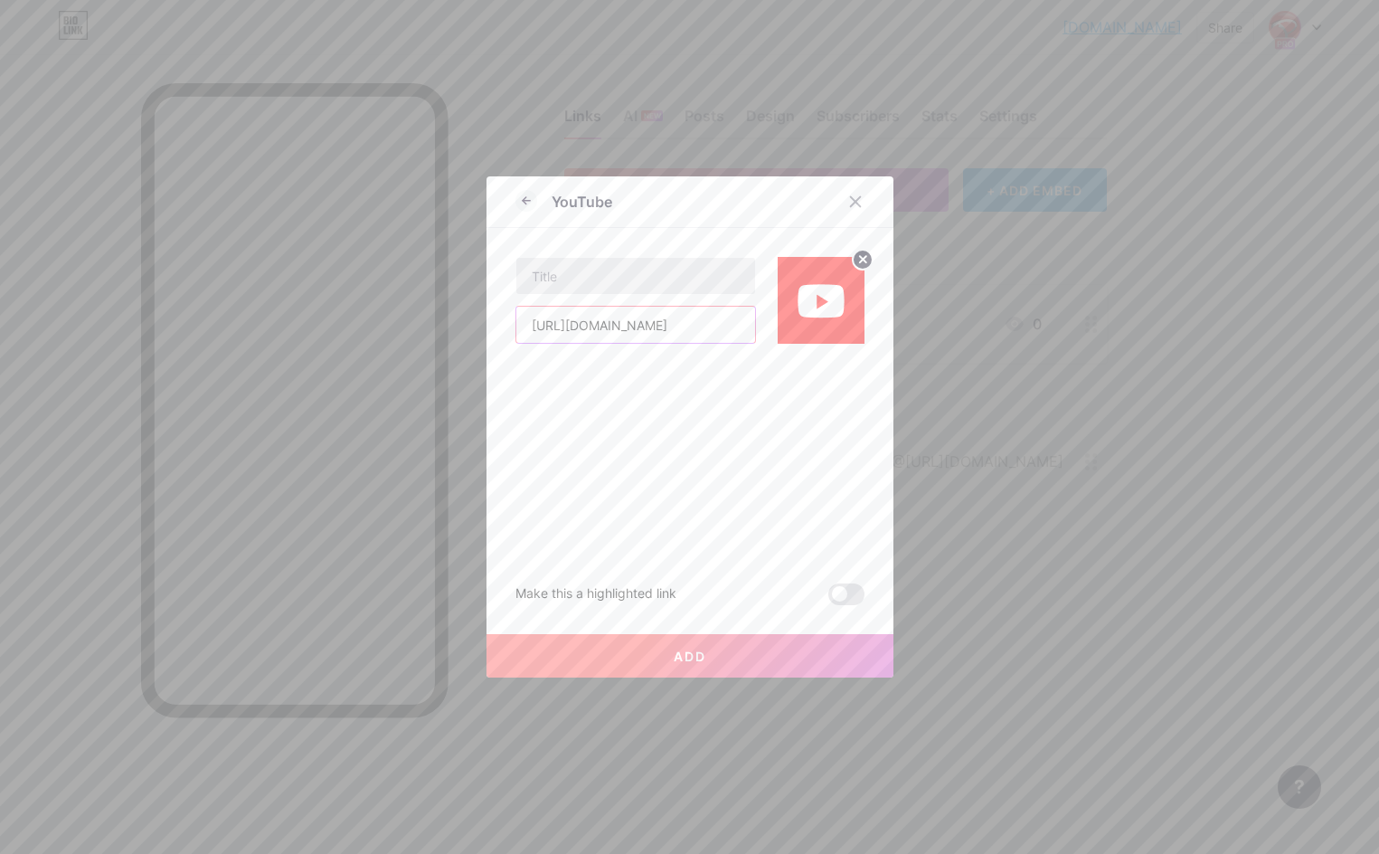
type input "[URL][DOMAIN_NAME]"
click at [610, 278] on input "text" at bounding box center [636, 276] width 239 height 36
click at [692, 659] on span "Add" at bounding box center [690, 656] width 33 height 15
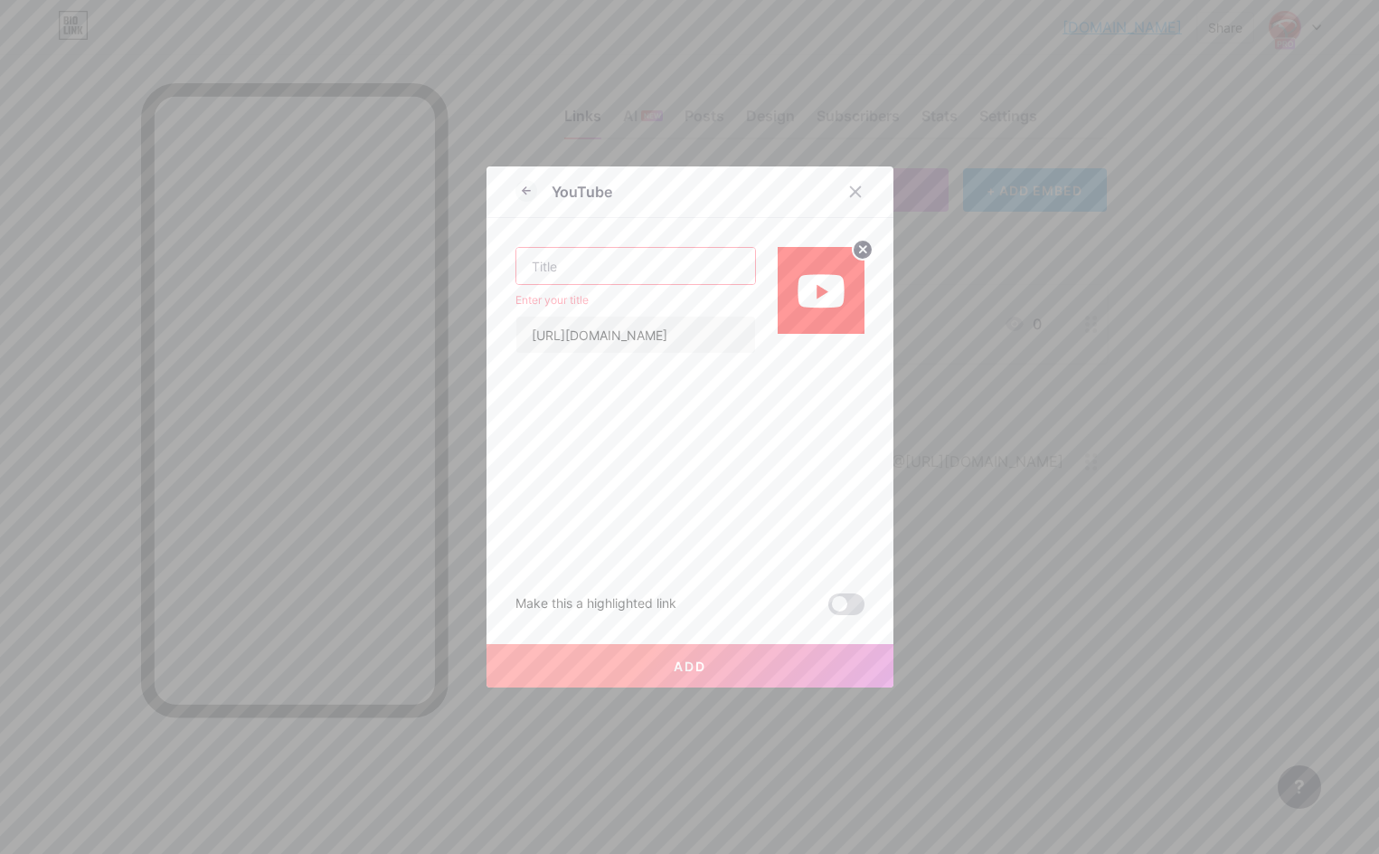
click at [848, 601] on span at bounding box center [847, 604] width 36 height 22
click at [829, 609] on input "checkbox" at bounding box center [829, 609] width 0 height 0
click at [630, 257] on input "text" at bounding box center [636, 266] width 239 height 36
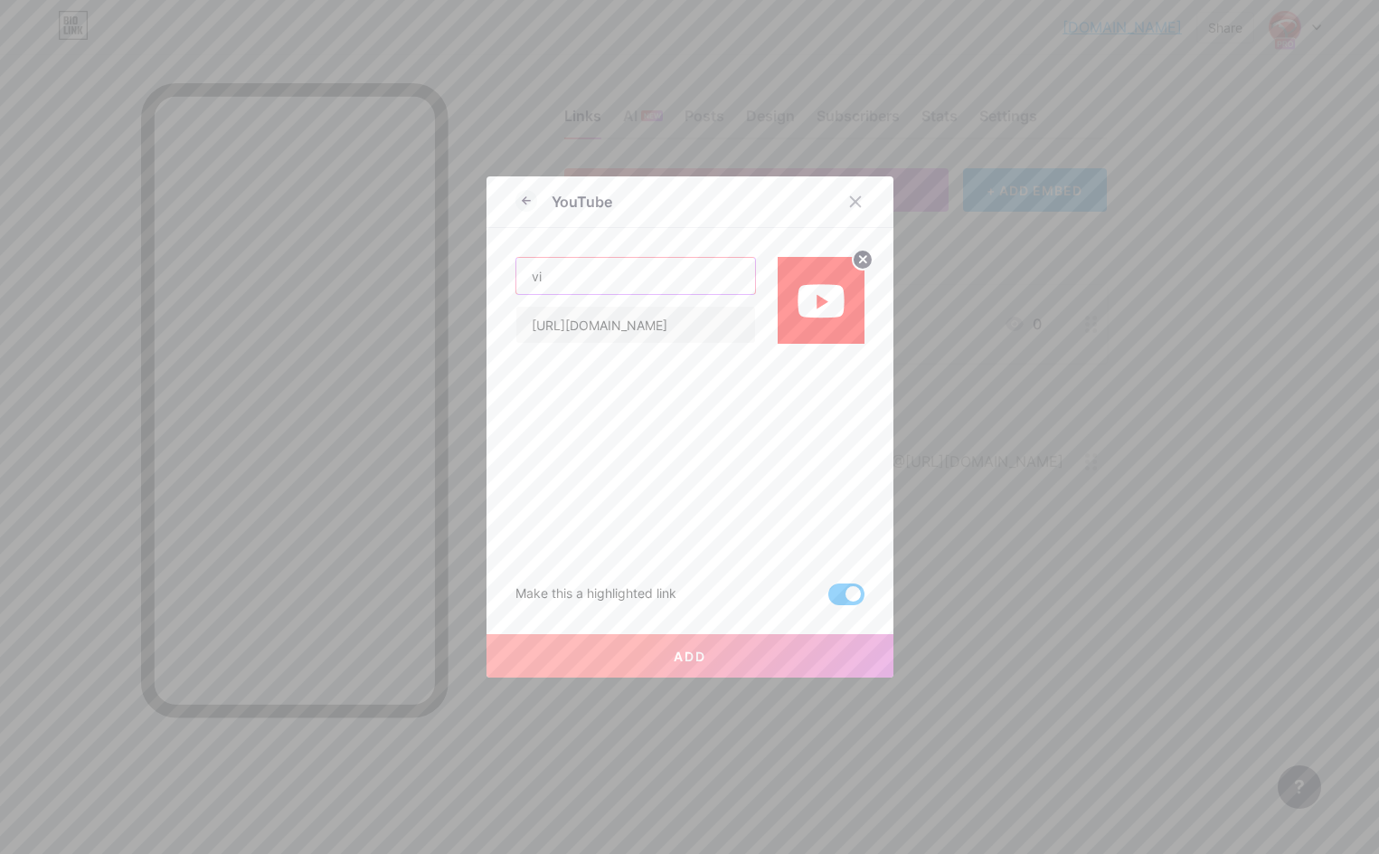
type input "v"
type input "IKLAN POSO"
click at [699, 646] on button "Add" at bounding box center [690, 655] width 407 height 43
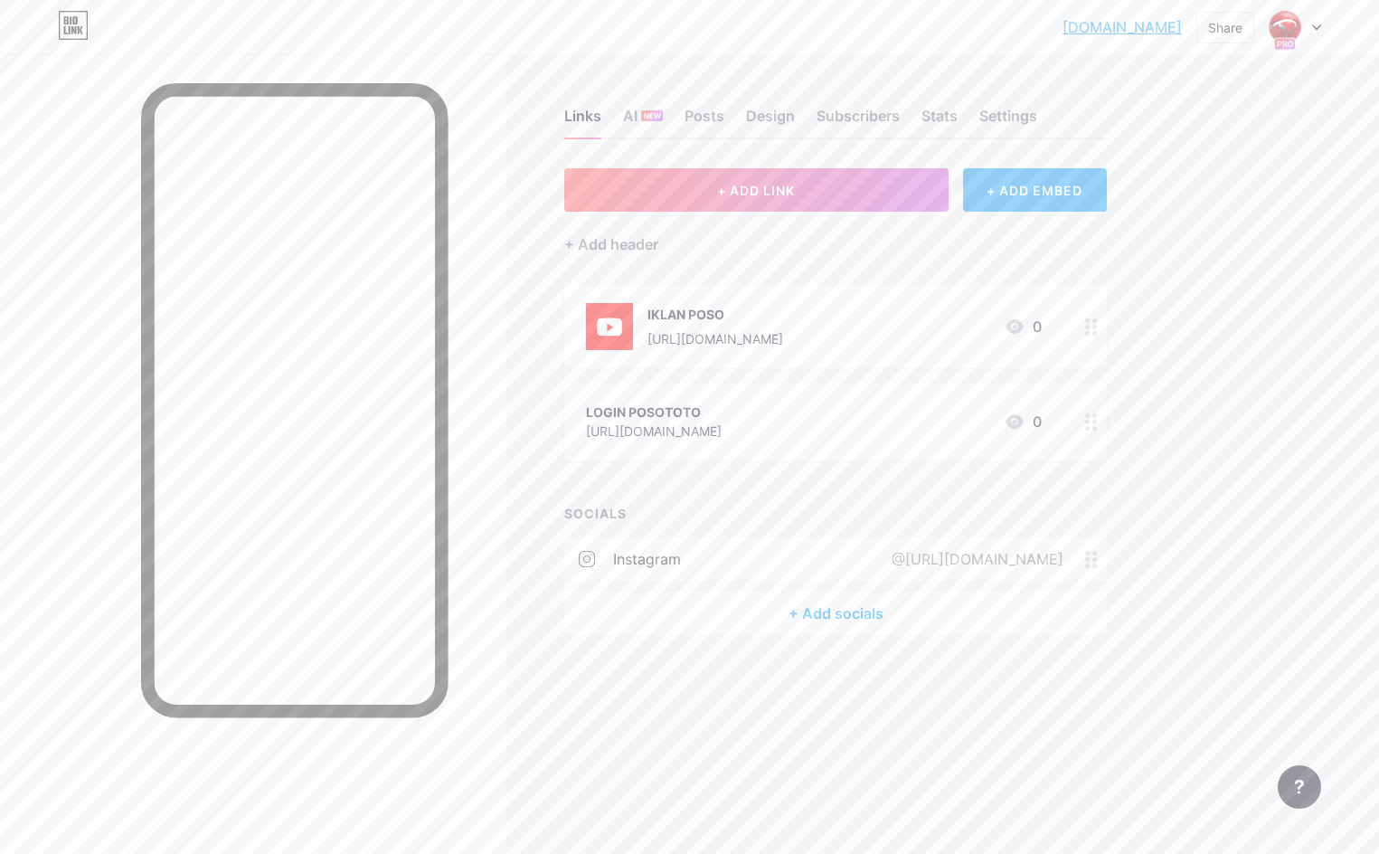
click at [1090, 328] on icon at bounding box center [1091, 326] width 13 height 17
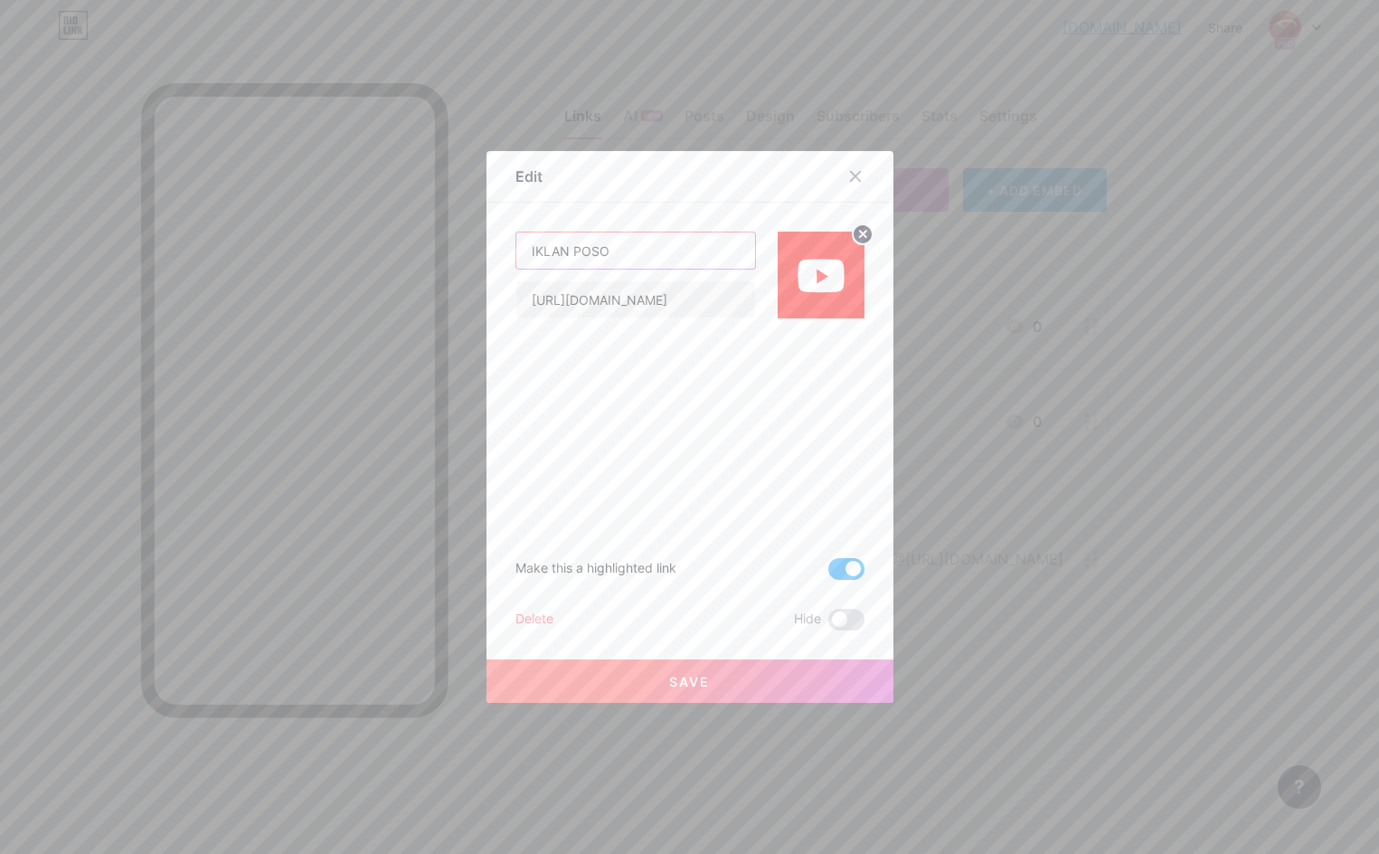
drag, startPoint x: 637, startPoint y: 253, endPoint x: 409, endPoint y: 247, distance: 228.0
click at [409, 247] on div "Edit IKLAN POSO [URL][DOMAIN_NAME] Make this a highlighted link Delete Hide Sav…" at bounding box center [689, 427] width 1379 height 854
click at [851, 566] on span at bounding box center [847, 569] width 36 height 22
click at [829, 573] on input "checkbox" at bounding box center [829, 573] width 0 height 0
click at [810, 677] on button "Save" at bounding box center [690, 680] width 407 height 43
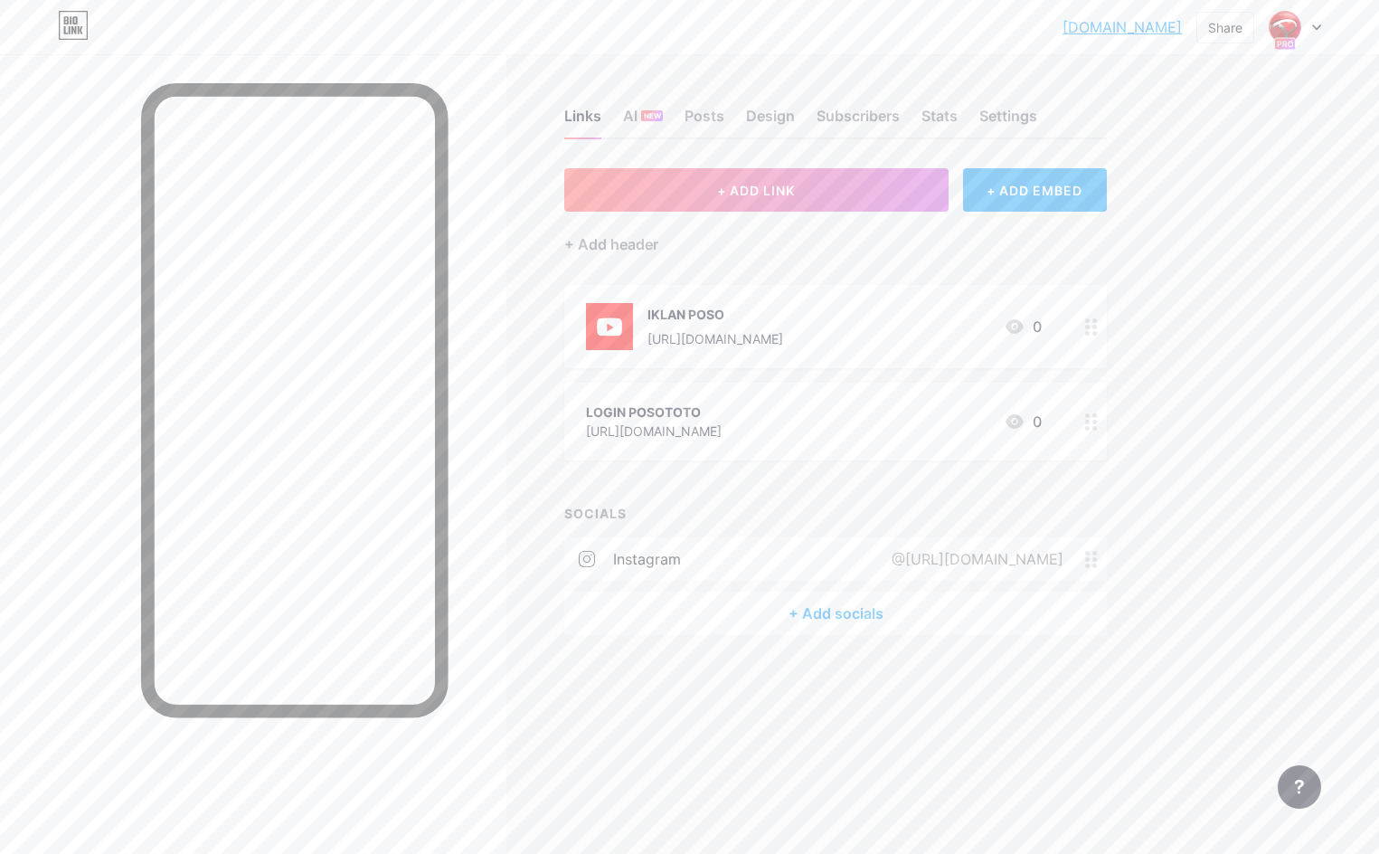
click at [1071, 323] on div "IKLAN POSO [URL][DOMAIN_NAME] 0" at bounding box center [835, 326] width 543 height 83
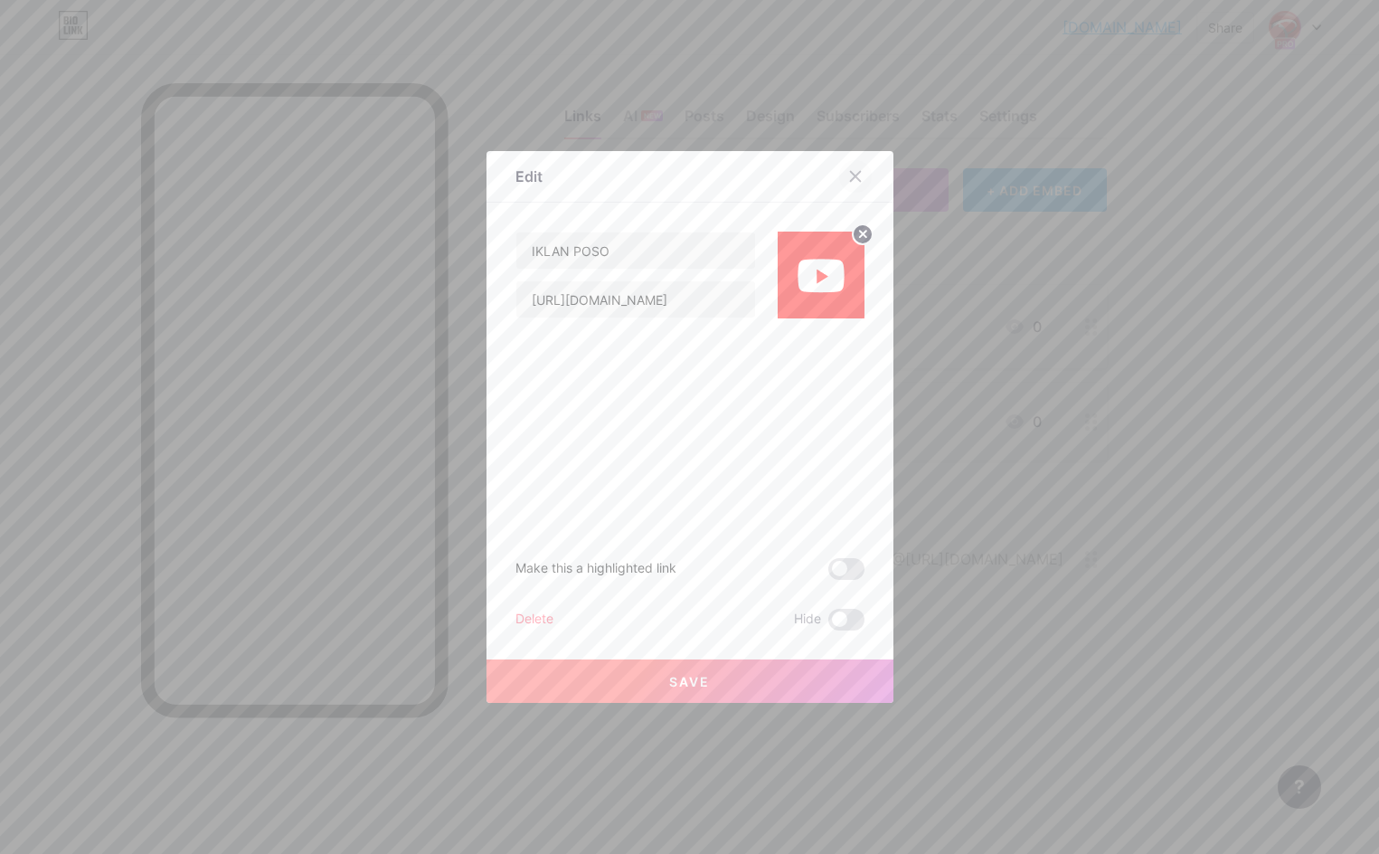
click at [861, 167] on div at bounding box center [855, 176] width 33 height 33
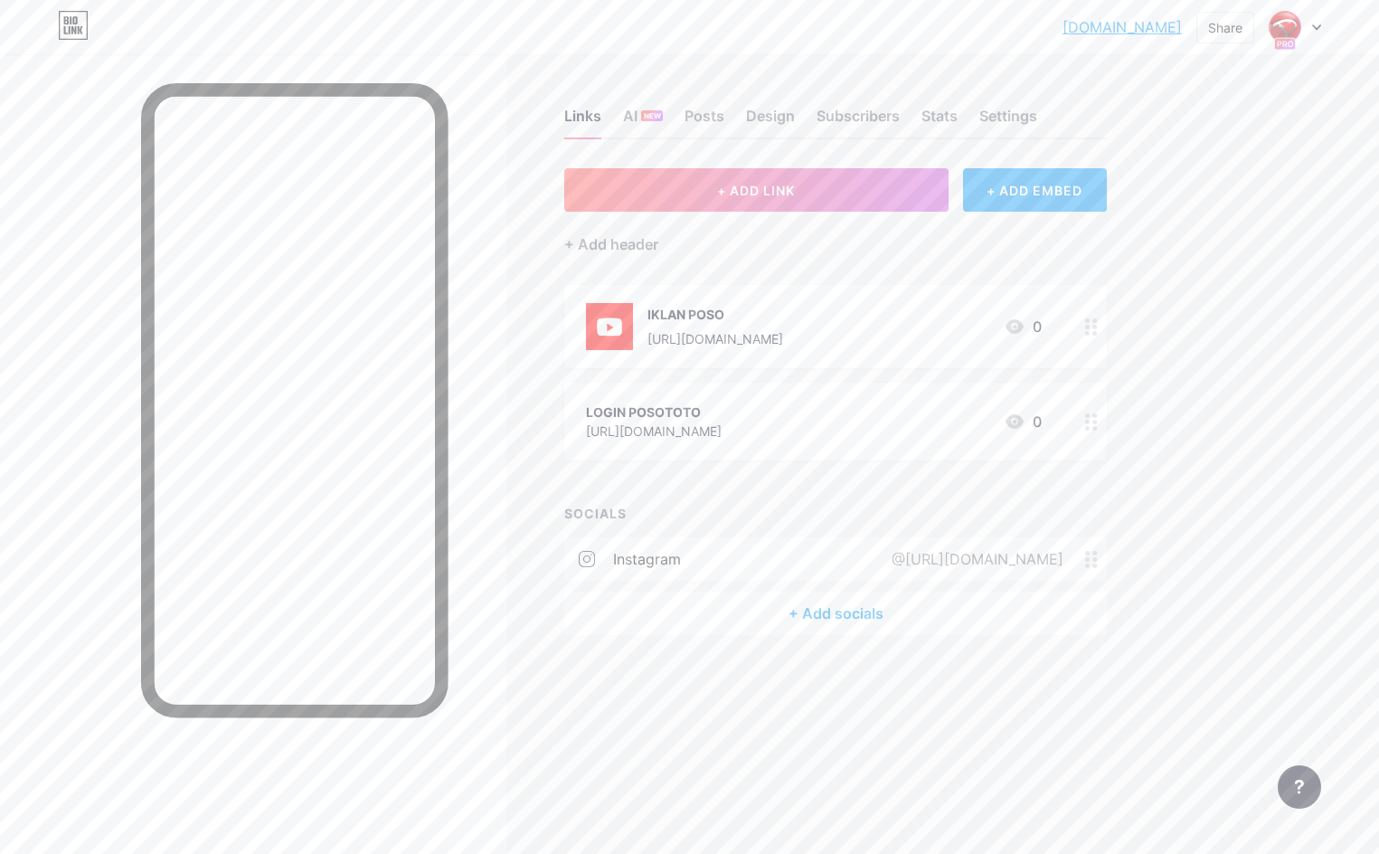
drag, startPoint x: 1033, startPoint y: 325, endPoint x: 970, endPoint y: 296, distance: 69.6
click at [970, 296] on div "IKLAN POSO [URL][DOMAIN_NAME] 0" at bounding box center [835, 326] width 543 height 83
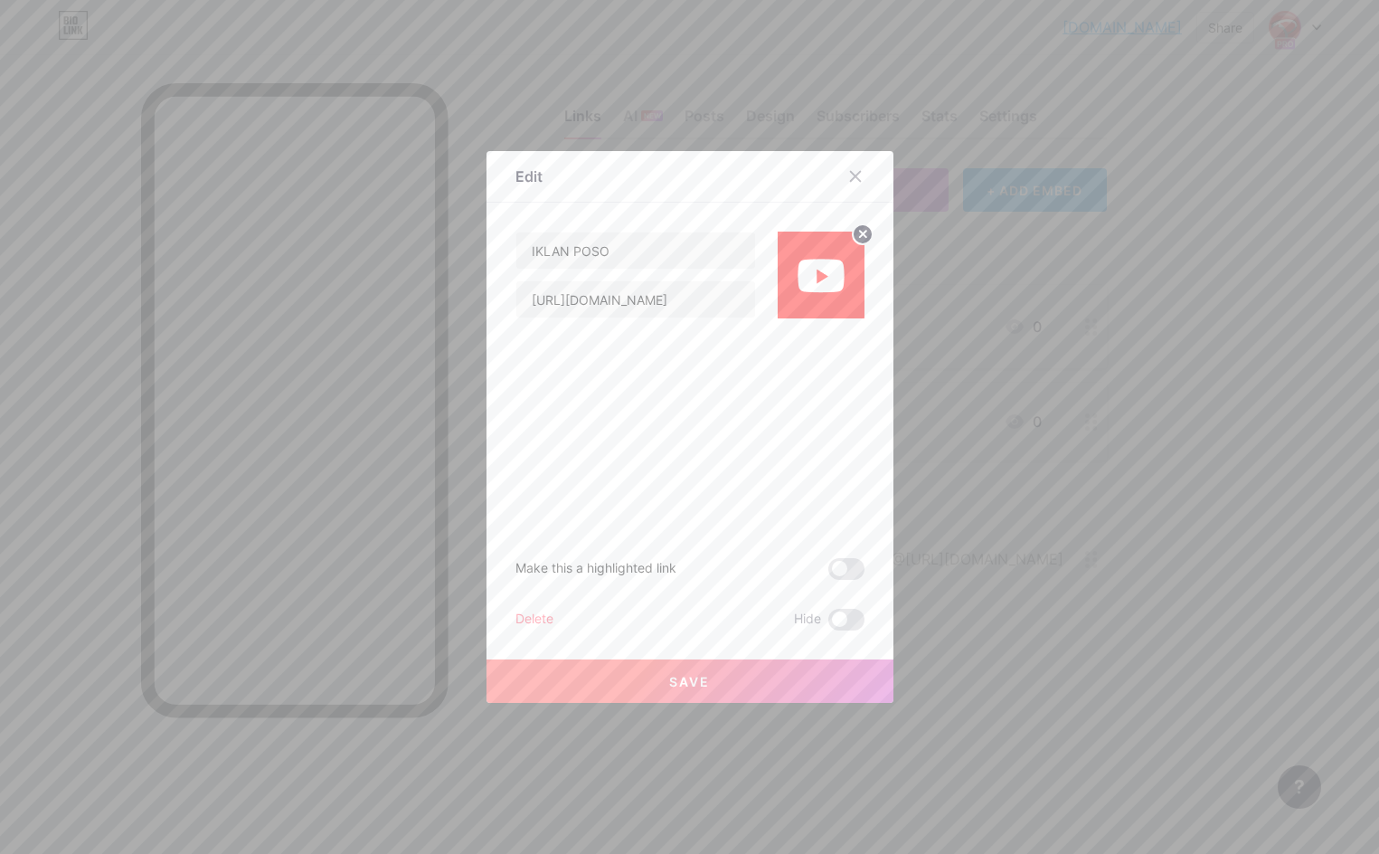
click at [866, 617] on div "Edit IKLAN POSO [URL][DOMAIN_NAME] Make this a highlighted link Delete Hide Sav…" at bounding box center [690, 427] width 407 height 552
click at [855, 616] on span at bounding box center [847, 620] width 36 height 22
click at [829, 624] on input "checkbox" at bounding box center [829, 624] width 0 height 0
click at [833, 666] on button "Save" at bounding box center [690, 680] width 407 height 43
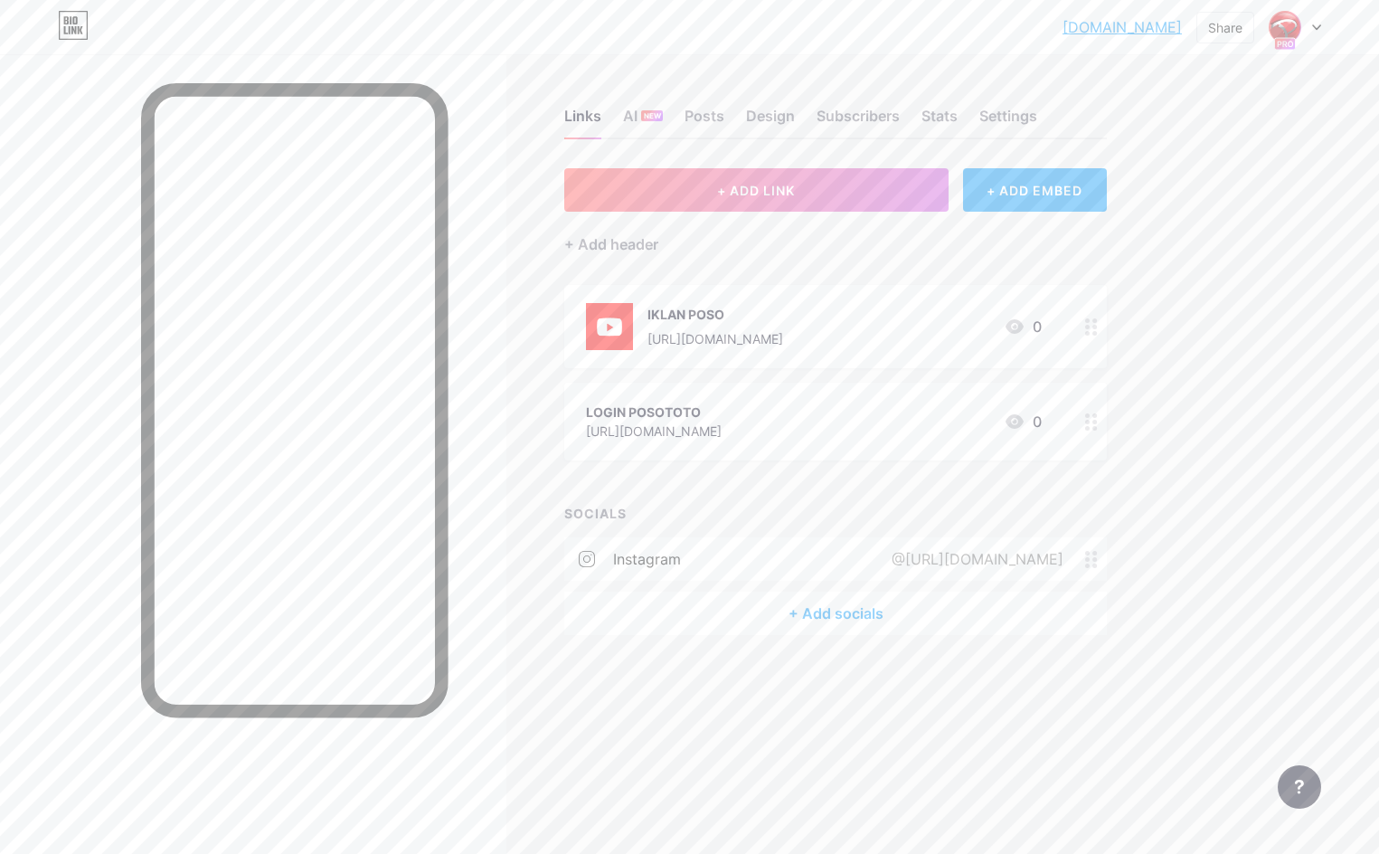
drag, startPoint x: 1083, startPoint y: 315, endPoint x: 1060, endPoint y: 333, distance: 29.0
click at [1060, 333] on div "IKLAN POSO [URL][DOMAIN_NAME] 0" at bounding box center [835, 326] width 543 height 83
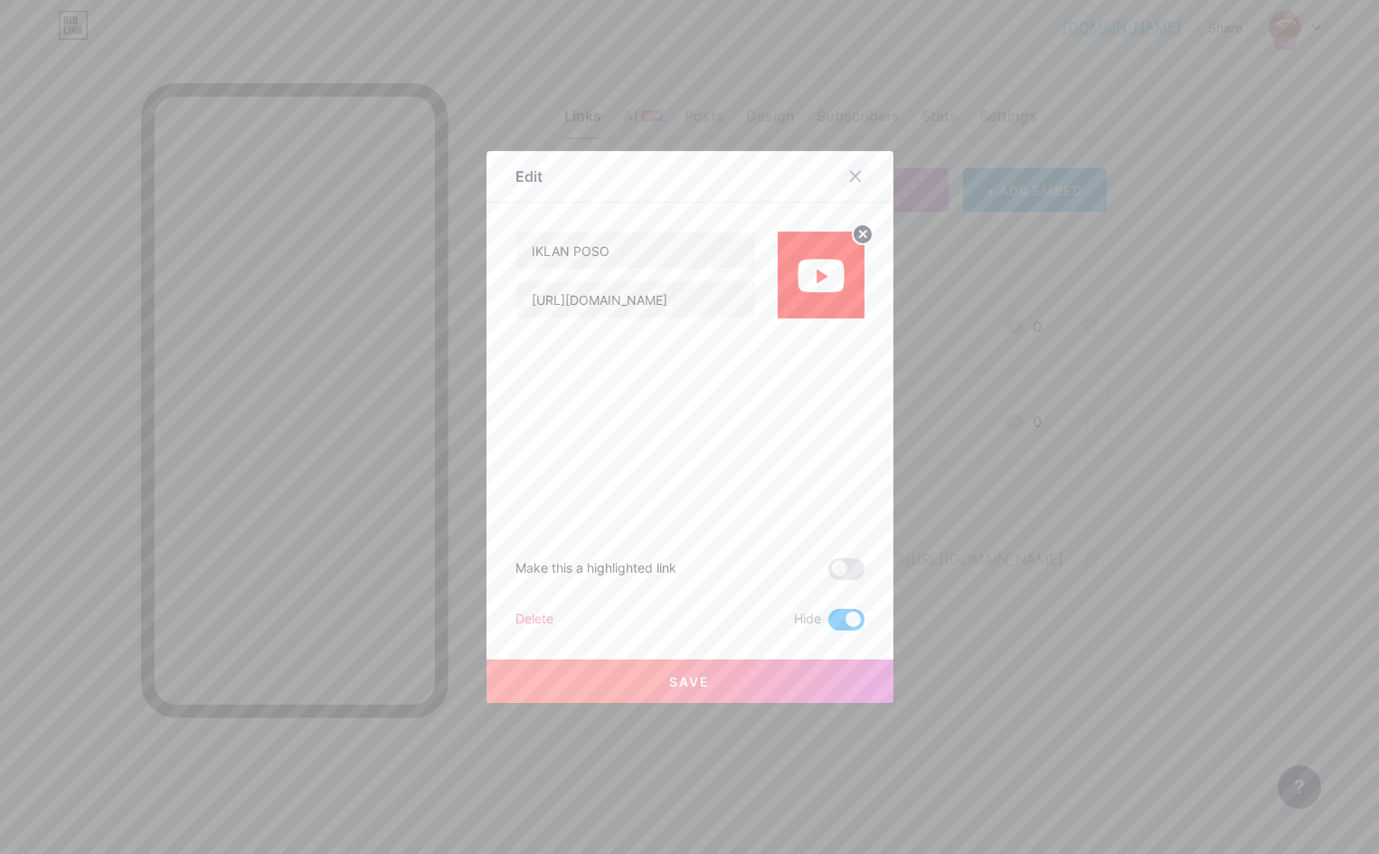
click at [863, 174] on div at bounding box center [855, 176] width 33 height 33
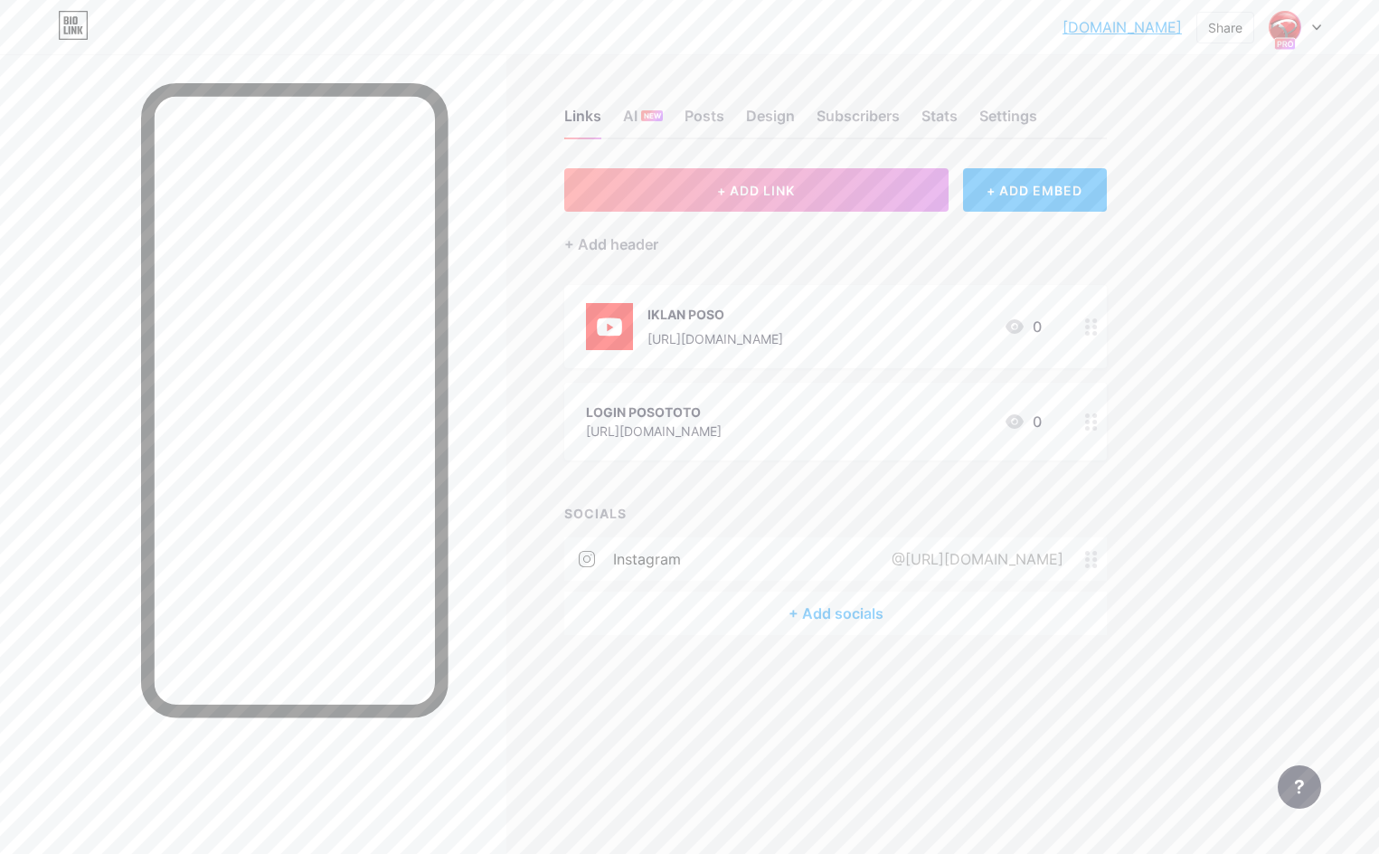
click at [1090, 344] on div at bounding box center [1091, 326] width 31 height 83
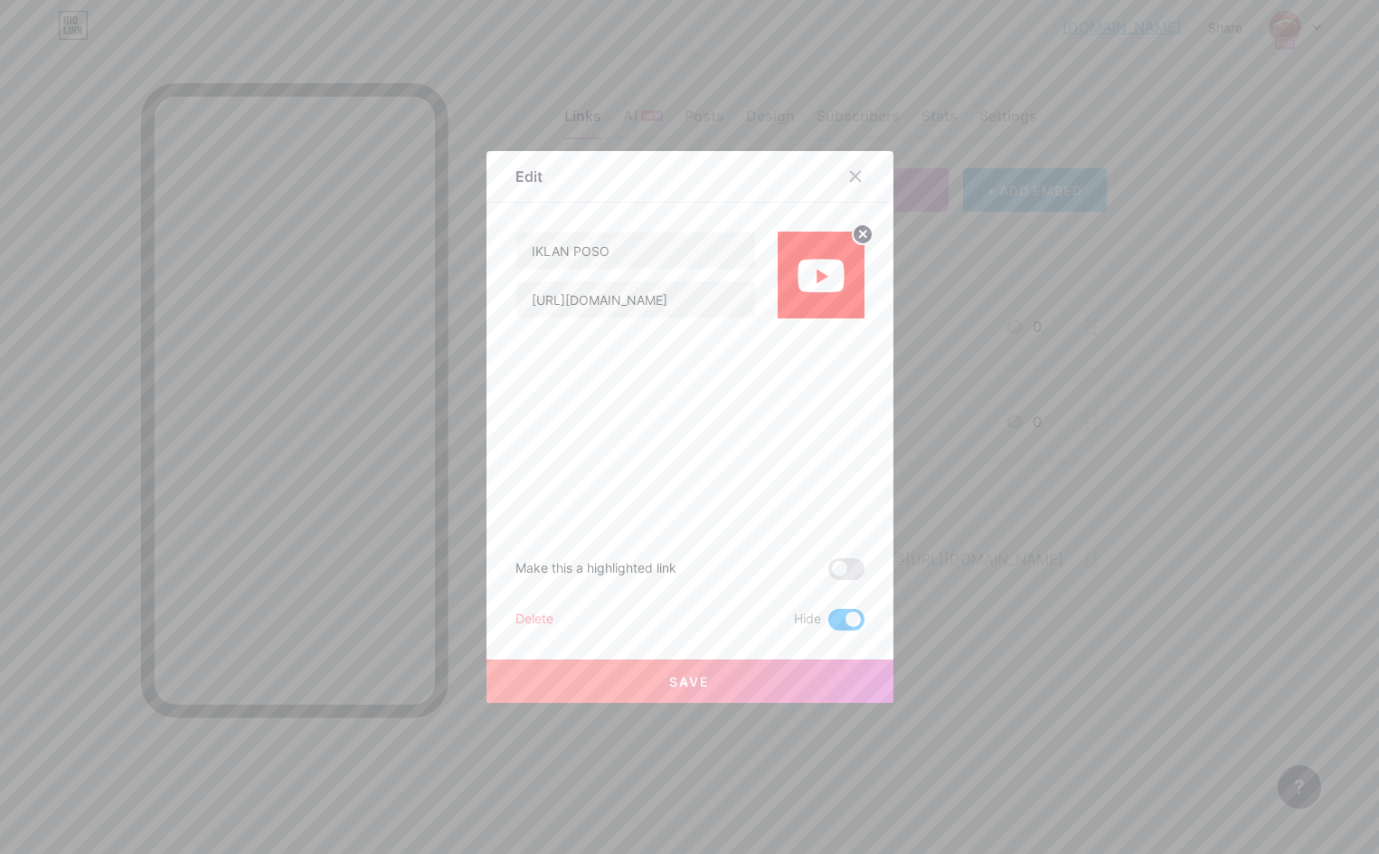
click at [863, 163] on div at bounding box center [855, 176] width 33 height 33
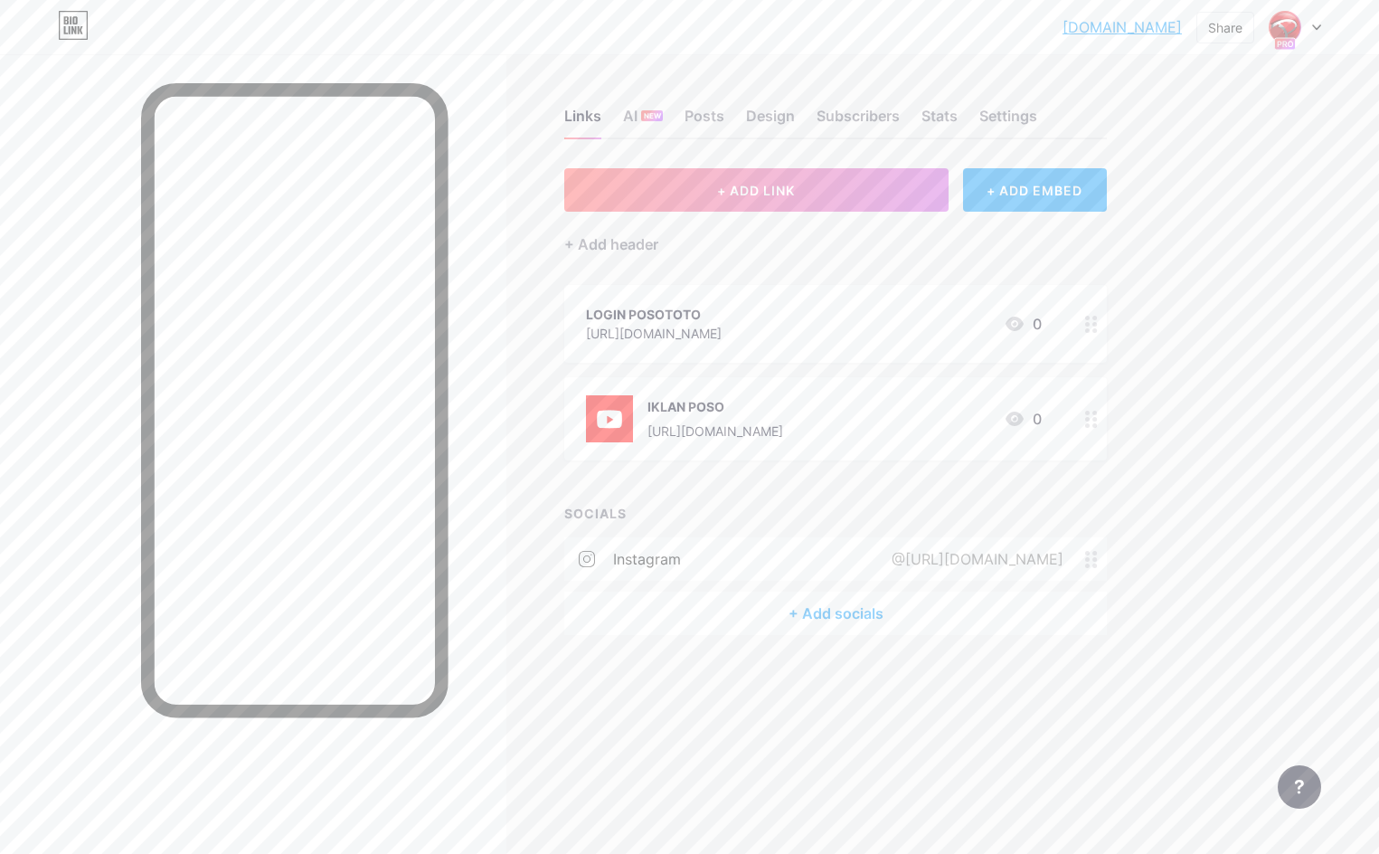
click at [1098, 414] on div at bounding box center [1091, 418] width 31 height 83
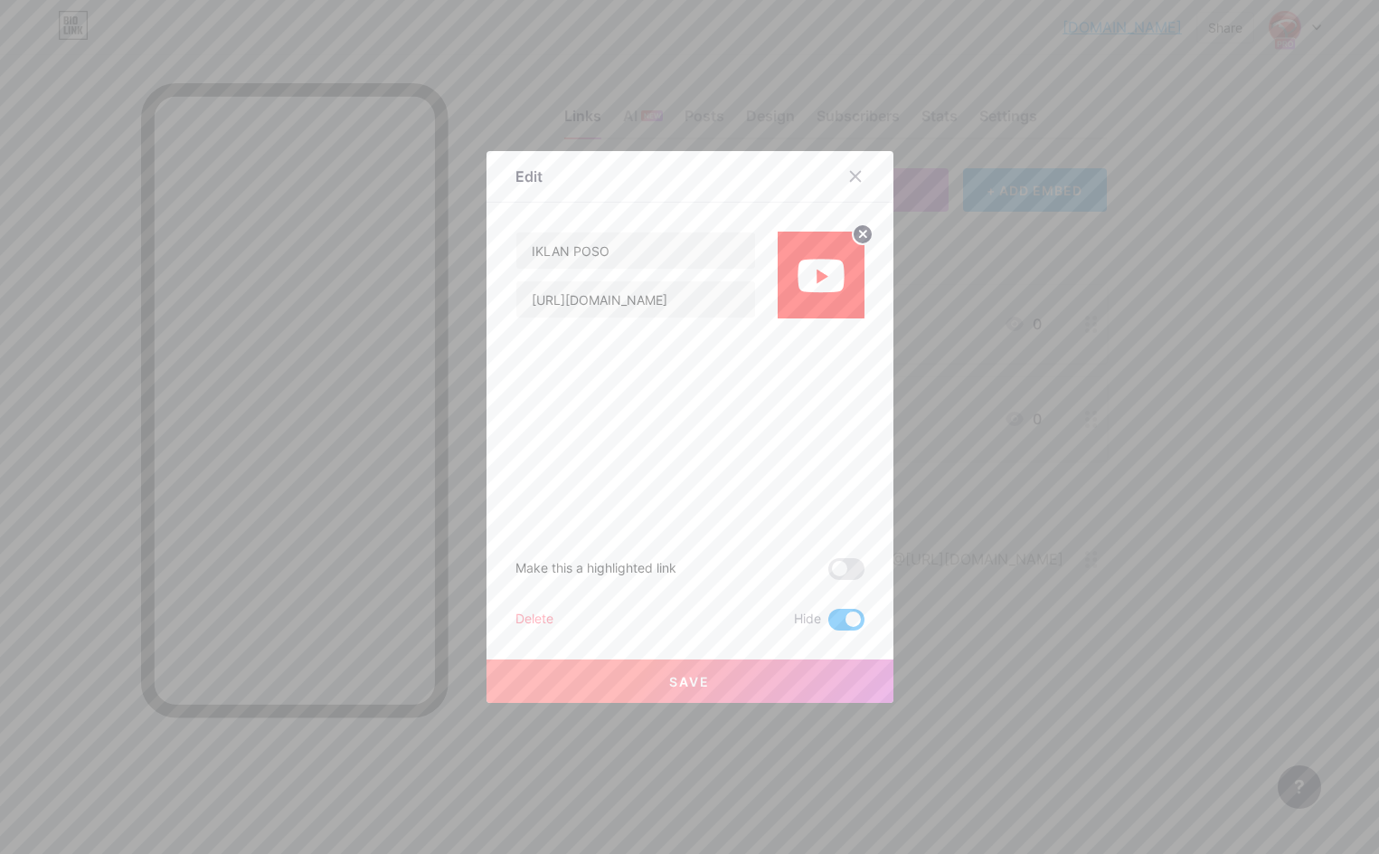
click at [551, 615] on div "Delete" at bounding box center [535, 620] width 38 height 22
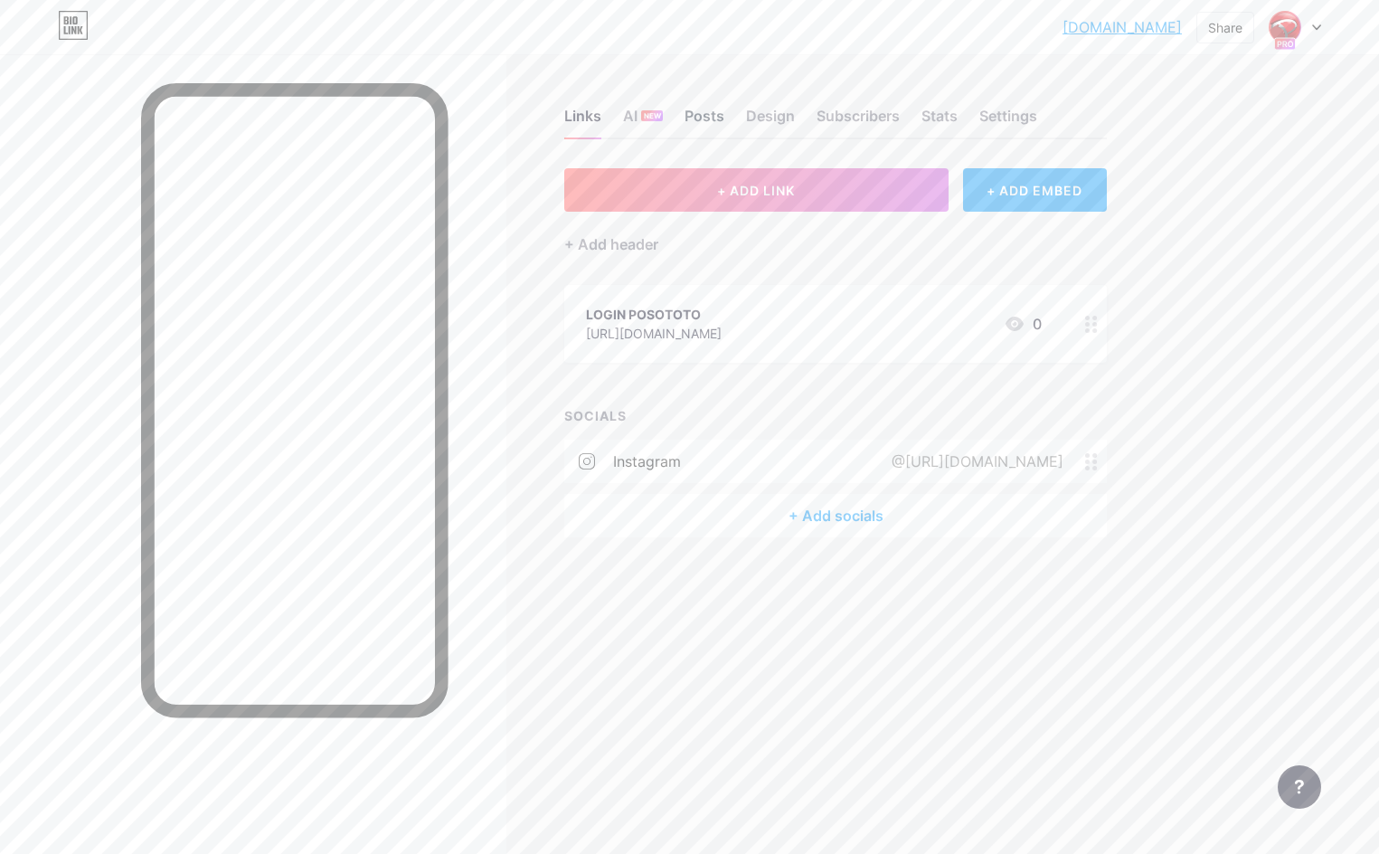
click at [706, 108] on div "Posts" at bounding box center [705, 121] width 40 height 33
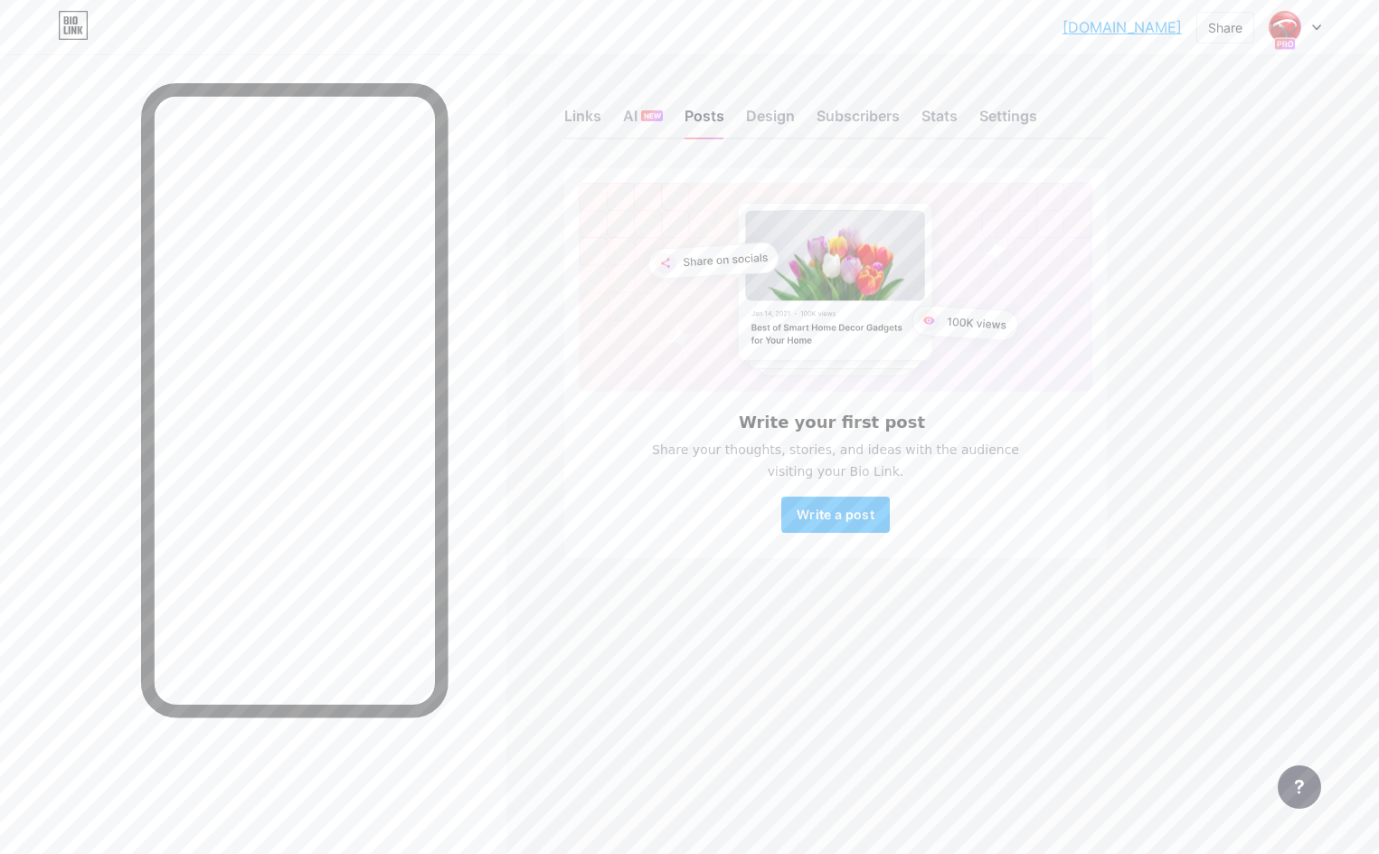
click at [440, 579] on div at bounding box center [295, 400] width 308 height 634
click at [639, 116] on div "AI NEW" at bounding box center [643, 121] width 40 height 33
click at [601, 116] on div "Links" at bounding box center [582, 121] width 37 height 33
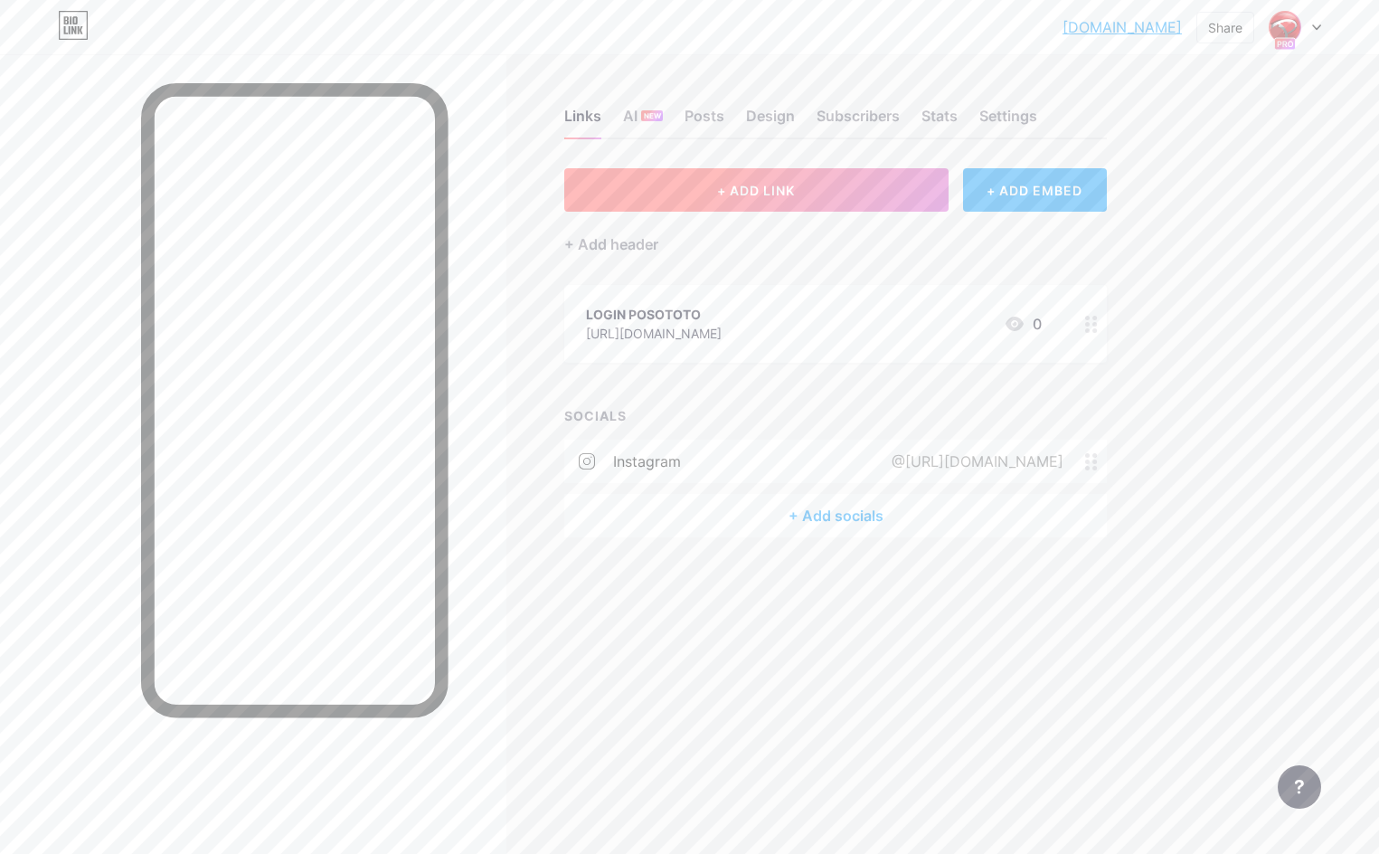
click at [799, 203] on button "+ ADD LINK" at bounding box center [756, 189] width 384 height 43
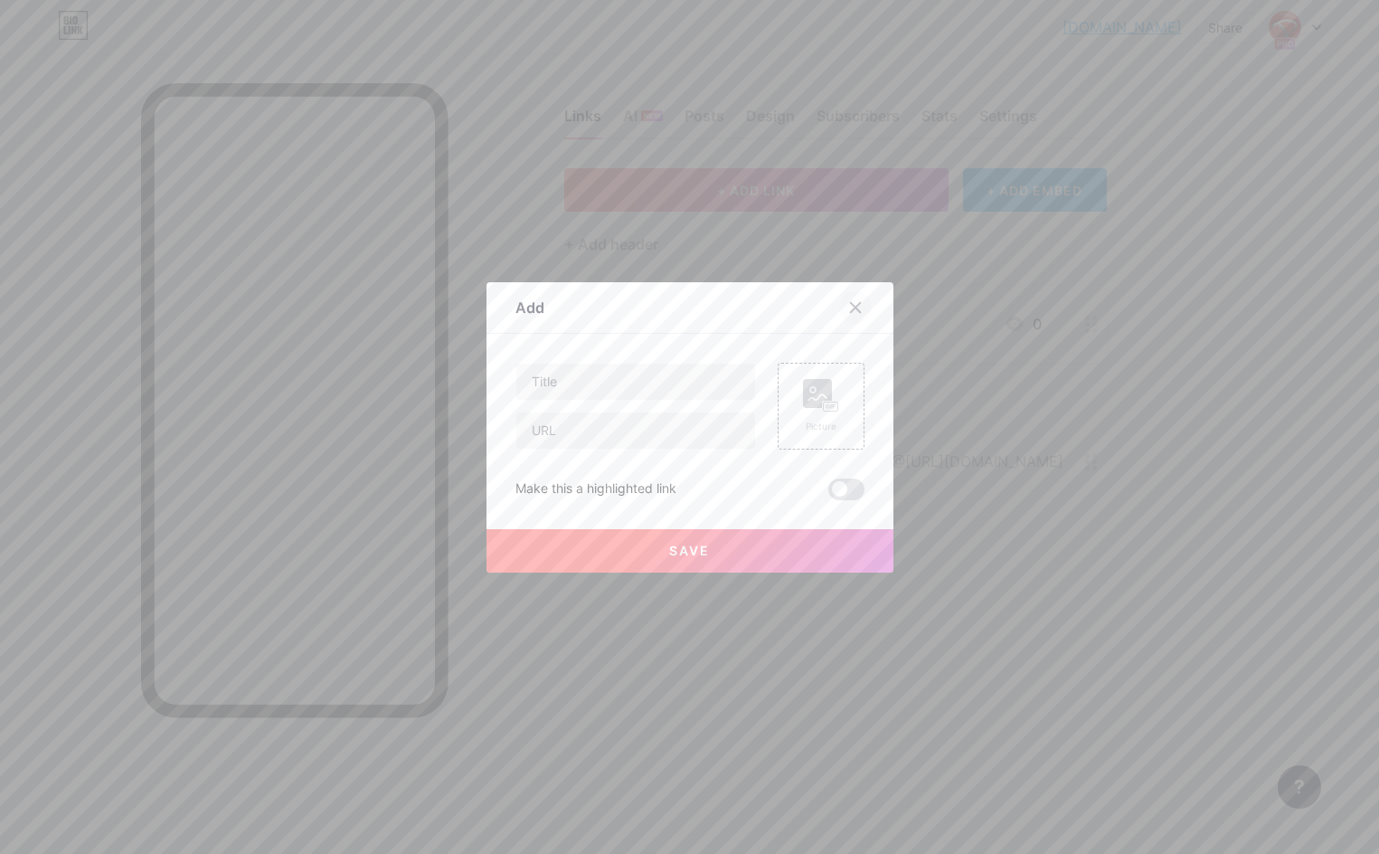
click at [861, 305] on icon at bounding box center [855, 307] width 14 height 14
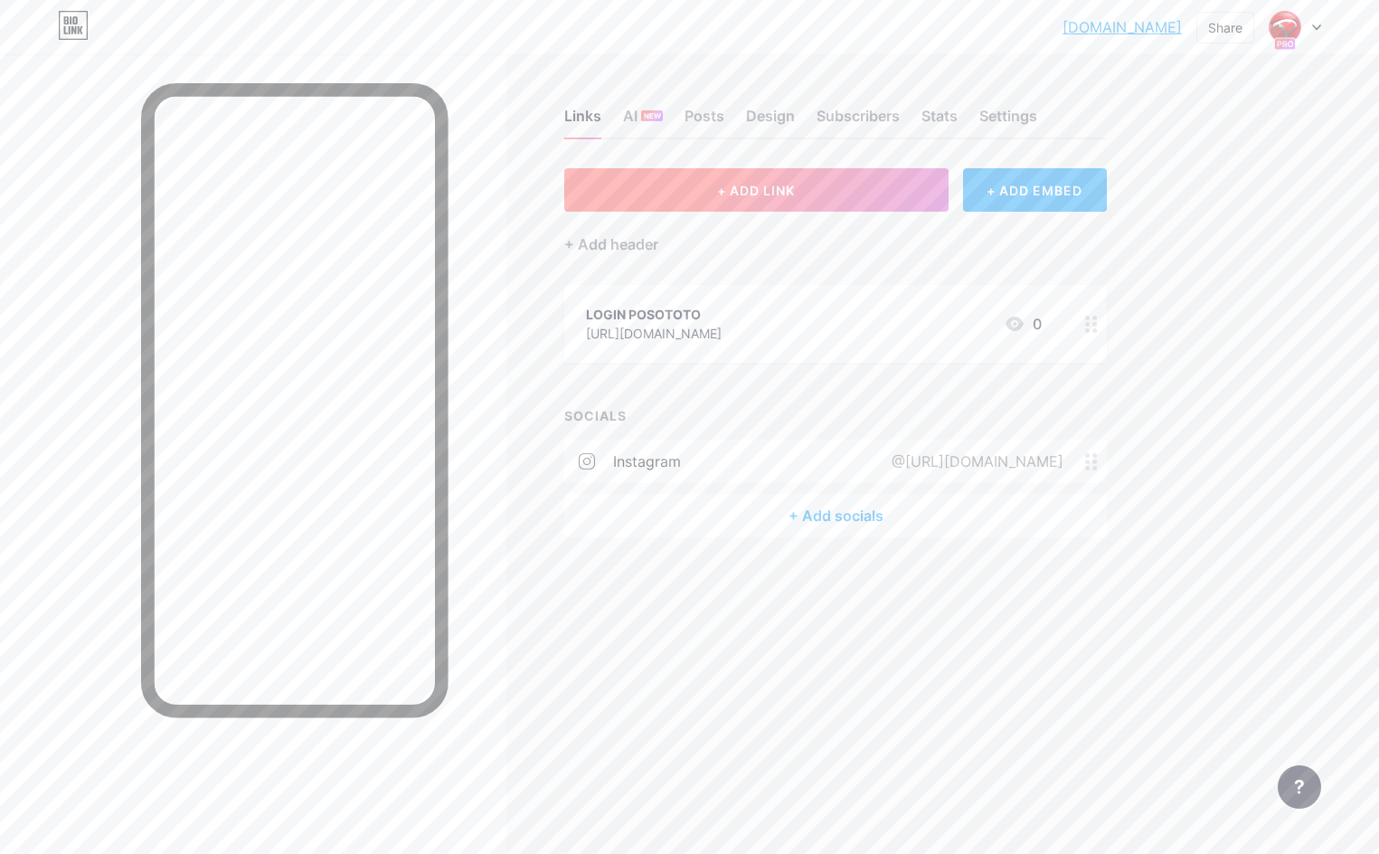
click at [852, 192] on button "+ ADD LINK" at bounding box center [756, 189] width 384 height 43
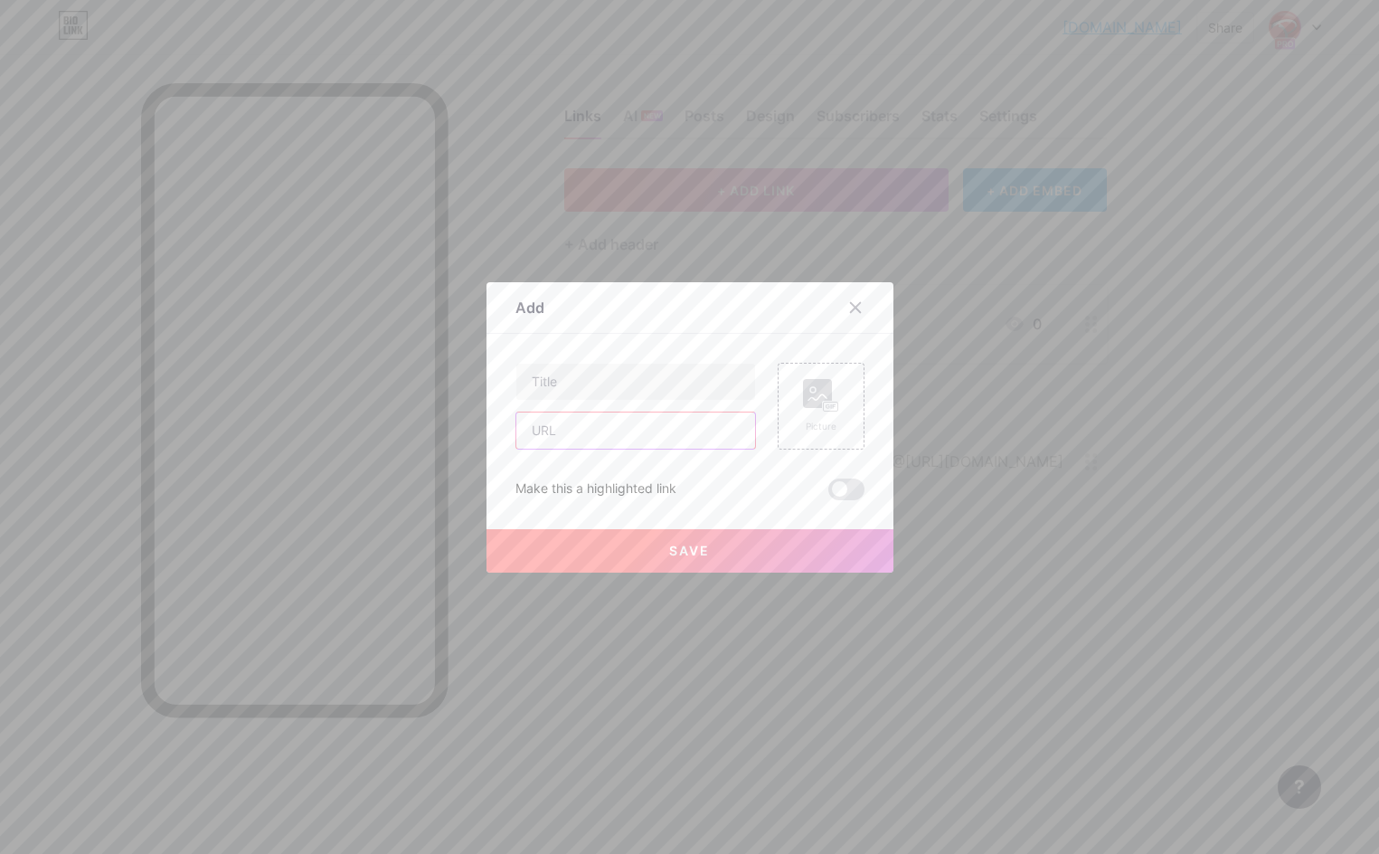
click at [609, 436] on input "text" at bounding box center [636, 430] width 239 height 36
click at [564, 423] on input "text" at bounding box center [636, 430] width 239 height 36
paste input "[URL][DOMAIN_NAME]"
type input "[URL][DOMAIN_NAME]"
click at [603, 392] on input "text" at bounding box center [636, 382] width 239 height 36
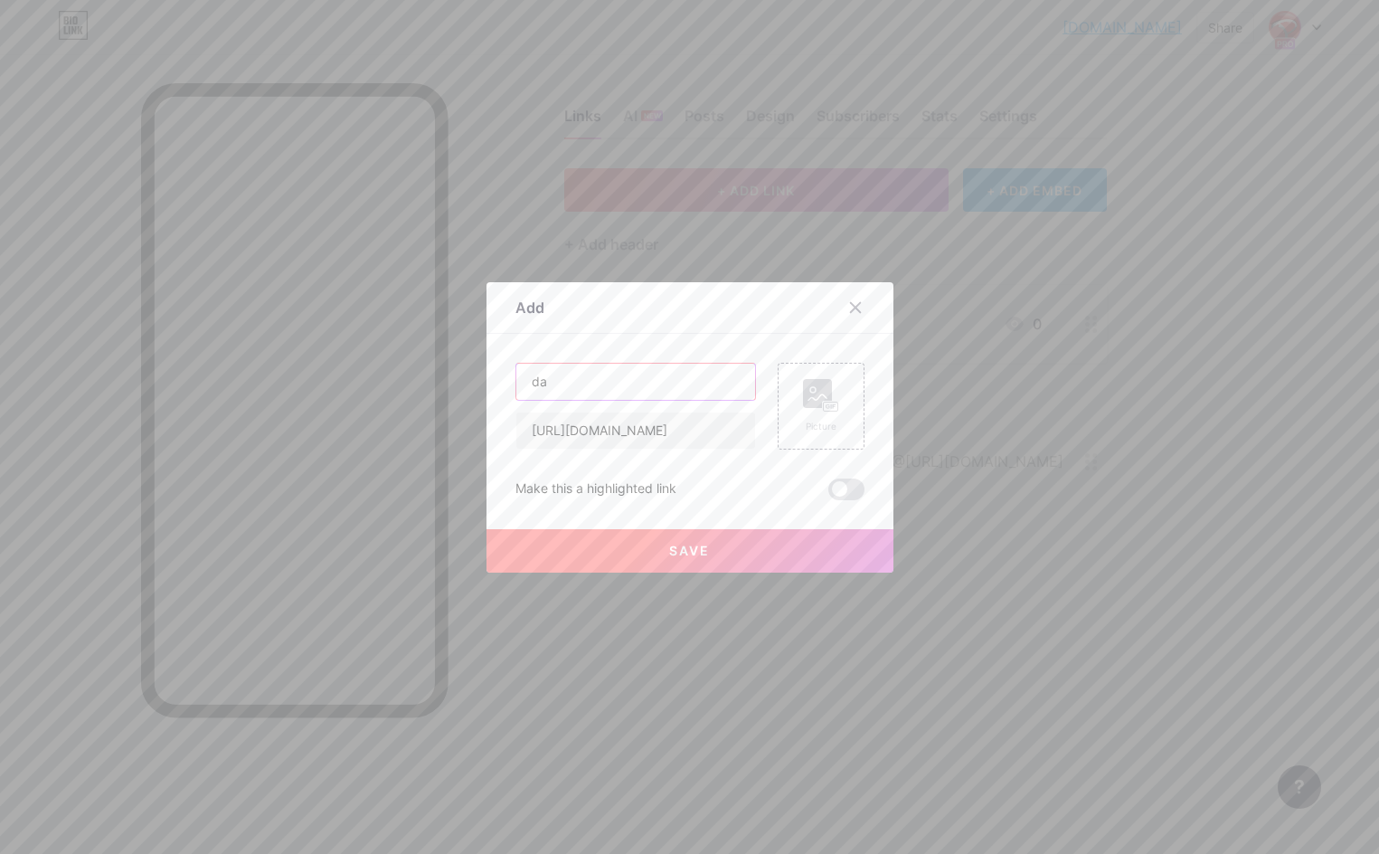
type input "d"
type input "DAFTAR POSOTOTO"
click at [821, 417] on div "Picture" at bounding box center [821, 406] width 36 height 54
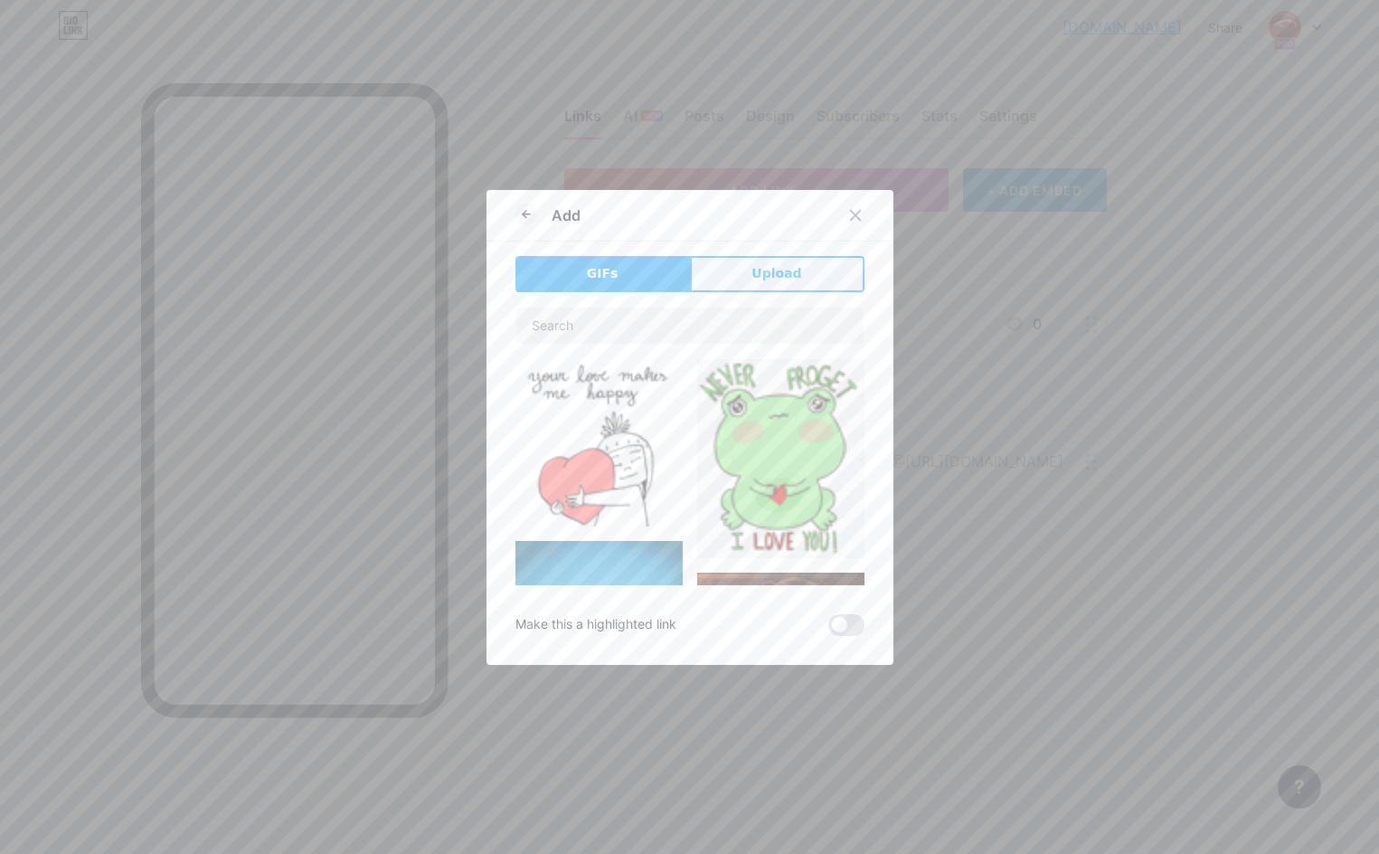
click at [766, 261] on button "Upload" at bounding box center [777, 274] width 175 height 36
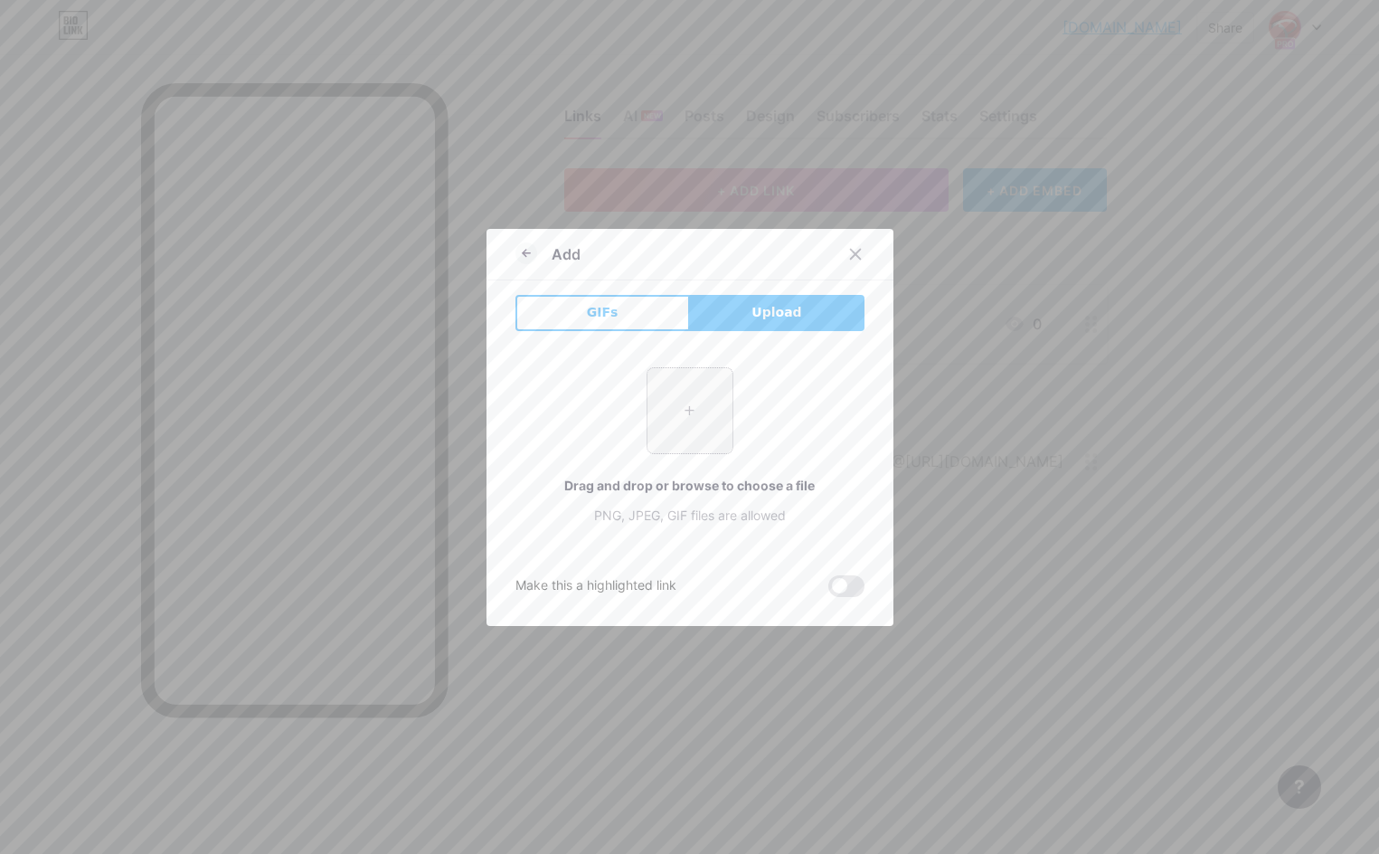
click at [694, 413] on input "file" at bounding box center [690, 410] width 85 height 85
click at [691, 404] on input "file" at bounding box center [690, 410] width 85 height 85
click at [531, 257] on icon at bounding box center [527, 253] width 22 height 22
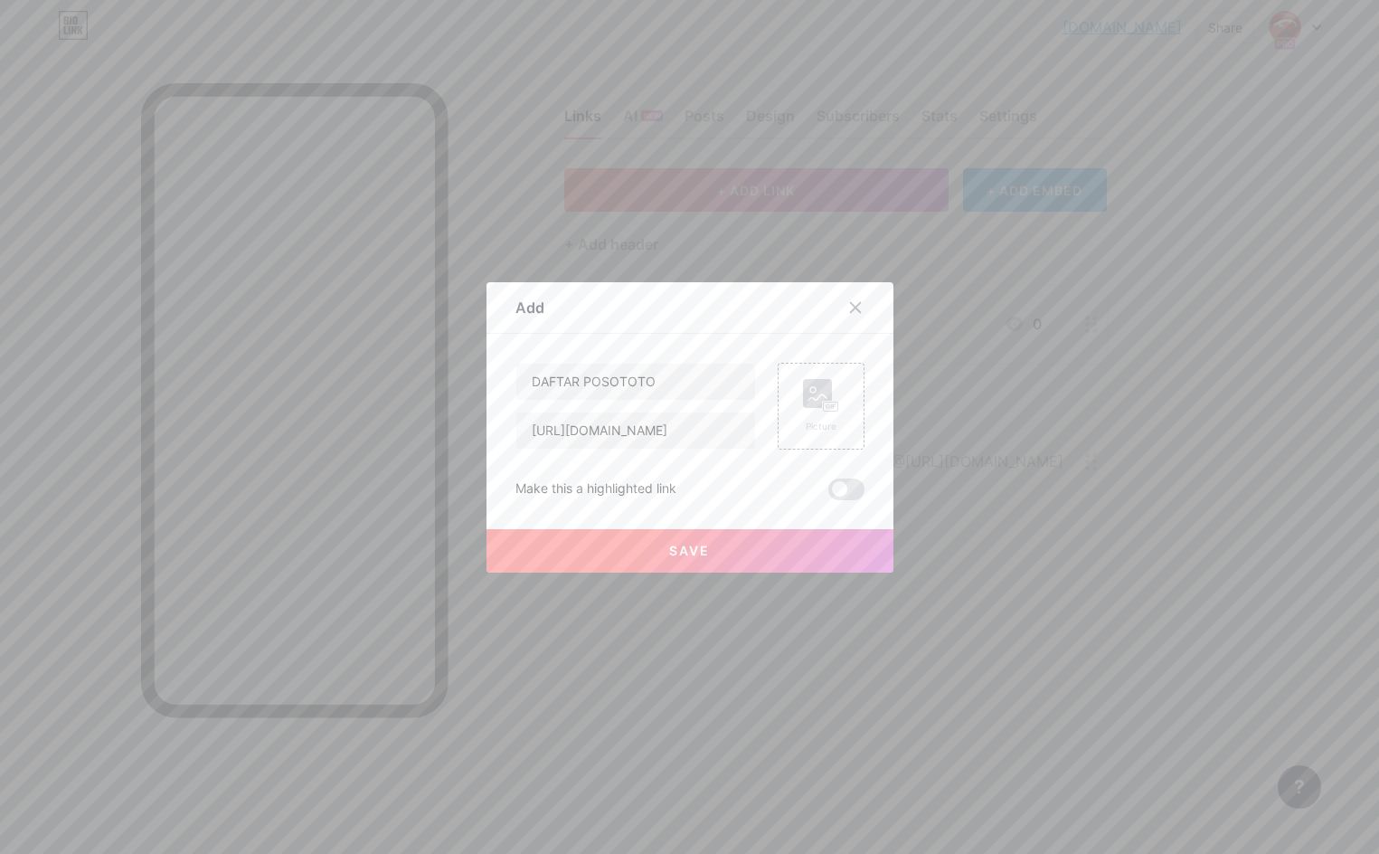
click at [704, 554] on span "Save" at bounding box center [689, 550] width 41 height 15
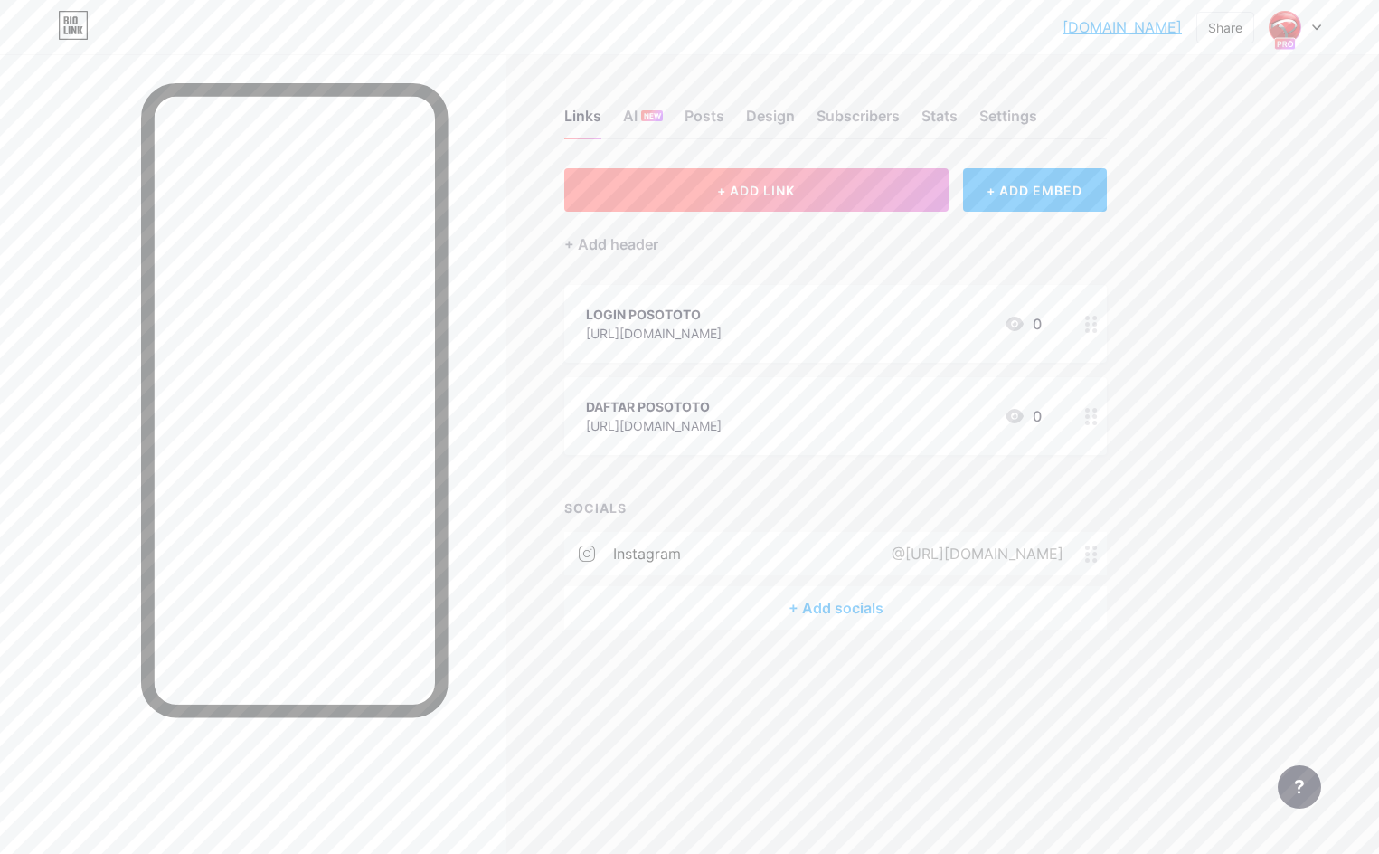
click at [829, 191] on button "+ ADD LINK" at bounding box center [756, 189] width 384 height 43
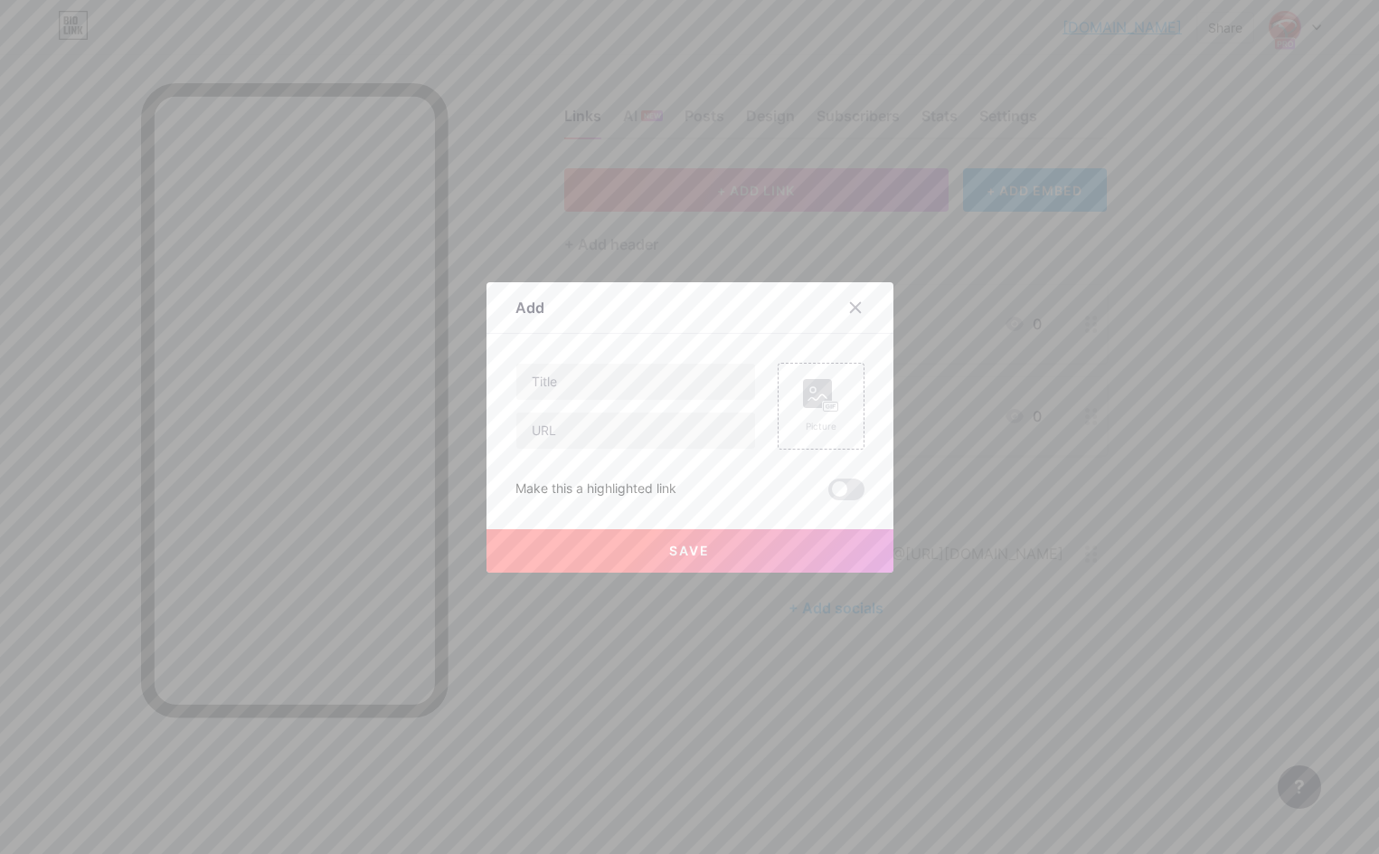
click at [851, 301] on icon at bounding box center [855, 307] width 14 height 14
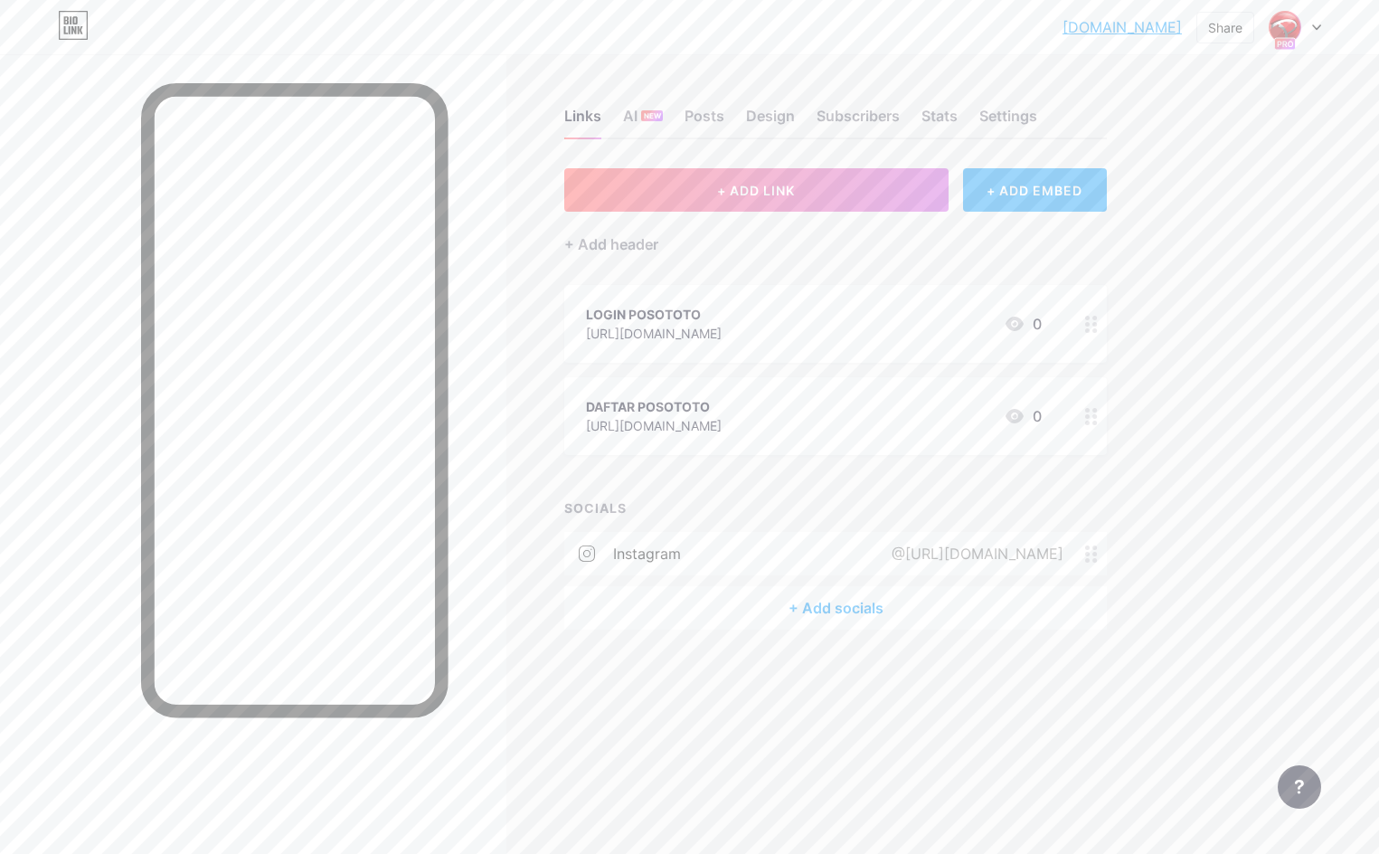
click at [1052, 194] on div "+ ADD EMBED" at bounding box center [1035, 189] width 144 height 43
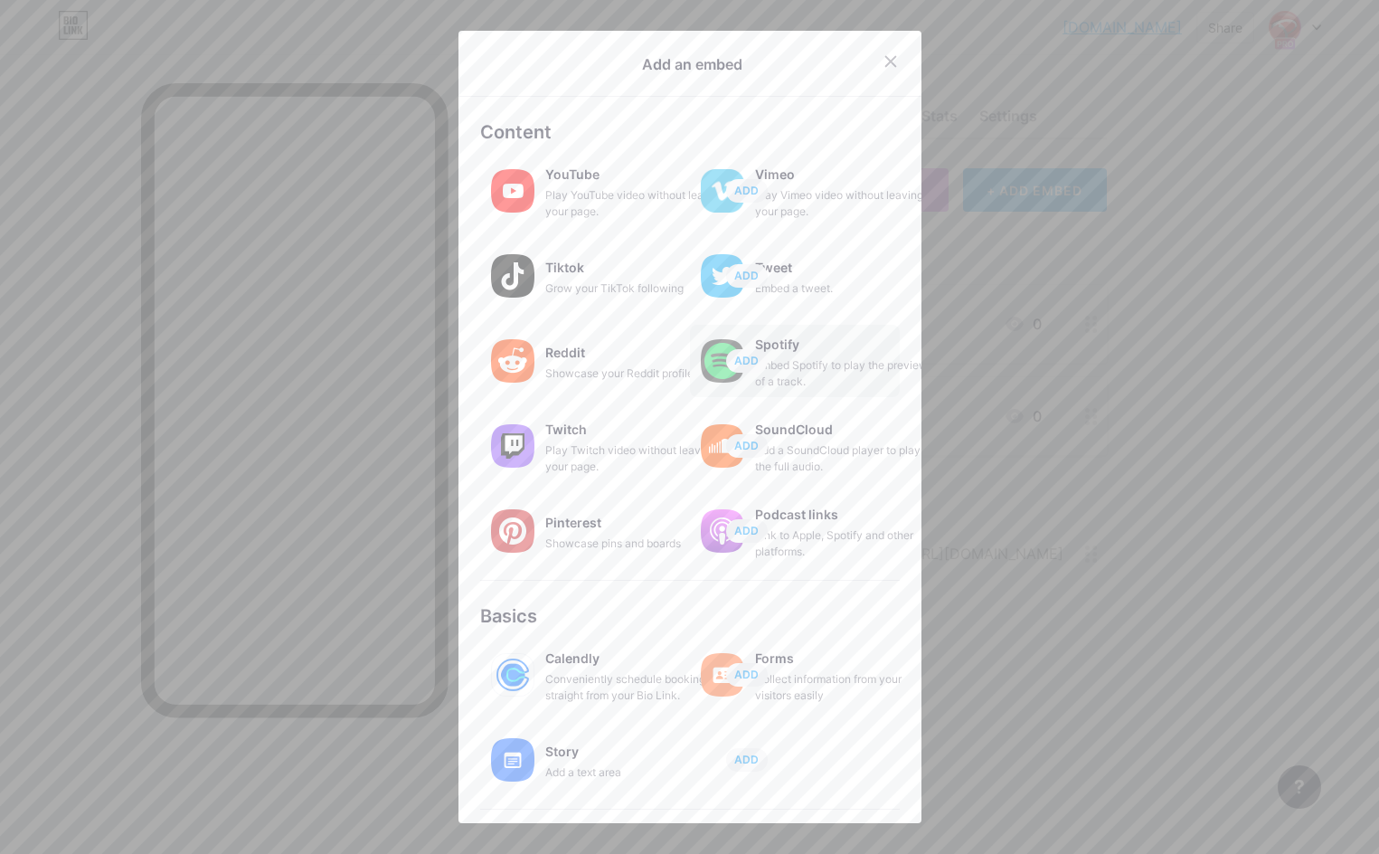
scroll to position [129, 0]
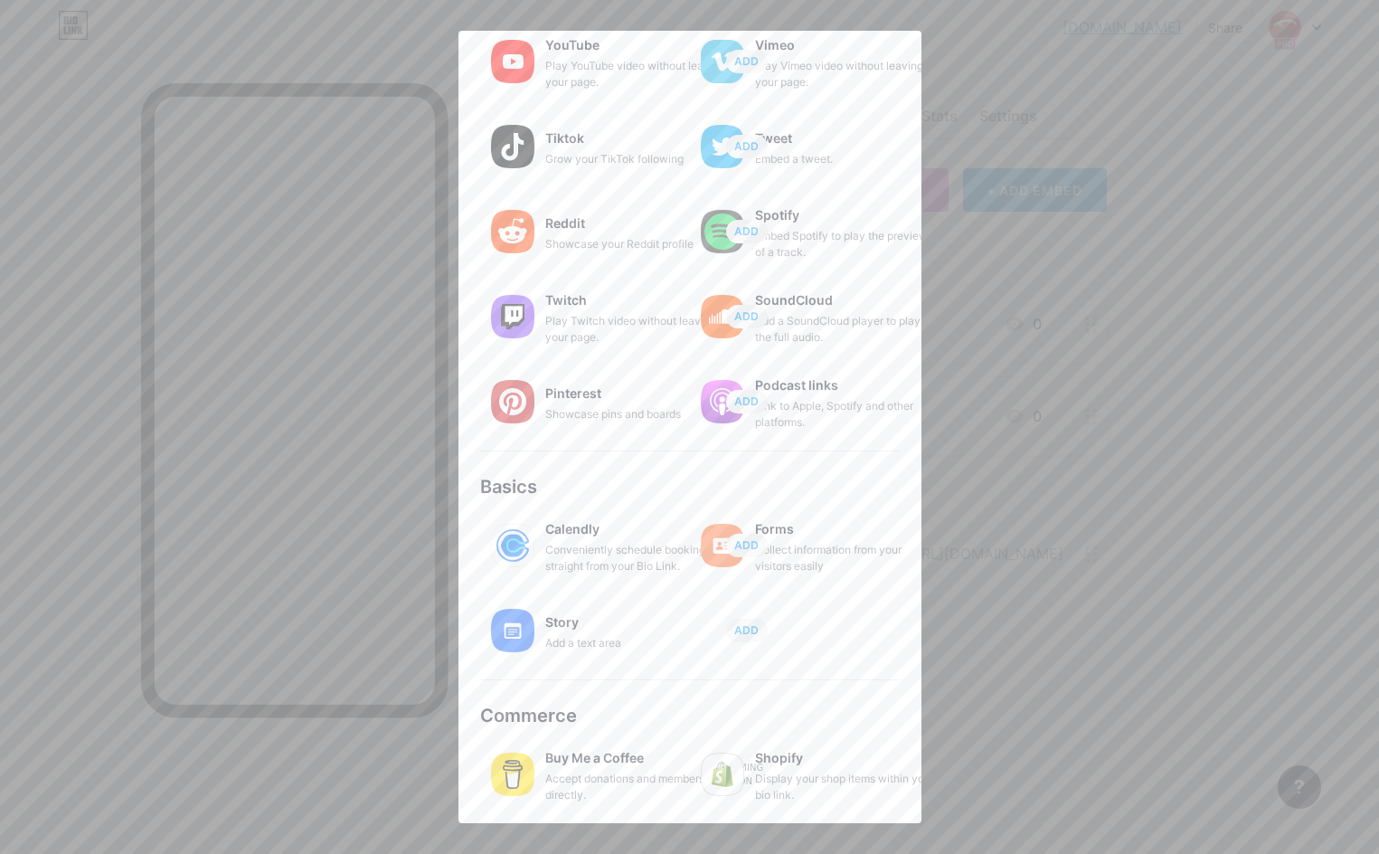
click at [1123, 339] on div at bounding box center [689, 427] width 1379 height 854
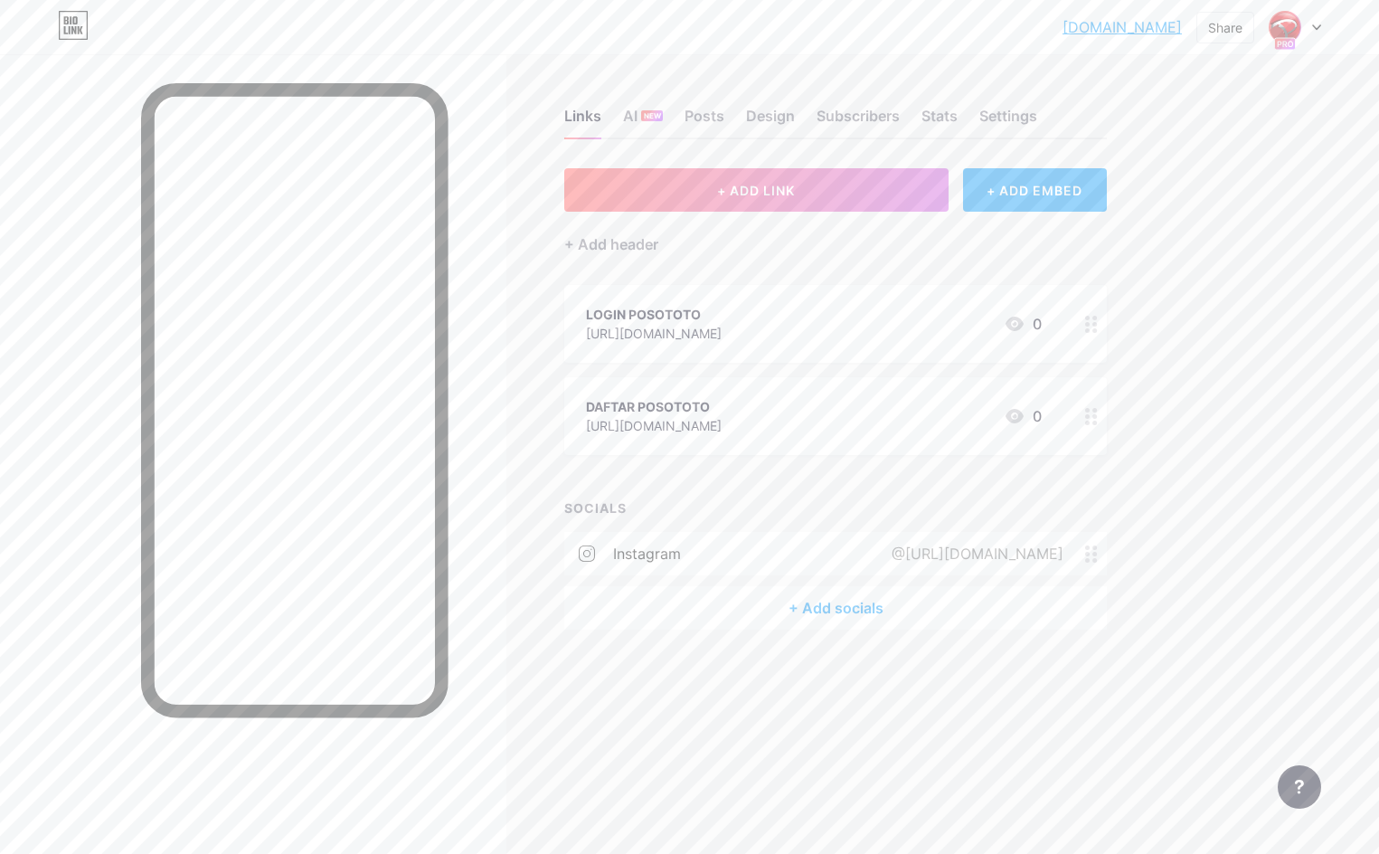
click at [876, 599] on div "+ Add socials" at bounding box center [835, 607] width 543 height 43
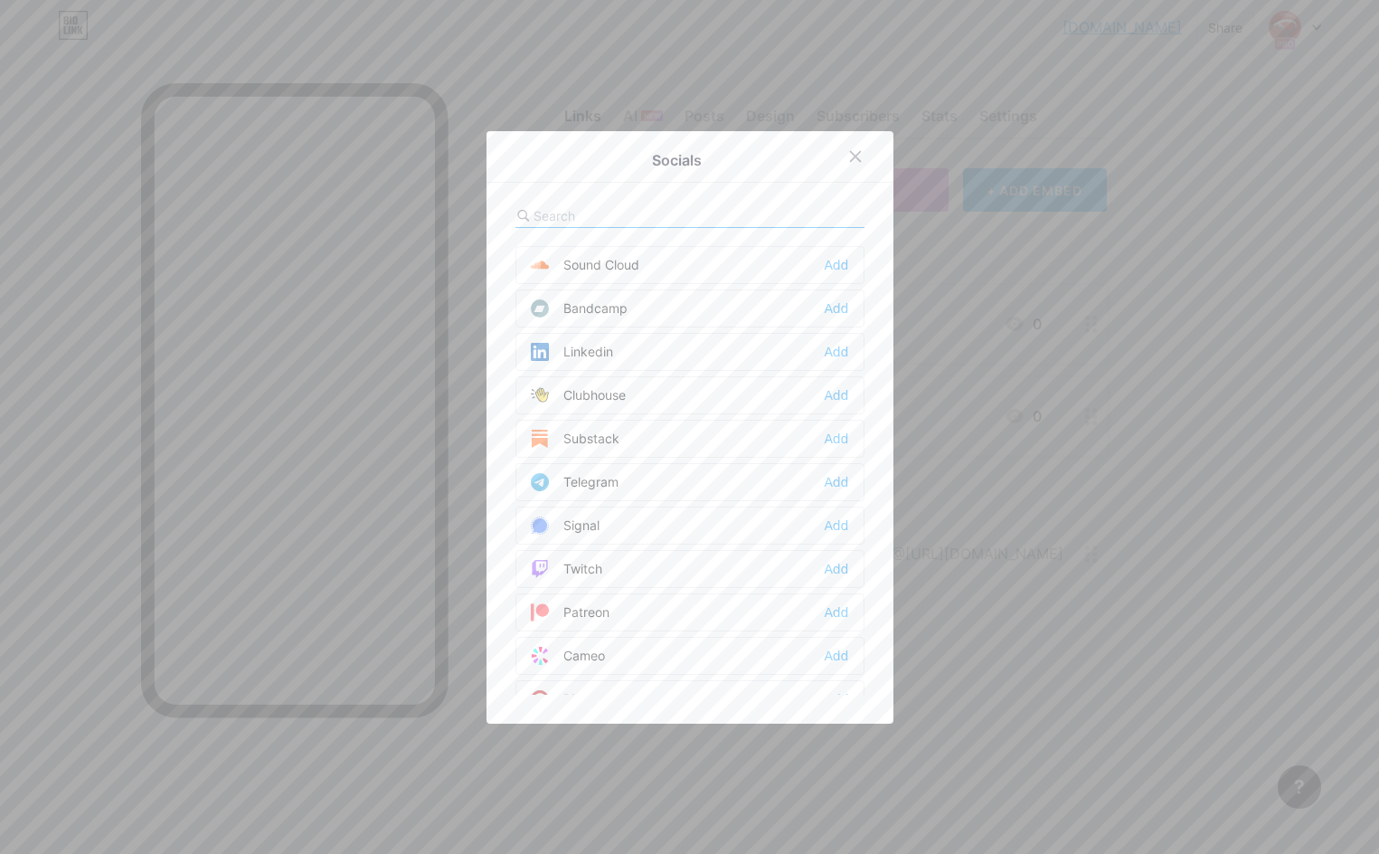
scroll to position [753, 0]
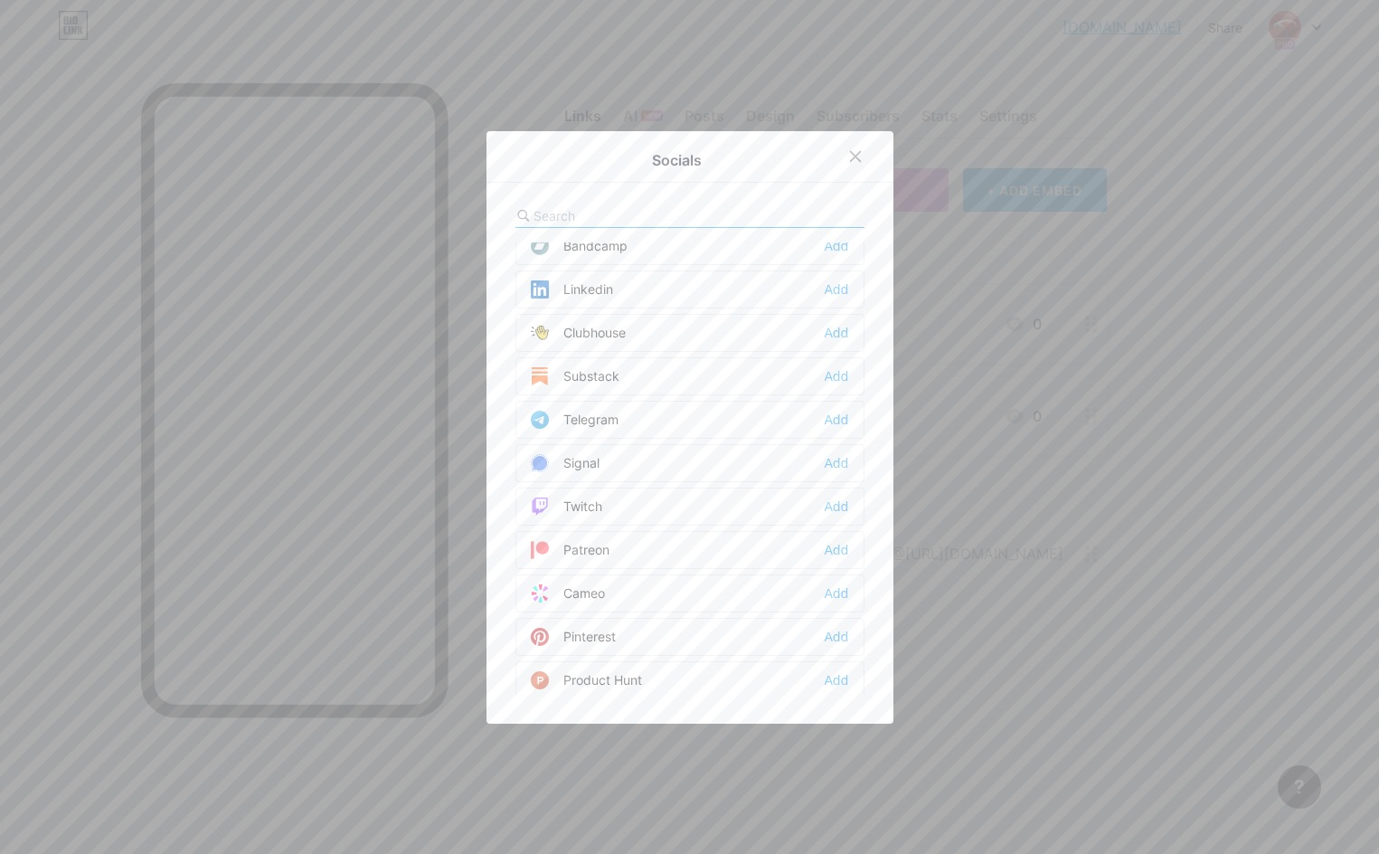
click at [682, 425] on div "Telegram Add" at bounding box center [690, 420] width 349 height 38
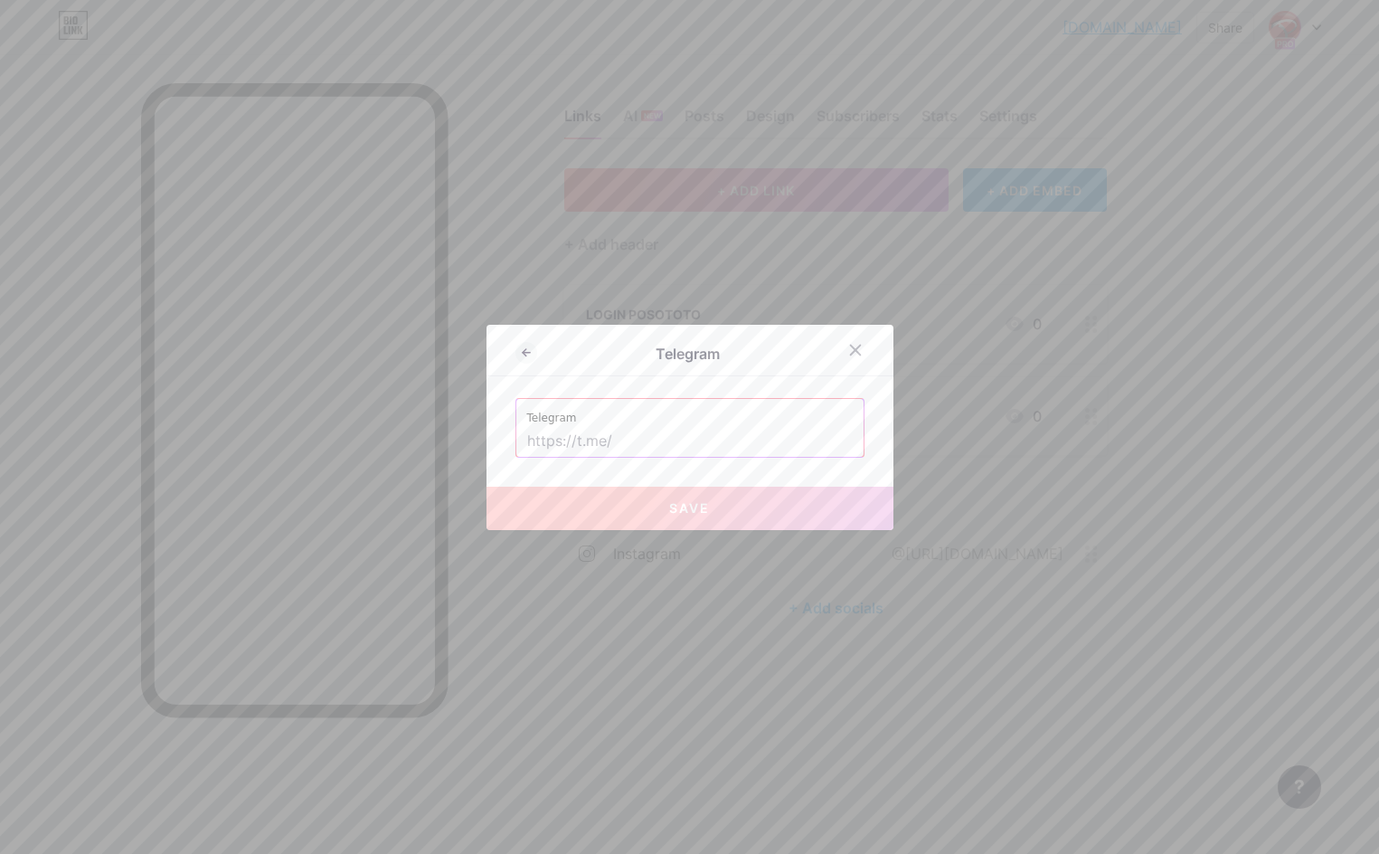
click at [680, 453] on input "text" at bounding box center [690, 441] width 326 height 31
click at [494, 411] on div "Telegram Telegram Save" at bounding box center [690, 427] width 407 height 205
click at [594, 436] on input "text" at bounding box center [690, 441] width 326 height 31
paste input "@posototo_gacor"
click at [676, 442] on input "@posototo_gacor" at bounding box center [690, 441] width 326 height 31
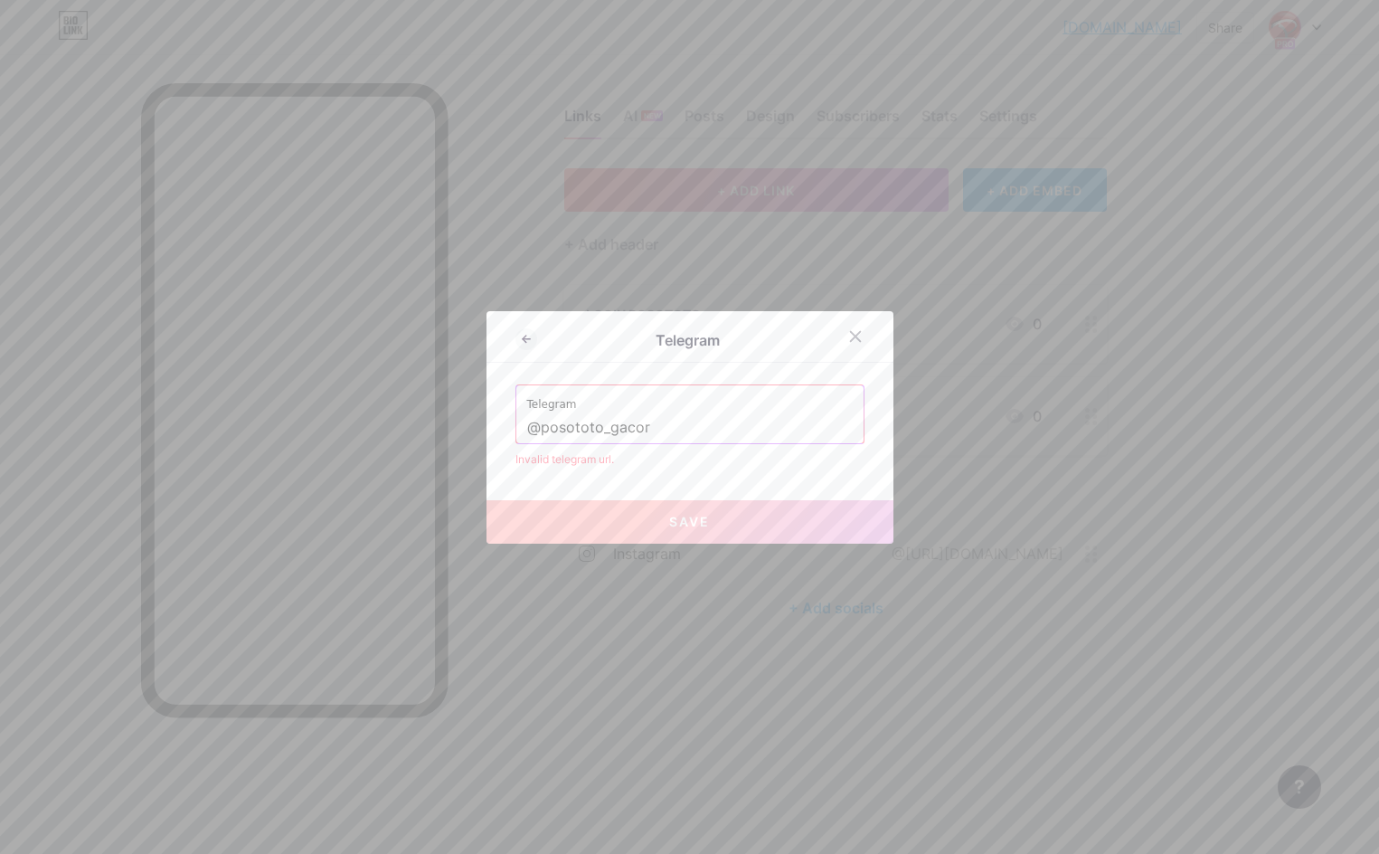
drag, startPoint x: 652, startPoint y: 438, endPoint x: 664, endPoint y: 432, distance: 13.0
click at [655, 436] on input "@posototo_gacor" at bounding box center [690, 427] width 326 height 31
drag, startPoint x: 544, startPoint y: 419, endPoint x: 468, endPoint y: 418, distance: 76.0
click at [469, 419] on div "Telegram Telegram @posototo_gacor Invalid telegram url. Save" at bounding box center [689, 427] width 1379 height 854
paste input "http://t.me/"
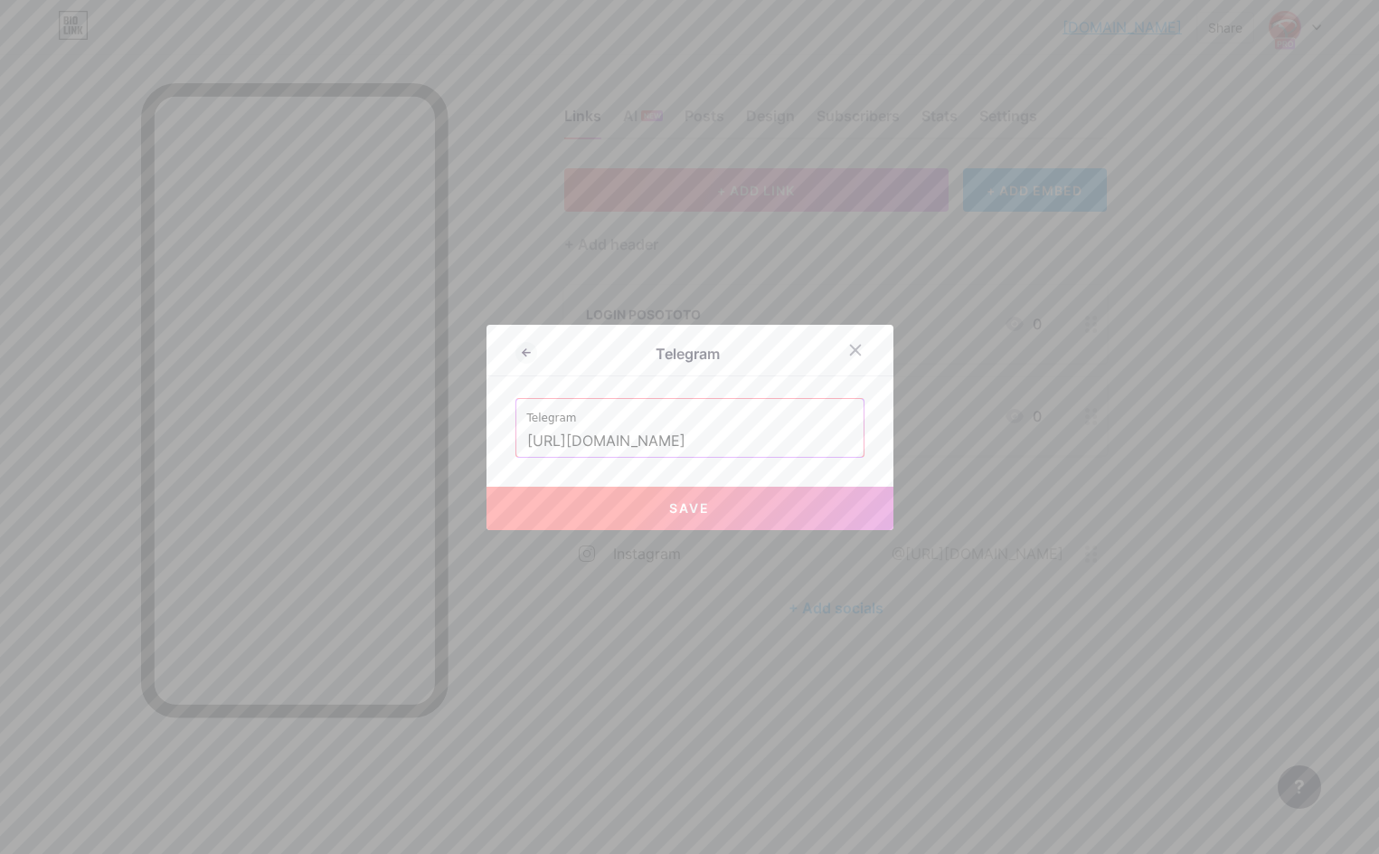
type input "http://t.me/@posototo_gacor"
click at [666, 510] on button "Save" at bounding box center [690, 508] width 407 height 43
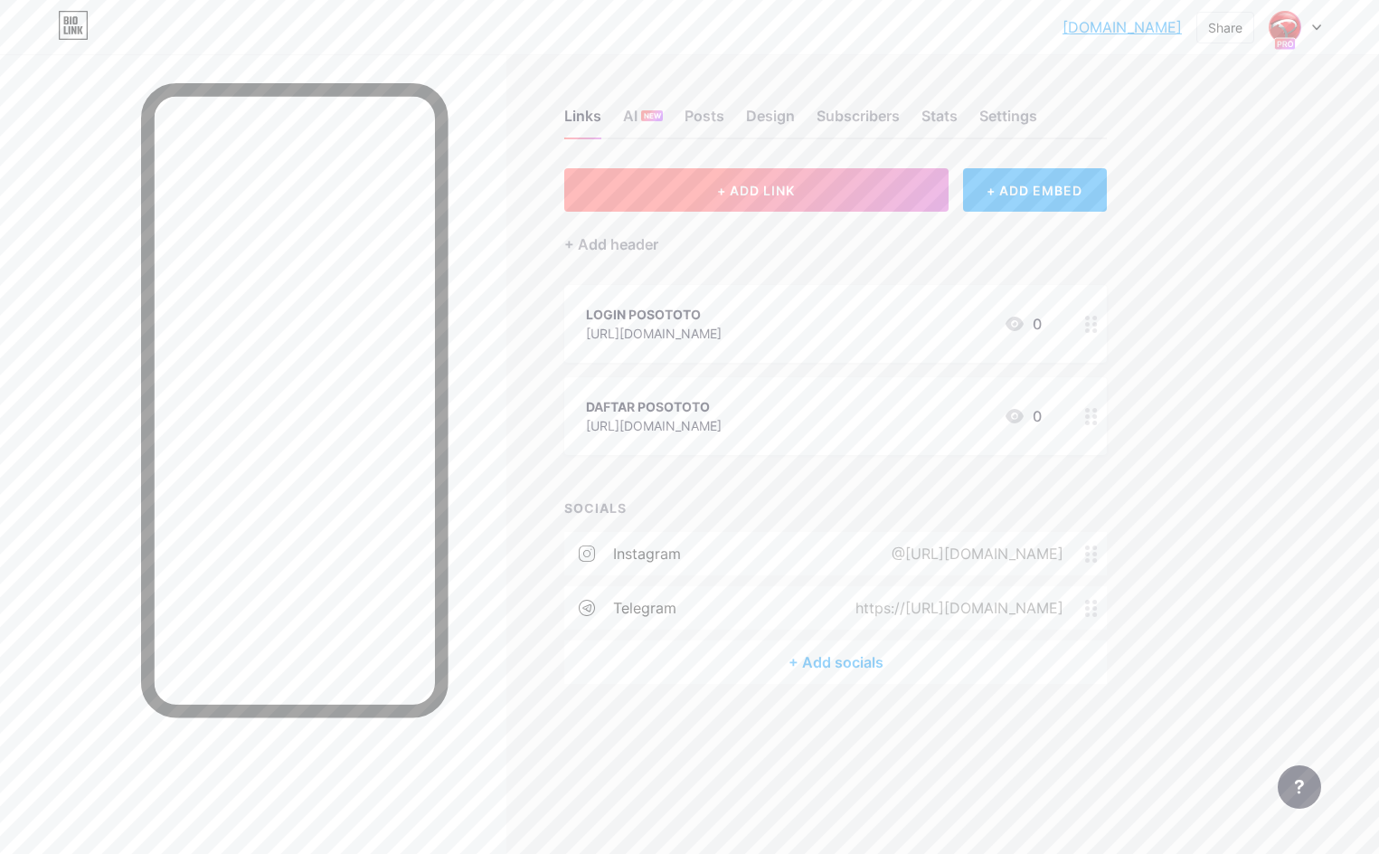
click at [820, 187] on button "+ ADD LINK" at bounding box center [756, 189] width 384 height 43
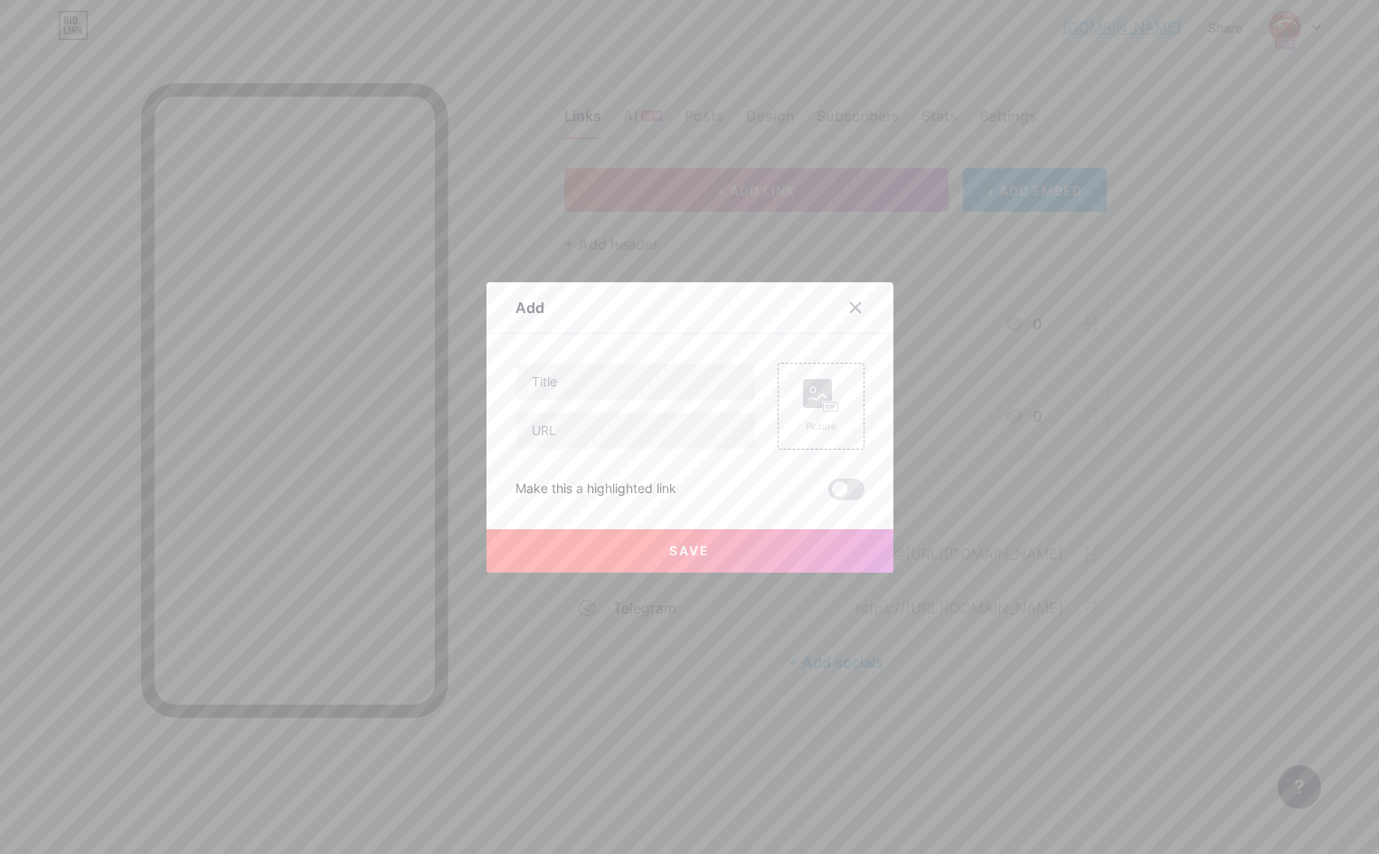
click at [867, 291] on div at bounding box center [866, 307] width 54 height 33
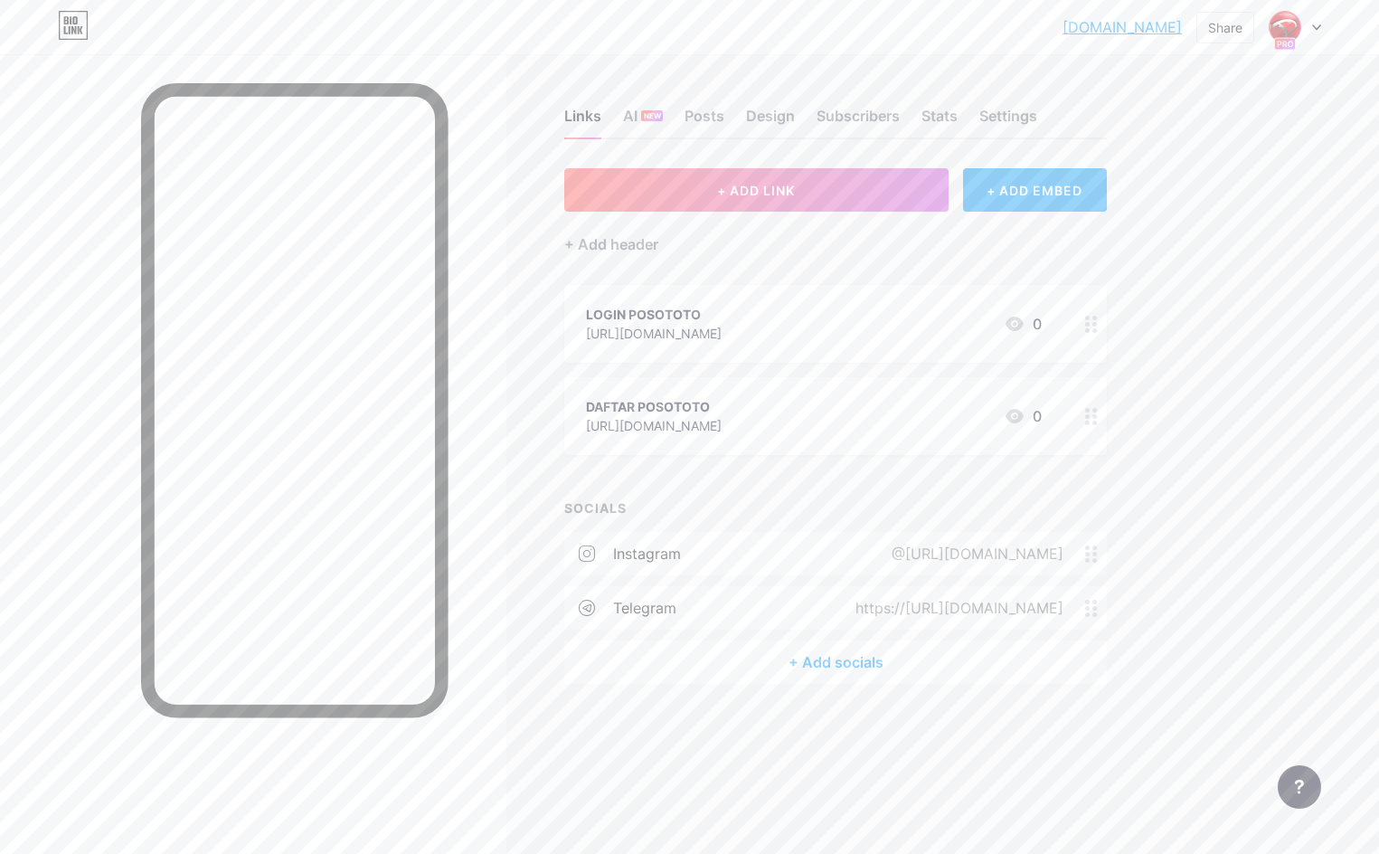
click at [857, 299] on div "LOGIN POSOTOTO https://seo-poso.io/seo-poso.php 0" at bounding box center [835, 324] width 543 height 78
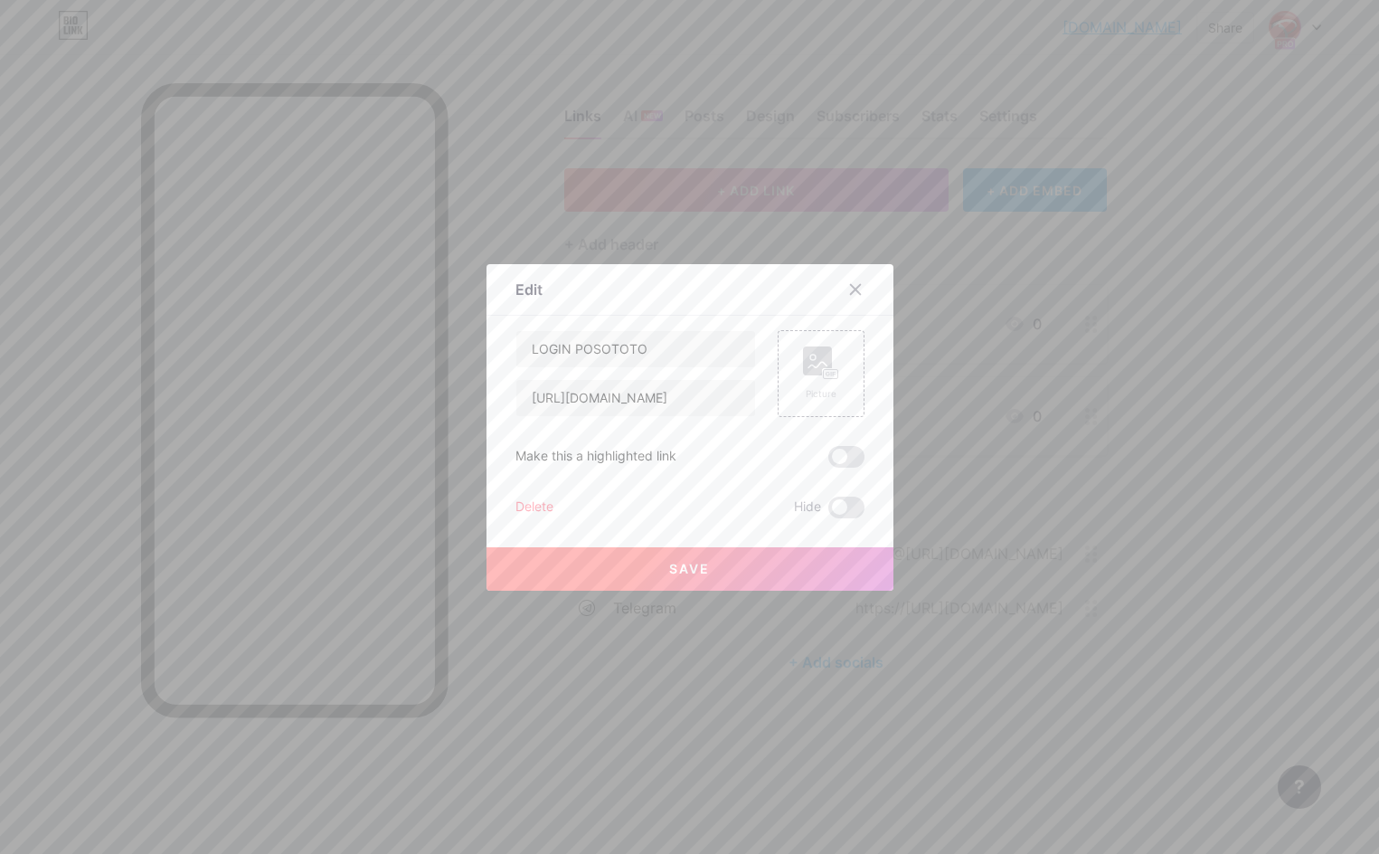
click at [853, 289] on icon at bounding box center [855, 289] width 14 height 14
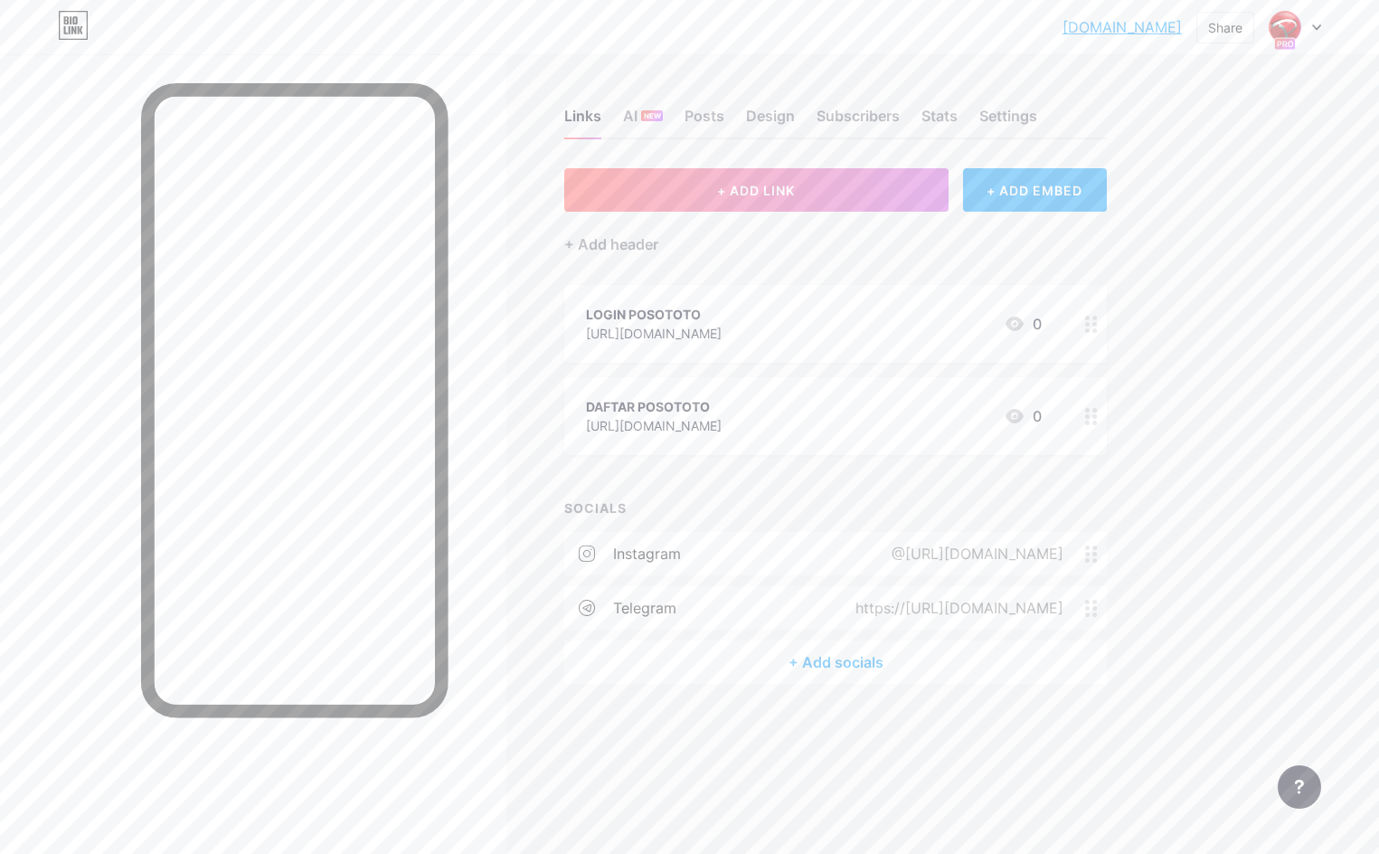
click at [877, 656] on div "+ Add socials" at bounding box center [835, 661] width 543 height 43
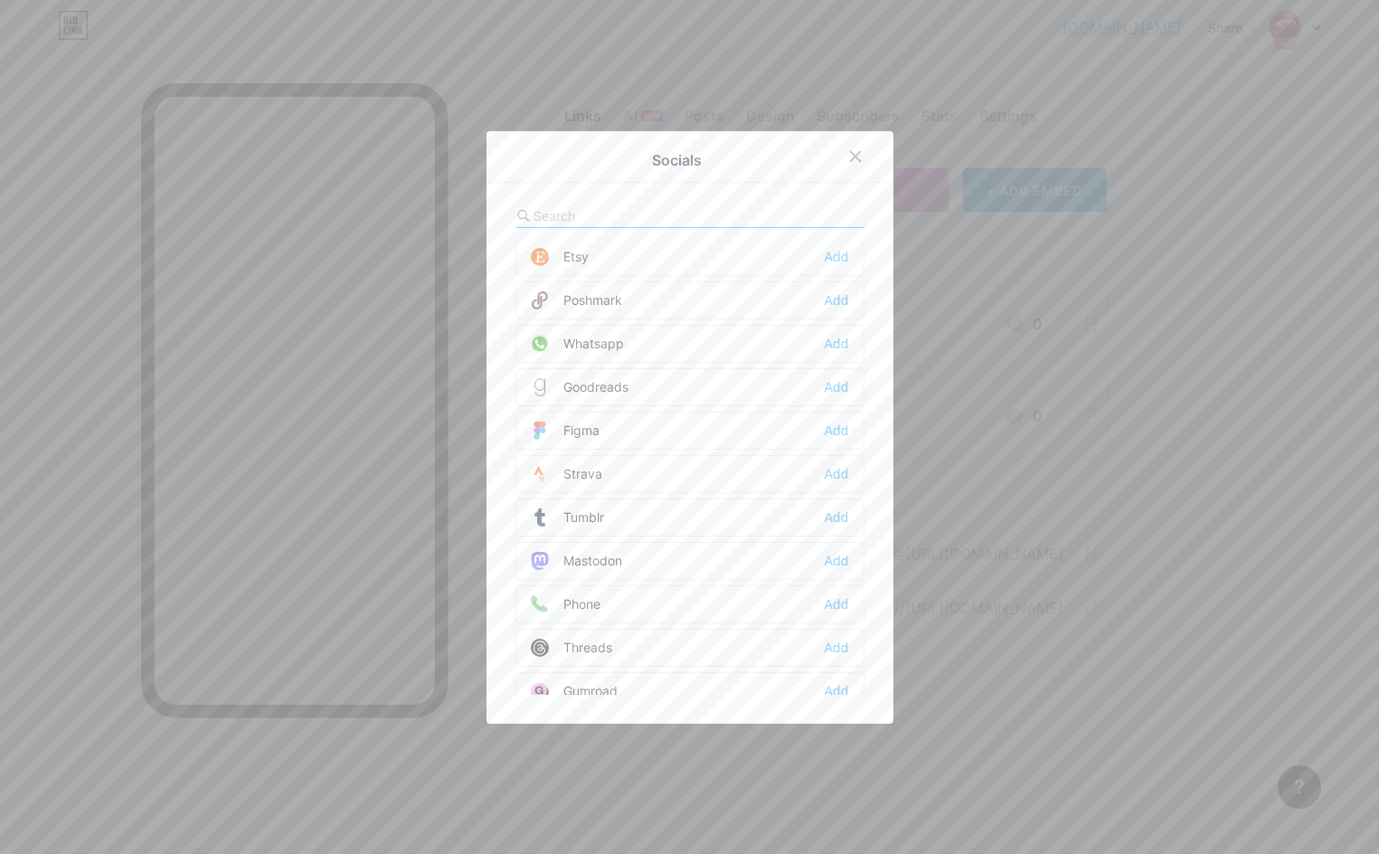
scroll to position [1331, 0]
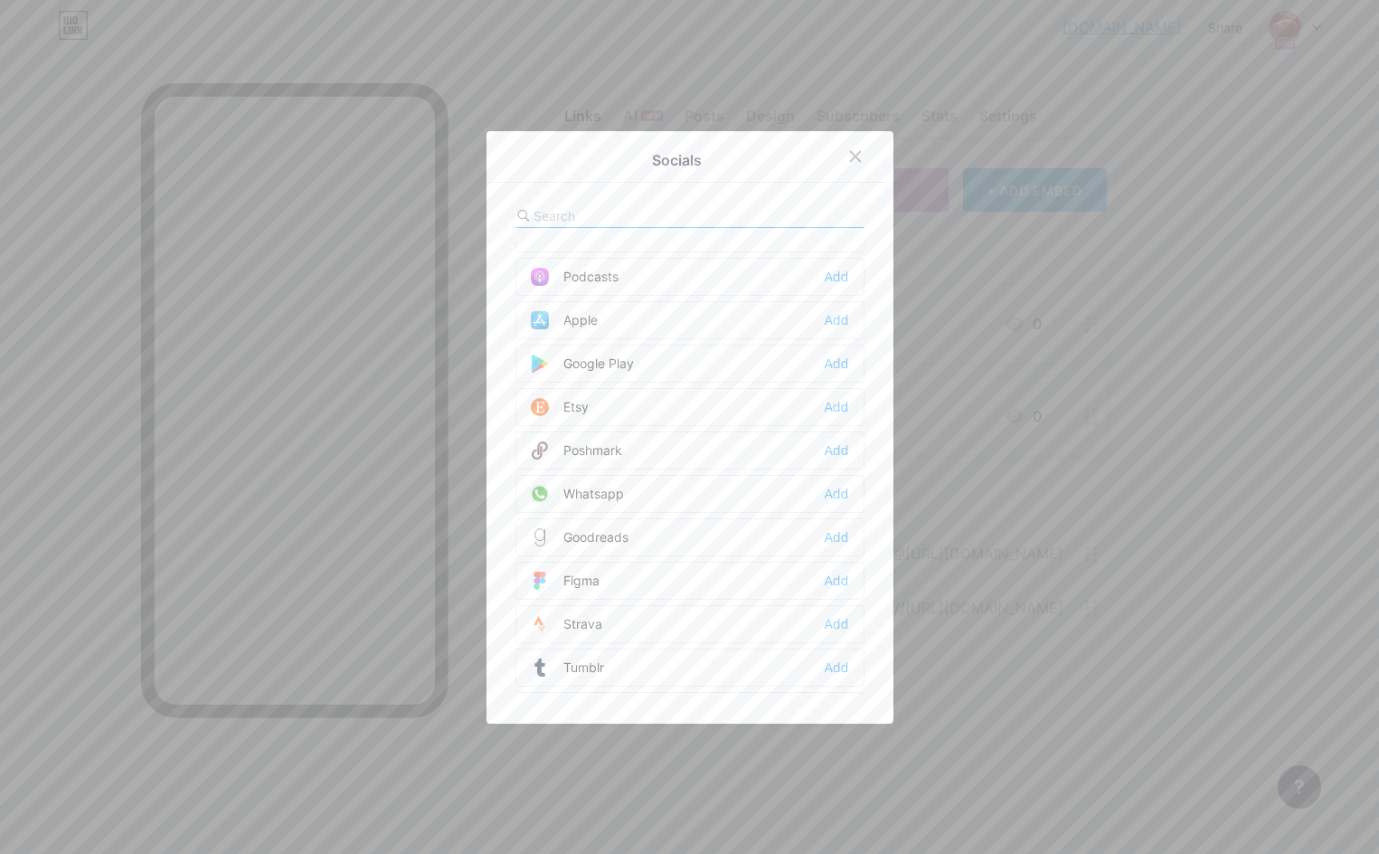
click at [616, 495] on div "Whatsapp" at bounding box center [577, 494] width 93 height 18
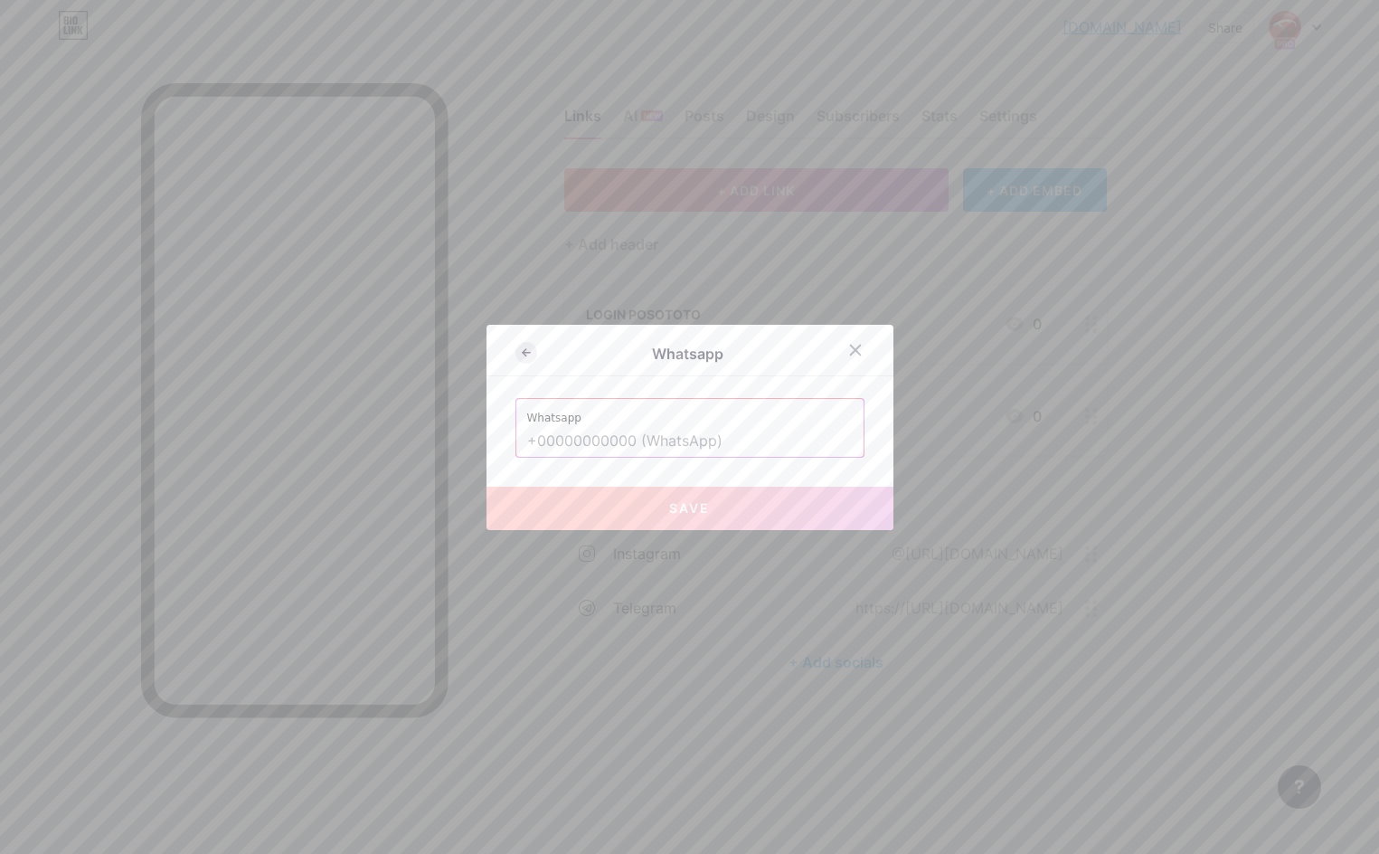
click at [532, 350] on icon at bounding box center [527, 353] width 22 height 22
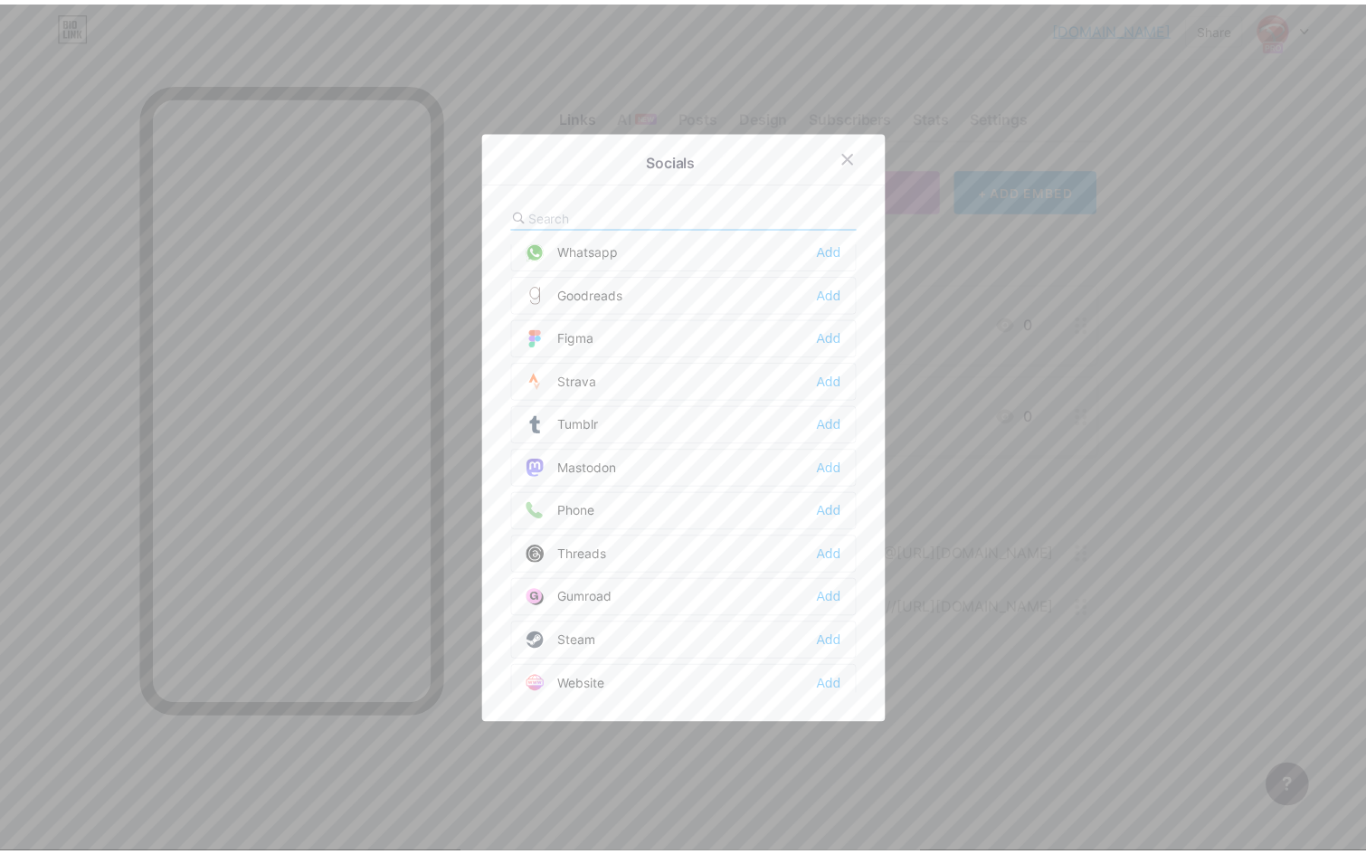
scroll to position [1632, 0]
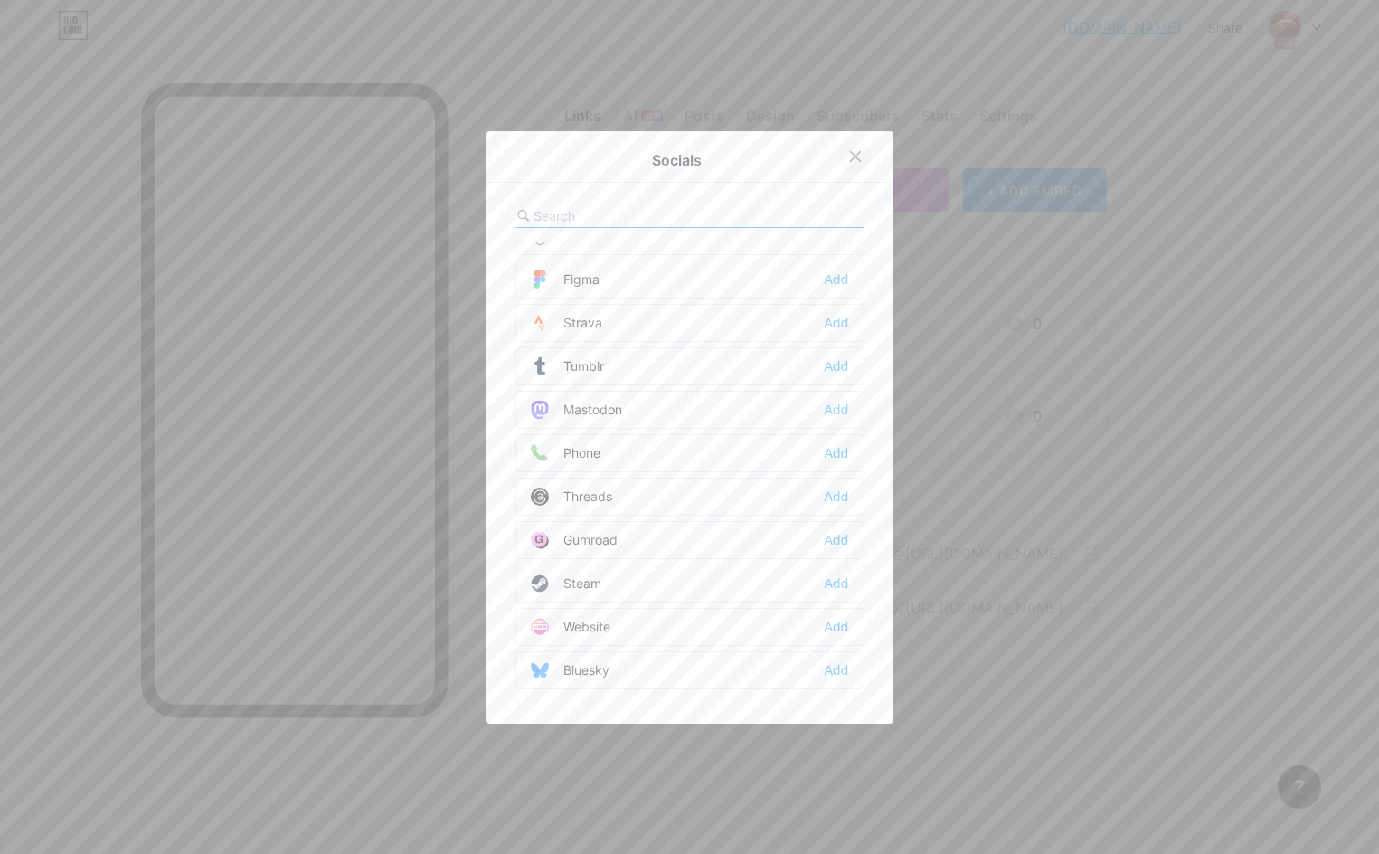
click at [854, 155] on icon at bounding box center [855, 156] width 10 height 10
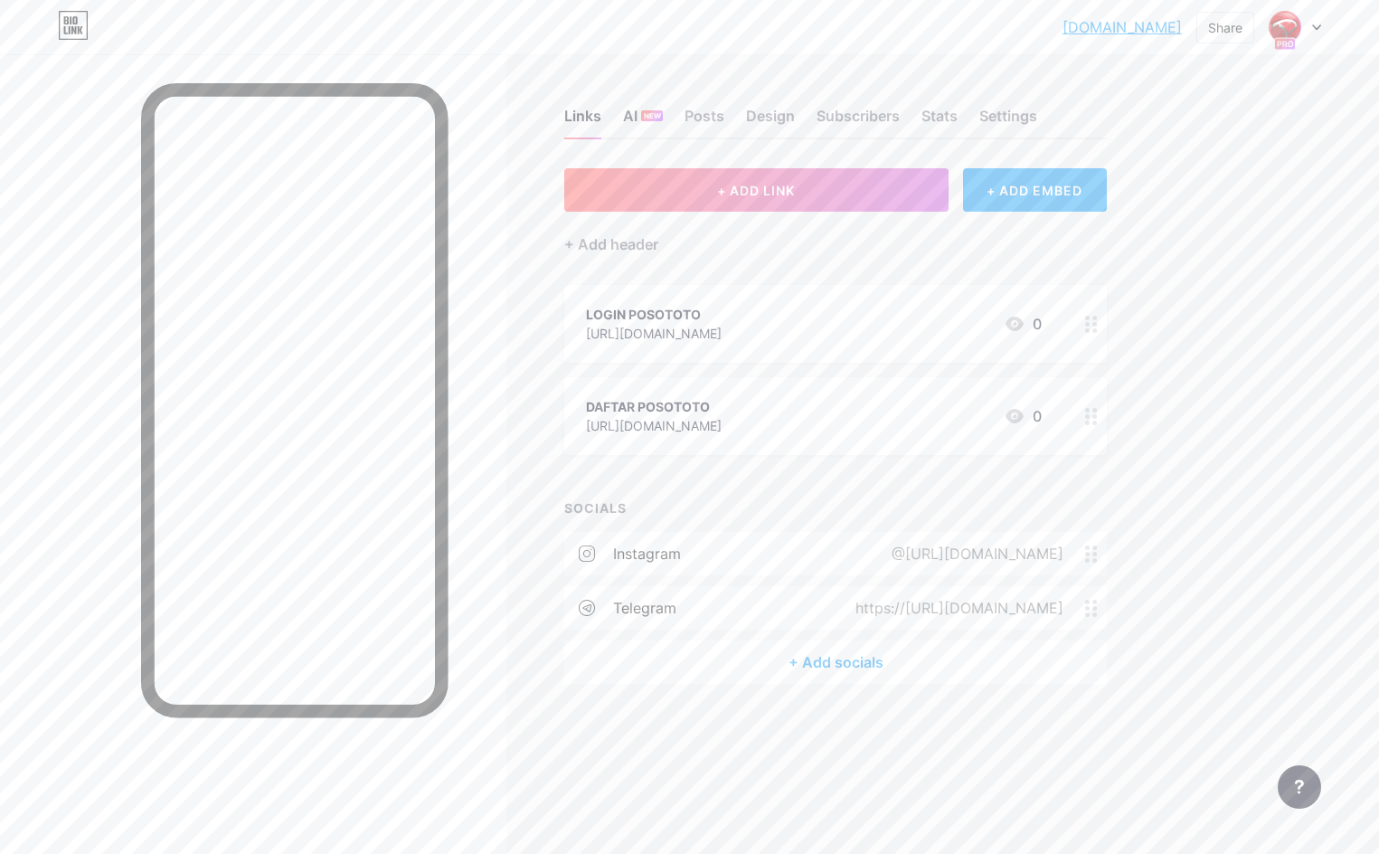
click at [653, 121] on div "AI NEW" at bounding box center [643, 121] width 40 height 33
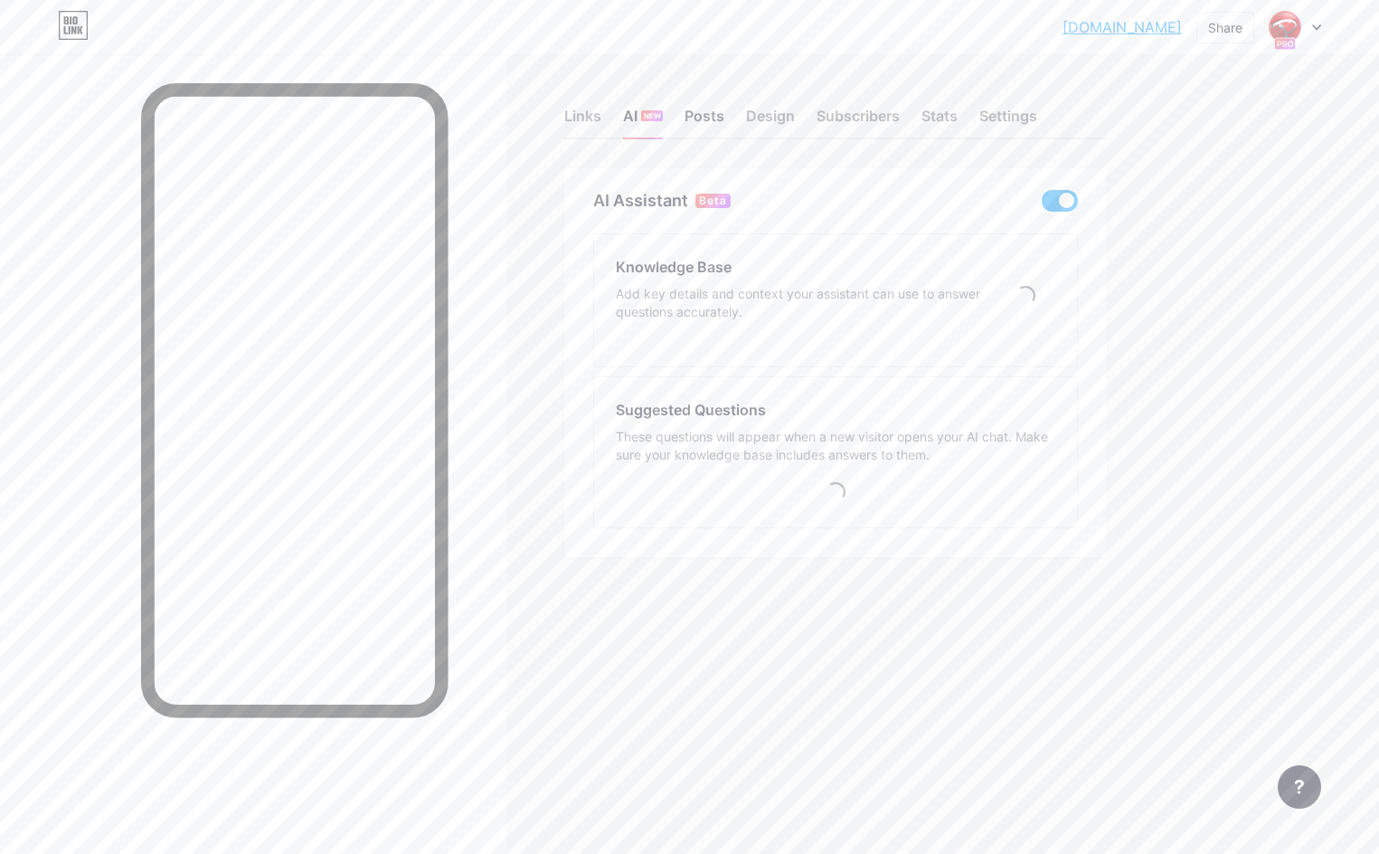
click at [694, 116] on div "Posts" at bounding box center [705, 121] width 40 height 33
click at [793, 120] on div "Design" at bounding box center [770, 121] width 49 height 33
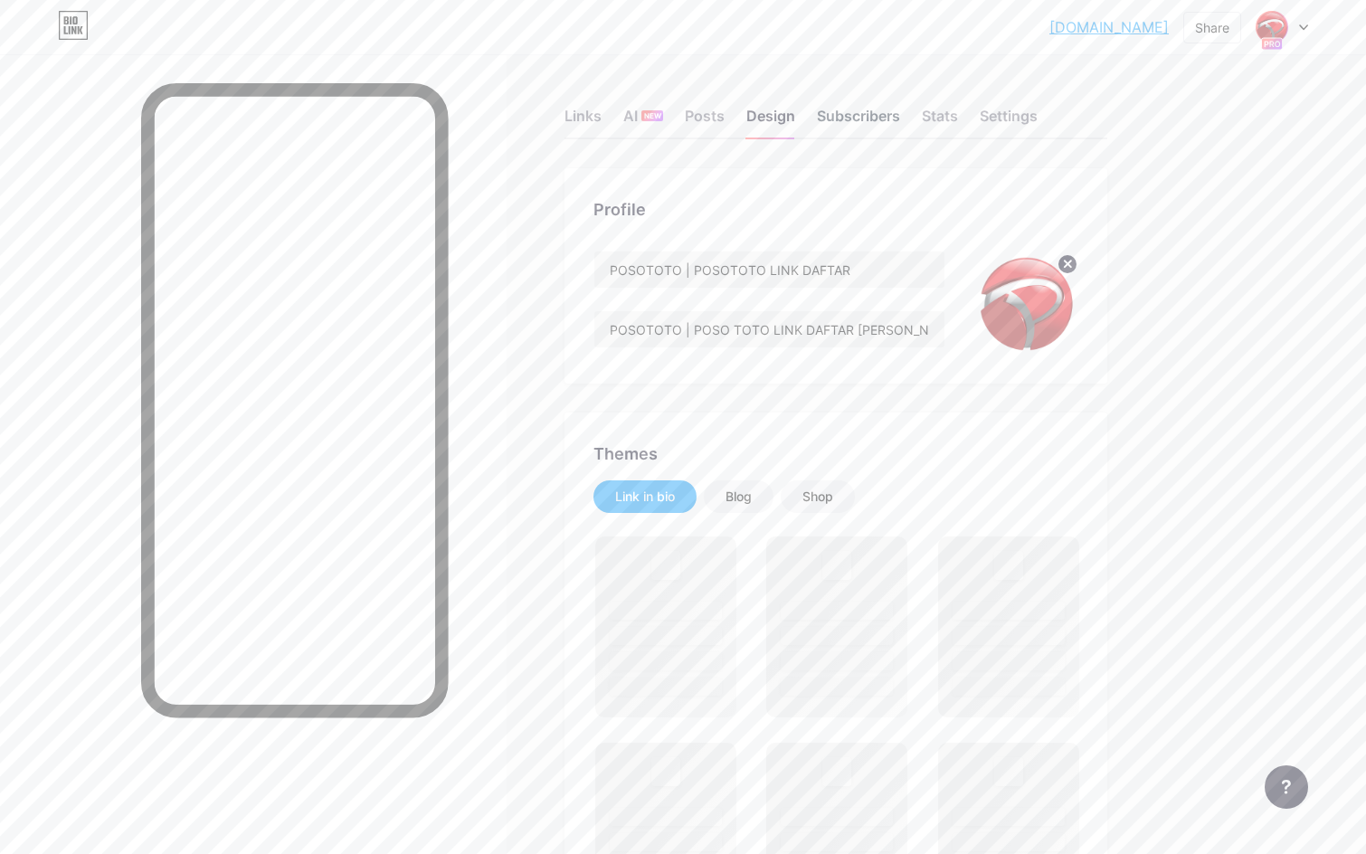
click at [848, 117] on div "Subscribers" at bounding box center [858, 121] width 83 height 33
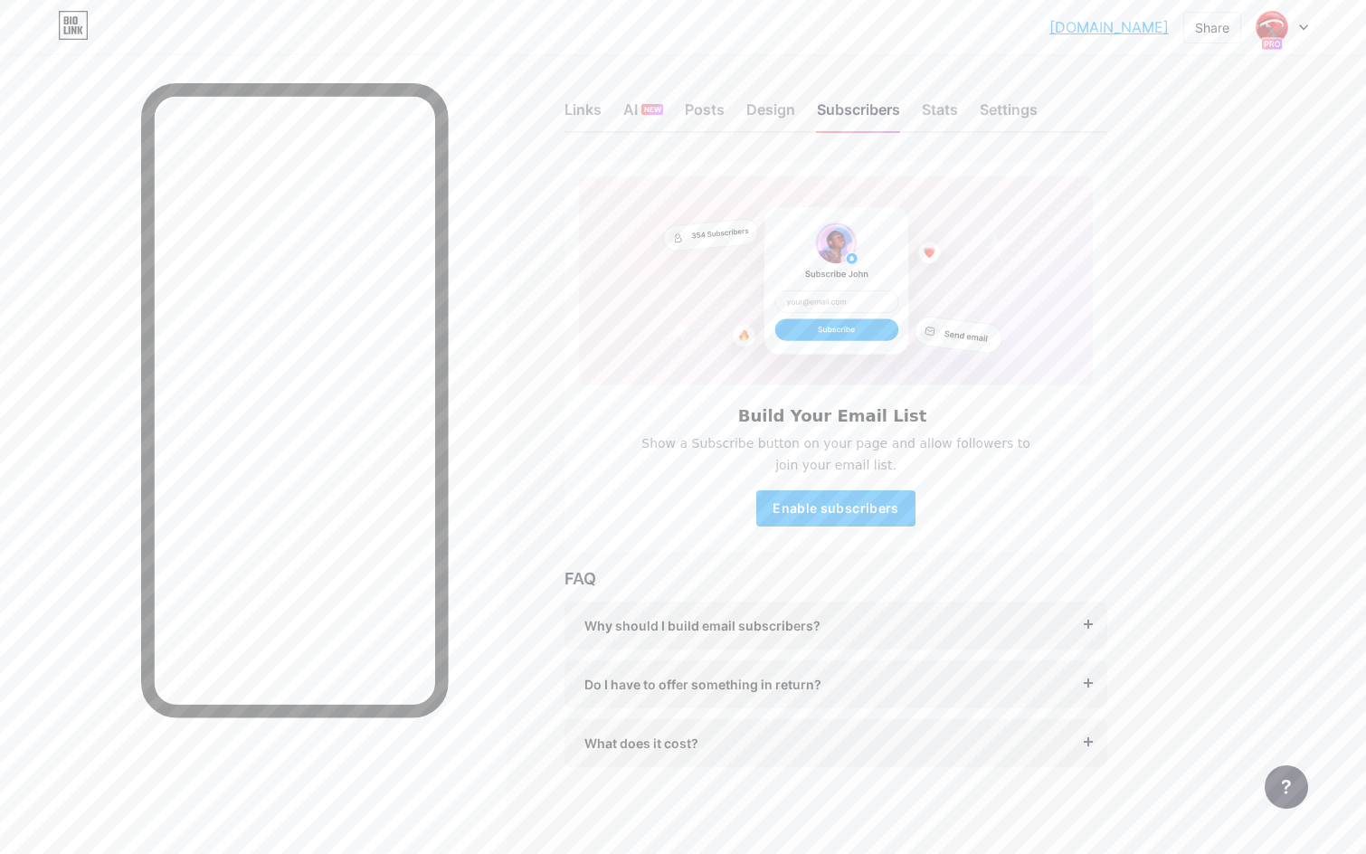
scroll to position [10, 0]
click at [941, 112] on div "Stats" at bounding box center [940, 111] width 36 height 33
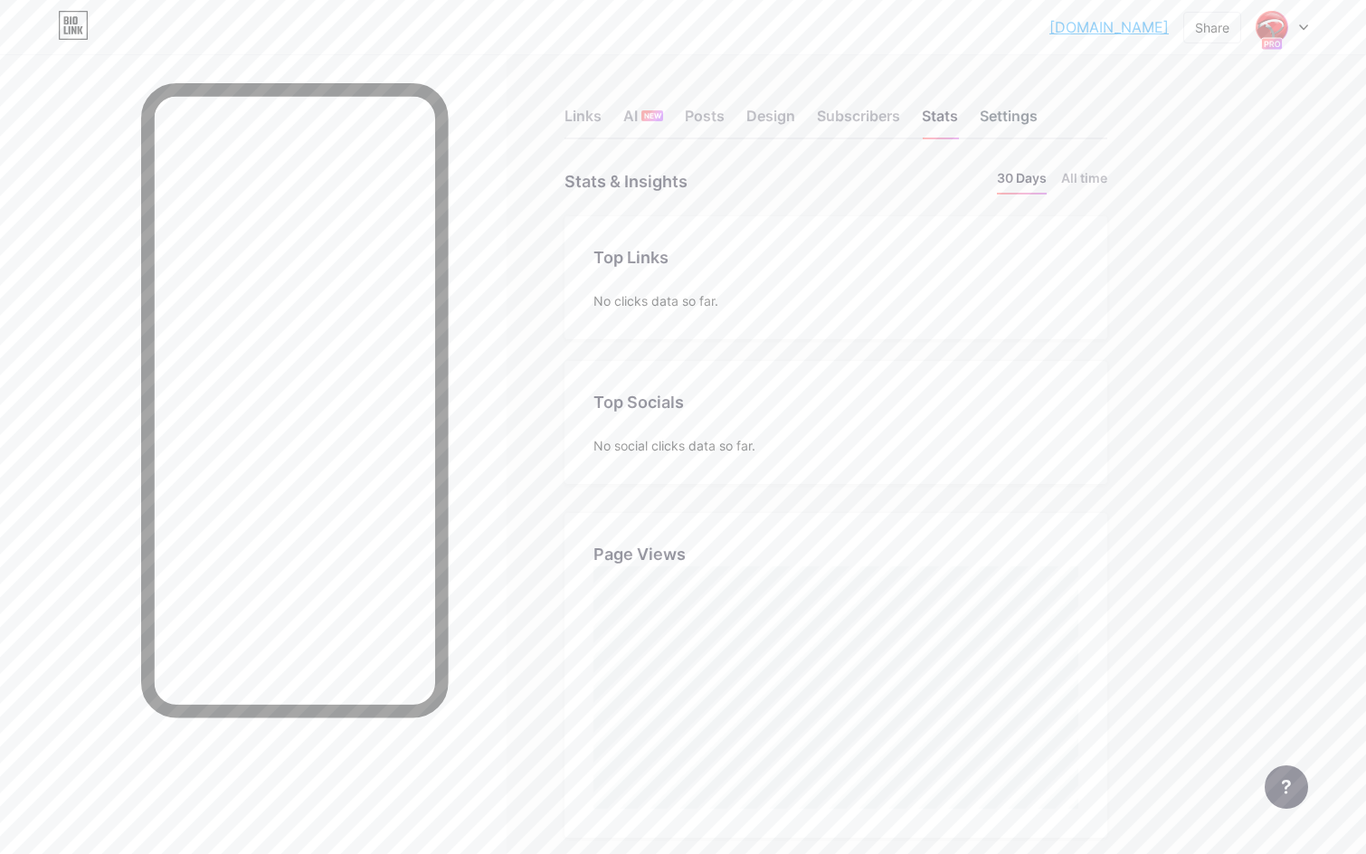
scroll to position [854, 1366]
click at [1038, 121] on div "Settings" at bounding box center [1009, 121] width 58 height 33
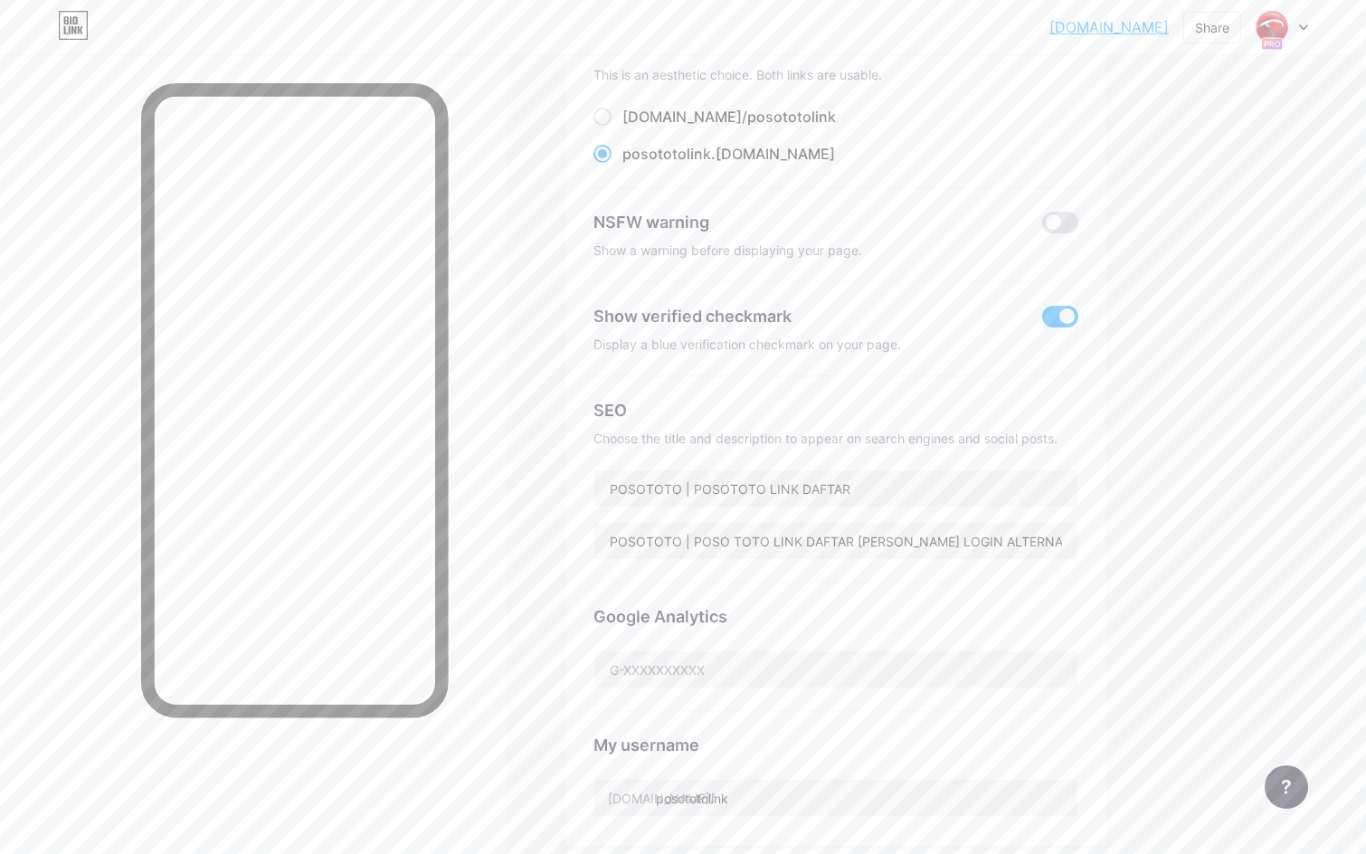
scroll to position [668, 0]
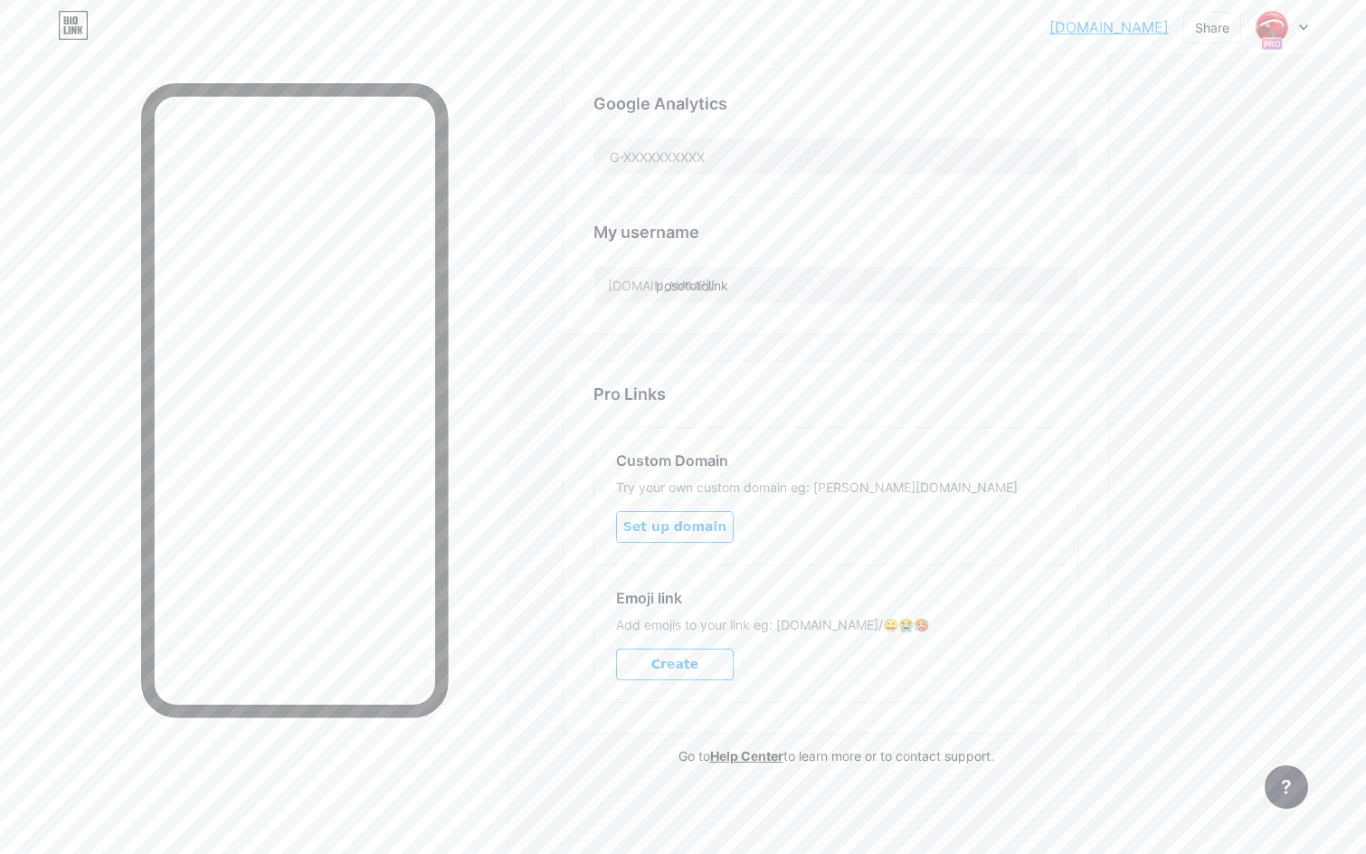
click at [1299, 19] on div at bounding box center [1282, 27] width 52 height 33
click at [1192, 205] on link "Account settings" at bounding box center [1195, 205] width 224 height 49
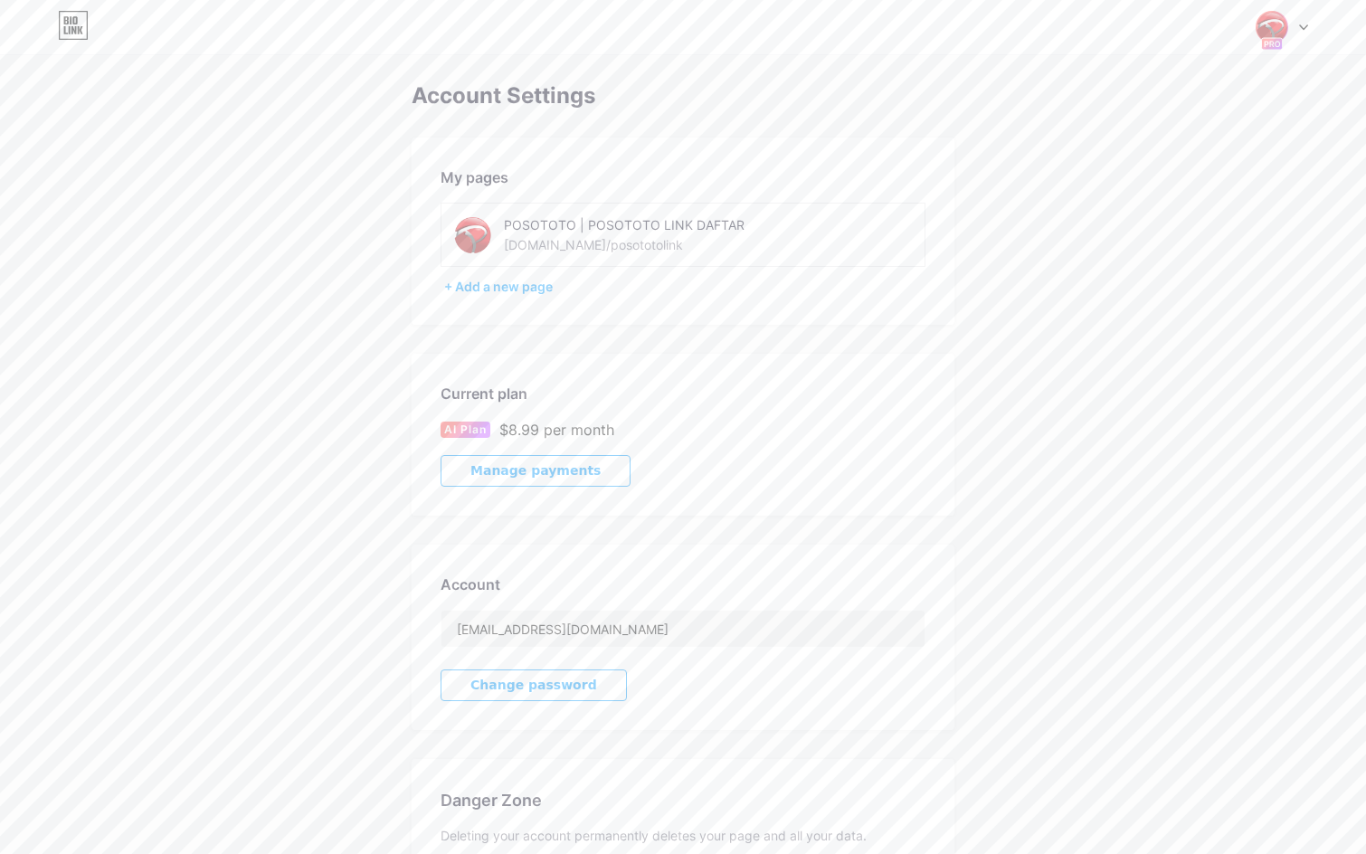
click at [498, 396] on div "Current plan" at bounding box center [683, 394] width 485 height 22
click at [501, 478] on span "Manage payments" at bounding box center [535, 470] width 130 height 15
click at [69, 28] on icon at bounding box center [70, 30] width 2 height 8
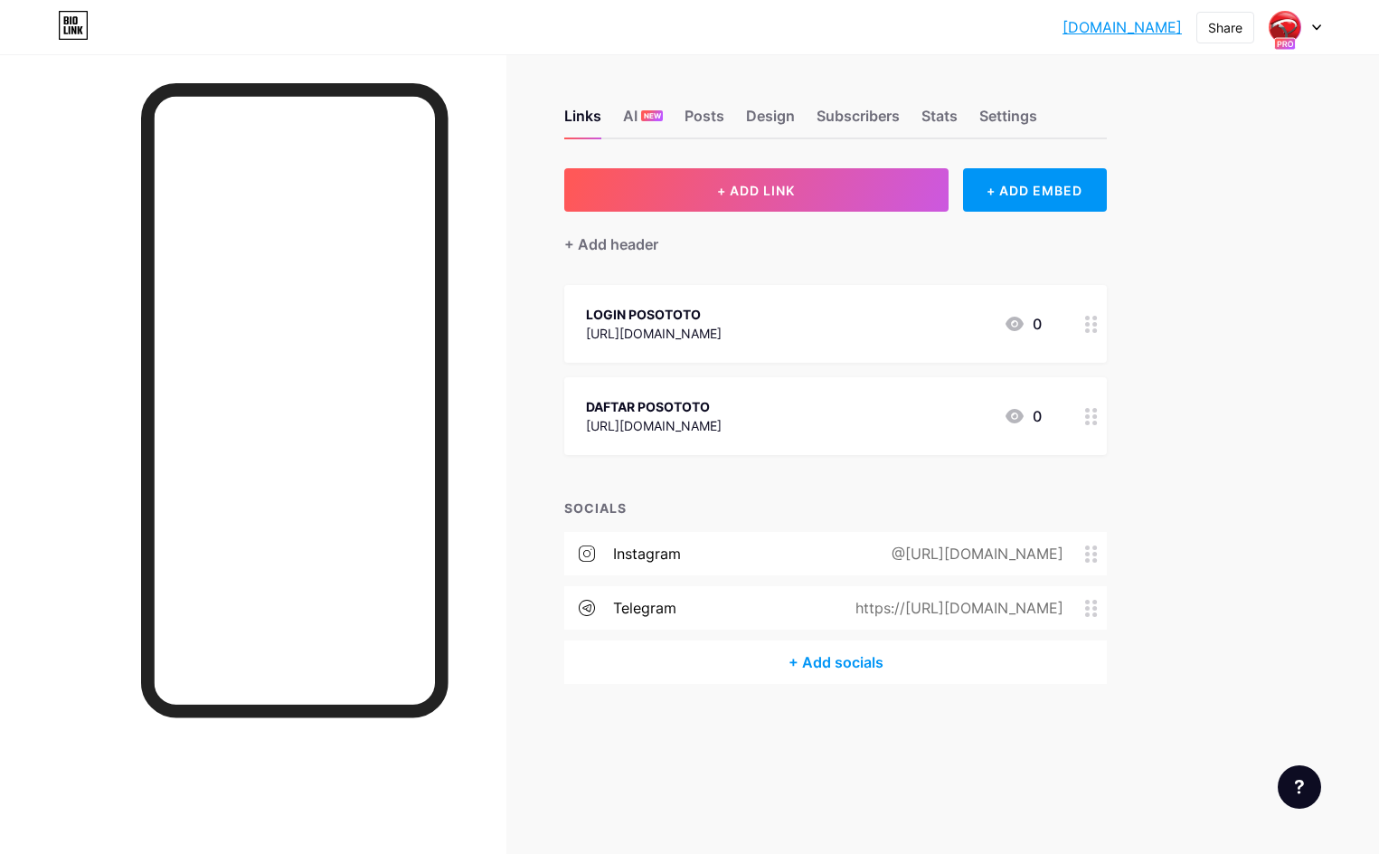
click at [1161, 34] on link "[DOMAIN_NAME]" at bounding box center [1122, 27] width 119 height 22
